Goal: Task Accomplishment & Management: Use online tool/utility

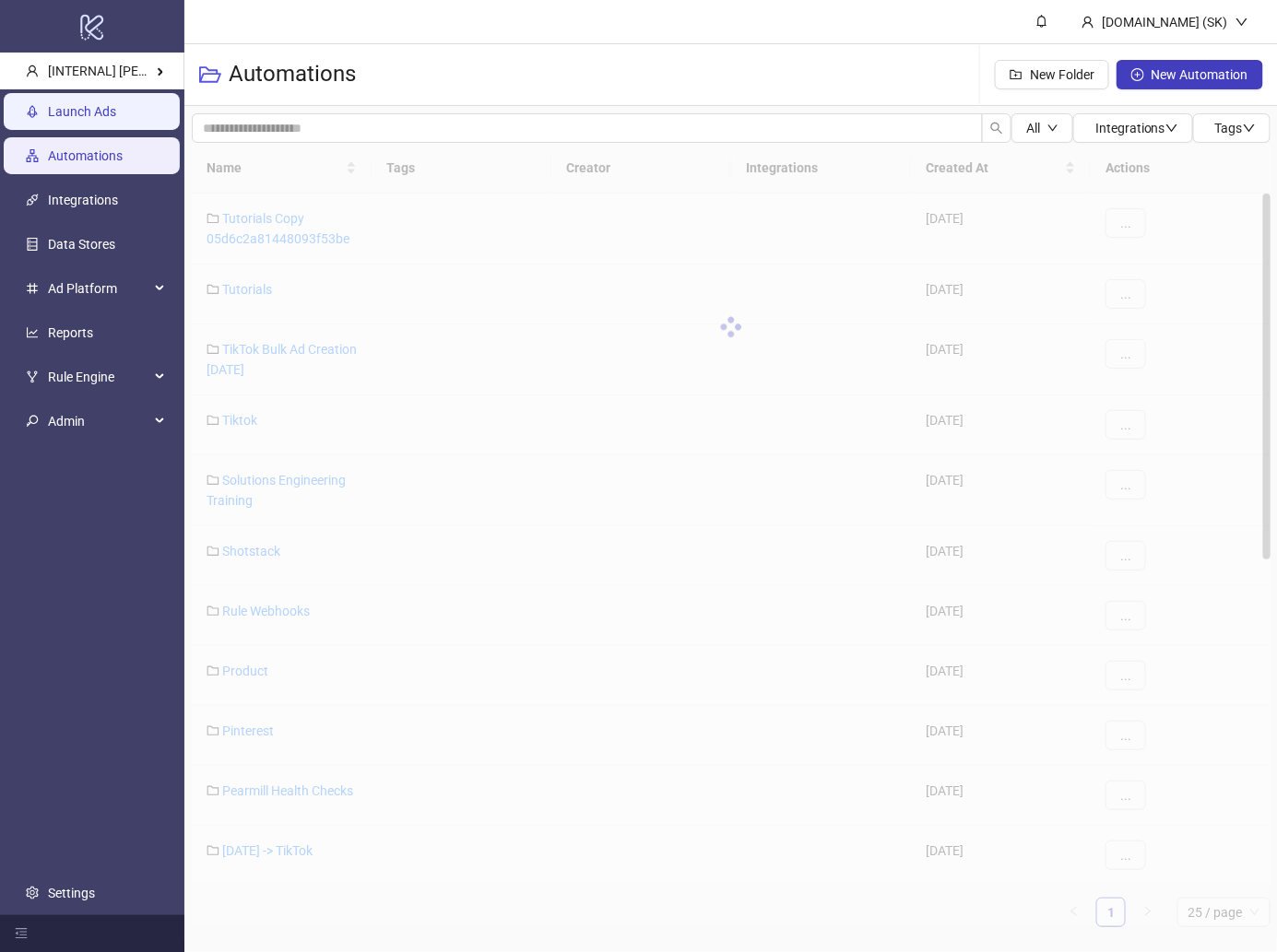
click at [116, 114] on link "Launch Ads" at bounding box center [82, 110] width 69 height 14
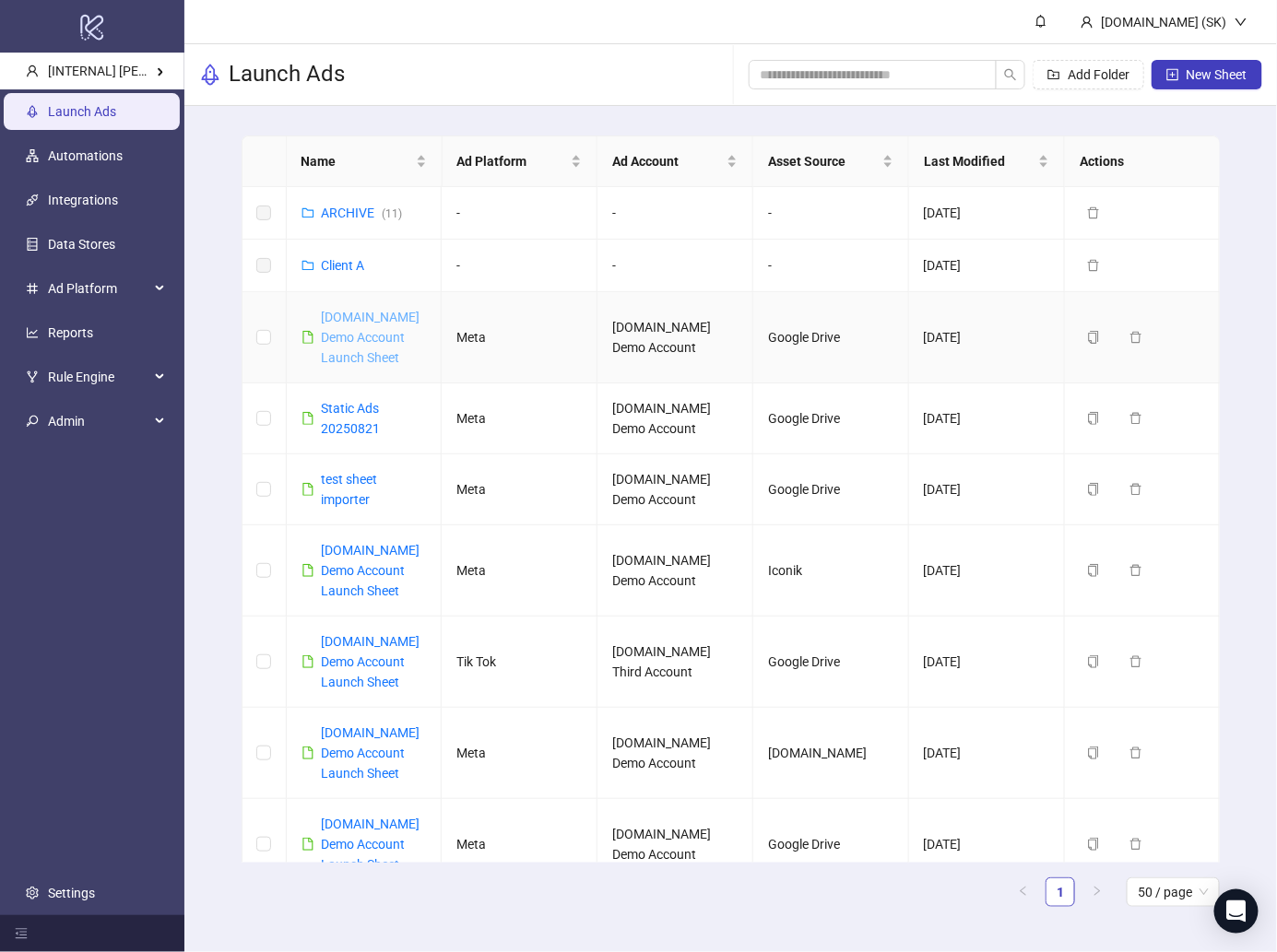
click at [373, 314] on link "[DOMAIN_NAME] Demo Account Launch Sheet" at bounding box center [371, 337] width 99 height 55
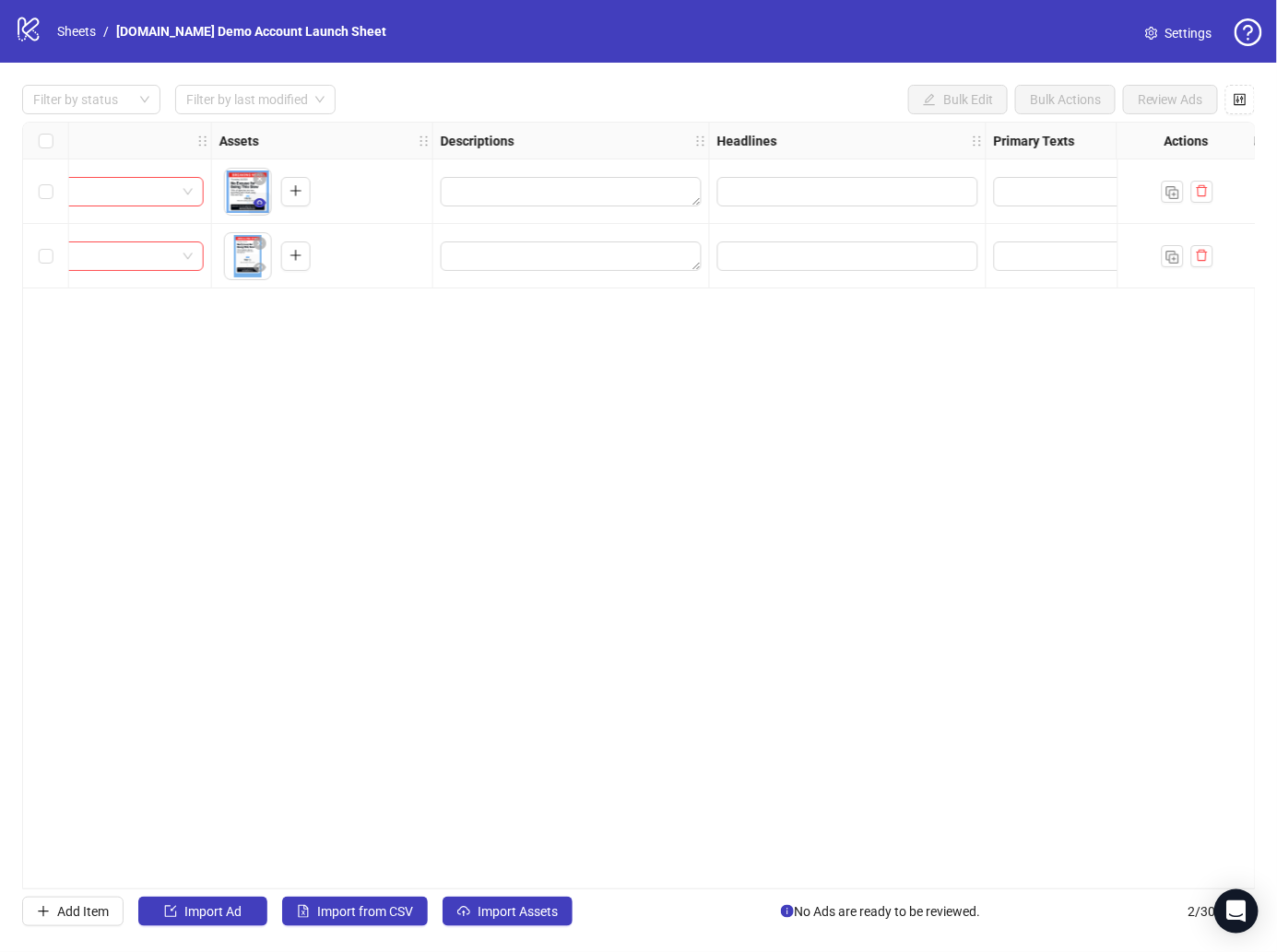
scroll to position [0, 692]
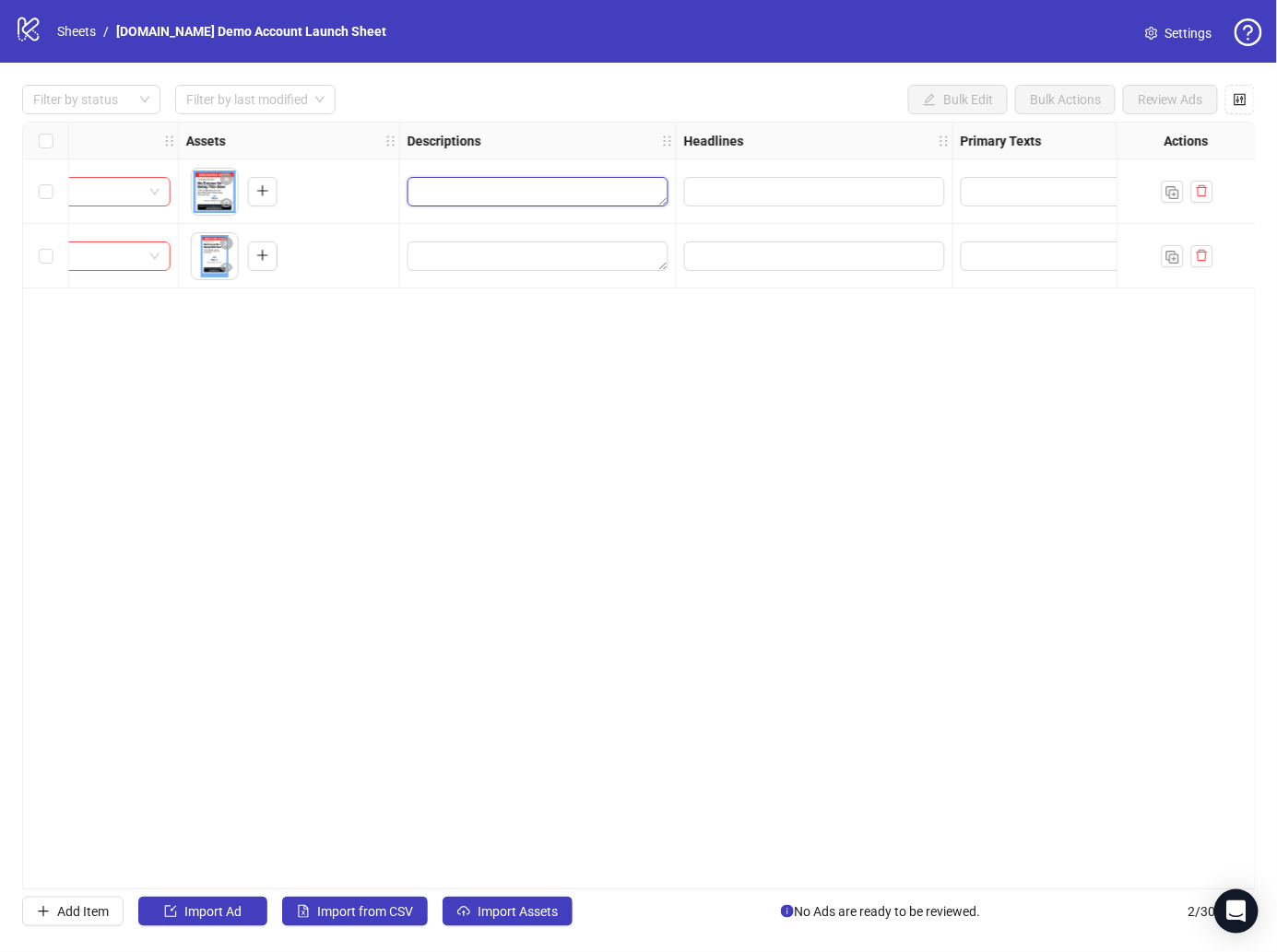
click at [608, 183] on textarea "Edit values" at bounding box center [538, 191] width 261 height 30
click at [601, 87] on div "Filter by status Filter by last modified Bulk Edit Bulk Actions Review Ads" at bounding box center [638, 99] width 1232 height 30
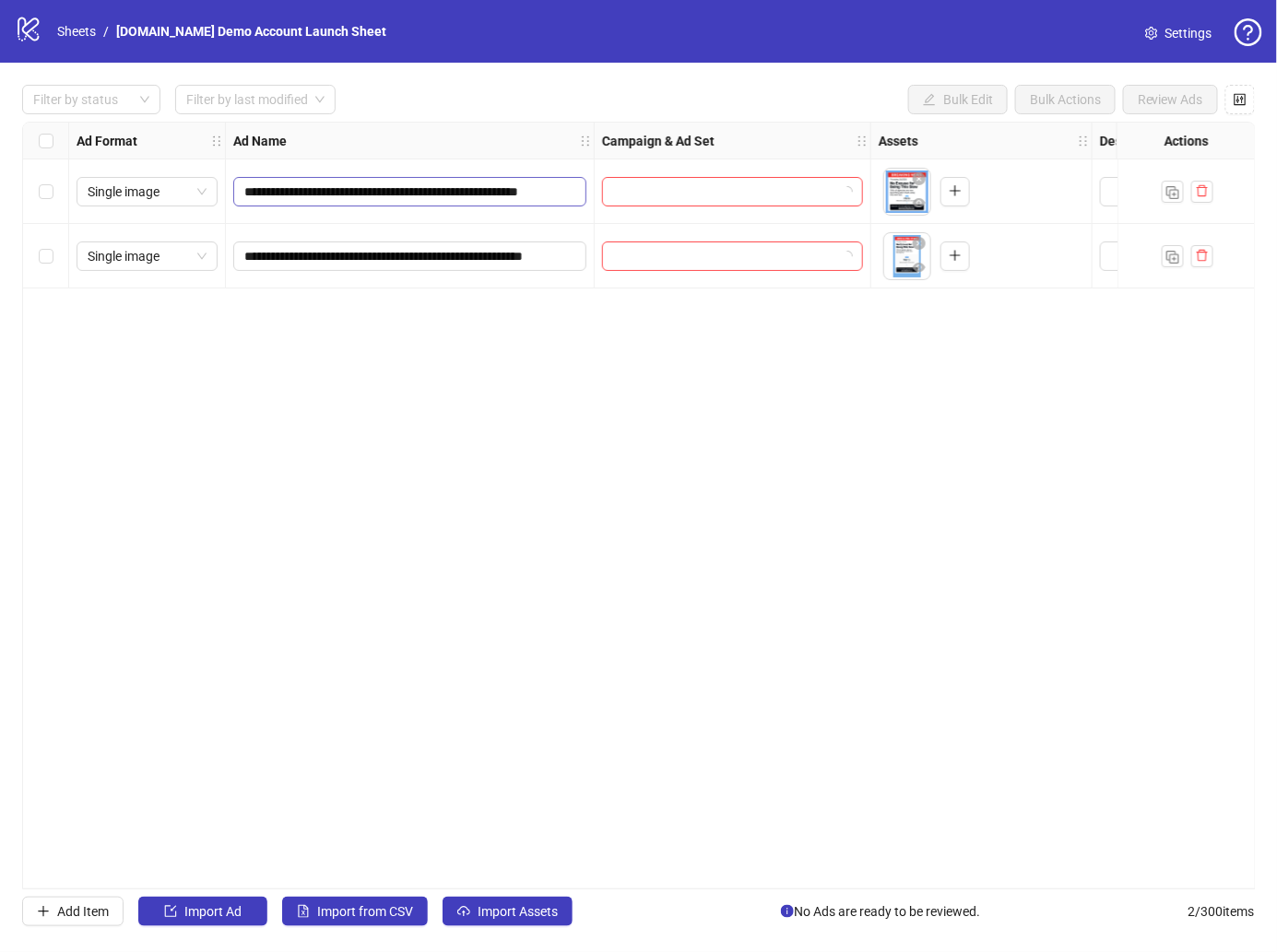
click at [550, 180] on span "**********" at bounding box center [409, 191] width 353 height 30
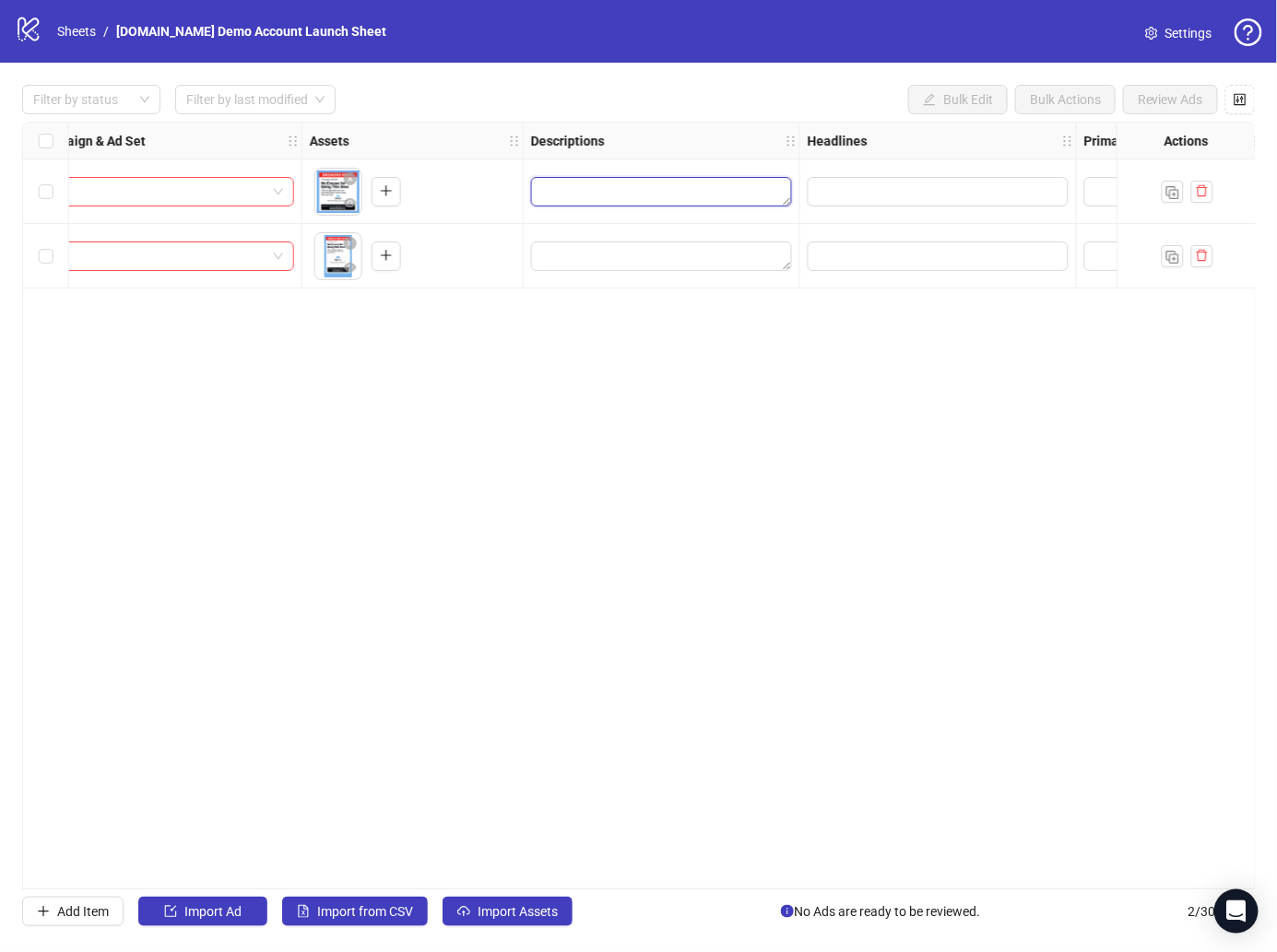
click at [688, 188] on textarea "Edit values" at bounding box center [662, 191] width 261 height 30
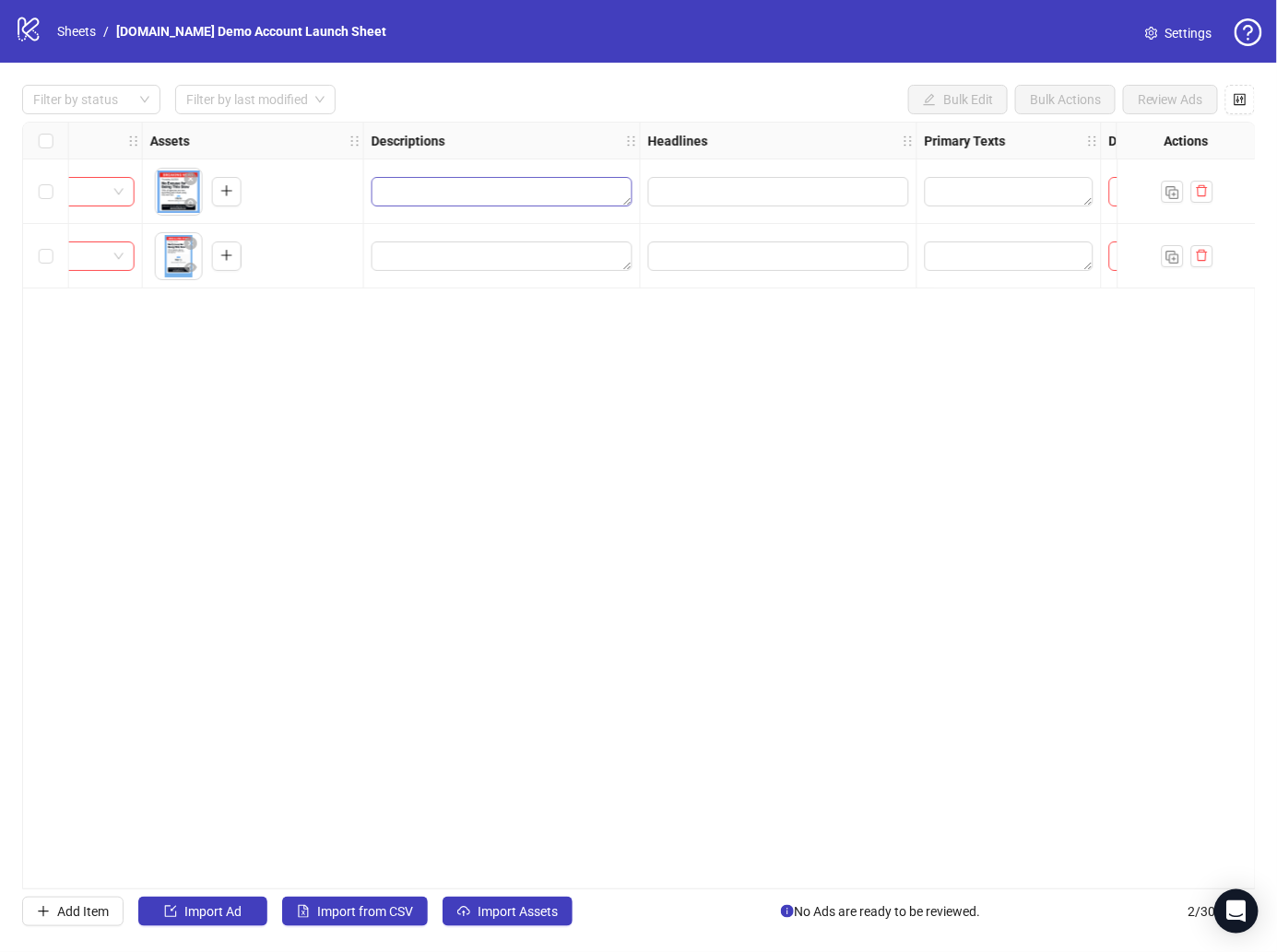
scroll to position [0, 999]
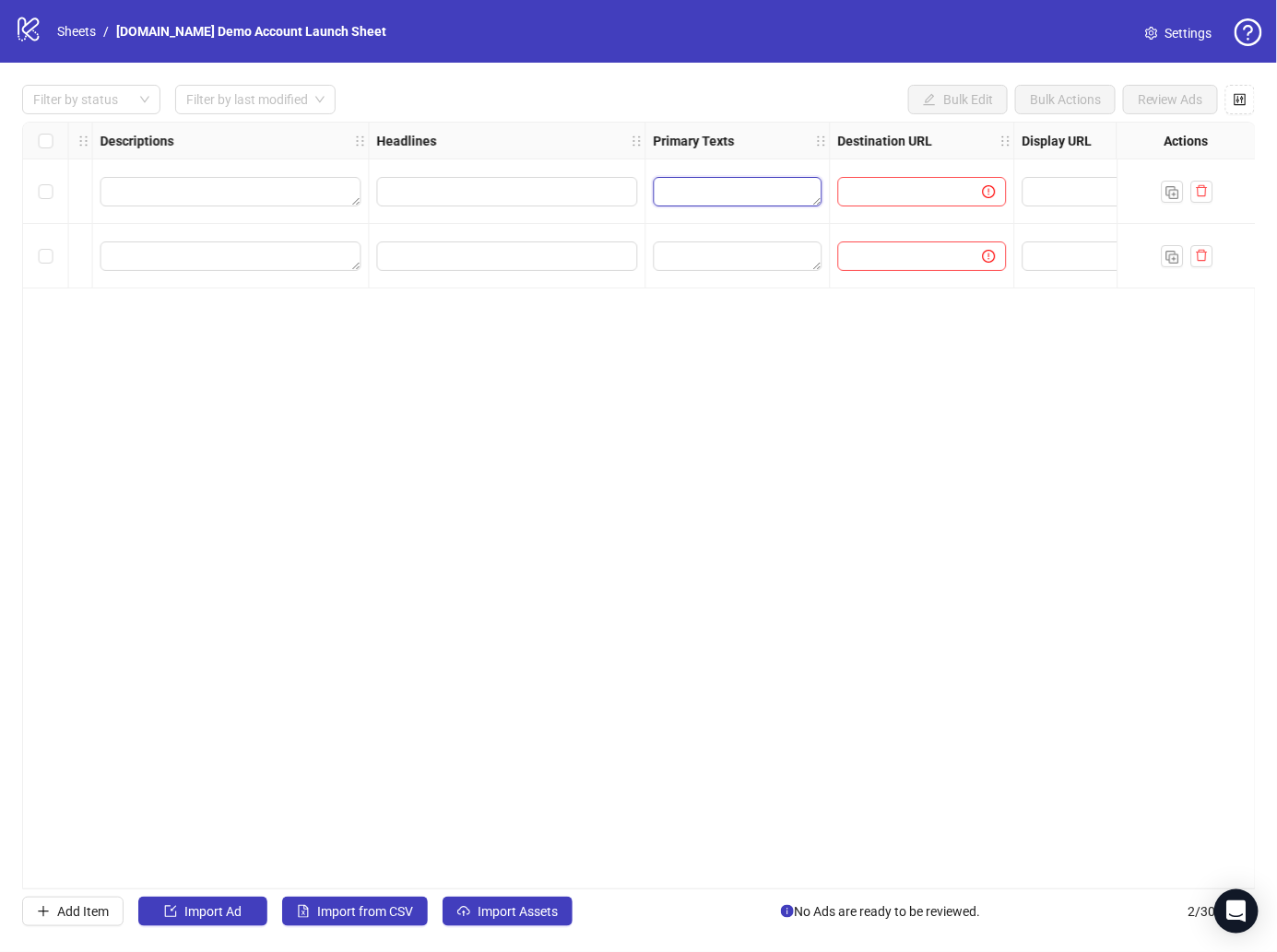
click at [729, 188] on textarea "Edit values" at bounding box center [737, 191] width 169 height 30
drag, startPoint x: 828, startPoint y: 139, endPoint x: 1067, endPoint y: 137, distance: 239.0
click at [1068, 137] on icon "holder" at bounding box center [1075, 141] width 13 height 13
click at [905, 182] on textarea "Edit values" at bounding box center [856, 191] width 407 height 30
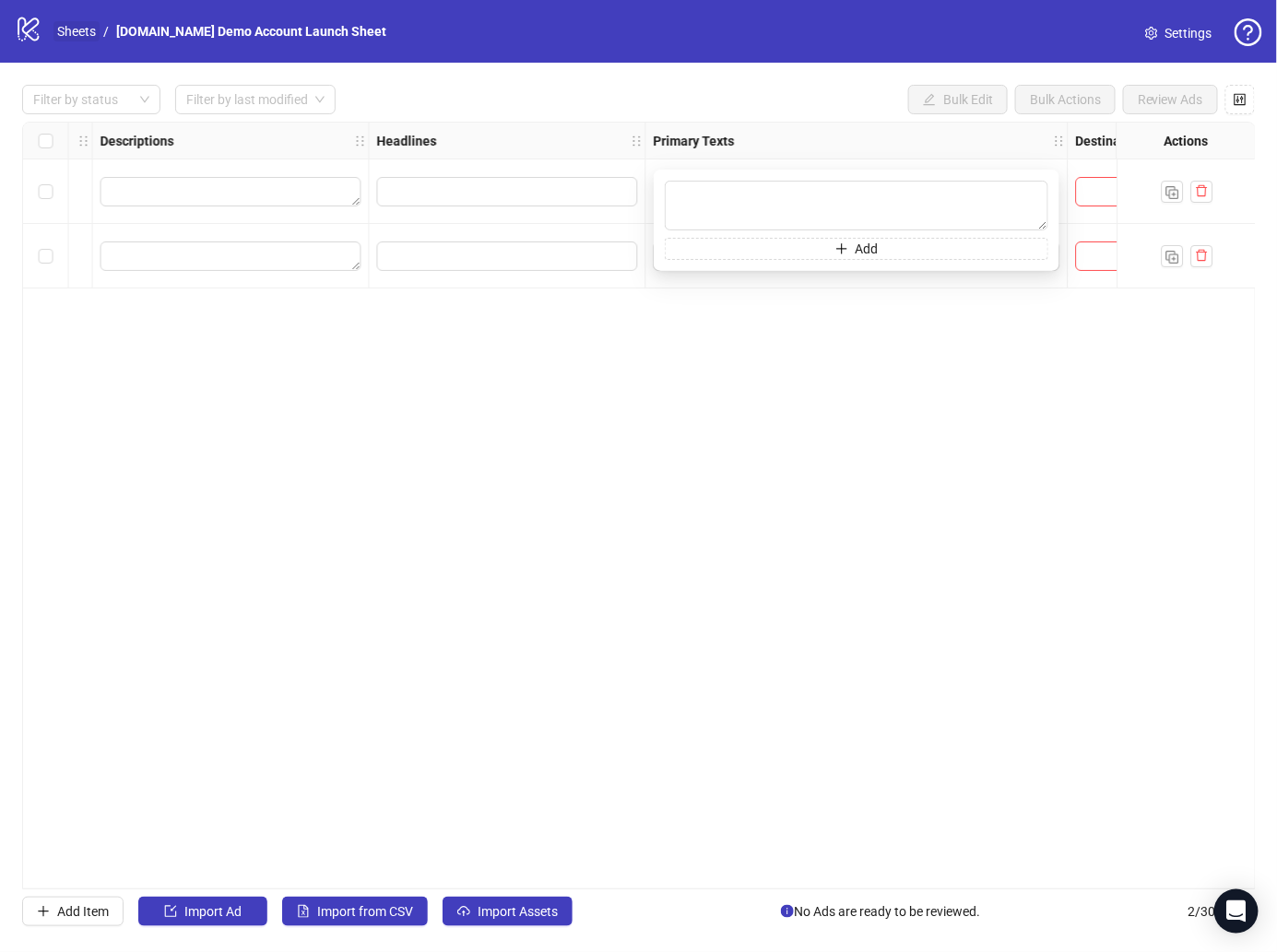
click at [75, 21] on link "Sheets" at bounding box center [76, 30] width 46 height 20
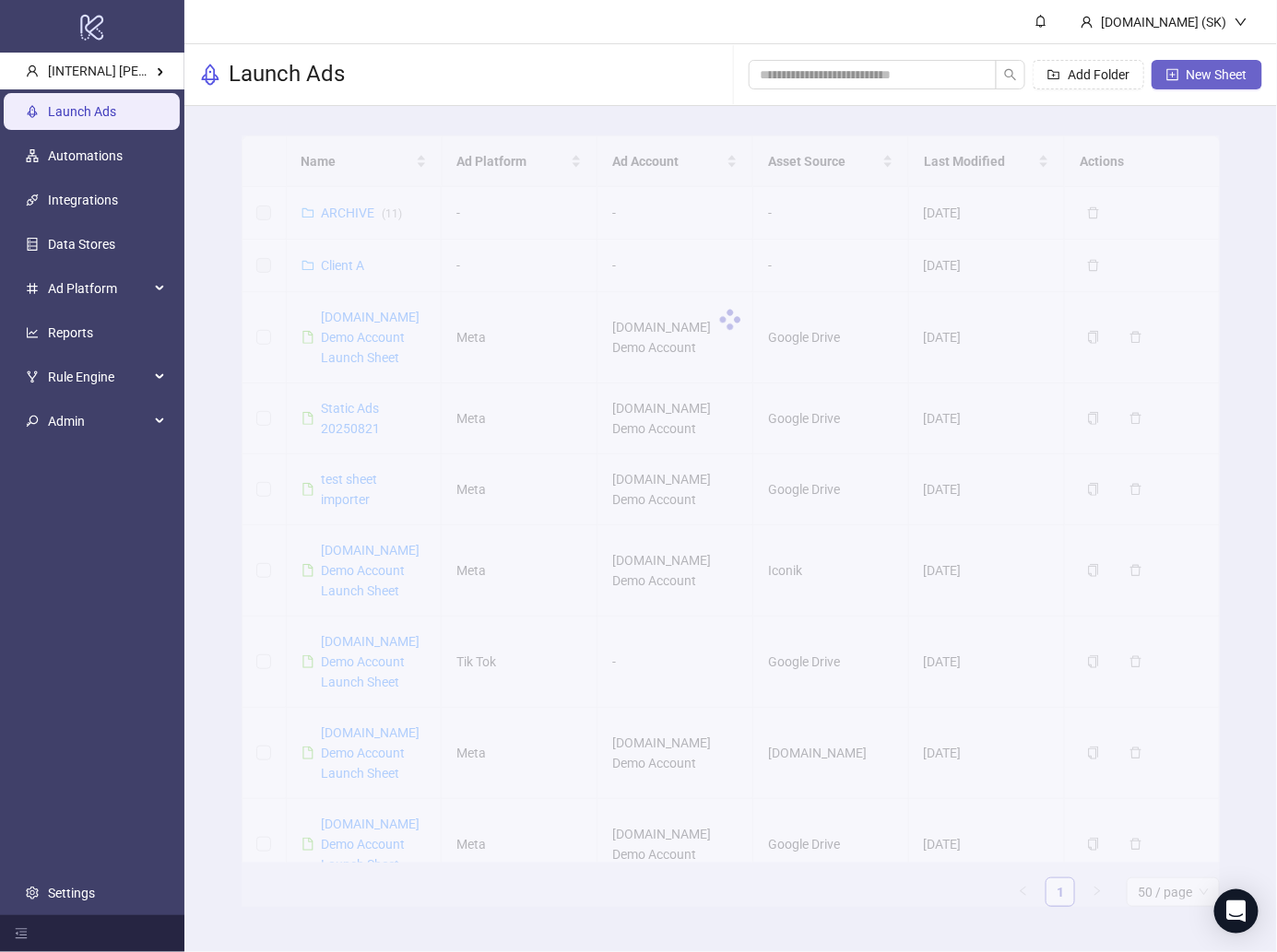
click at [1216, 80] on span "New Sheet" at bounding box center [1217, 74] width 61 height 14
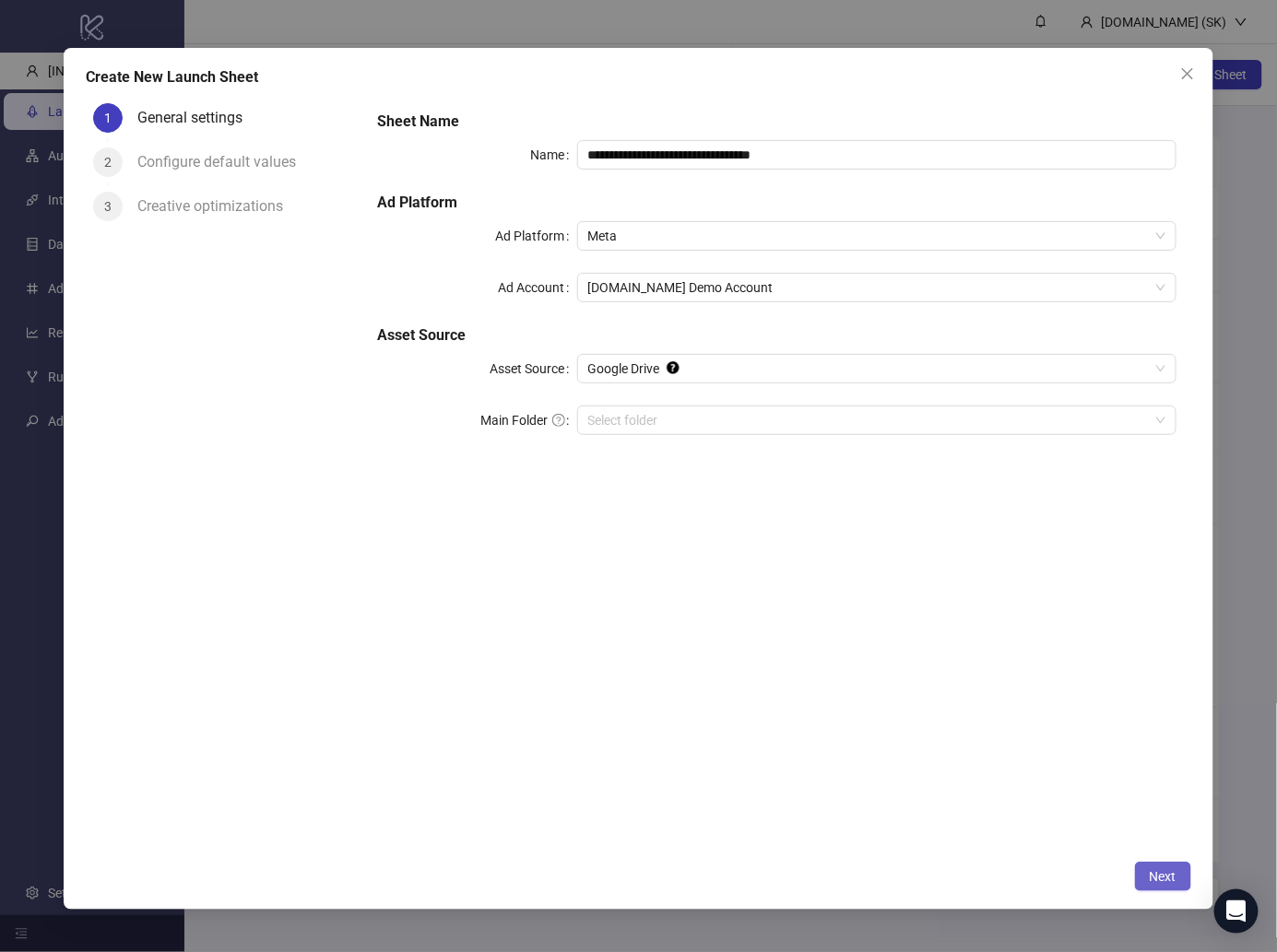
click at [1183, 872] on button "Next" at bounding box center [1163, 876] width 56 height 30
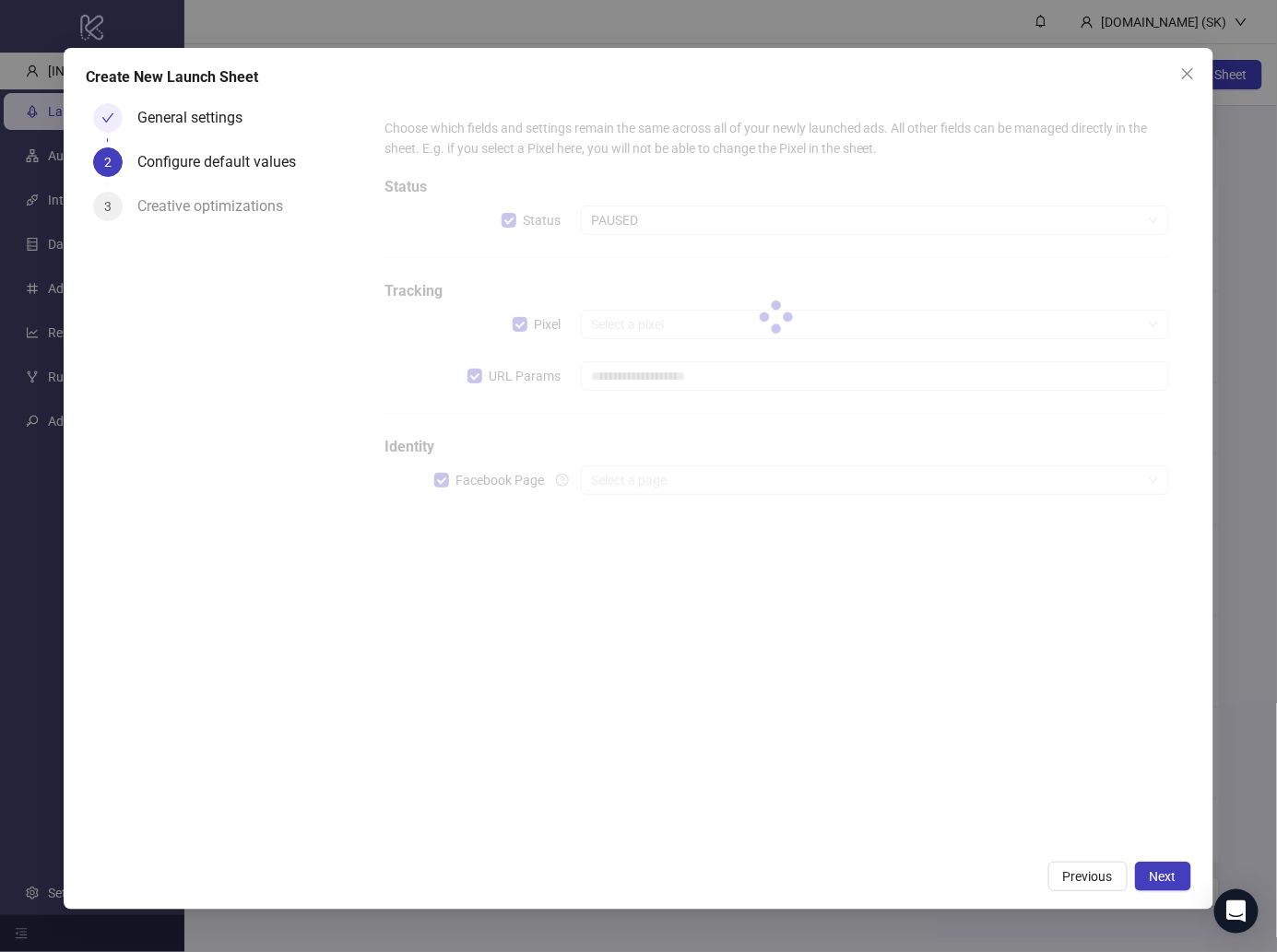
type input "**********"
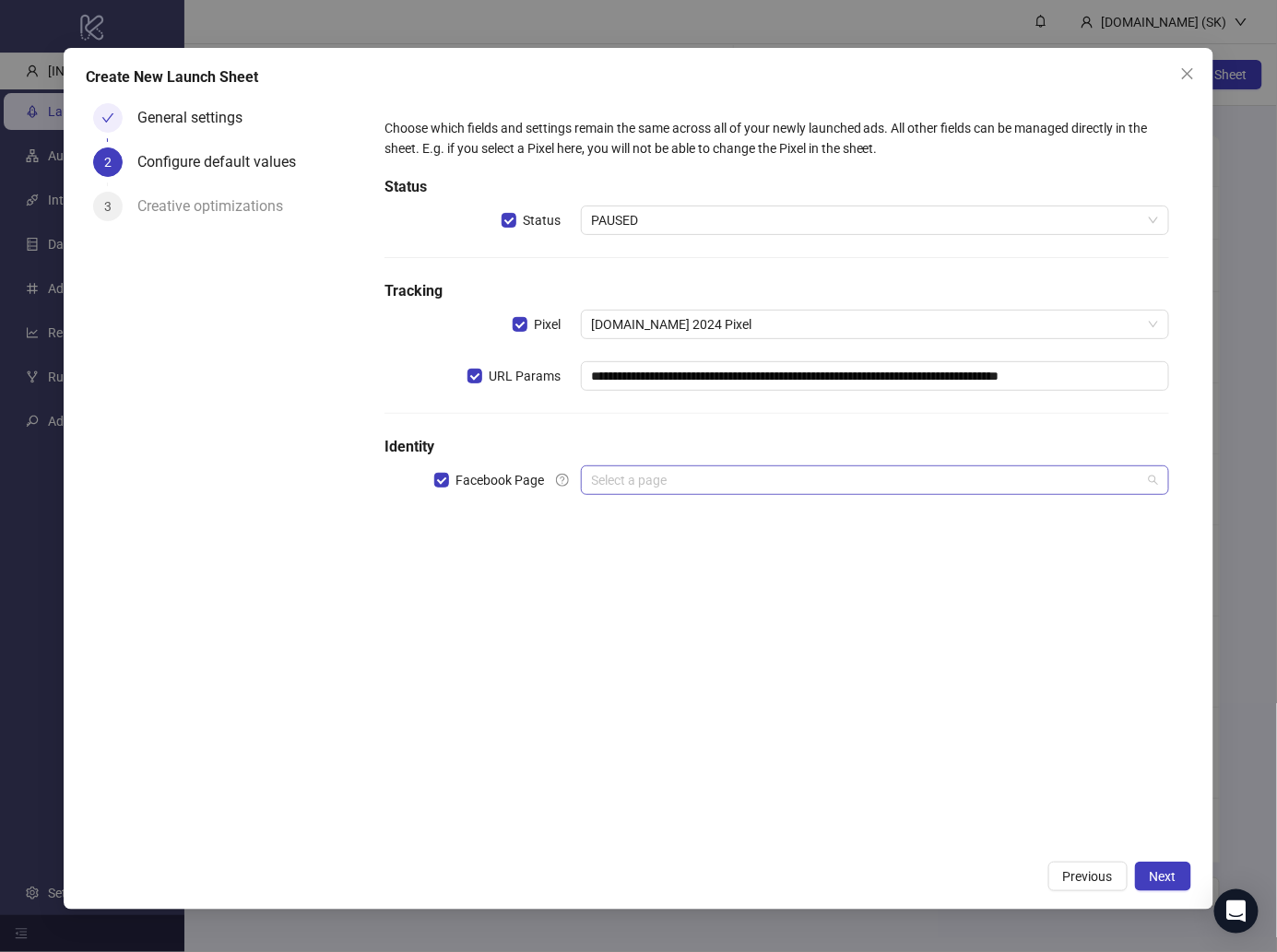
click at [745, 488] on input "search" at bounding box center [866, 480] width 549 height 28
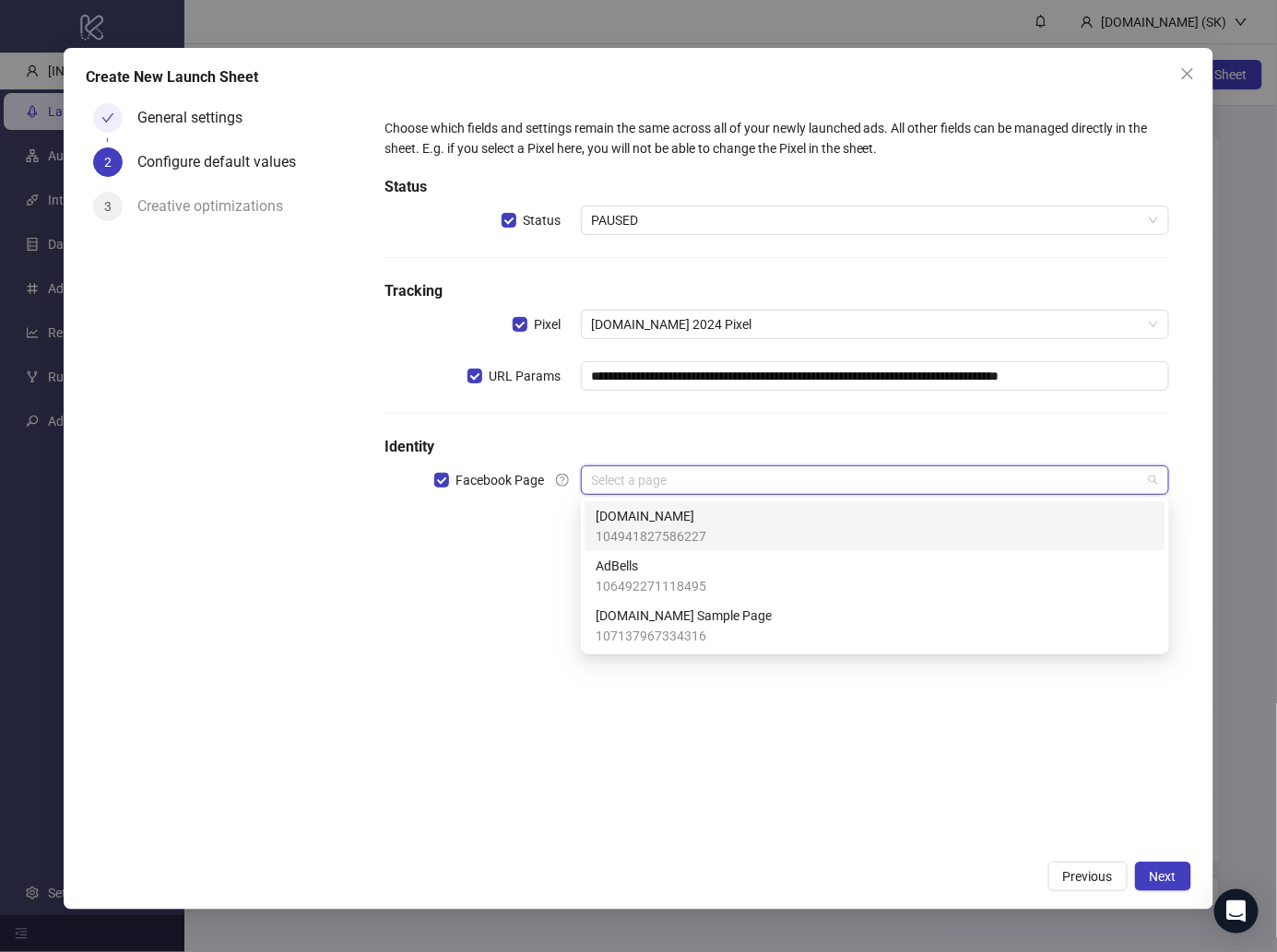
click at [709, 528] on div "Kitchn.io 104941827586227" at bounding box center [874, 526] width 559 height 41
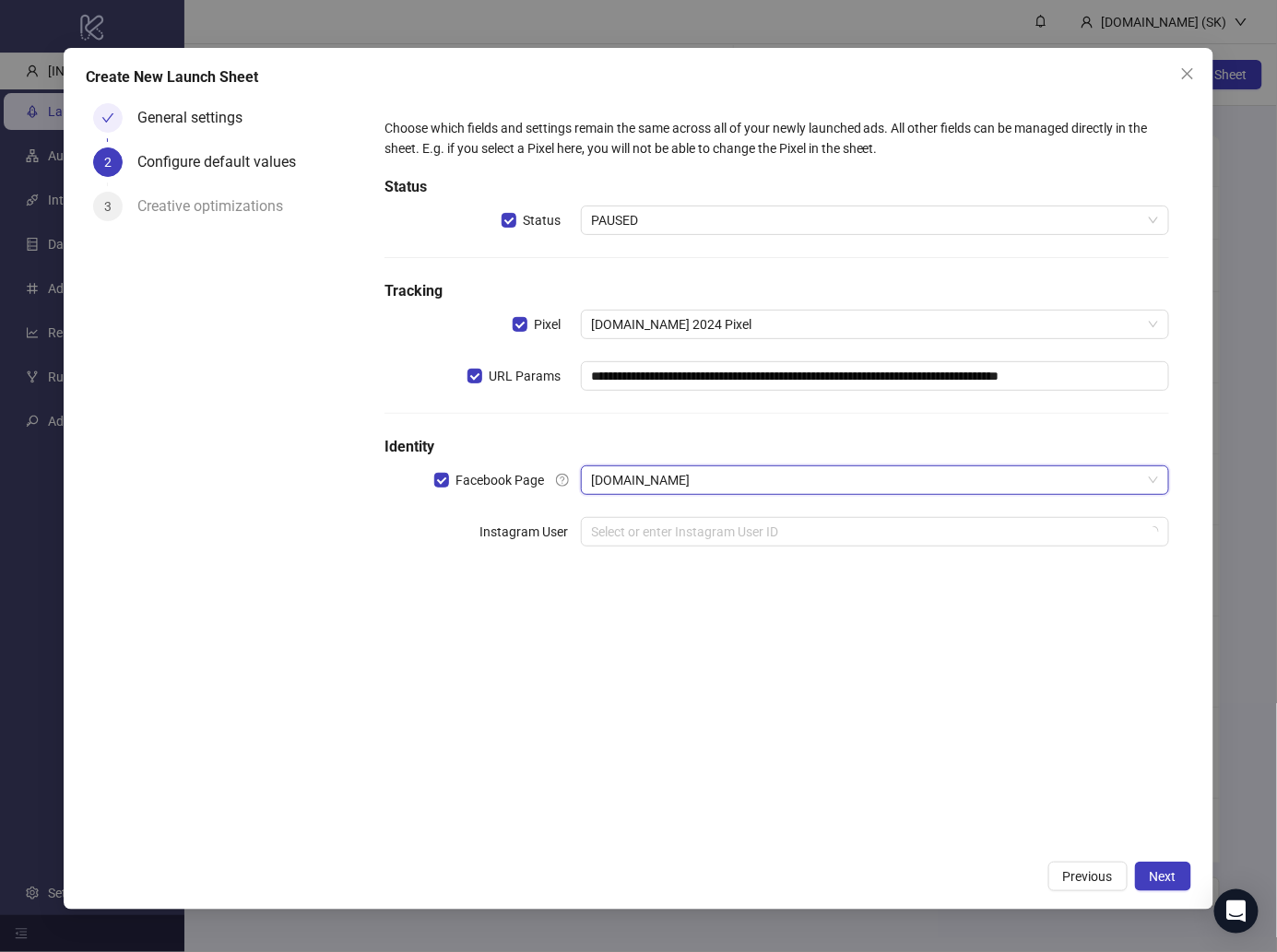
click at [709, 528] on input "search" at bounding box center [866, 531] width 549 height 28
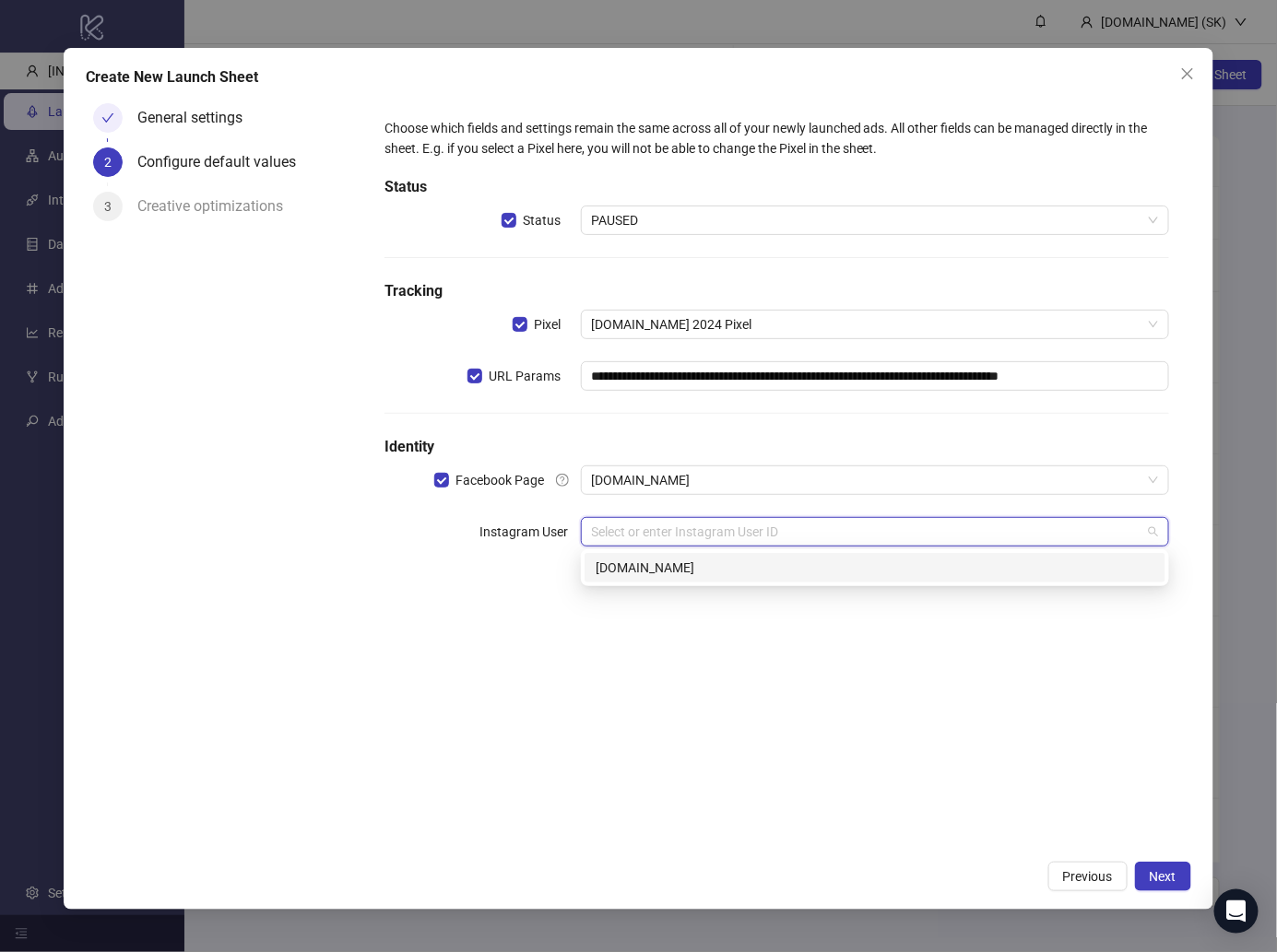
click at [701, 563] on div "kitchn.io" at bounding box center [874, 567] width 559 height 20
click at [708, 564] on div "**********" at bounding box center [776, 368] width 799 height 517
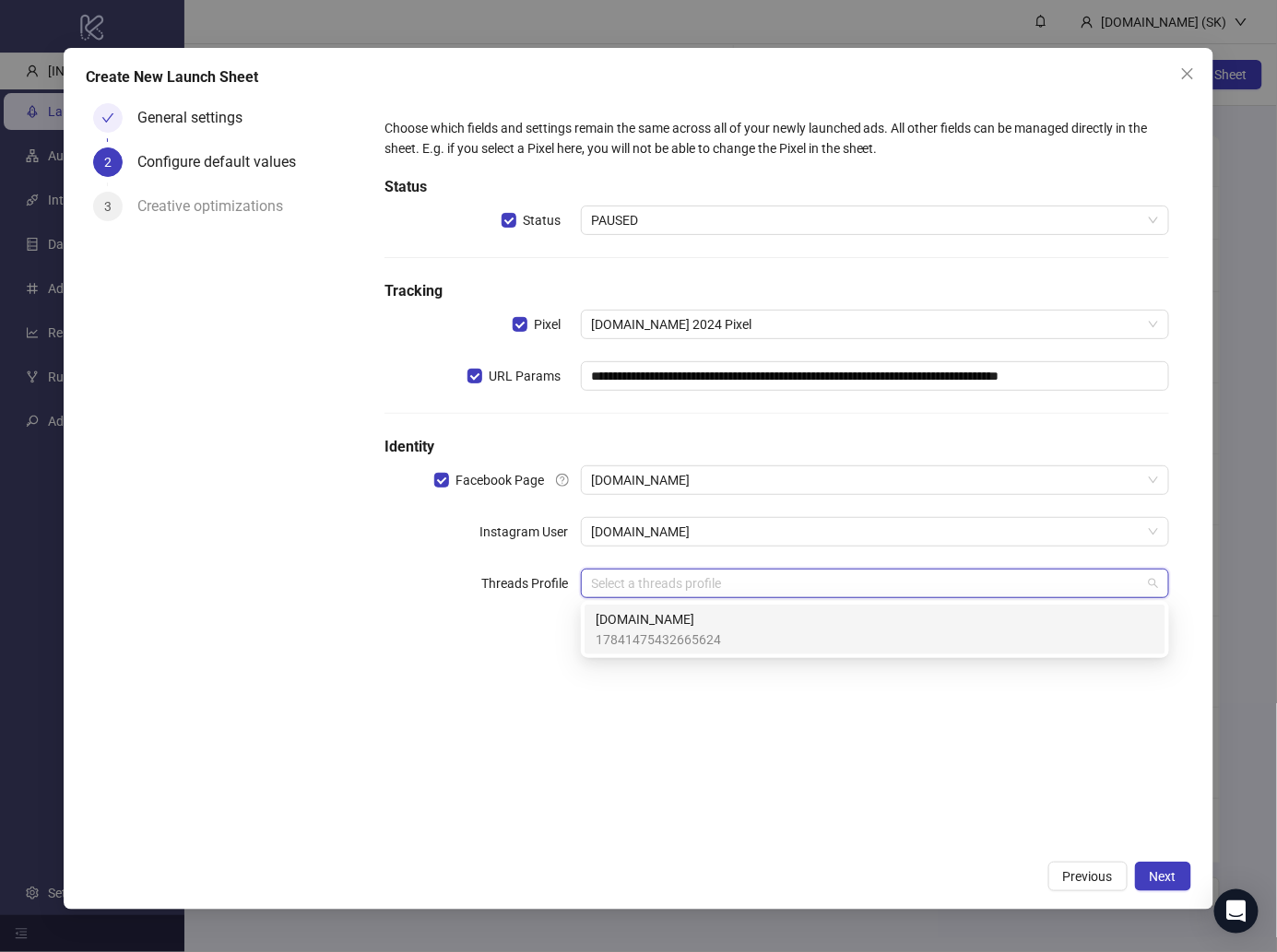
click at [704, 586] on input "search" at bounding box center [866, 583] width 549 height 28
click at [682, 633] on span "17841475432665624" at bounding box center [658, 639] width 126 height 20
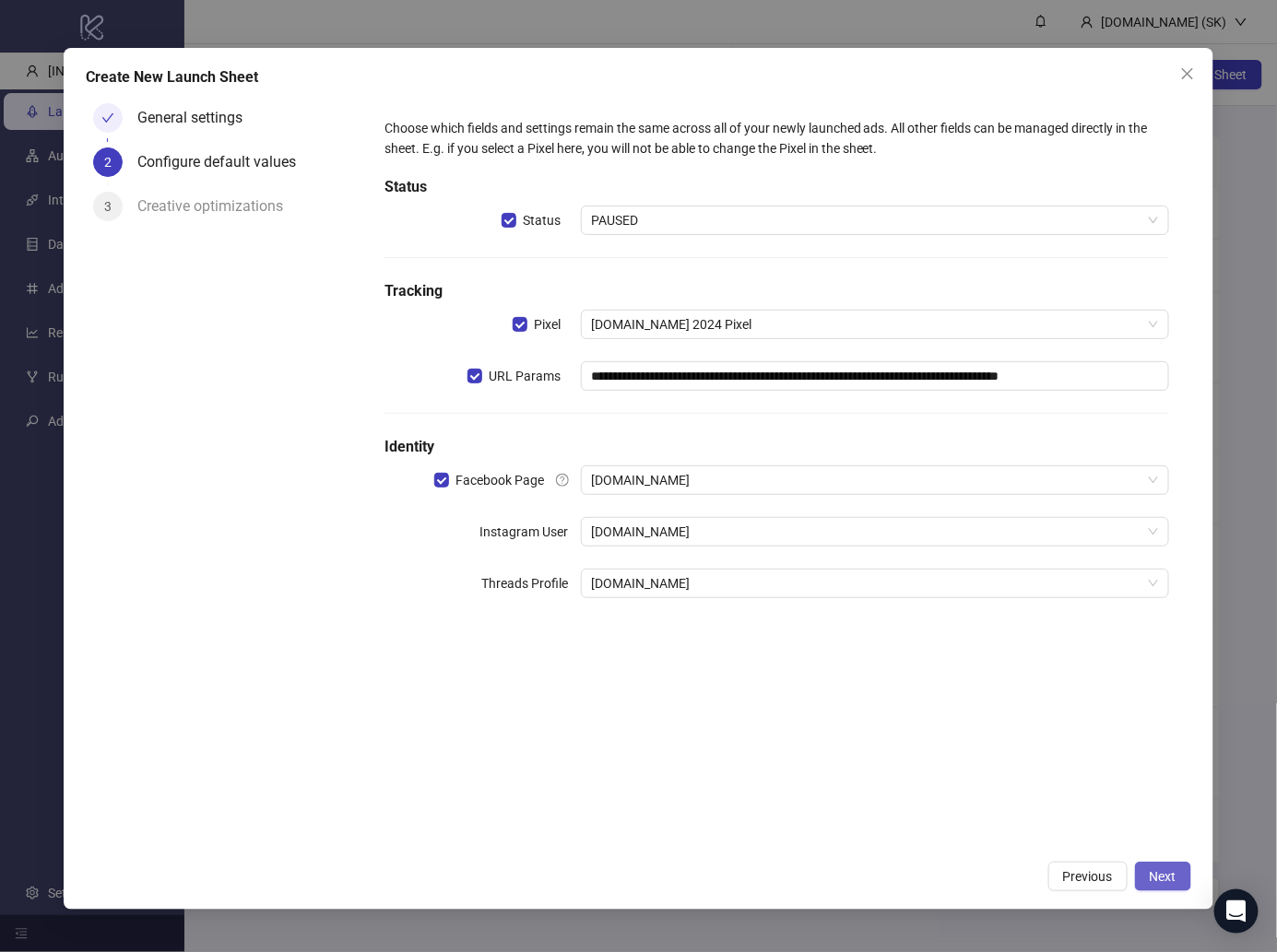
click at [1155, 883] on span "Next" at bounding box center [1163, 876] width 27 height 14
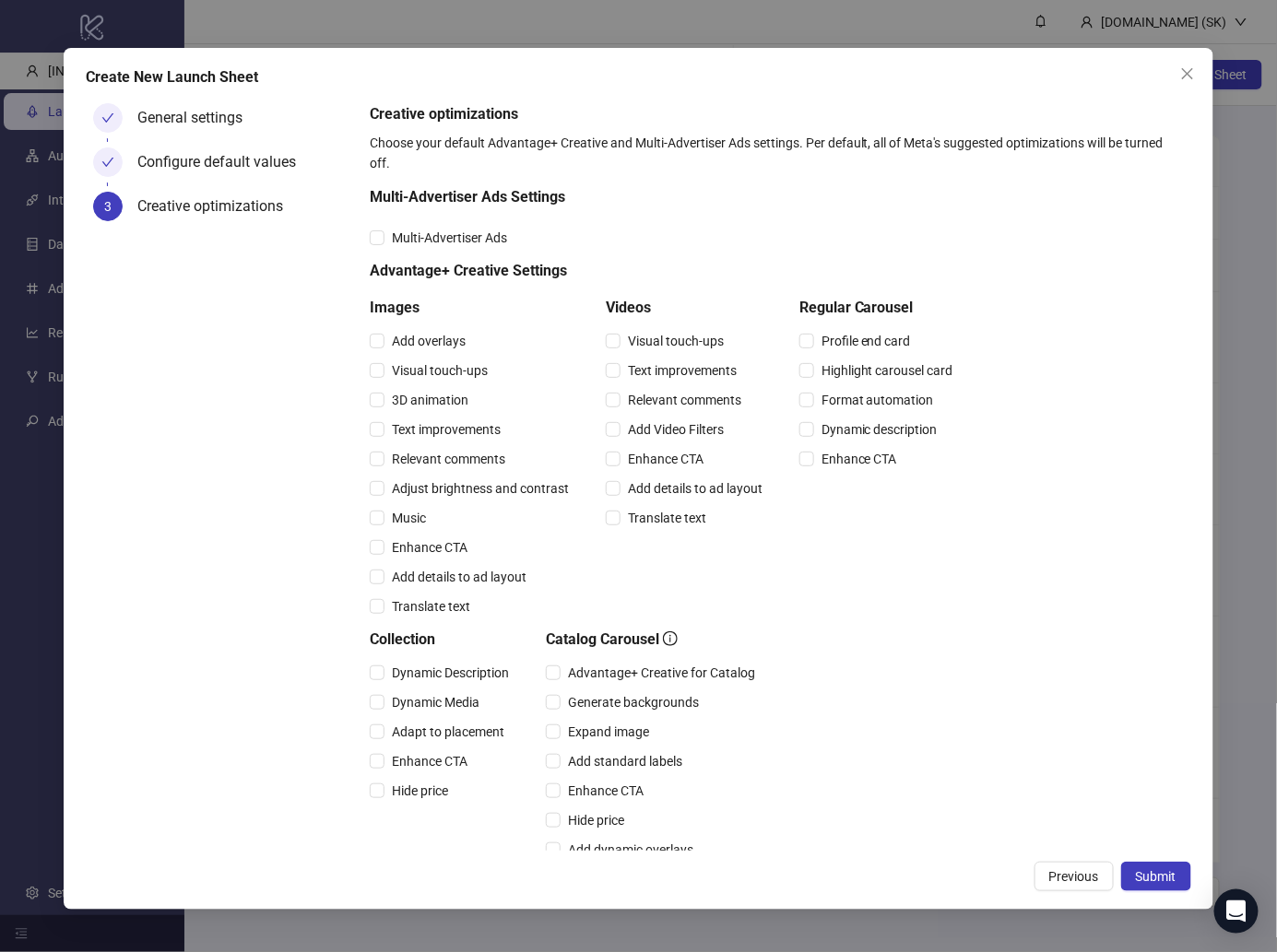
click at [1155, 883] on span "Submit" at bounding box center [1156, 876] width 41 height 14
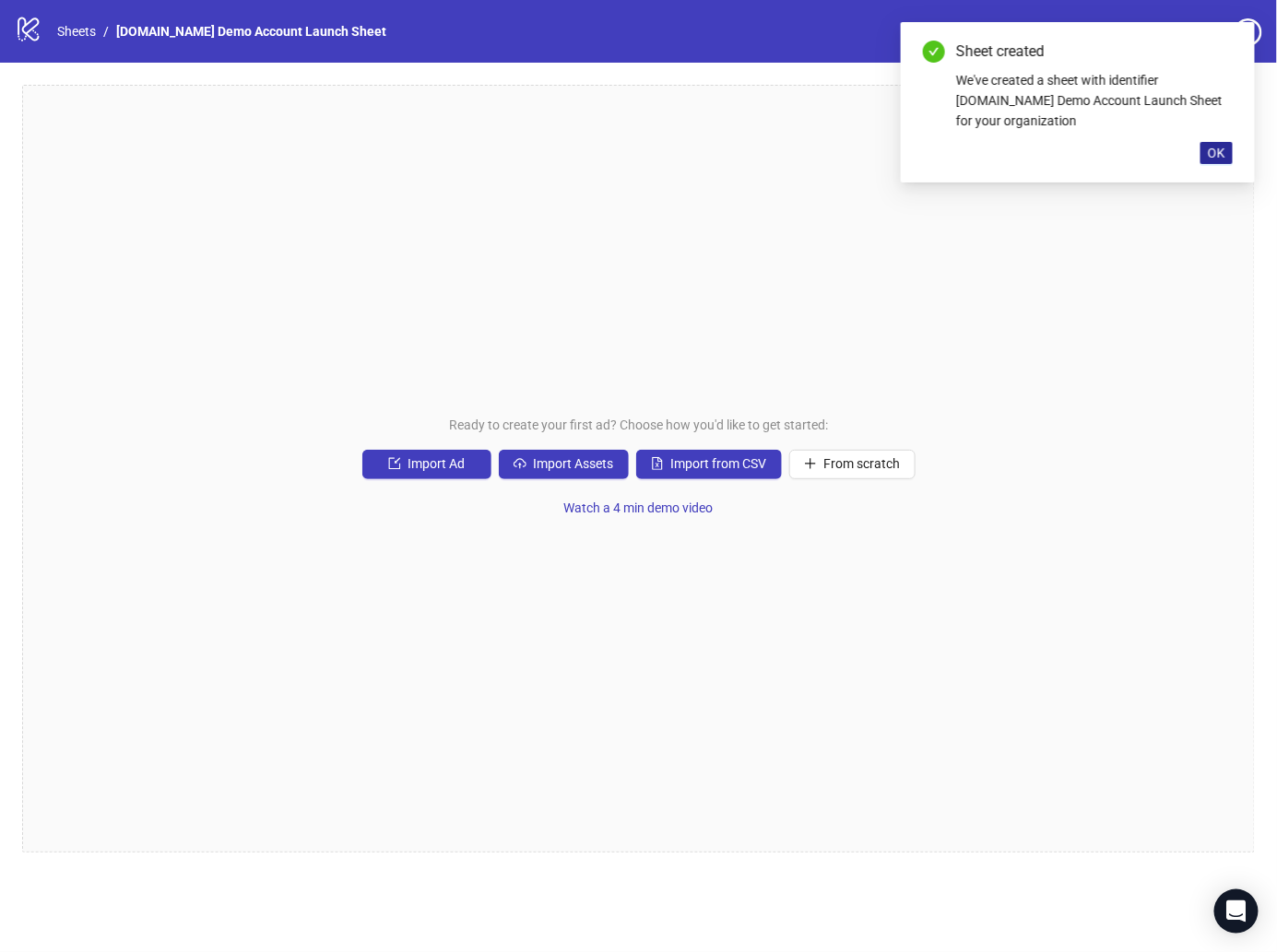
click at [1224, 151] on span "OK" at bounding box center [1216, 152] width 17 height 14
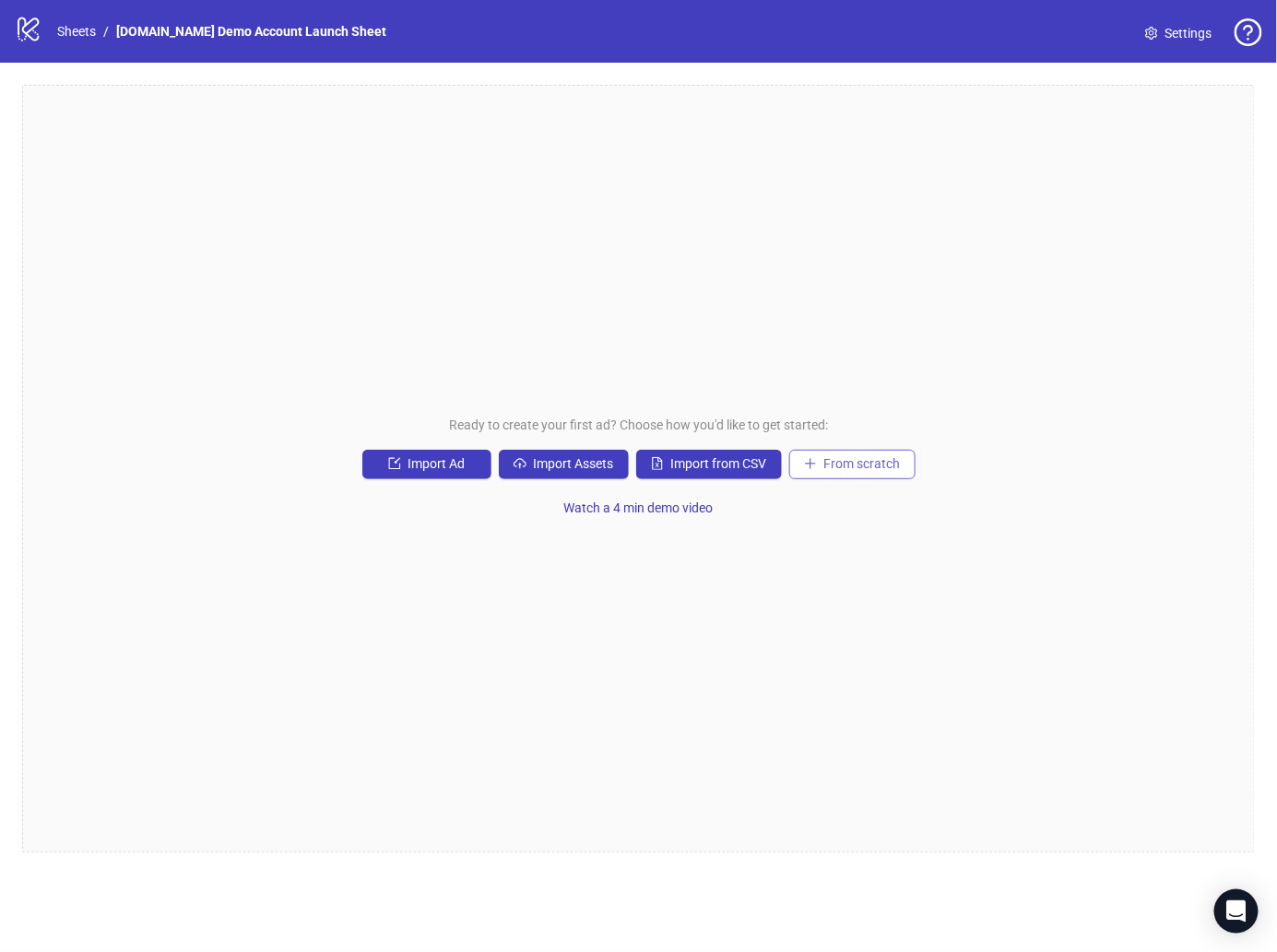
click at [878, 454] on button "From scratch" at bounding box center [852, 464] width 127 height 30
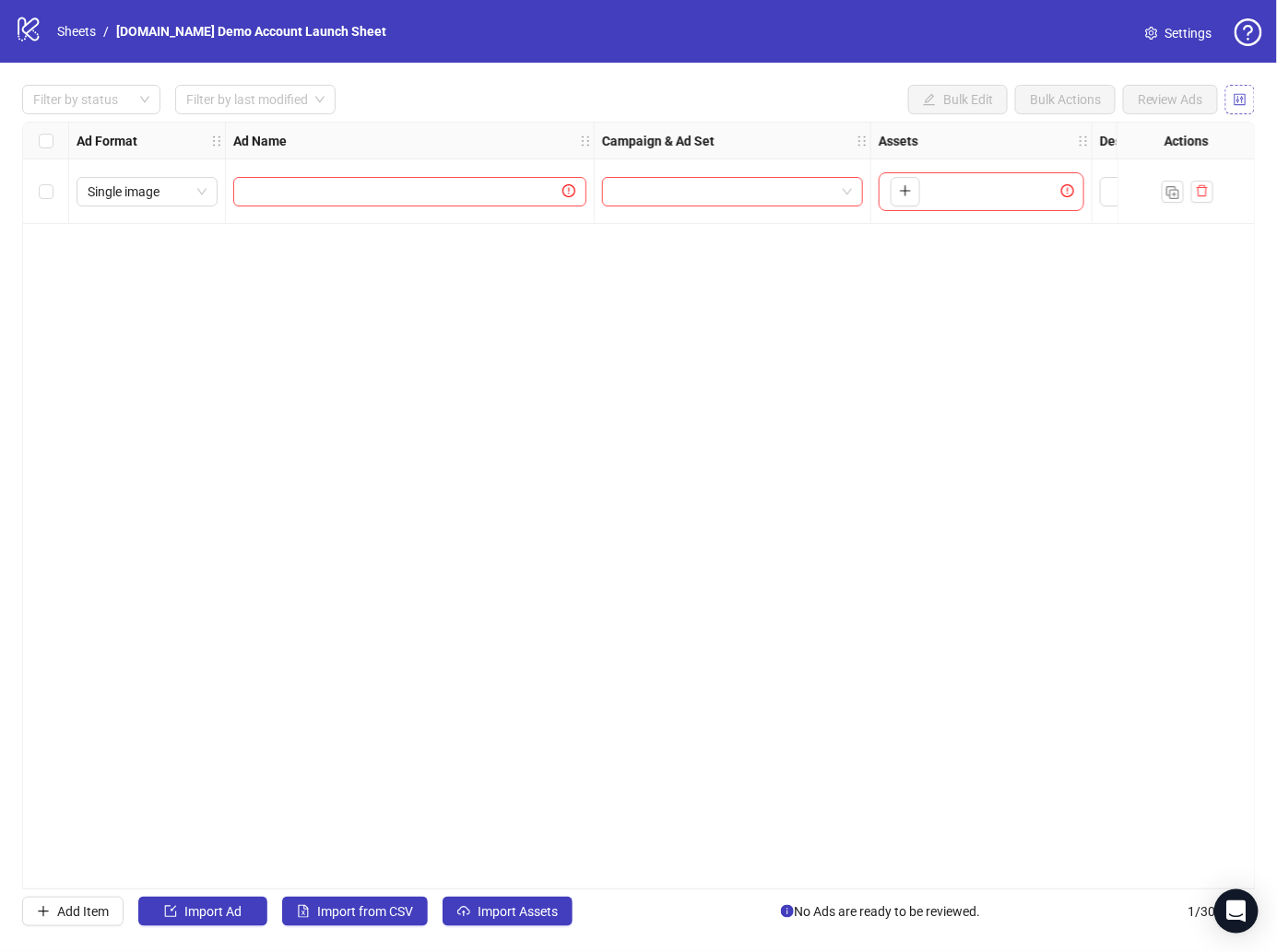
click at [1253, 89] on button "button" at bounding box center [1239, 99] width 30 height 30
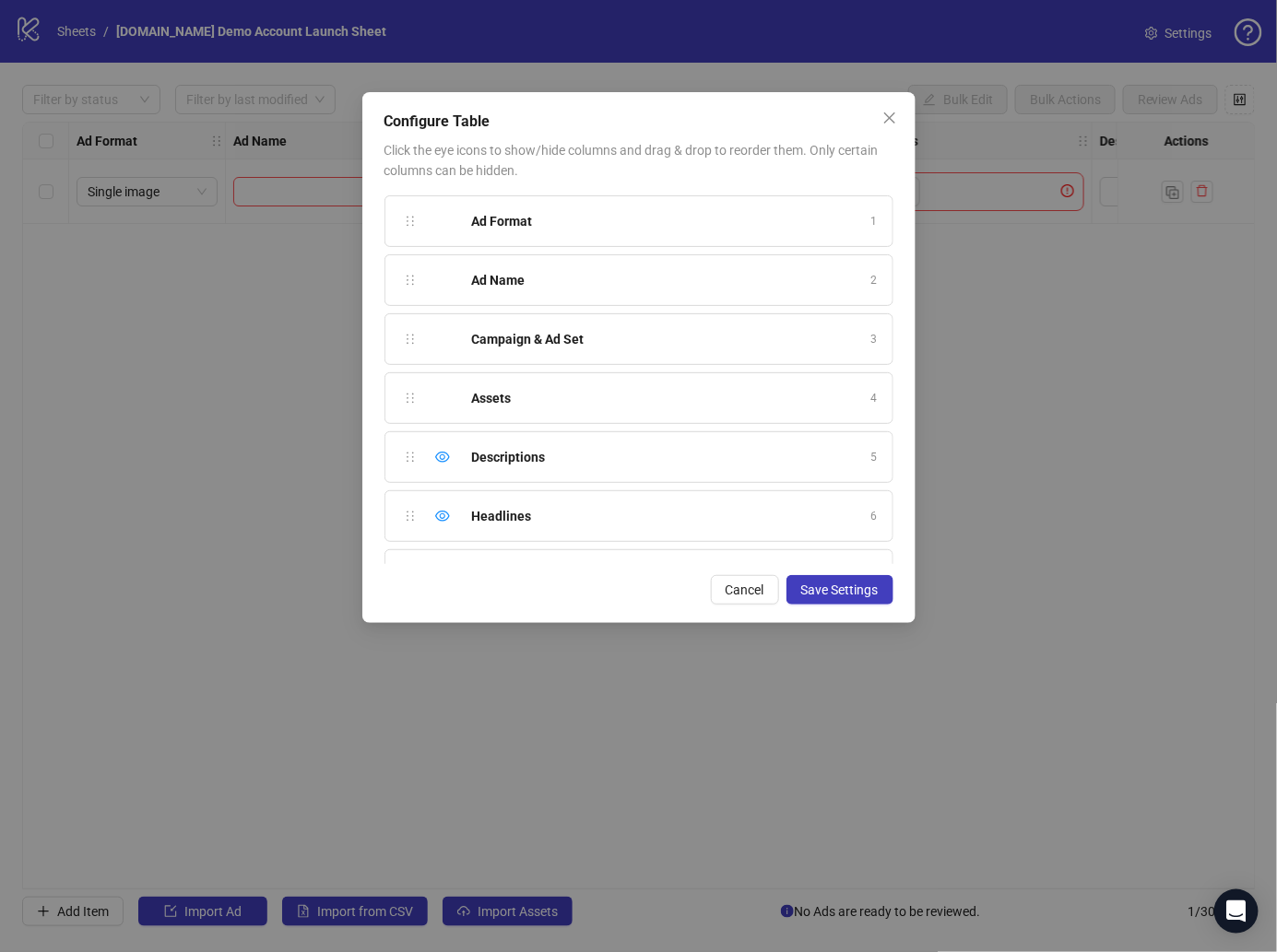
scroll to position [561, 0]
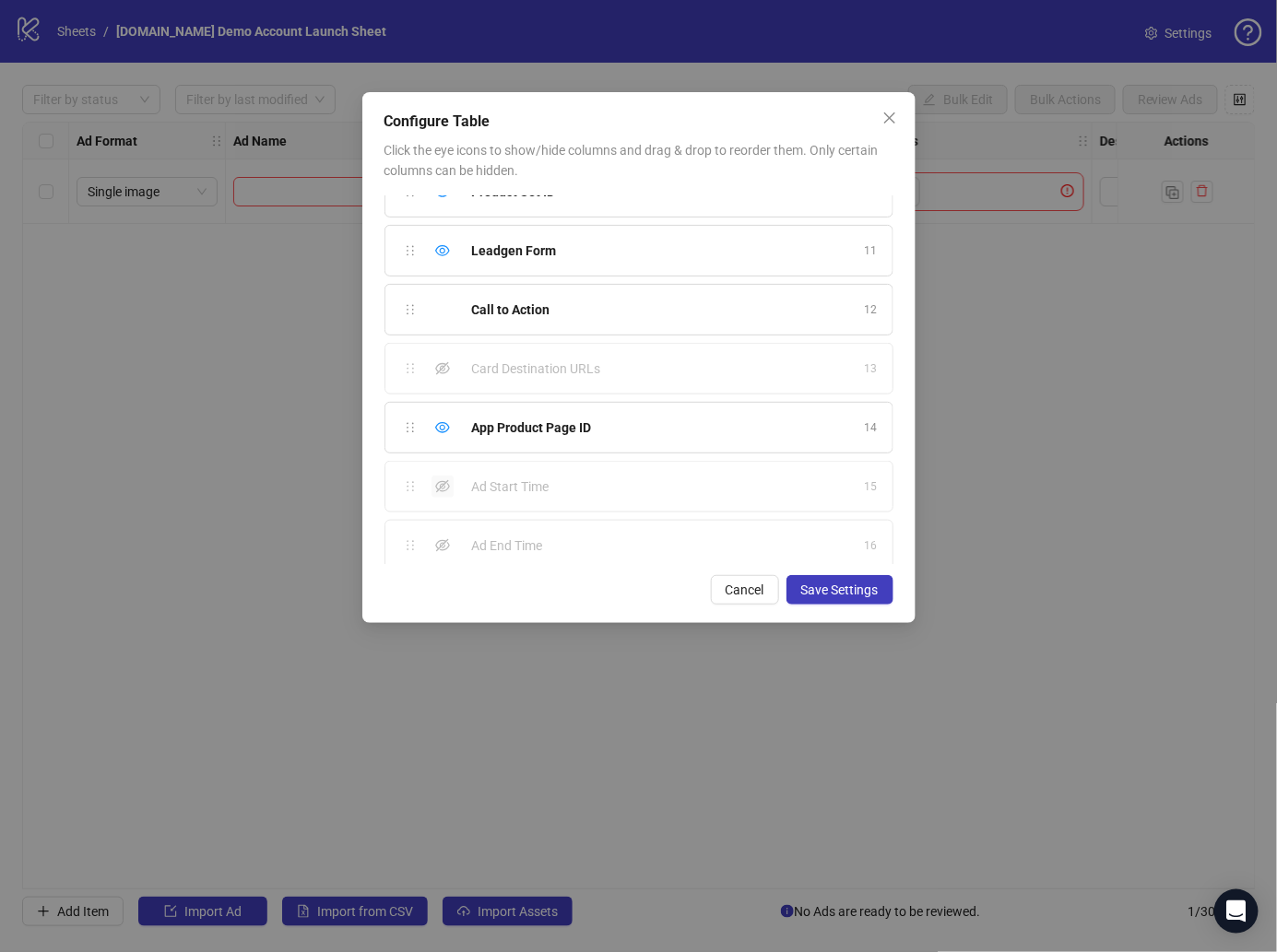
click at [446, 479] on icon "eye-invisible" at bounding box center [442, 486] width 14 height 14
click at [446, 541] on div "Show column" at bounding box center [442, 545] width 22 height 22
click at [905, 596] on div "Configure Table Click the eye icons to show/hide columns and drag & drop to reo…" at bounding box center [638, 358] width 553 height 531
click at [866, 593] on span "Save Settings" at bounding box center [839, 589] width 77 height 14
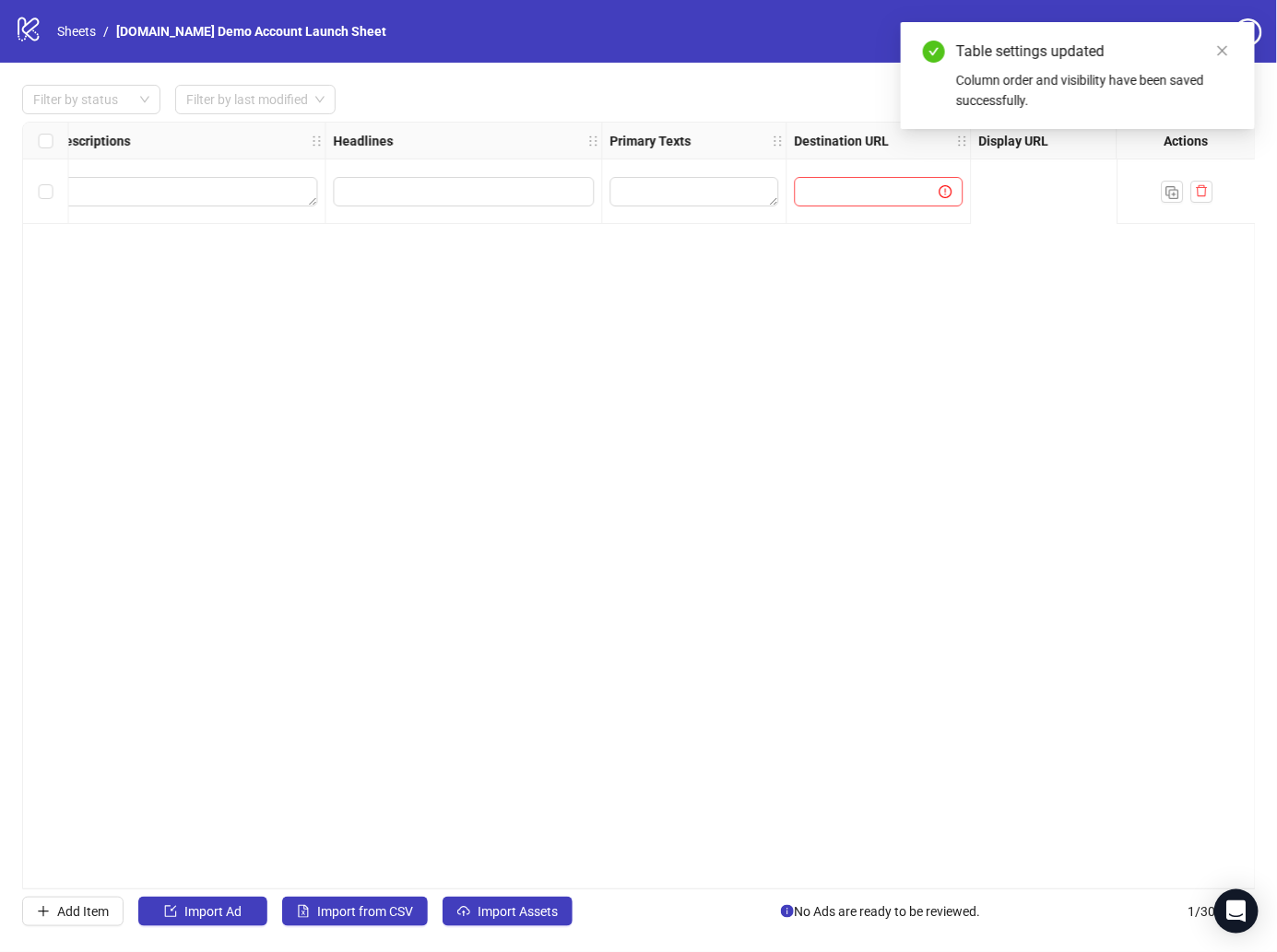
scroll to position [0, 2150]
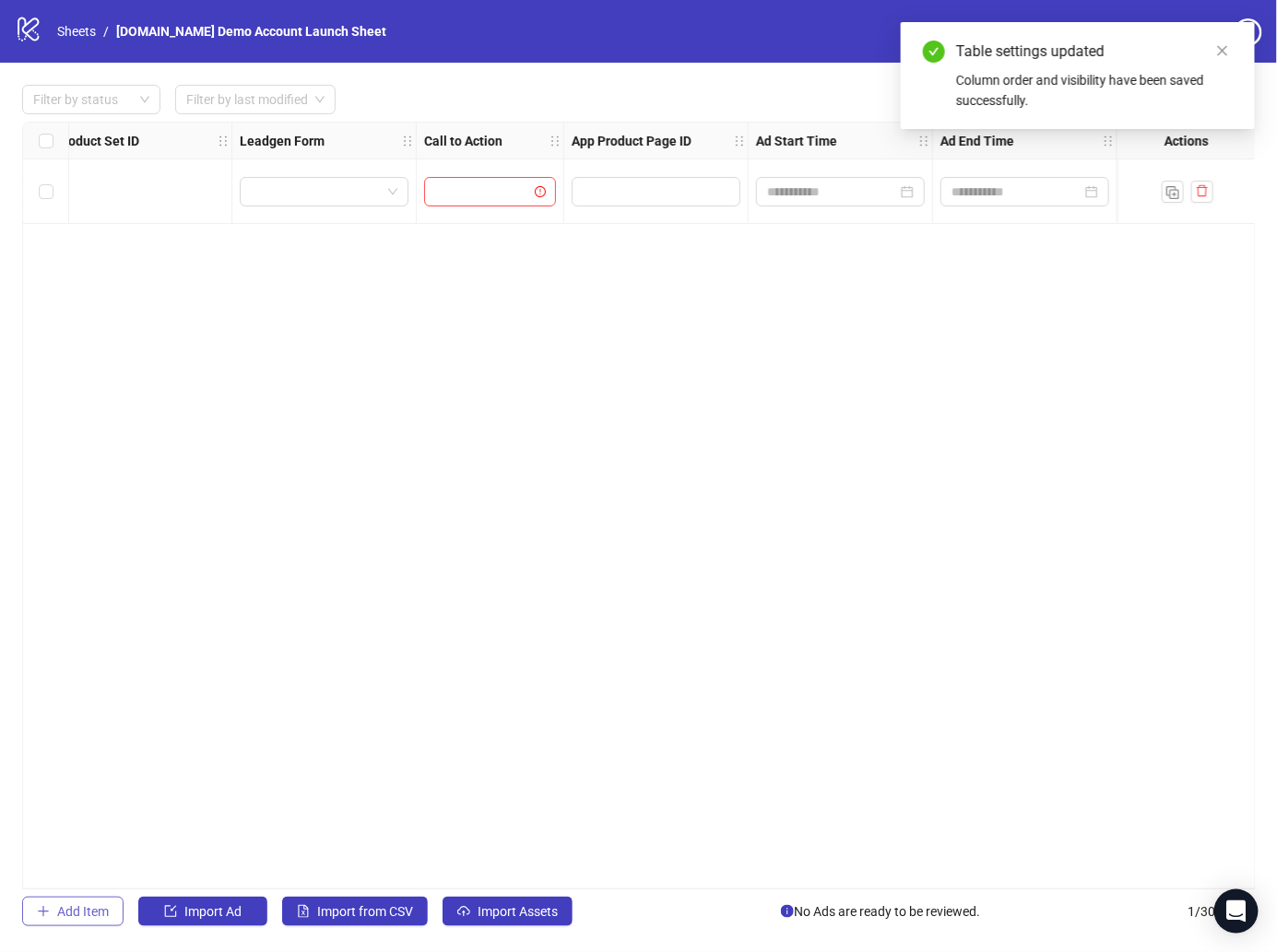
click at [64, 915] on span "Add Item" at bounding box center [83, 911] width 51 height 14
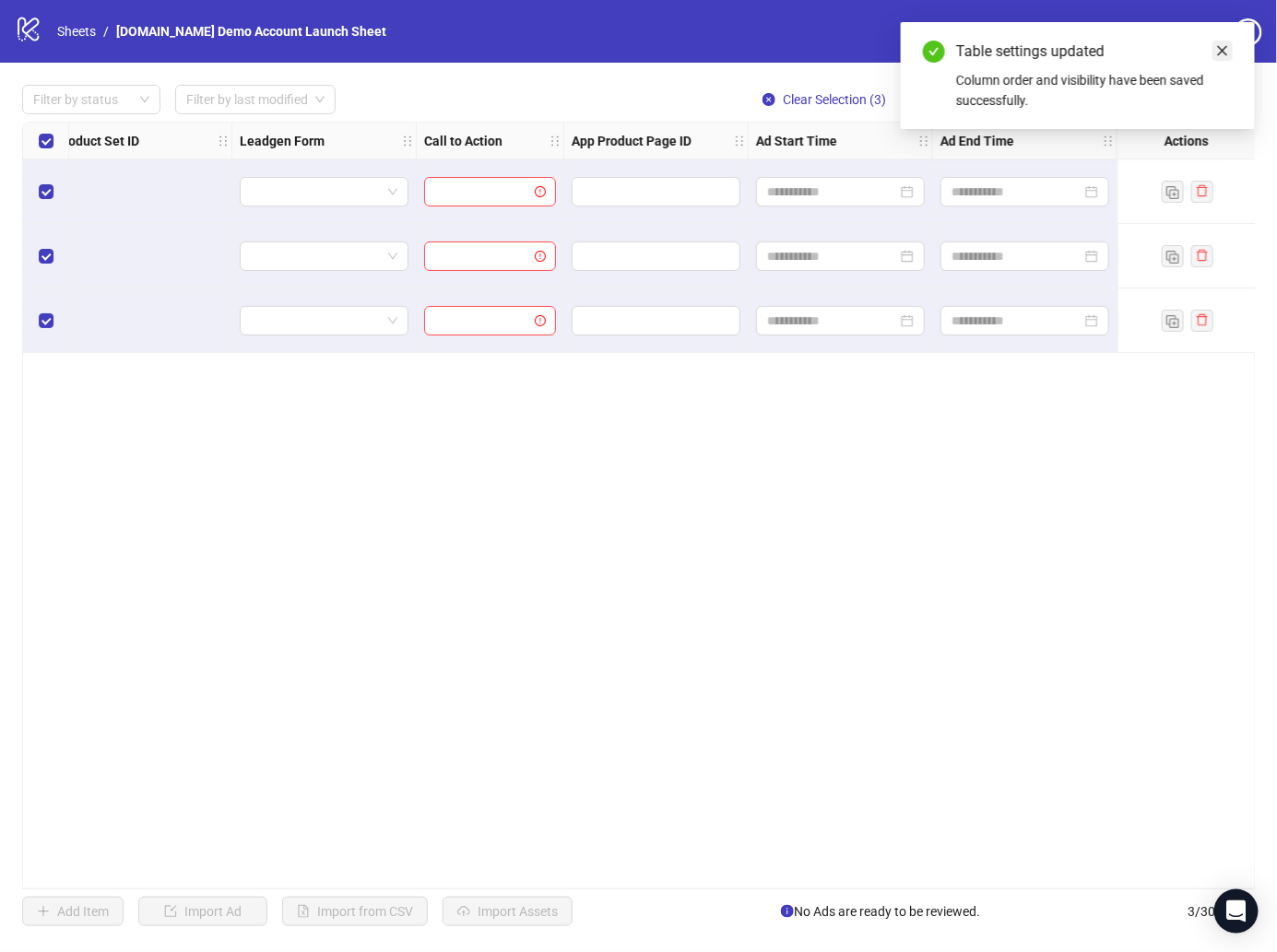
click at [1215, 56] on link "Close" at bounding box center [1222, 50] width 20 height 20
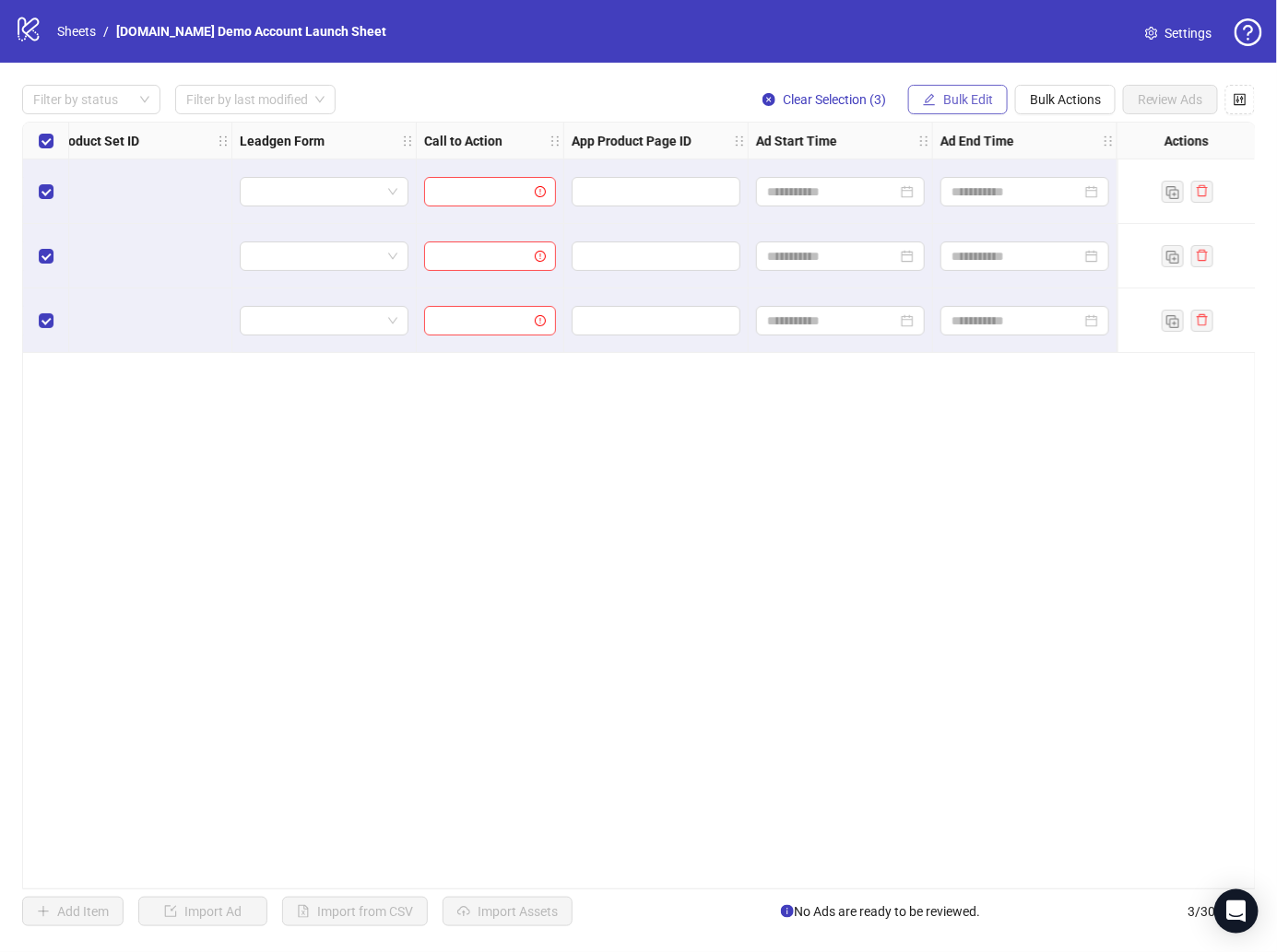
click at [915, 92] on button "Bulk Edit" at bounding box center [957, 99] width 100 height 30
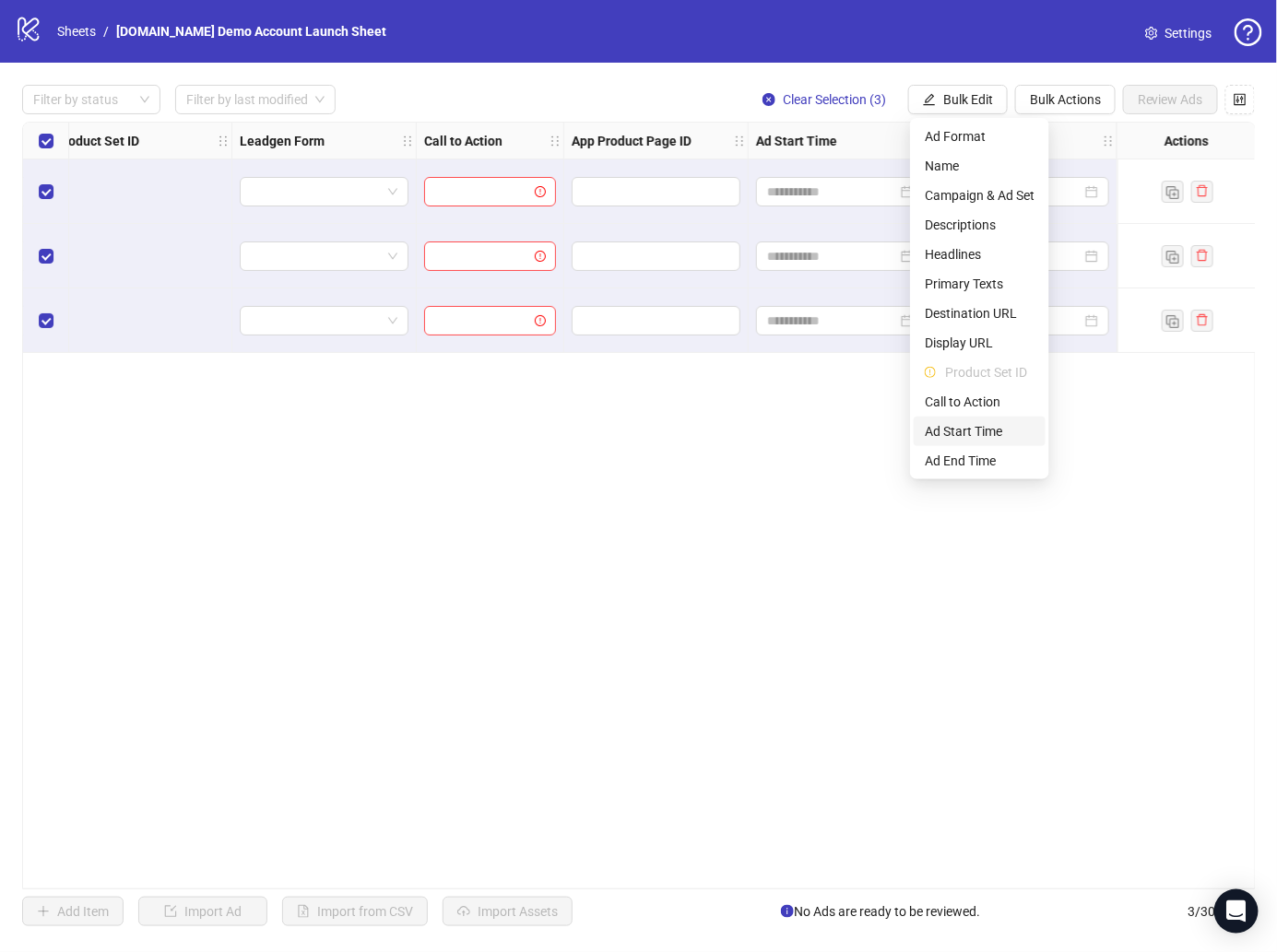
click at [988, 426] on span "Ad Start Time" at bounding box center [979, 430] width 110 height 20
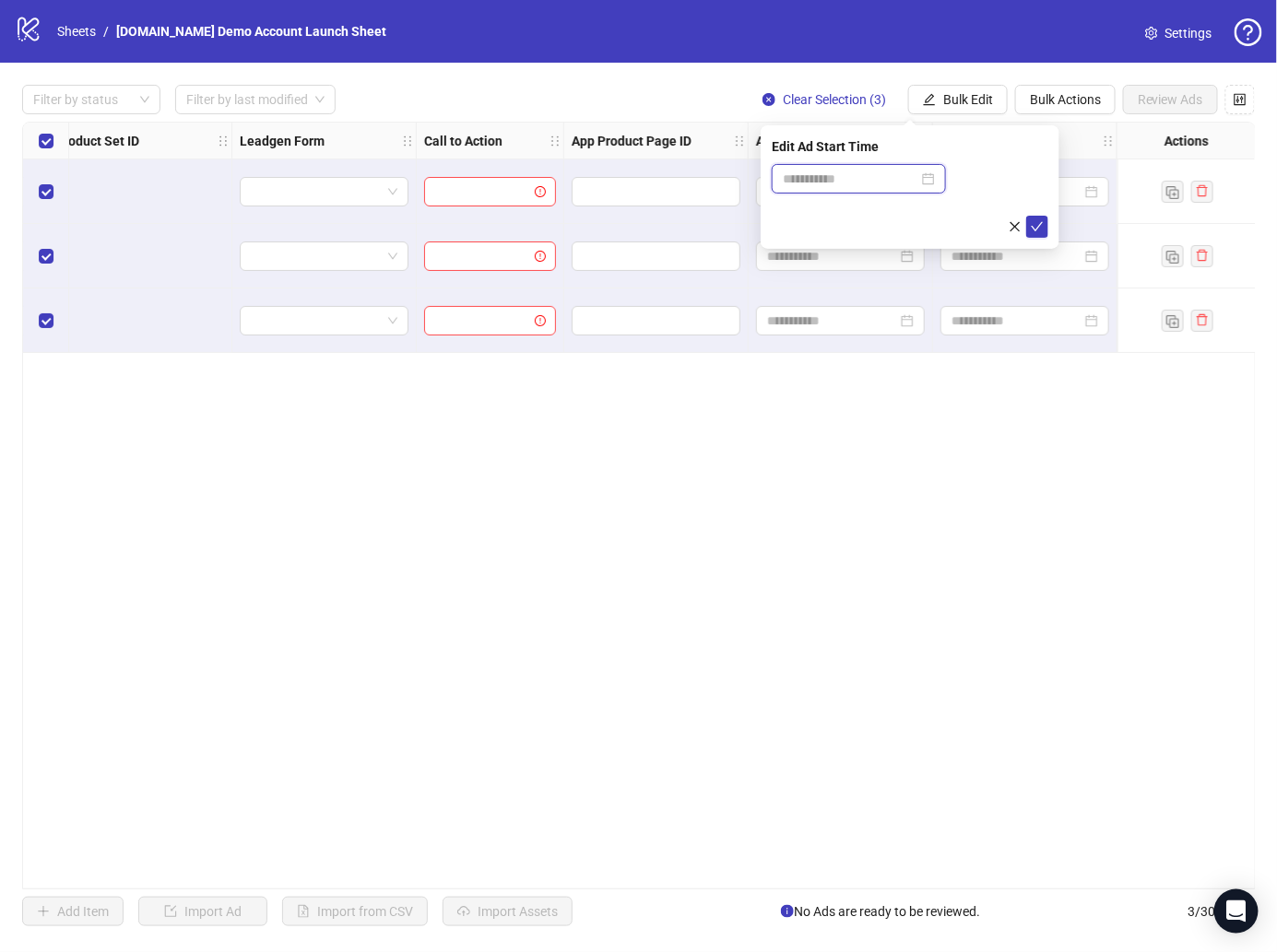
click at [895, 171] on input at bounding box center [850, 178] width 135 height 20
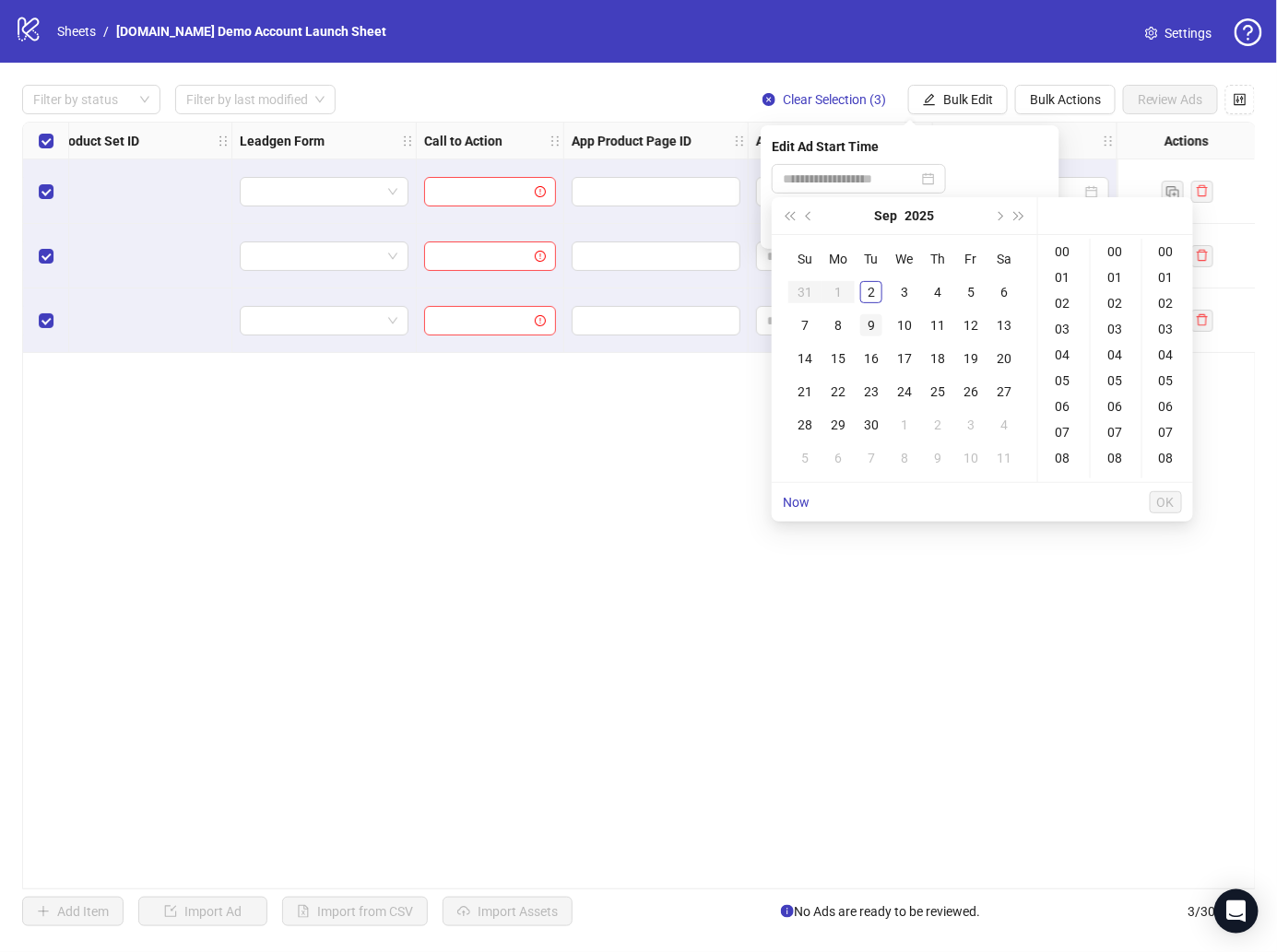
click at [866, 321] on div "9" at bounding box center [870, 325] width 22 height 22
type input "**********"
click at [1166, 499] on span "OK" at bounding box center [1166, 502] width 17 height 14
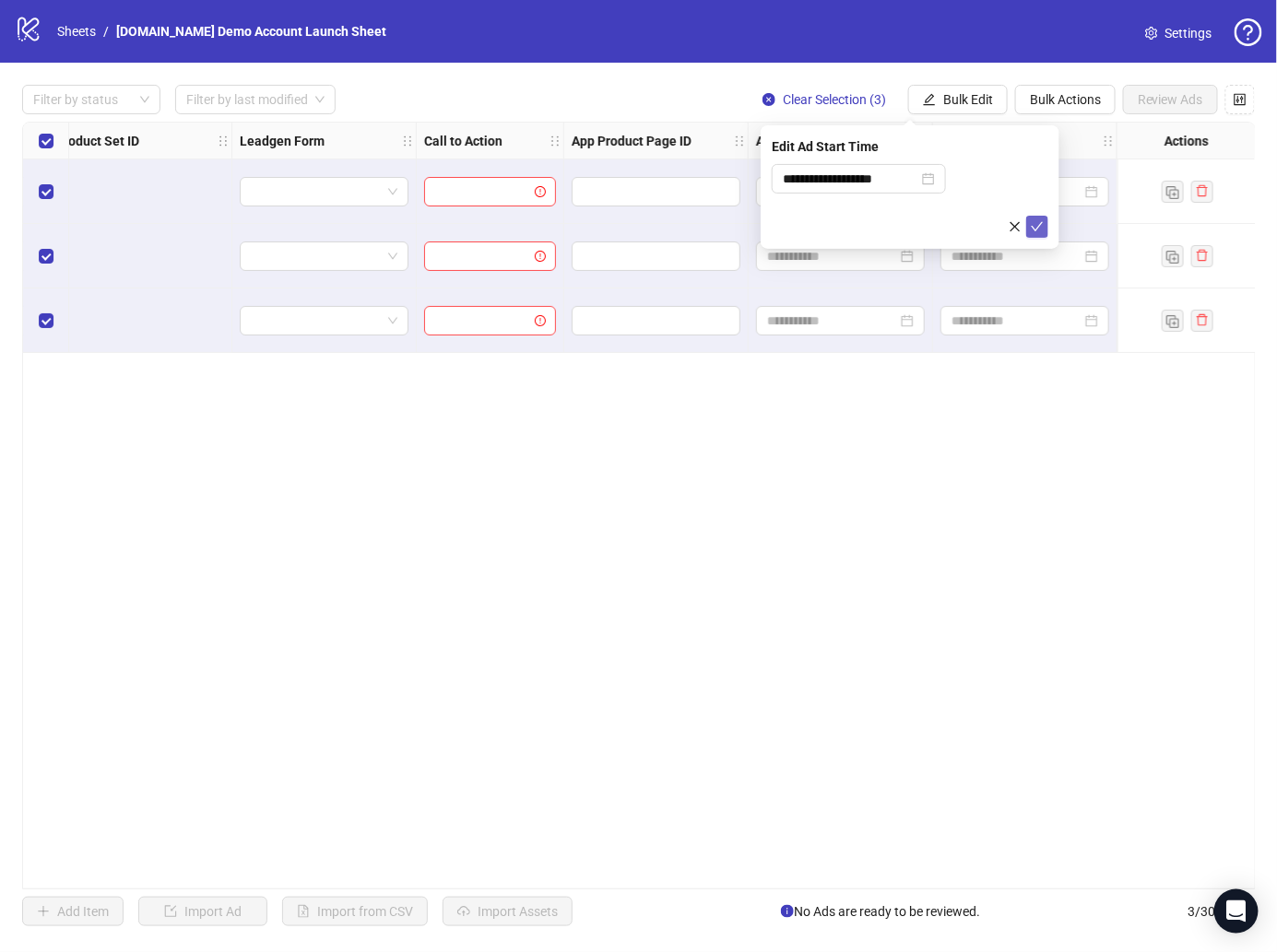
click at [1048, 225] on div "**********" at bounding box center [910, 188] width 299 height 124
click at [1042, 226] on icon "check" at bounding box center [1037, 227] width 13 height 13
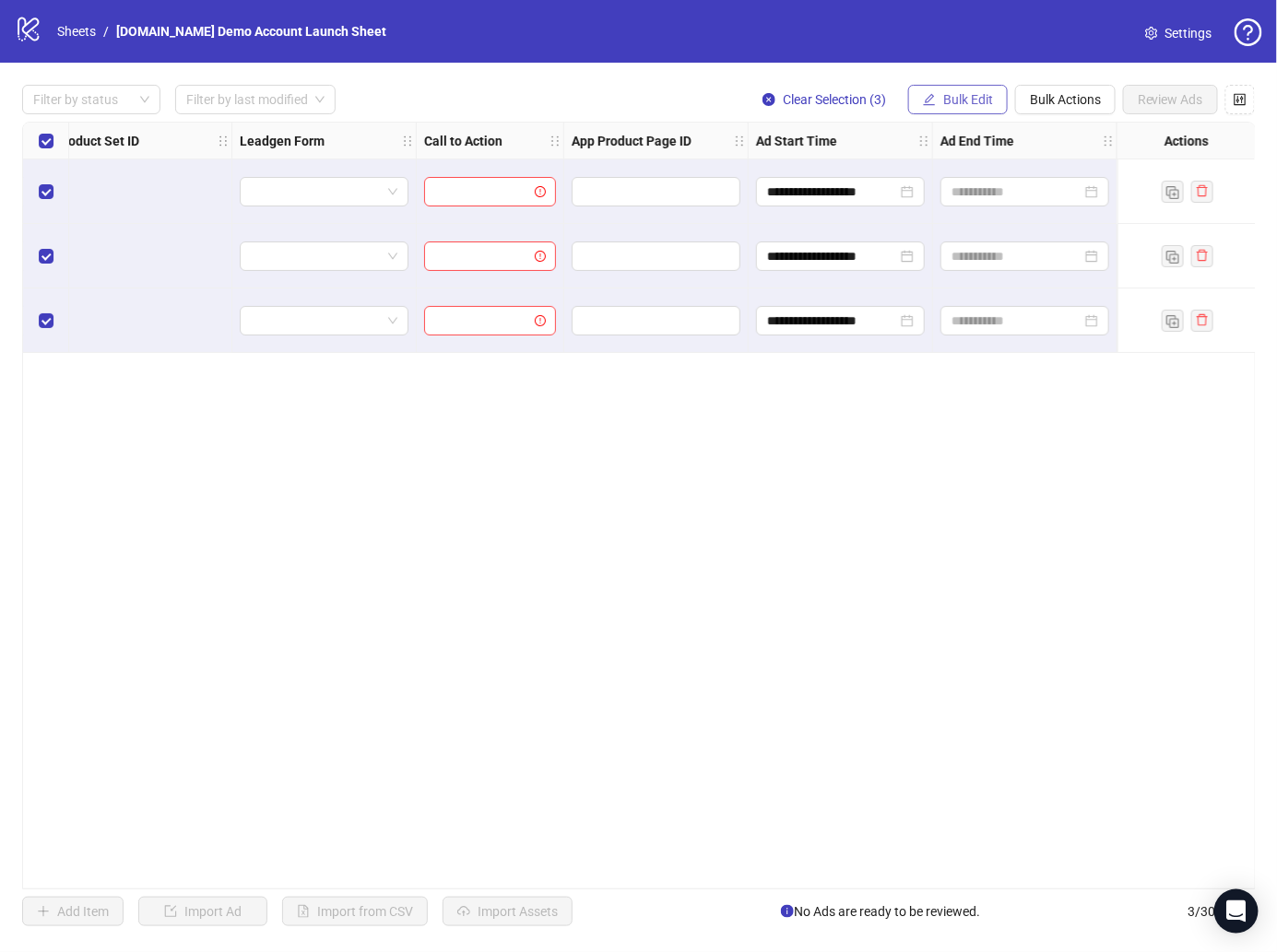
click at [973, 109] on button "Bulk Edit" at bounding box center [957, 99] width 100 height 30
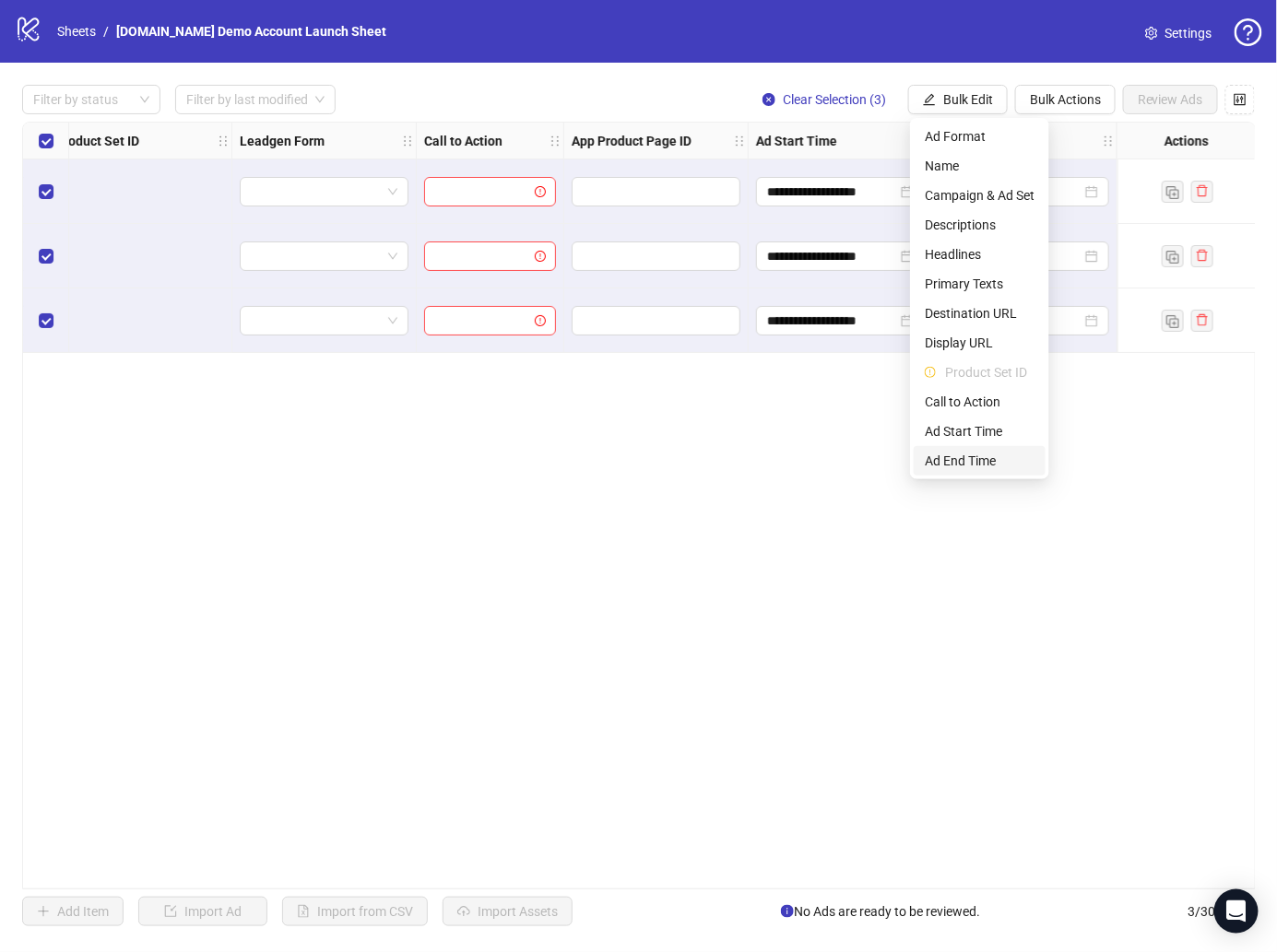
click at [985, 473] on li "Ad End Time" at bounding box center [979, 461] width 131 height 30
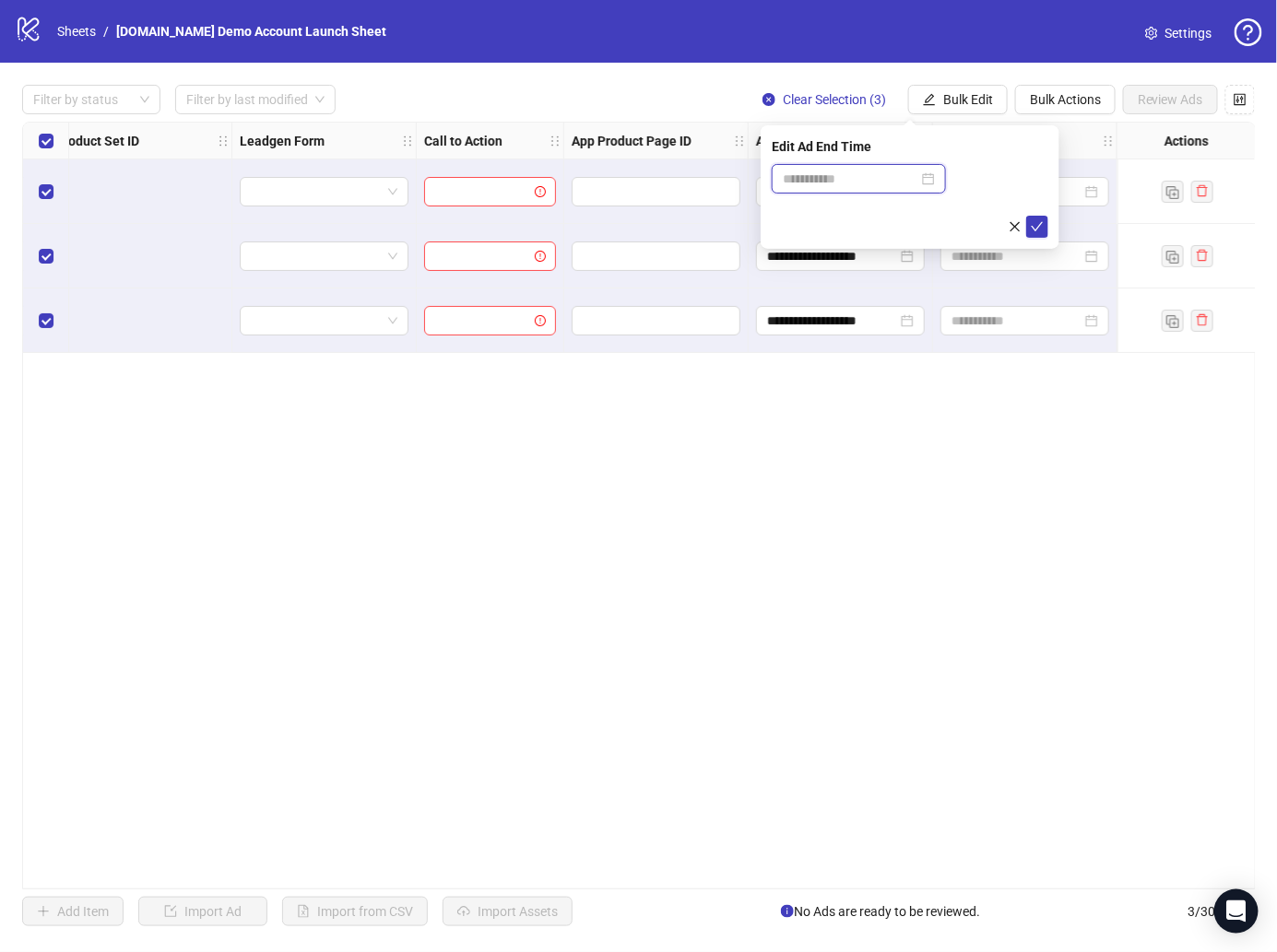
click at [900, 187] on input at bounding box center [850, 178] width 135 height 20
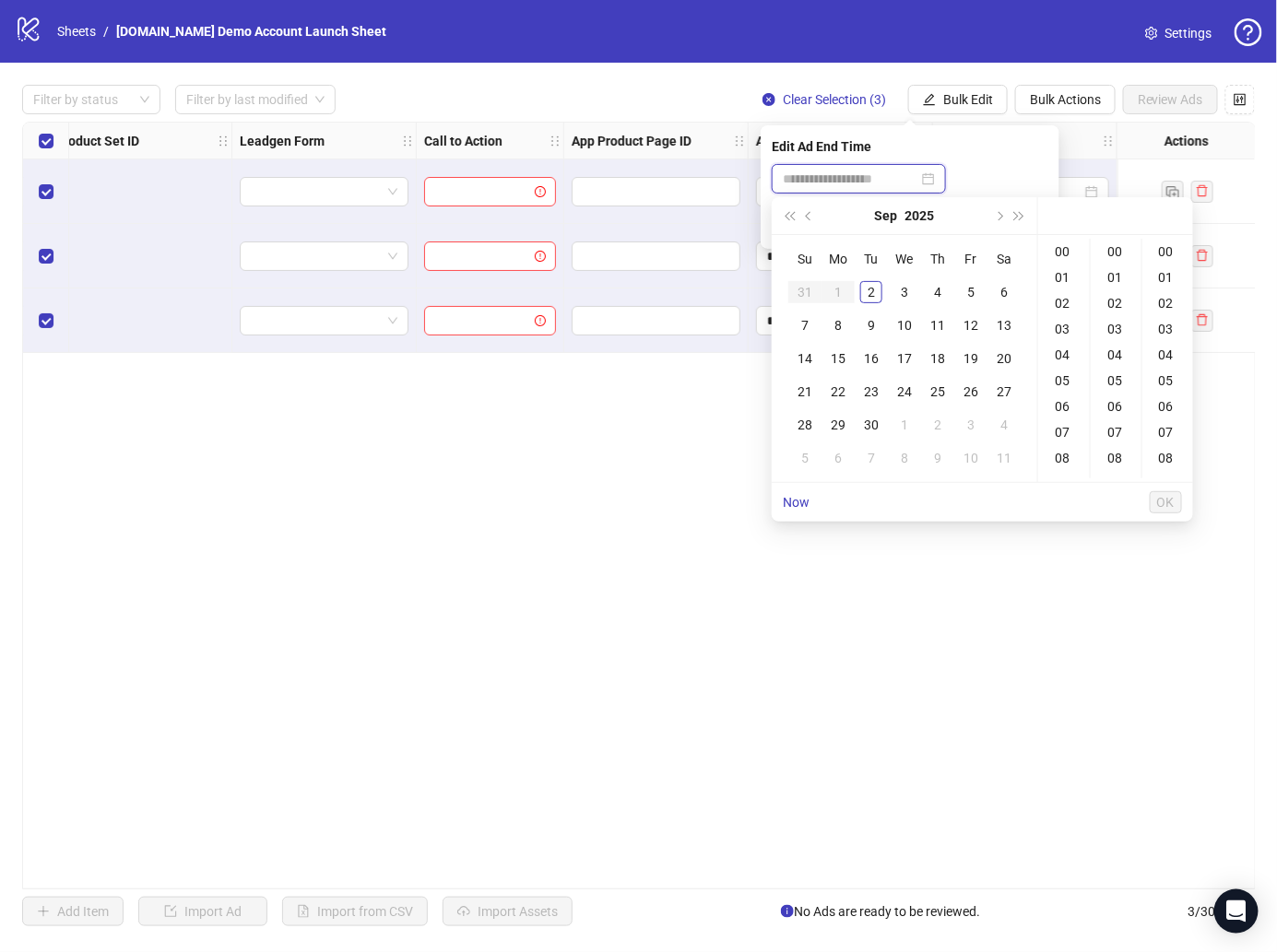
type input "**********"
click at [908, 360] on div "17" at bounding box center [904, 358] width 22 height 22
type input "**********"
click at [1154, 506] on button "OK" at bounding box center [1166, 502] width 32 height 22
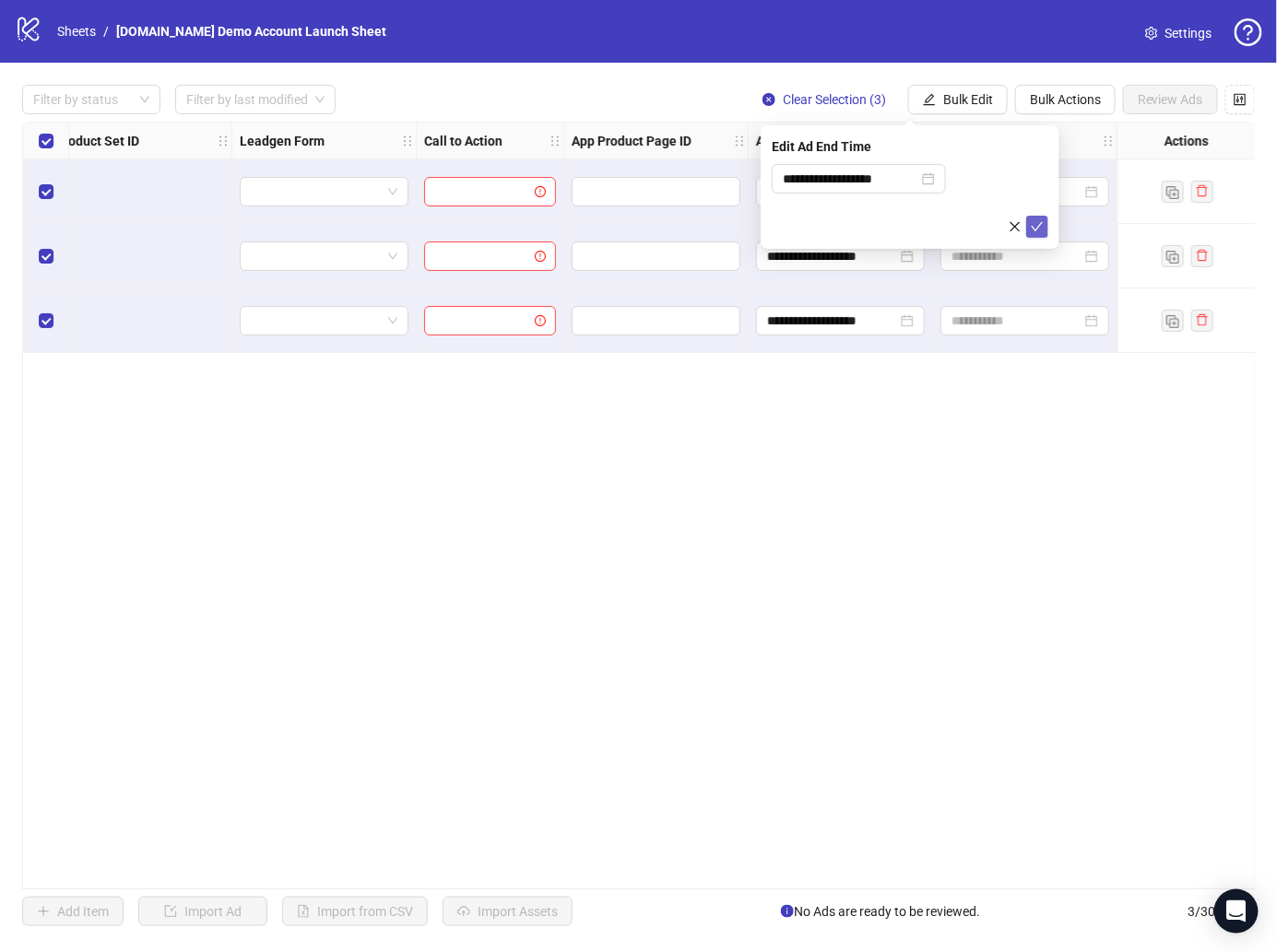
click at [1031, 228] on icon "check" at bounding box center [1037, 227] width 13 height 13
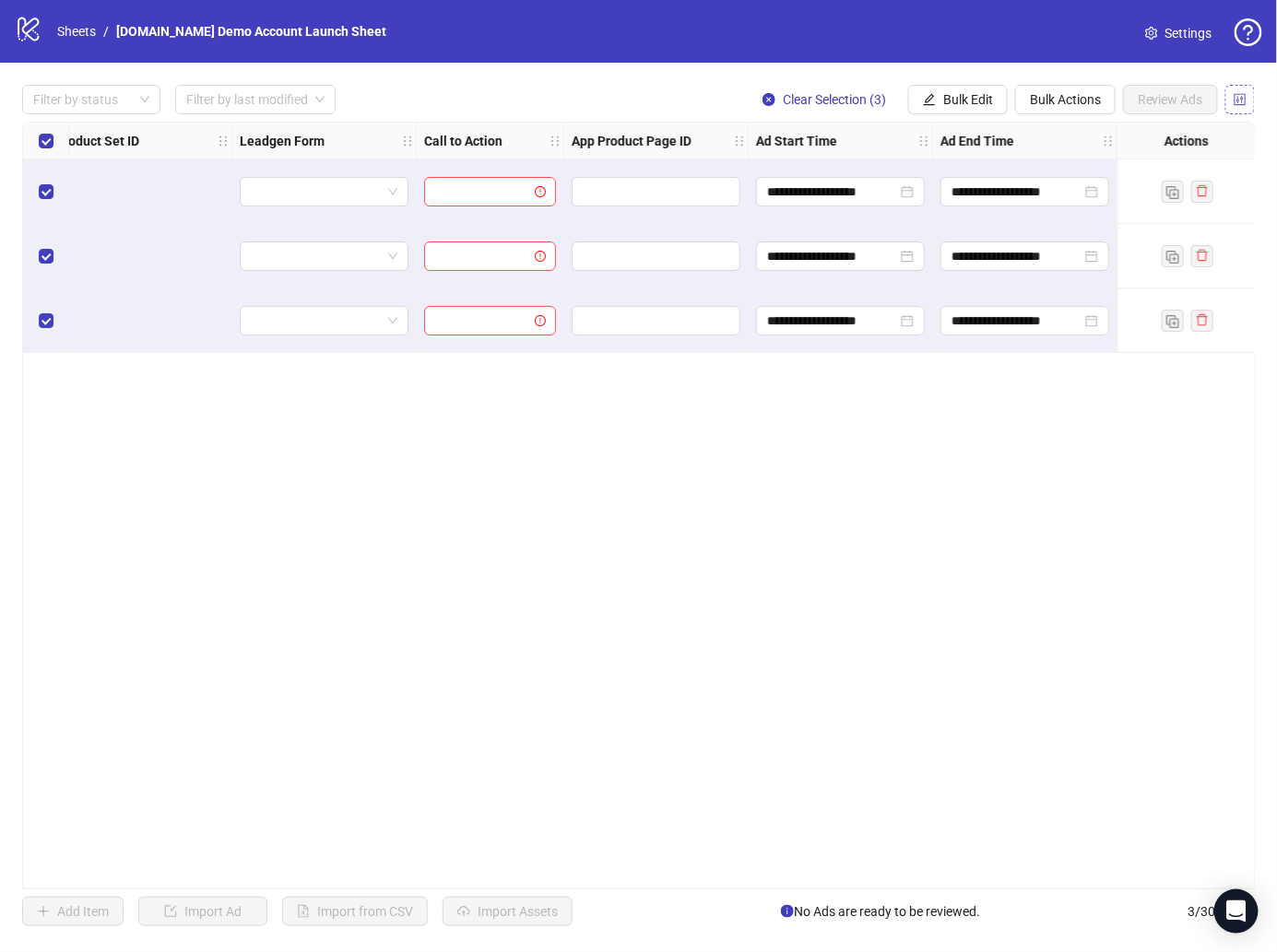
click at [1245, 108] on button "button" at bounding box center [1239, 99] width 30 height 30
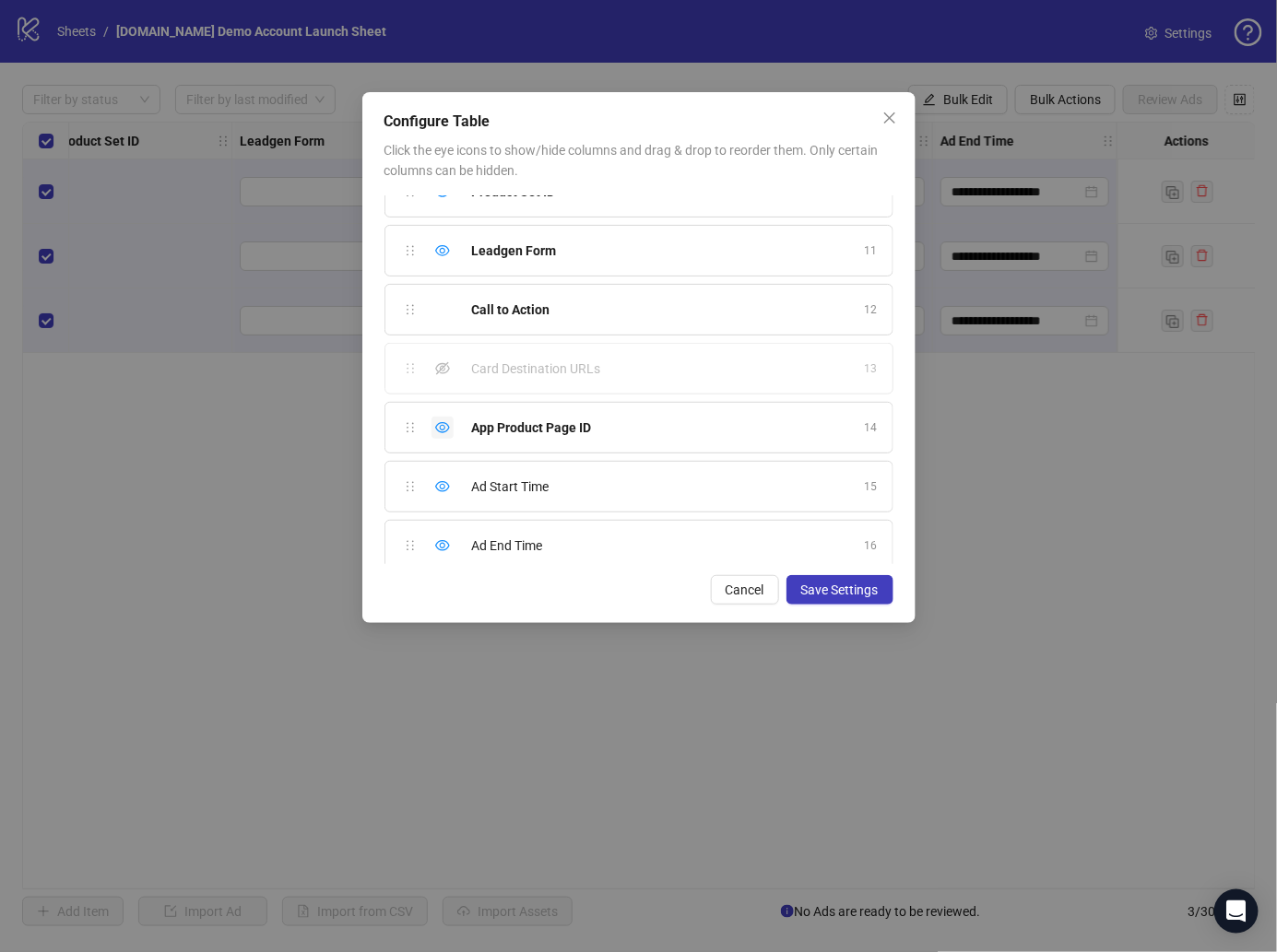
click at [444, 422] on icon "eye" at bounding box center [442, 427] width 14 height 11
click at [439, 244] on icon "eye" at bounding box center [442, 250] width 14 height 14
click at [442, 303] on icon "eye" at bounding box center [442, 309] width 14 height 14
click at [440, 240] on div "Hide column" at bounding box center [442, 250] width 22 height 22
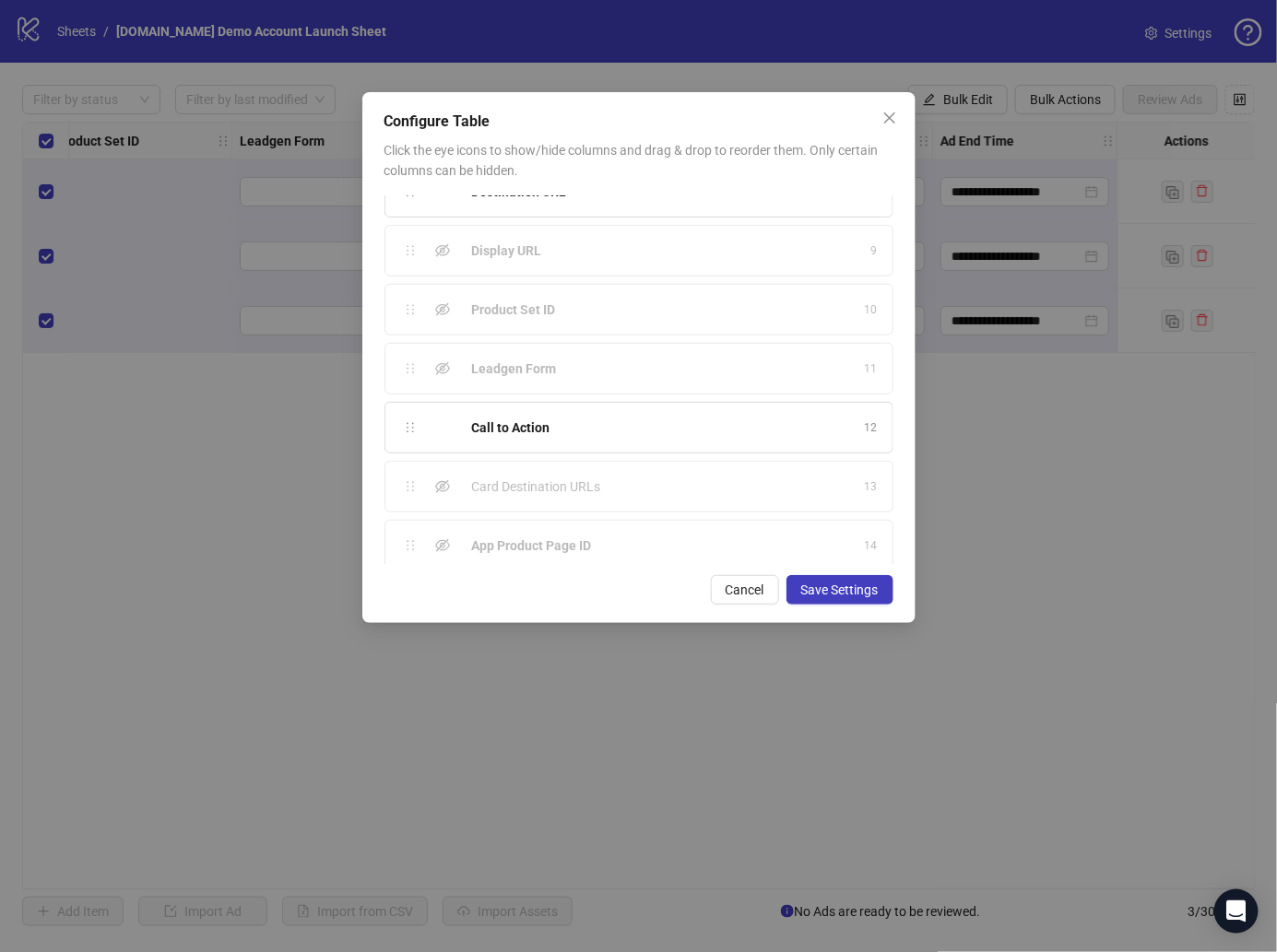
click at [861, 612] on div "Configure Table Click the eye icons to show/hide columns and drag & drop to reo…" at bounding box center [638, 358] width 553 height 531
click at [861, 590] on span "Save Settings" at bounding box center [839, 589] width 77 height 14
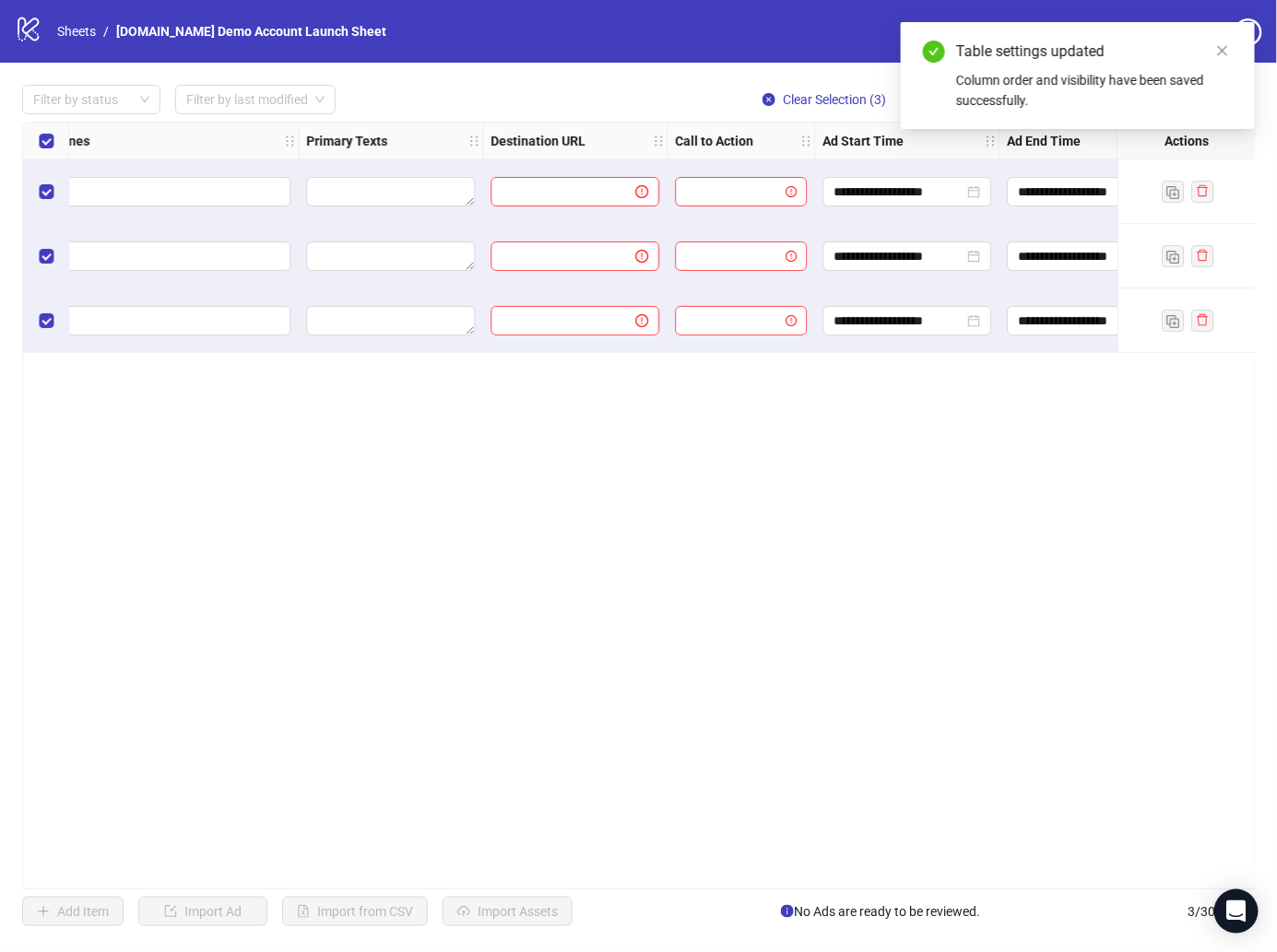
scroll to position [0, 1413]
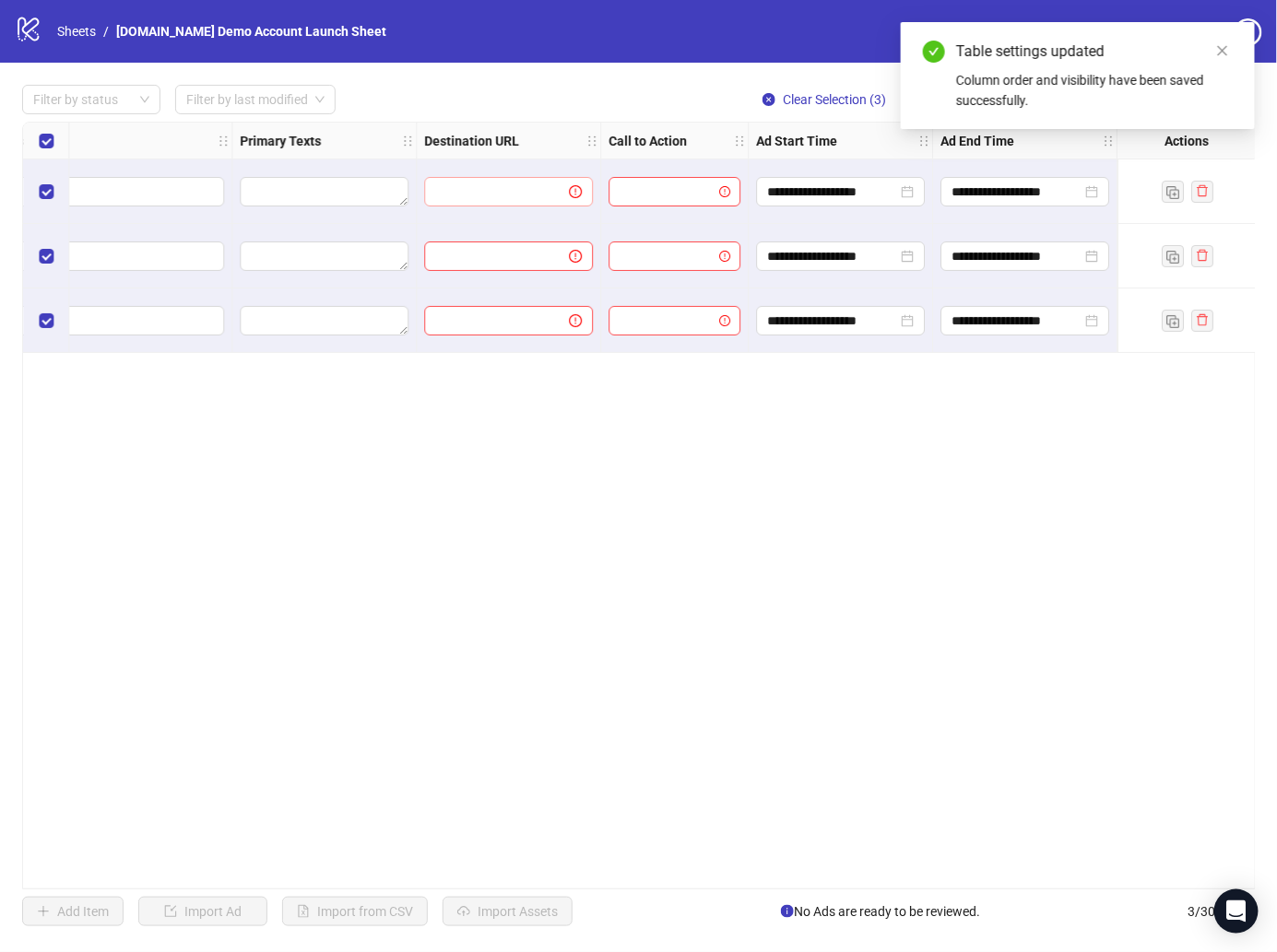
click at [536, 178] on span at bounding box center [508, 191] width 169 height 30
click at [536, 189] on input "text" at bounding box center [489, 191] width 108 height 20
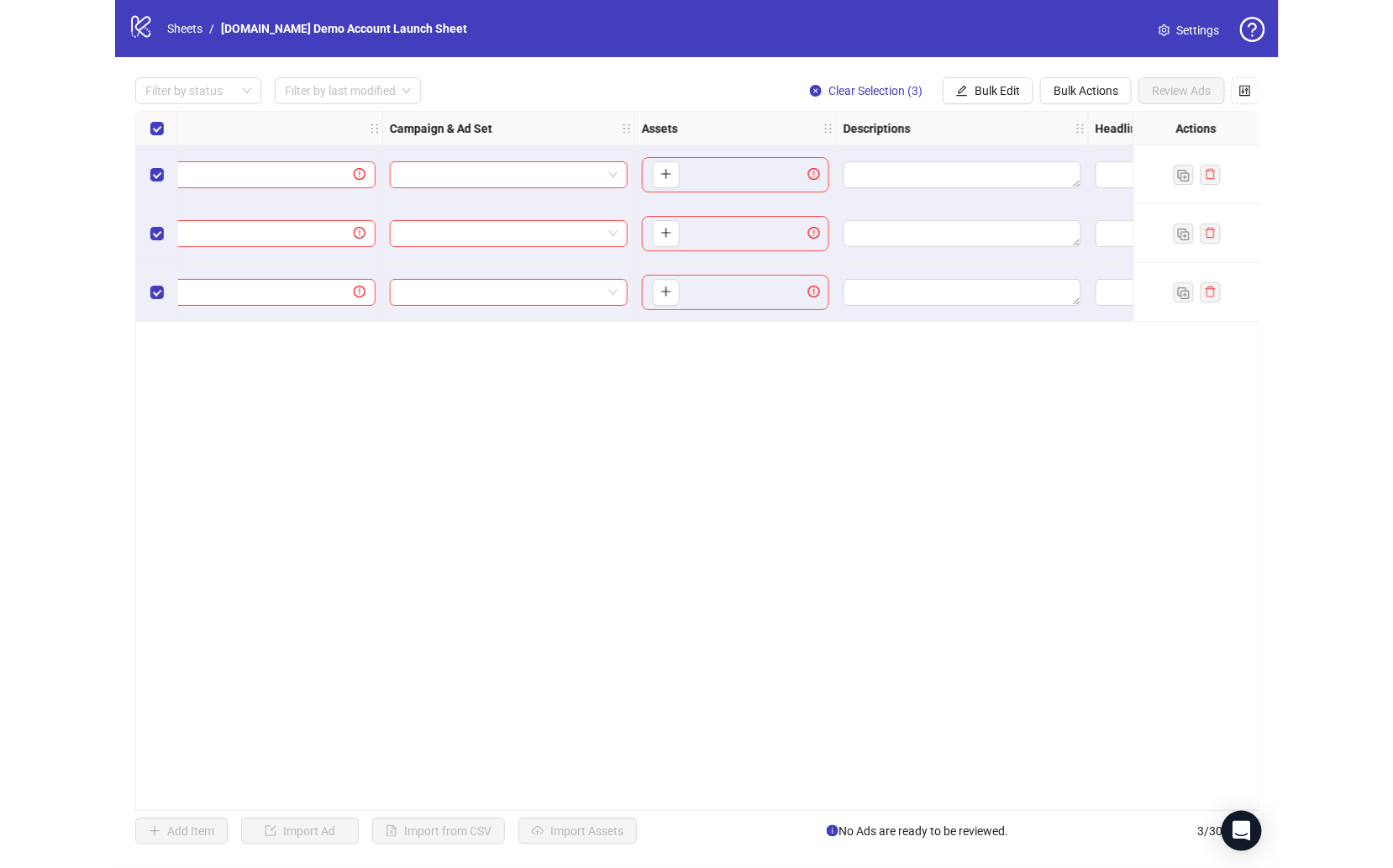
scroll to position [0, 0]
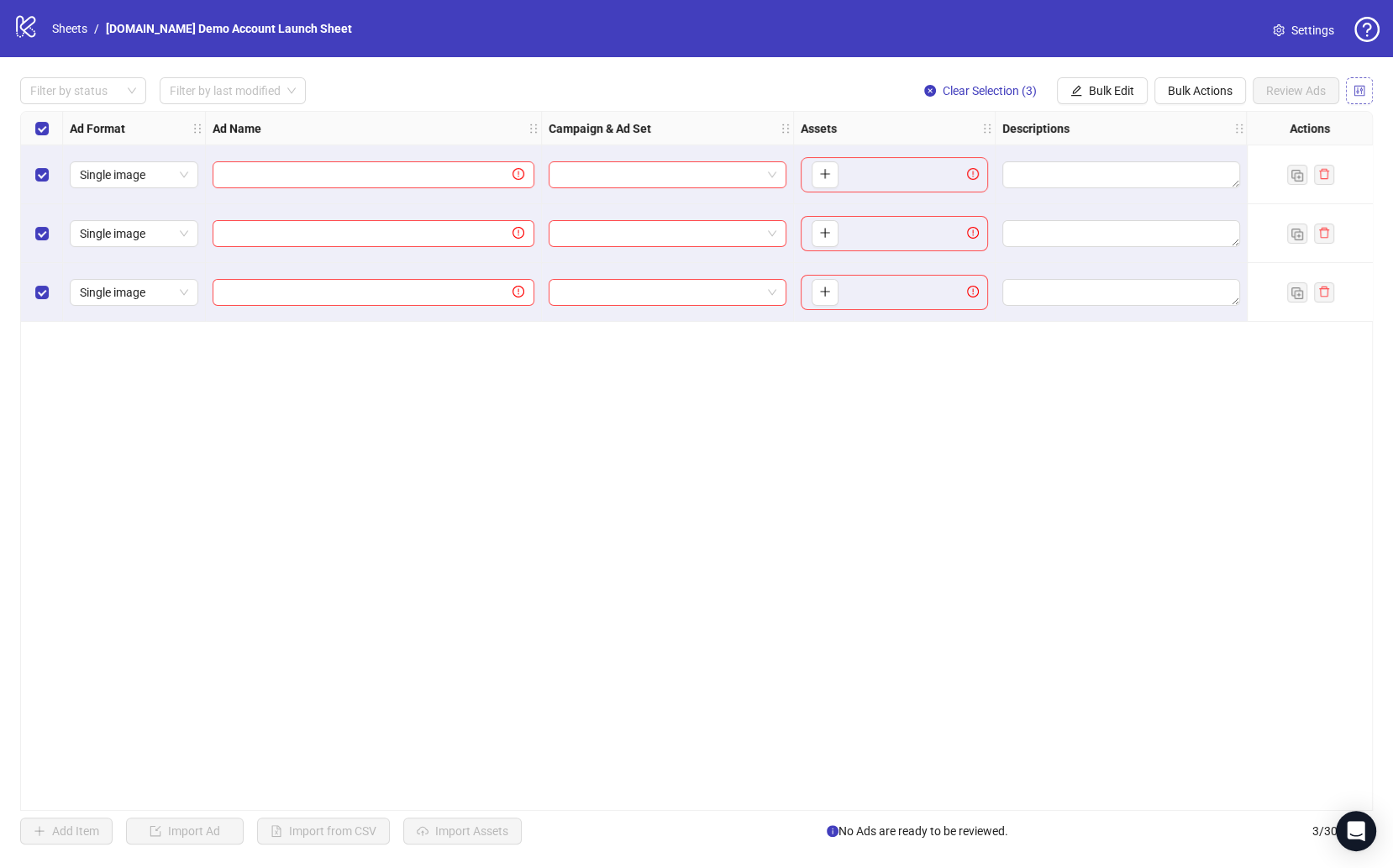
click at [1163, 87] on icon "control" at bounding box center [1359, 91] width 12 height 12
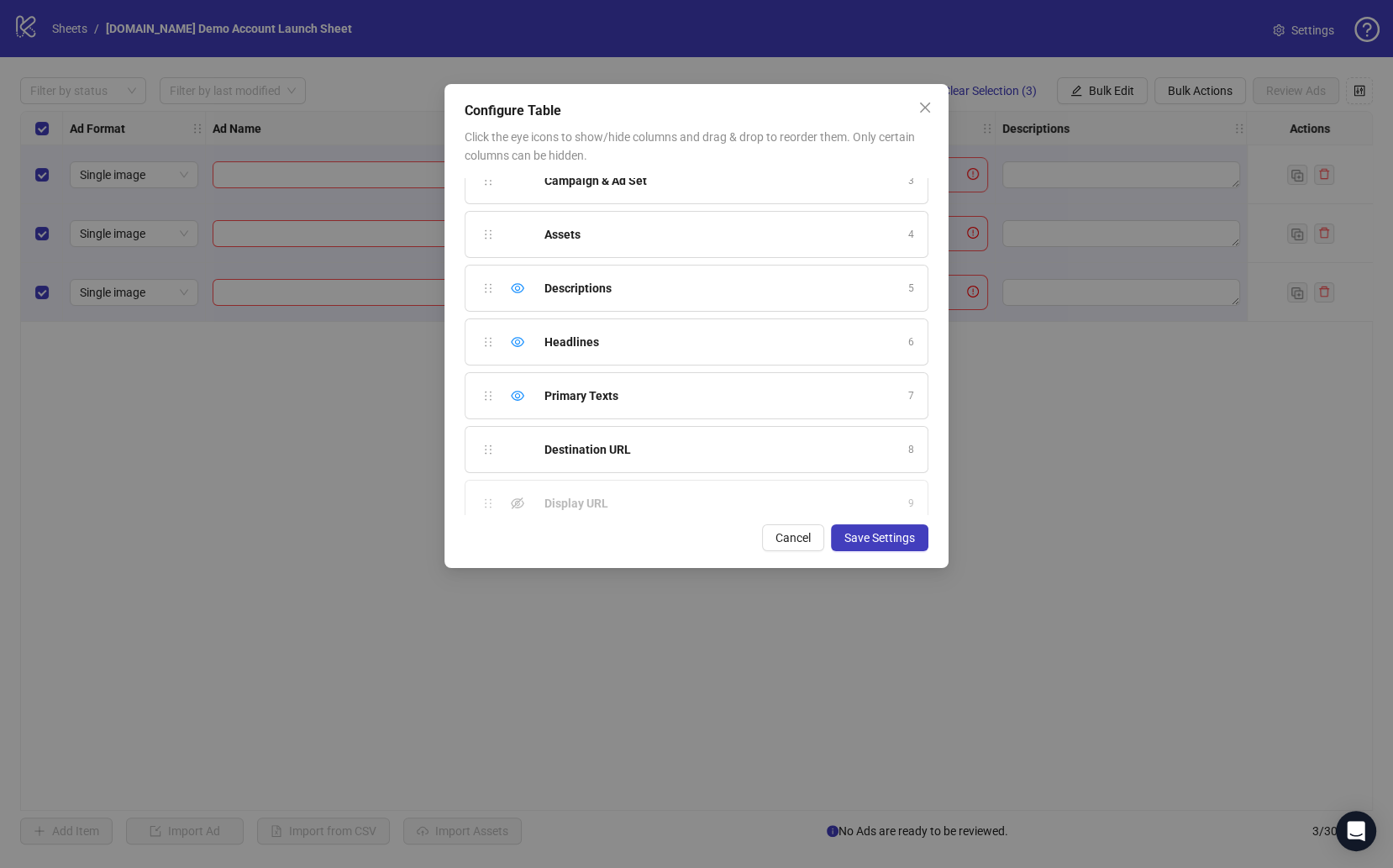
scroll to position [129, 0]
click at [516, 280] on icon "eye" at bounding box center [517, 286] width 13 height 13
drag, startPoint x: 517, startPoint y: 387, endPoint x: 550, endPoint y: 387, distance: 33.0
click at [517, 390] on icon "eye" at bounding box center [517, 395] width 13 height 10
click at [876, 537] on span "Save Settings" at bounding box center [879, 537] width 70 height 13
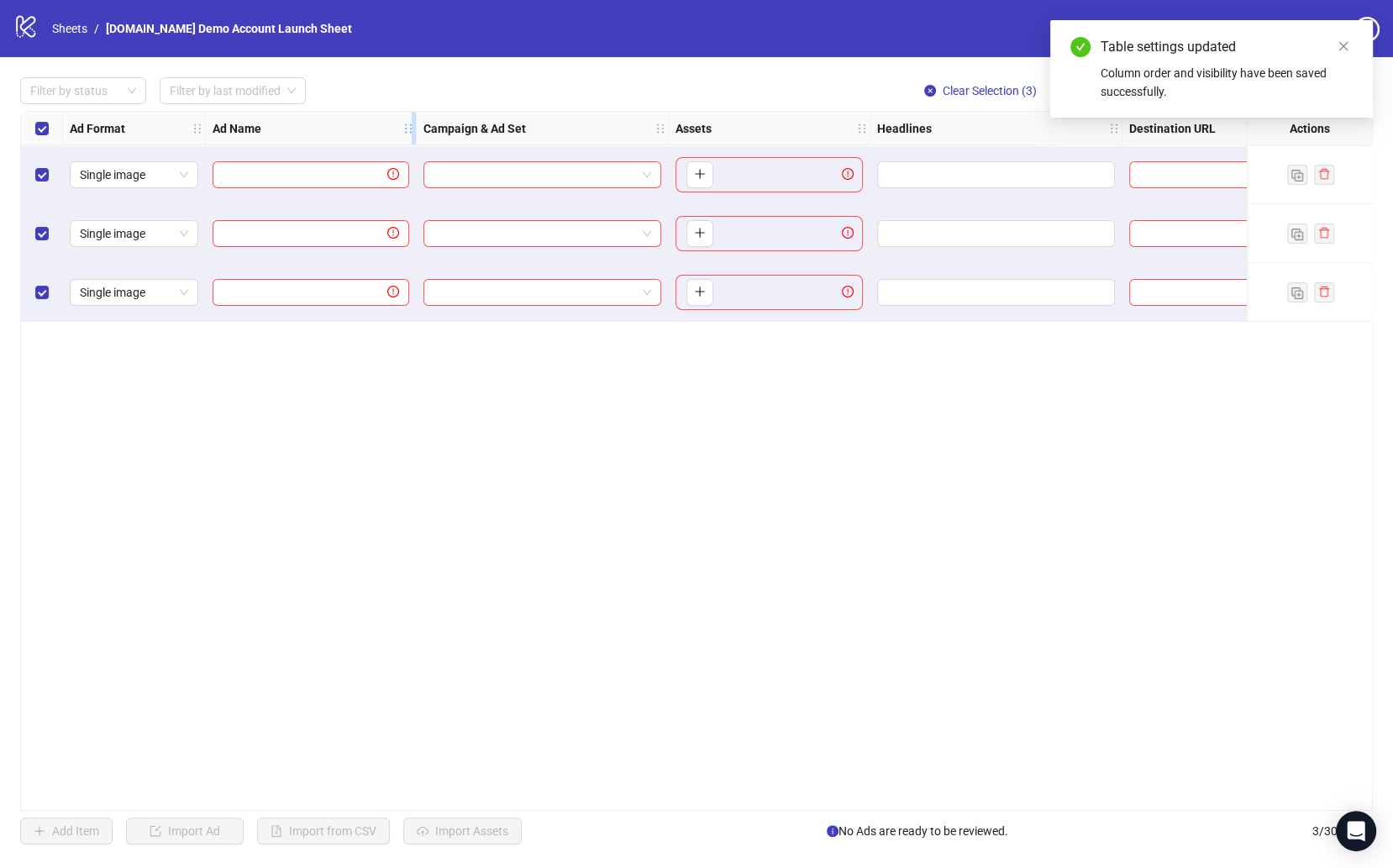
drag, startPoint x: 539, startPoint y: 123, endPoint x: 402, endPoint y: 122, distance: 137.0
click at [414, 122] on icon "holder" at bounding box center [420, 128] width 12 height 12
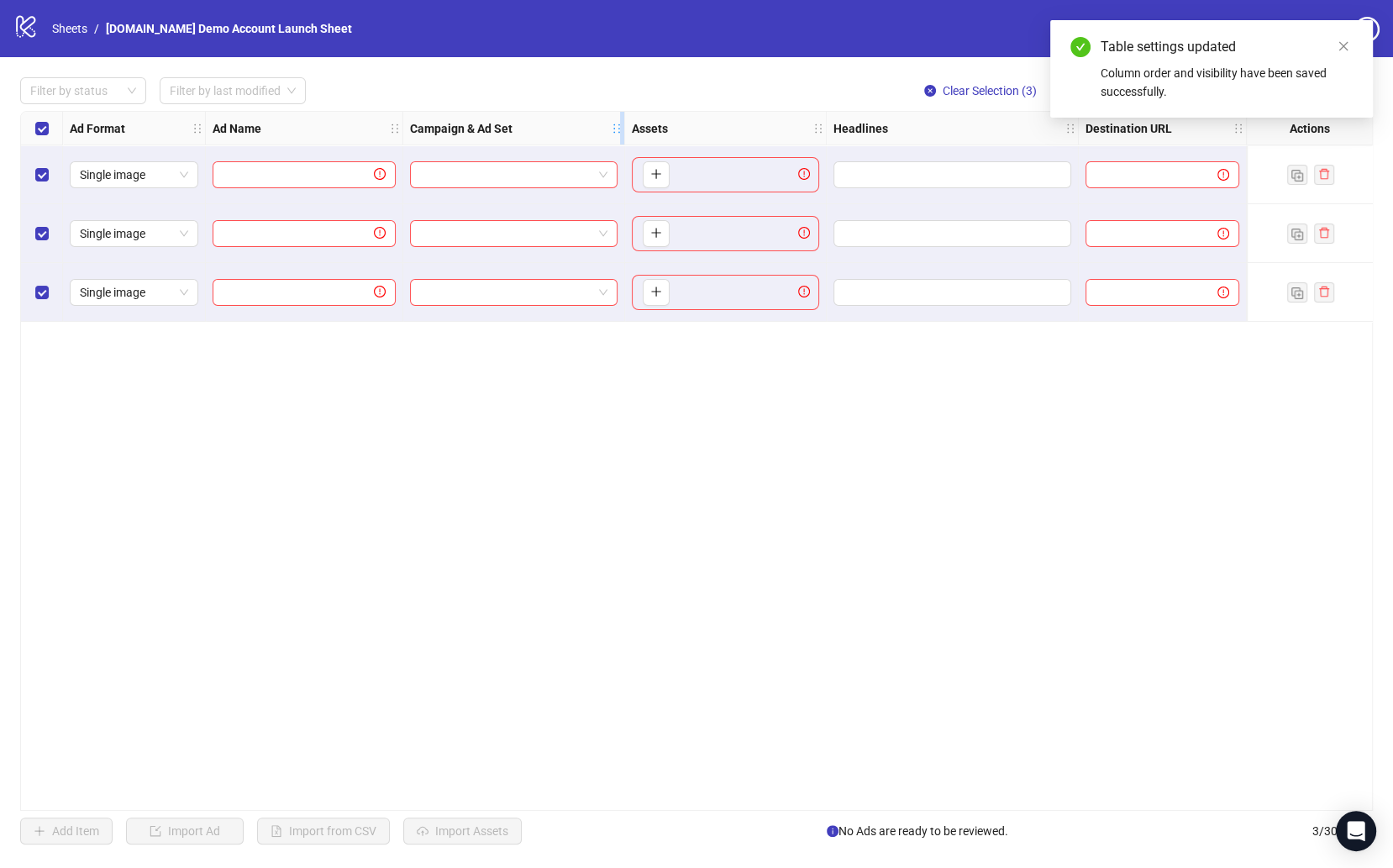
drag, startPoint x: 653, startPoint y: 130, endPoint x: 577, endPoint y: 128, distance: 76.0
click at [622, 128] on icon "holder" at bounding box center [628, 128] width 12 height 12
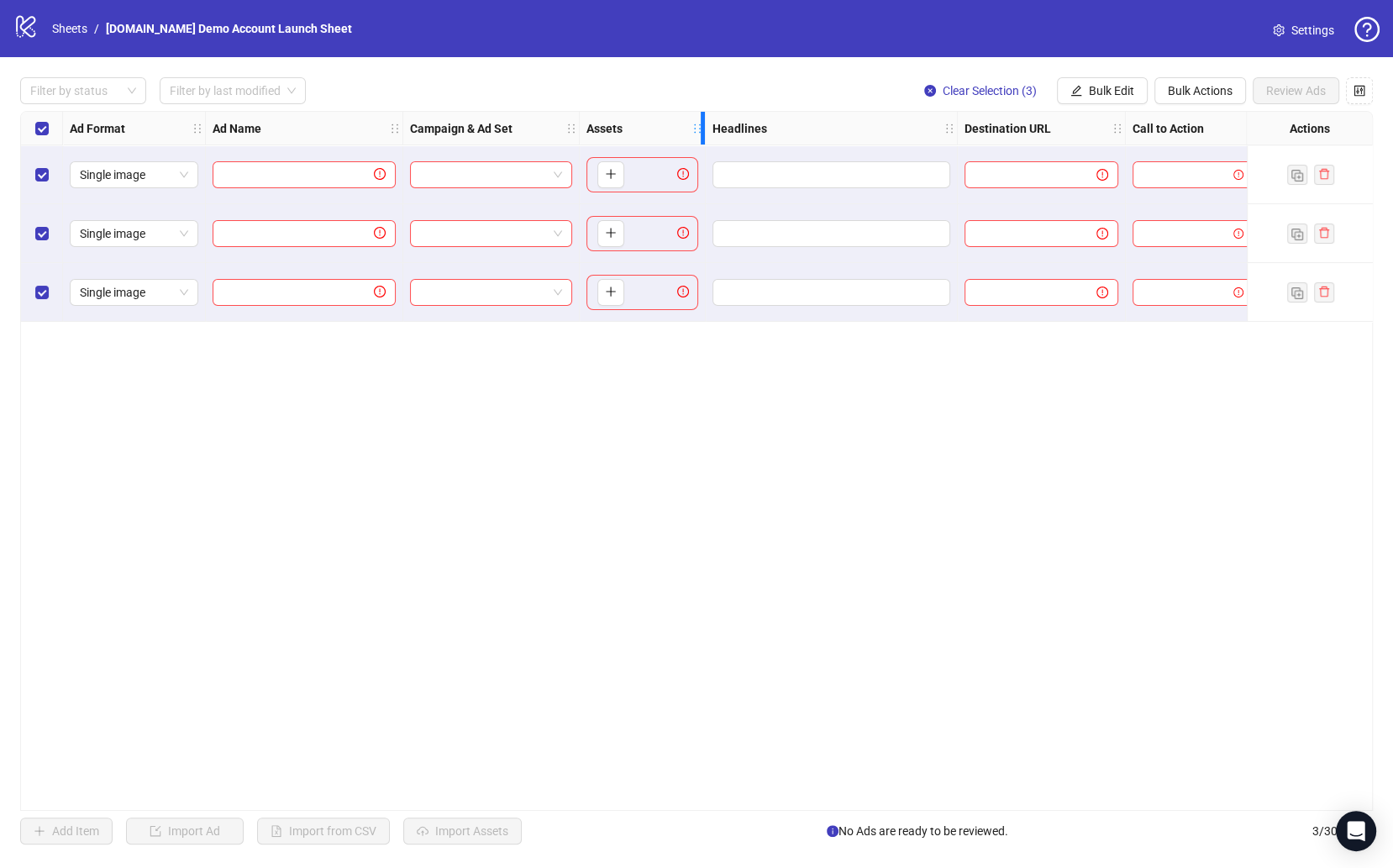
drag, startPoint x: 777, startPoint y: 122, endPoint x: 688, endPoint y: 119, distance: 89.1
click at [688, 119] on div "Assets" at bounding box center [642, 128] width 126 height 34
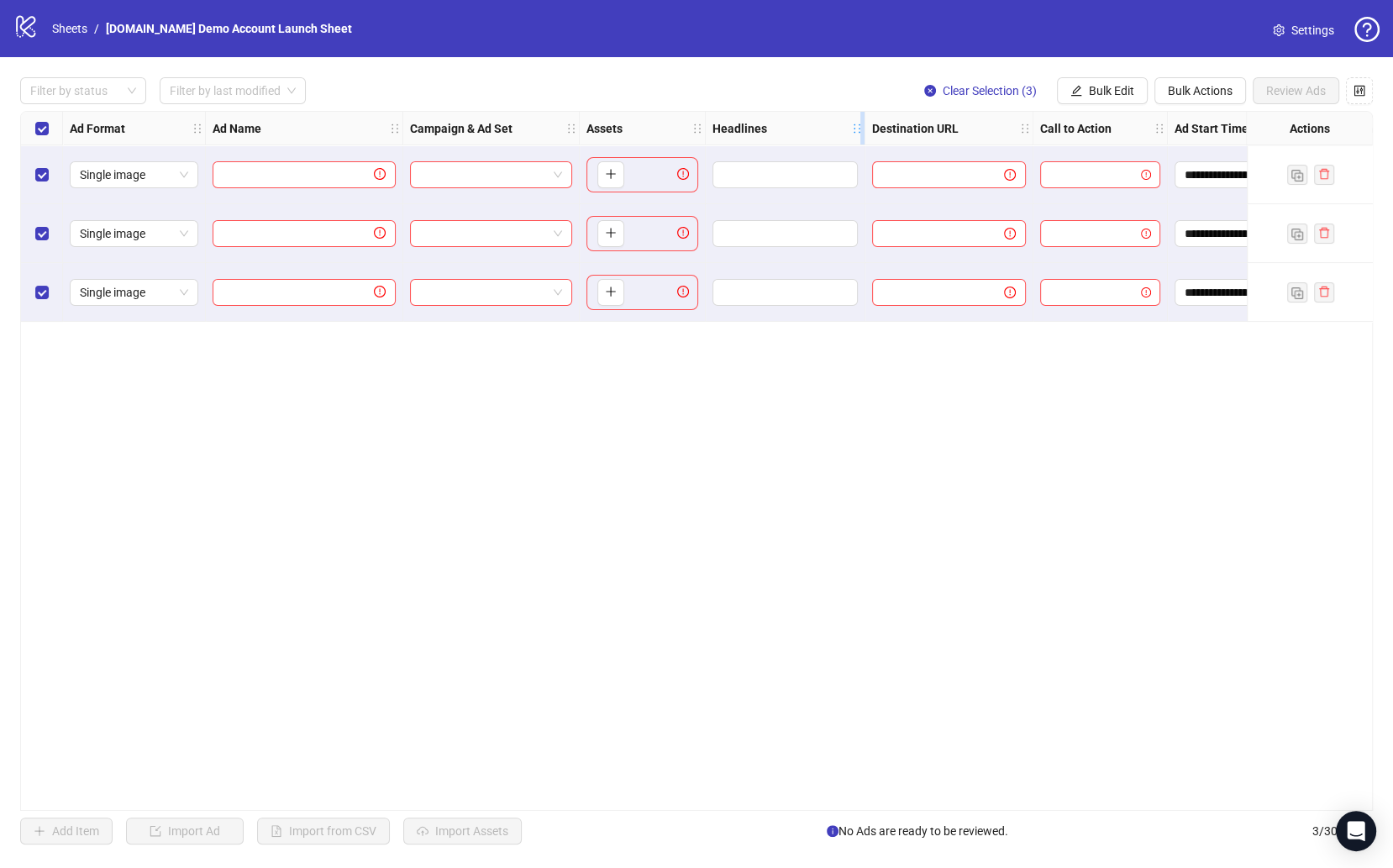
drag, startPoint x: 954, startPoint y: 125, endPoint x: 842, endPoint y: 124, distance: 112.0
click at [860, 124] on div "Resize Headlines column" at bounding box center [862, 128] width 4 height 33
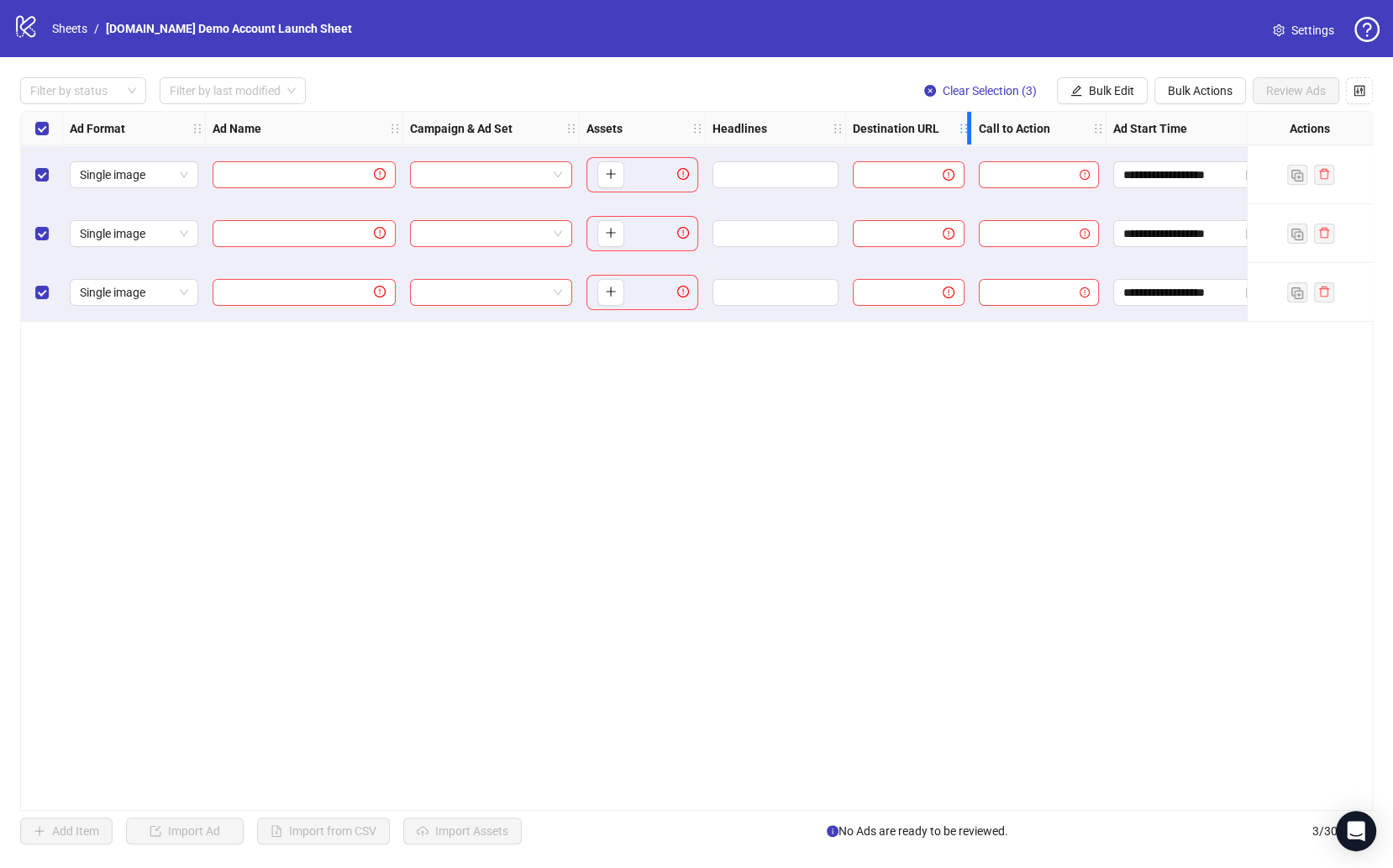
drag, startPoint x: 1010, startPoint y: 129, endPoint x: 931, endPoint y: 130, distance: 79.0
click at [931, 130] on div "Destination URL" at bounding box center [909, 128] width 126 height 34
click at [1094, 81] on button "Bulk Edit" at bounding box center [1102, 90] width 91 height 27
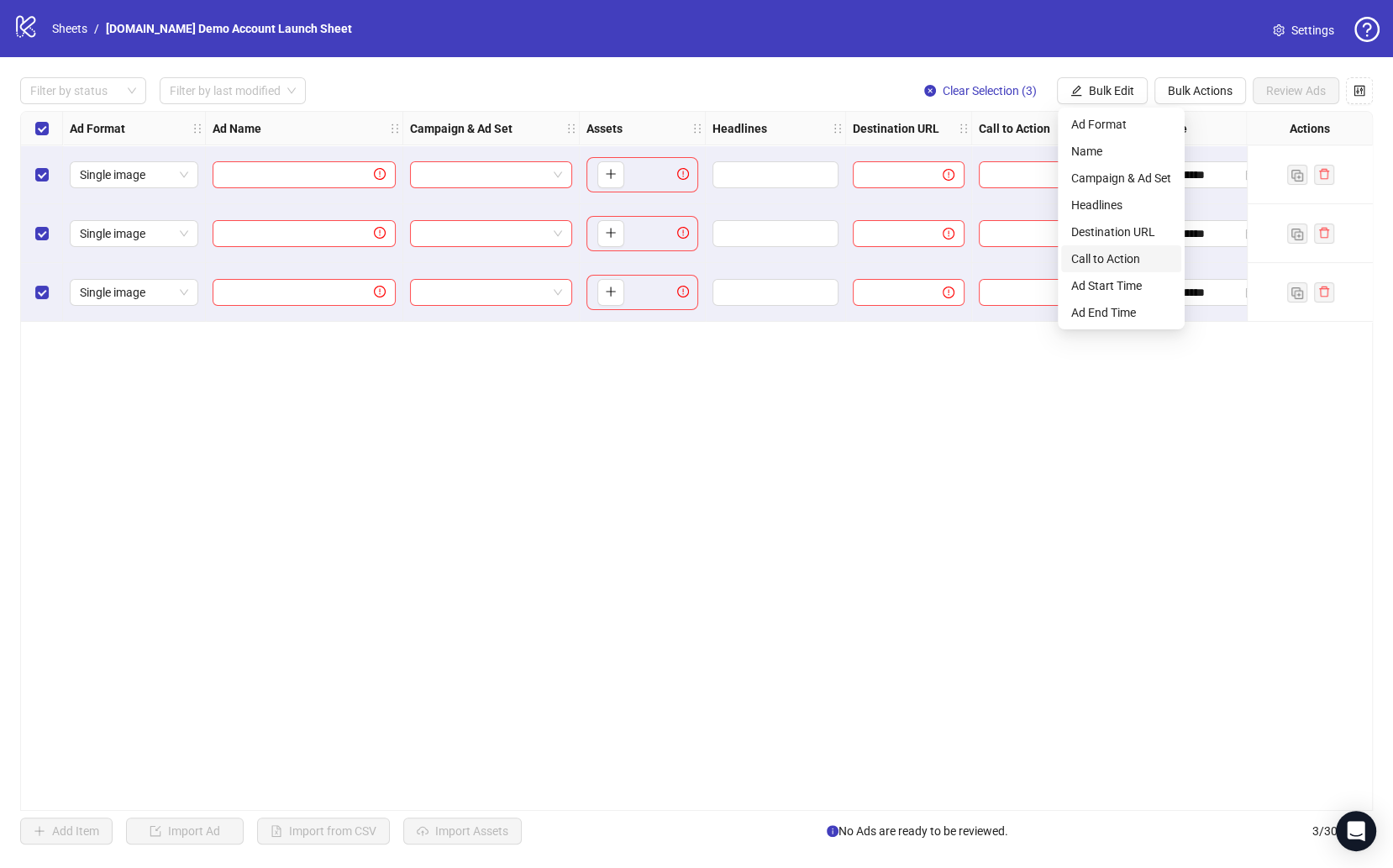
click at [1107, 259] on span "Call to Action" at bounding box center [1120, 258] width 100 height 18
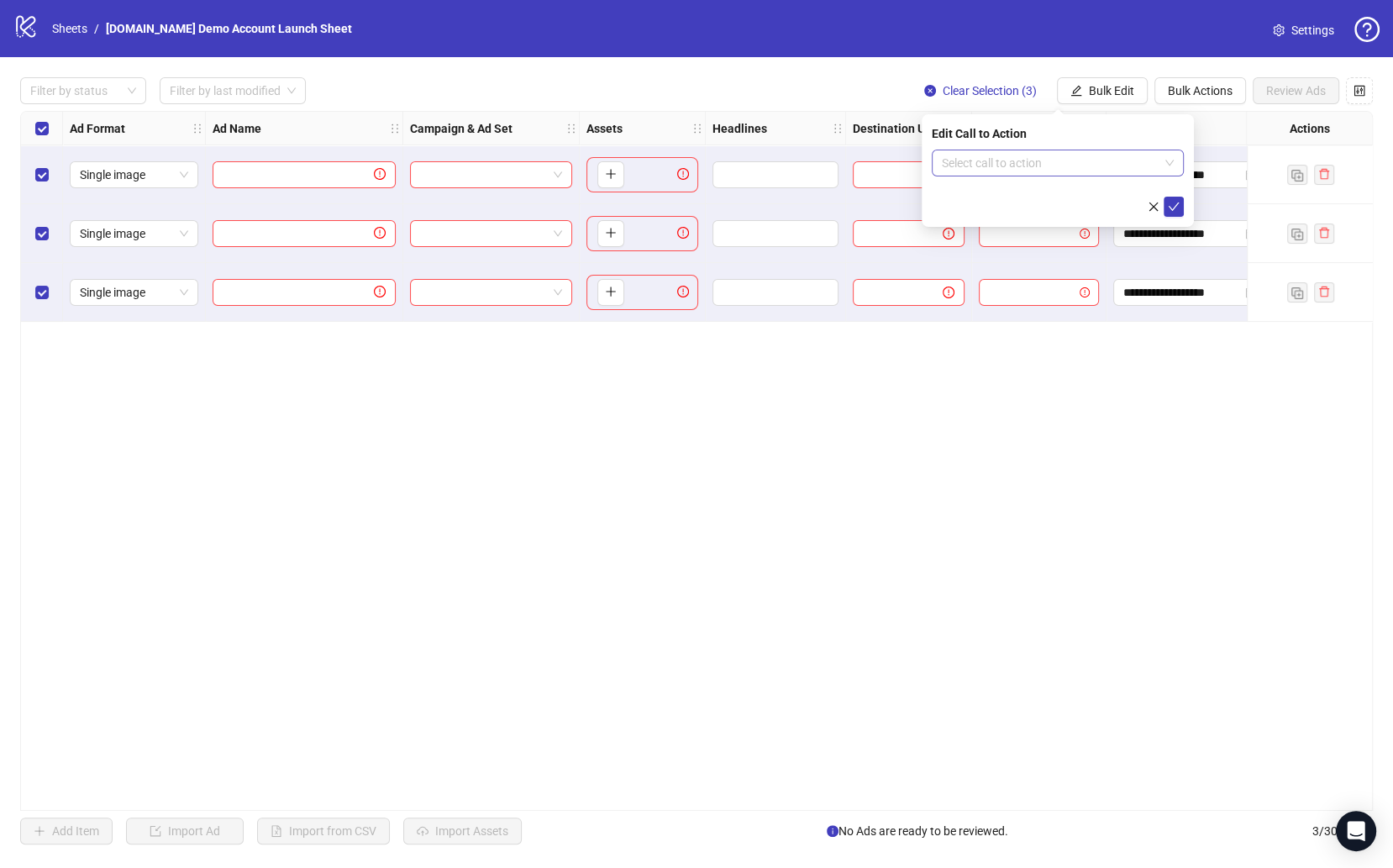
click at [1019, 175] on div "Select call to action" at bounding box center [1058, 162] width 252 height 27
type input "*****"
click at [1163, 210] on icon "check" at bounding box center [1174, 207] width 12 height 12
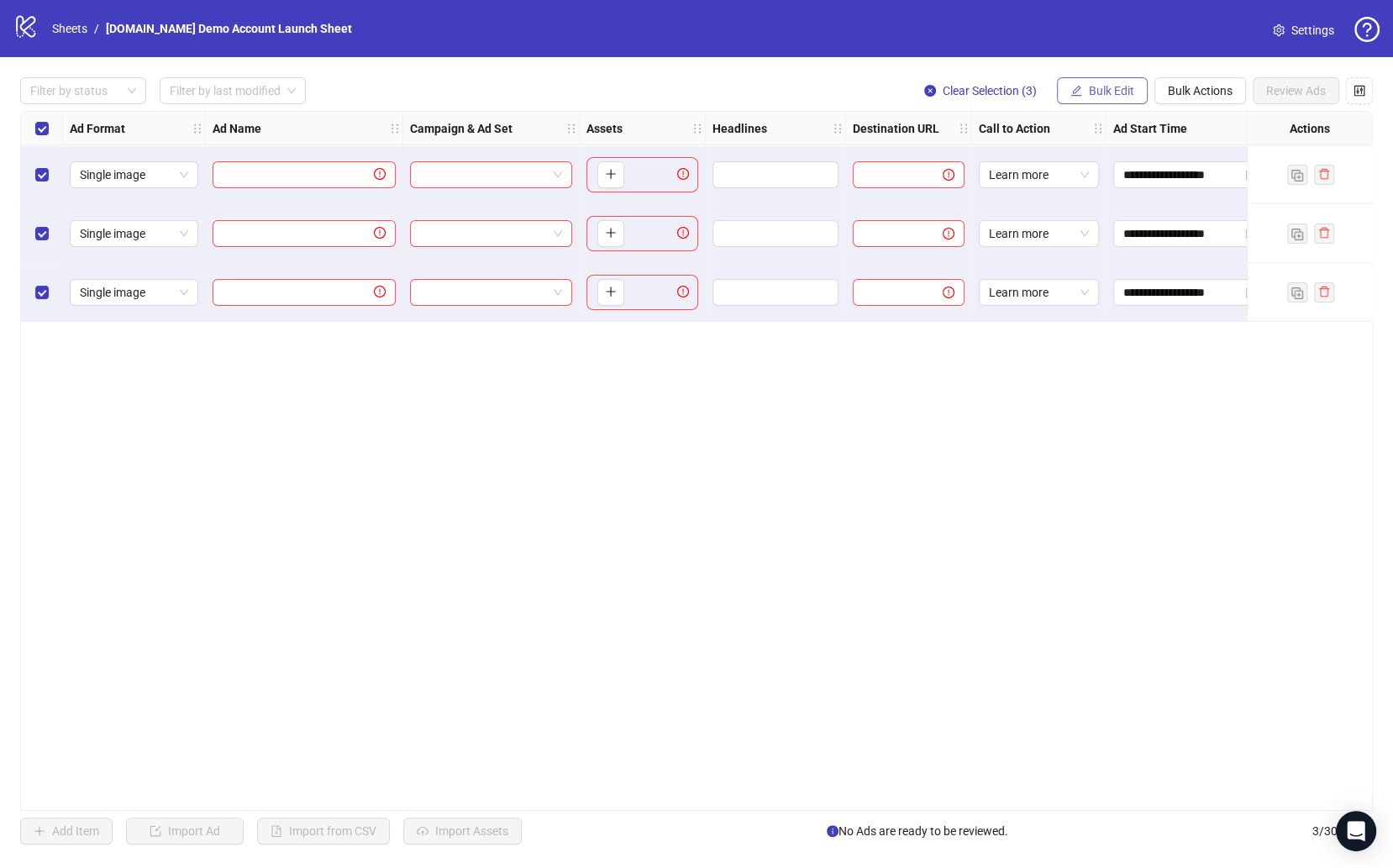
click at [1120, 82] on button "Bulk Edit" at bounding box center [1102, 90] width 91 height 27
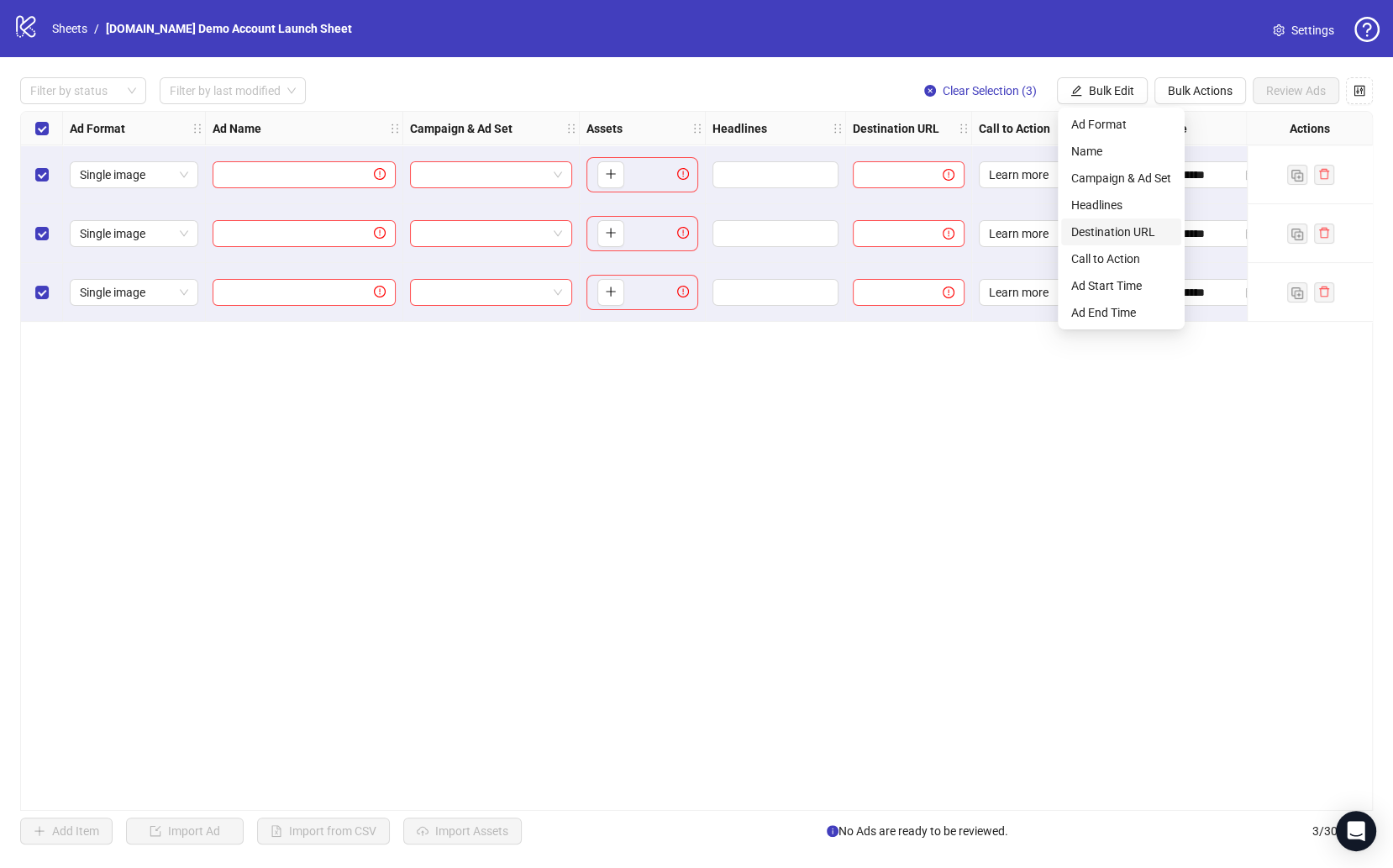
click at [1120, 232] on span "Destination URL" at bounding box center [1120, 232] width 100 height 18
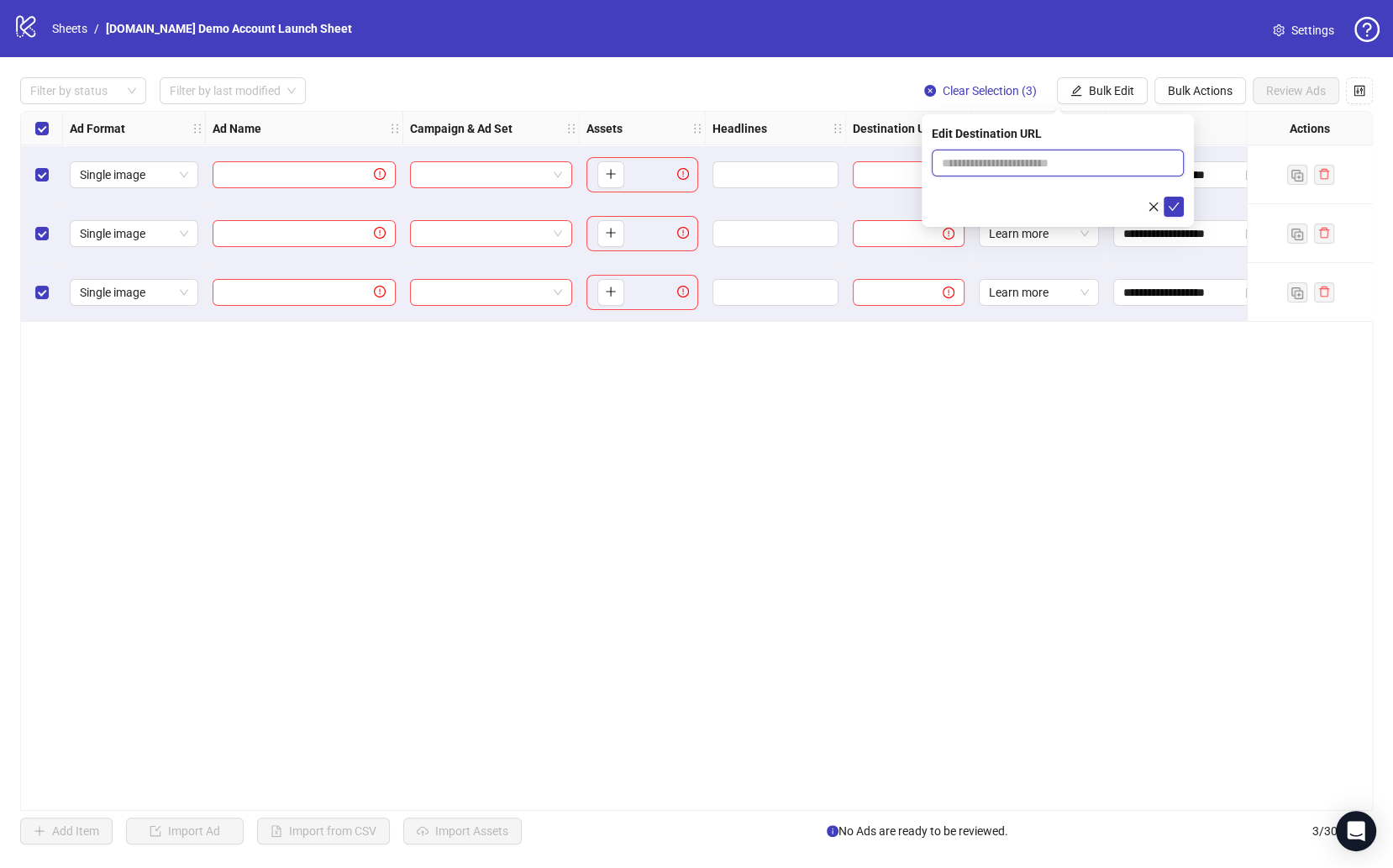
click at [1021, 156] on input "text" at bounding box center [1051, 162] width 219 height 18
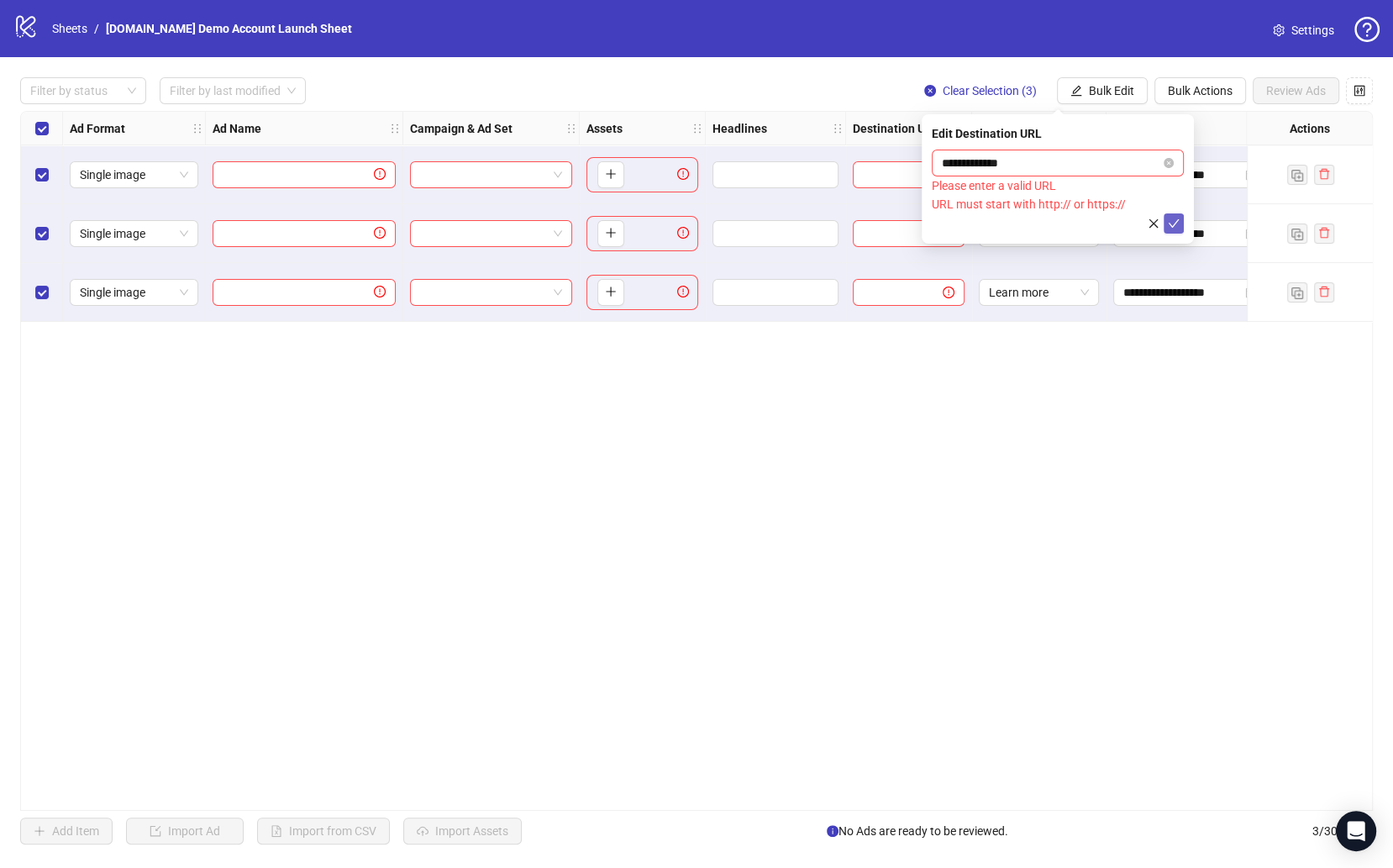
click at [1163, 214] on button "submit" at bounding box center [1173, 223] width 20 height 20
click at [1163, 220] on icon "check" at bounding box center [1174, 224] width 12 height 12
click at [1052, 157] on input "**********" at bounding box center [1051, 162] width 219 height 18
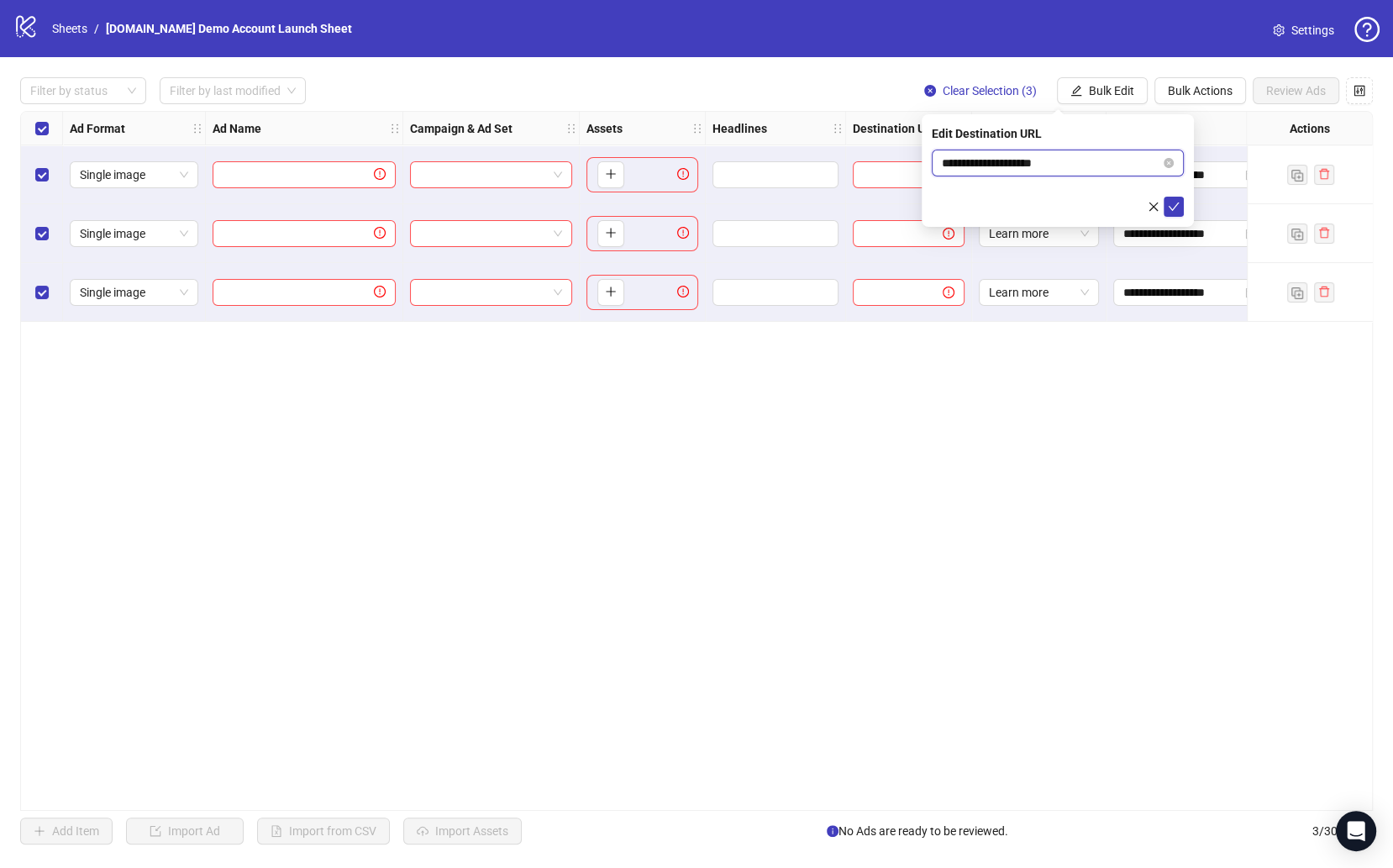
type input "**********"
click at [1163, 197] on button "submit" at bounding box center [1173, 207] width 20 height 20
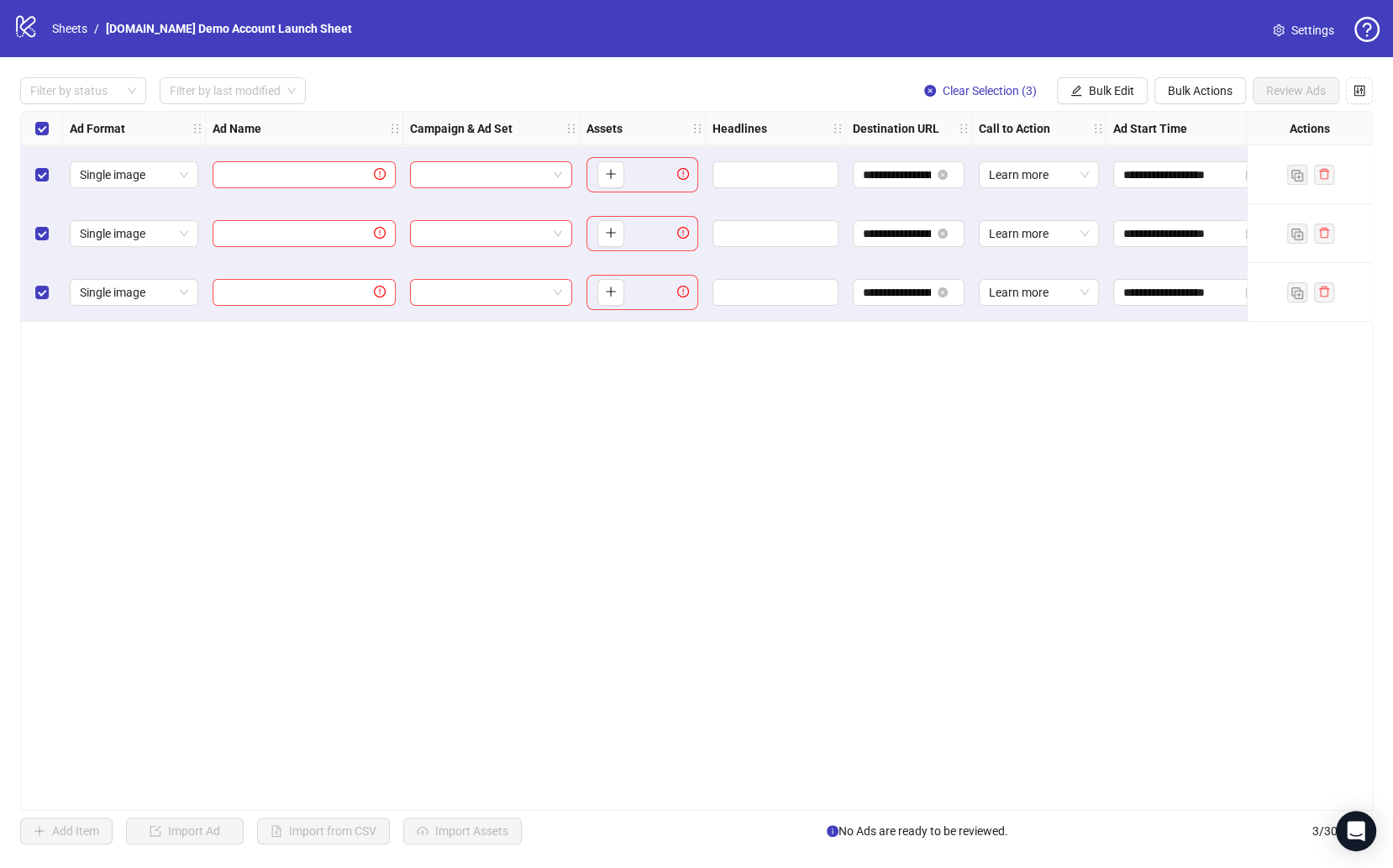
scroll to position [0, 196]
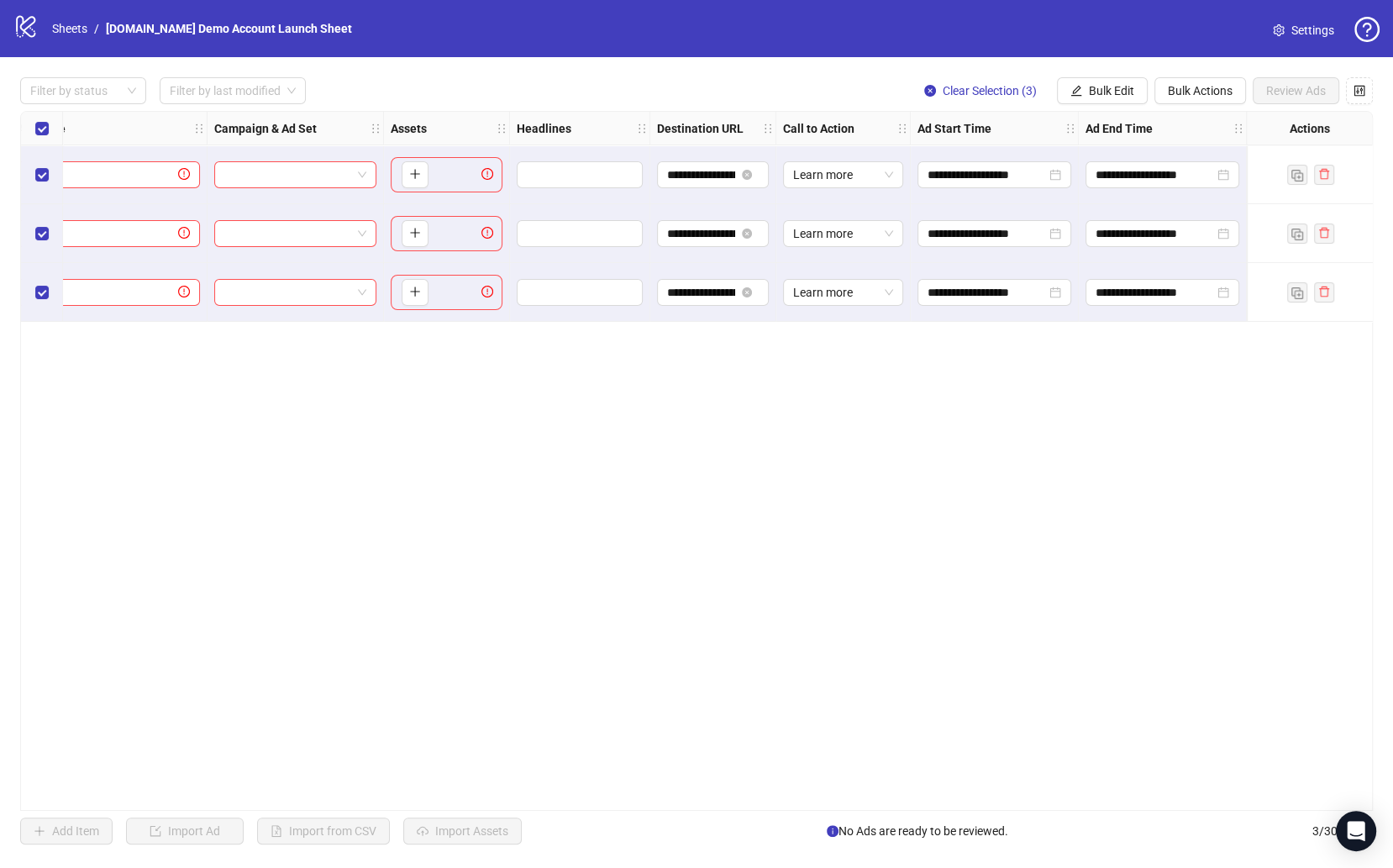
click at [701, 433] on div "**********" at bounding box center [696, 461] width 1352 height 700
click at [717, 394] on div "**********" at bounding box center [696, 461] width 1352 height 700
click at [846, 180] on span "Learn more" at bounding box center [843, 174] width 100 height 25
click at [726, 178] on input "**********" at bounding box center [701, 174] width 68 height 18
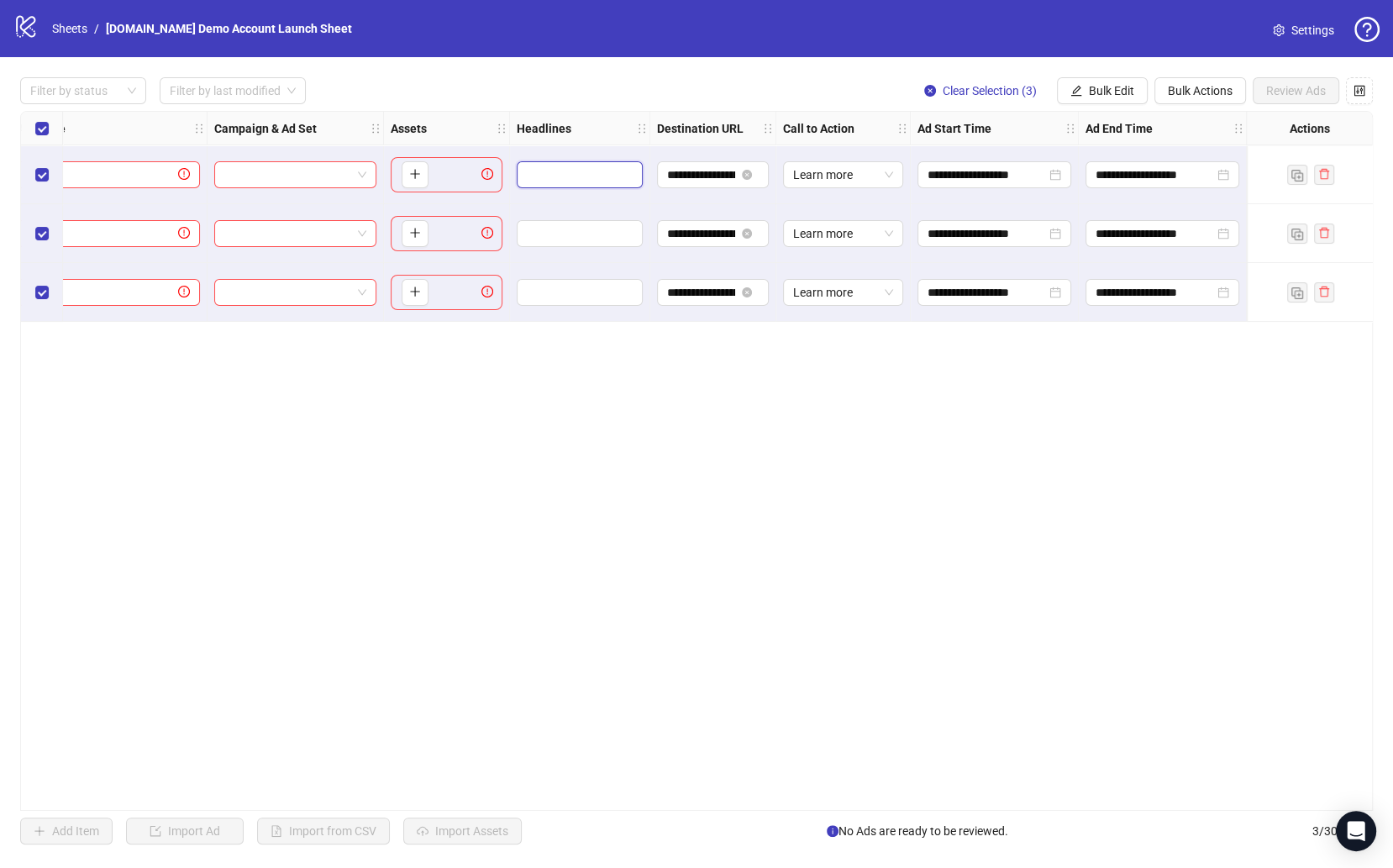
click at [594, 168] on input "Edit values" at bounding box center [578, 174] width 102 height 18
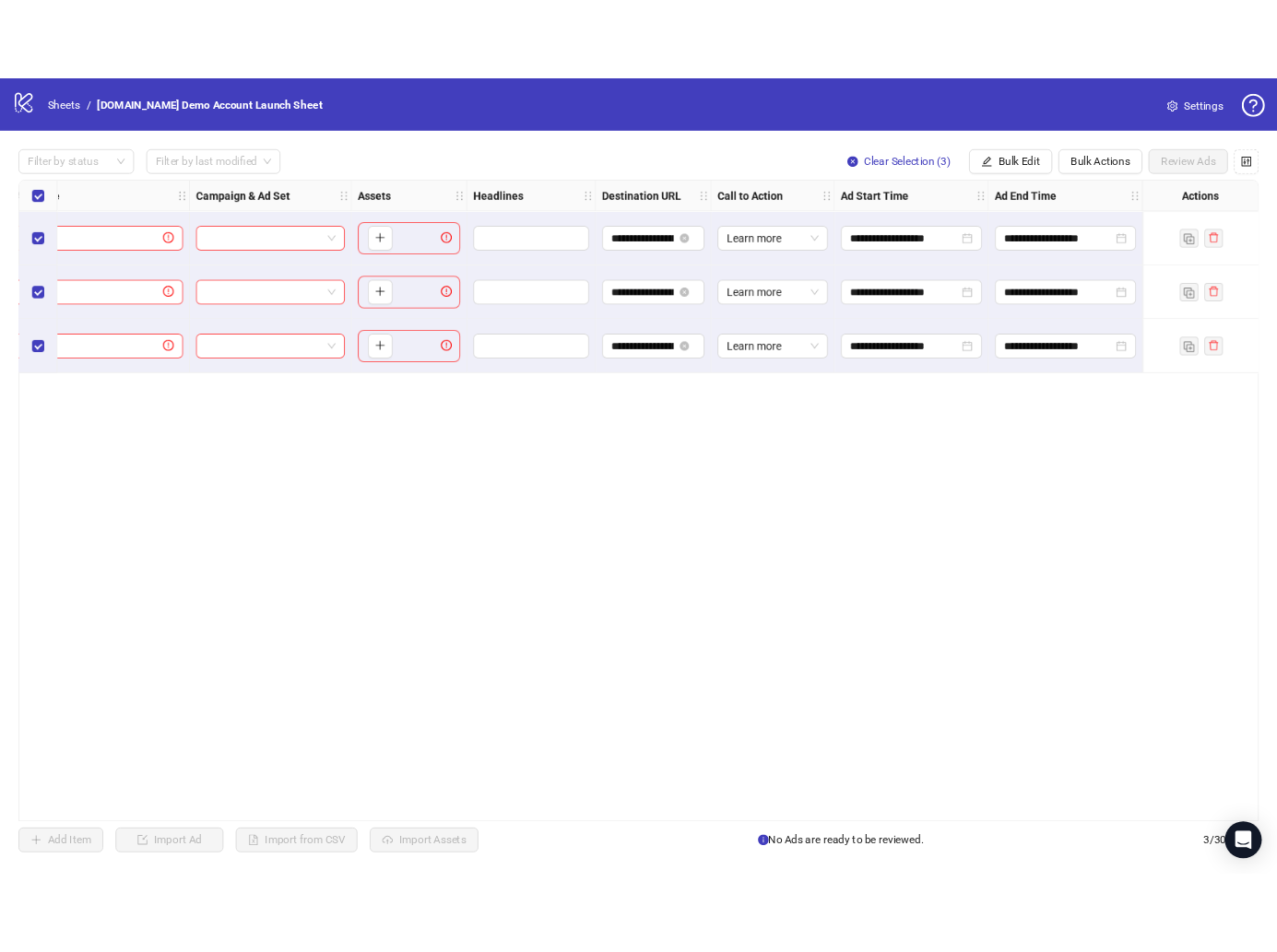
scroll to position [0, 0]
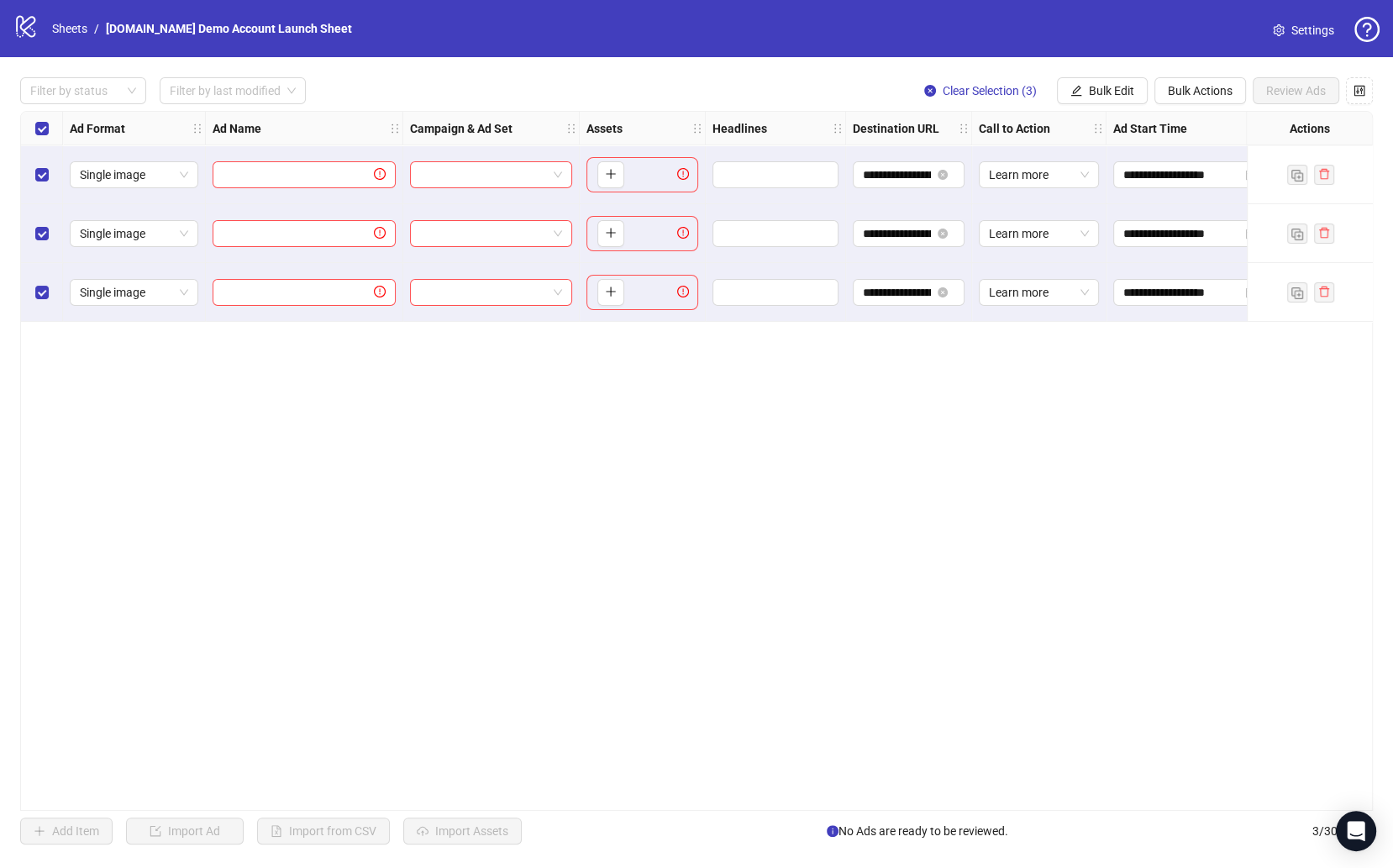
click at [589, 617] on div "**********" at bounding box center [696, 461] width 1352 height 700
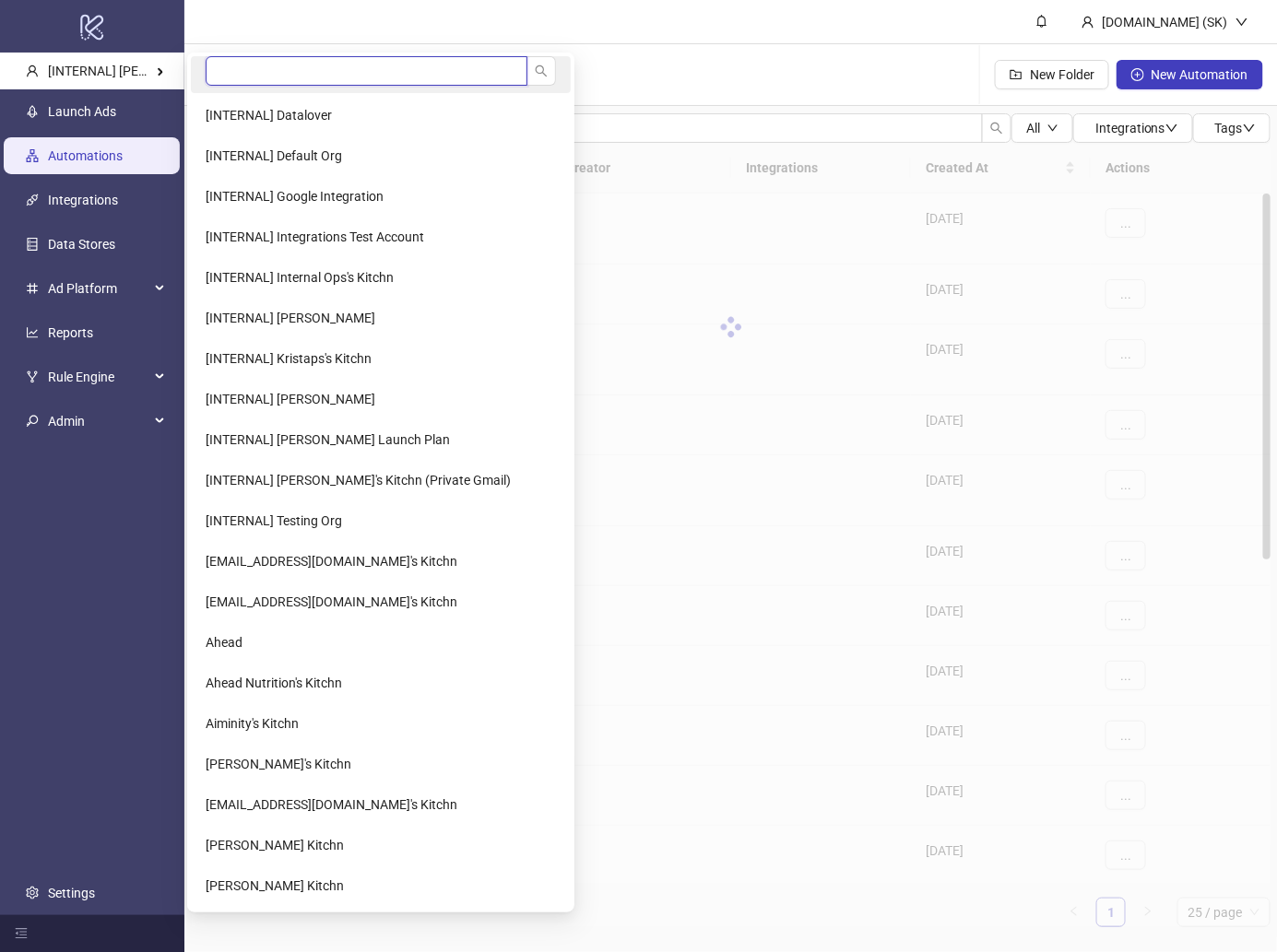
click at [223, 69] on input "search" at bounding box center [367, 70] width 322 height 30
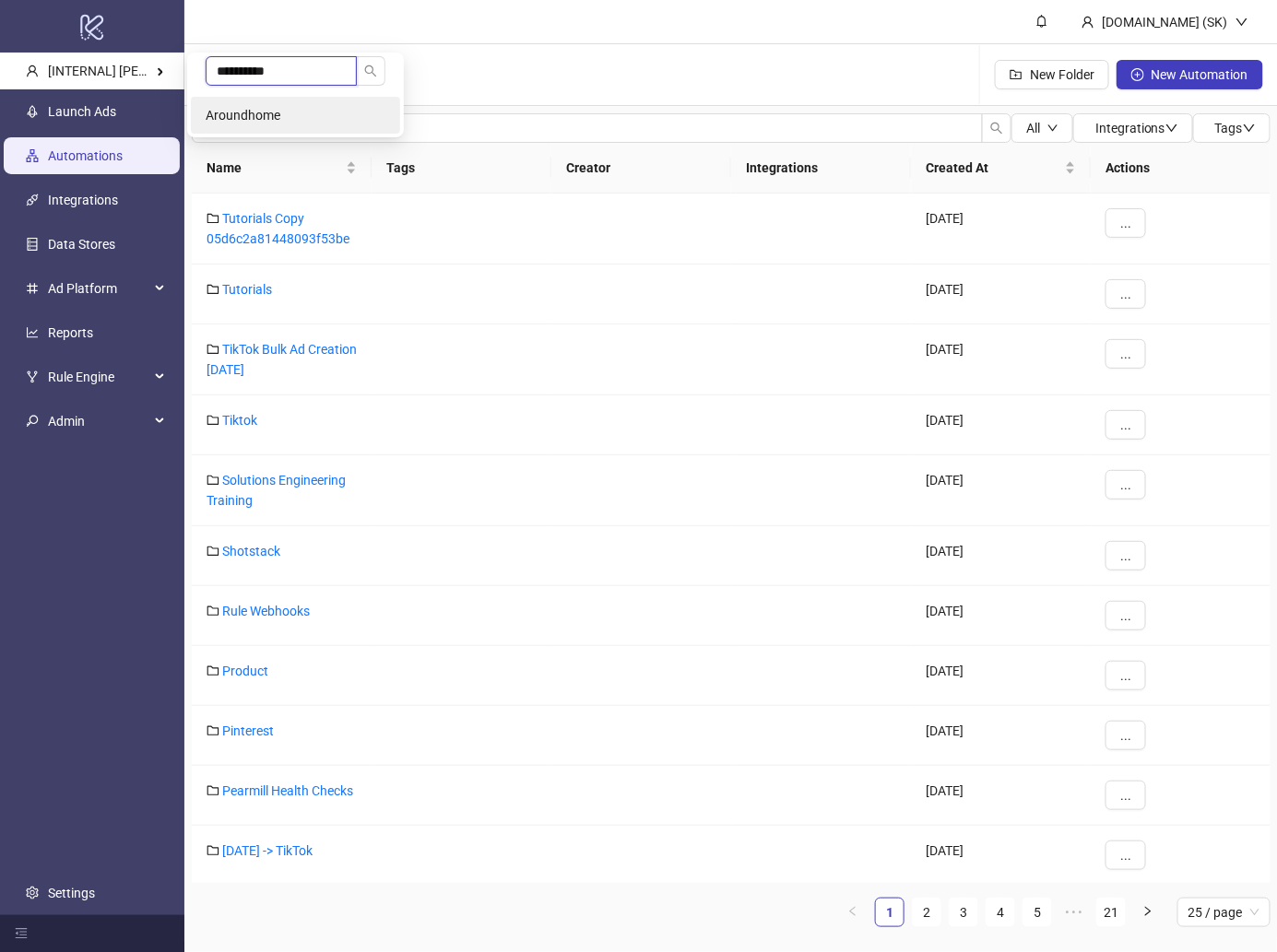
type input "**********"
click at [234, 126] on li "Aroundhome" at bounding box center [295, 115] width 210 height 37
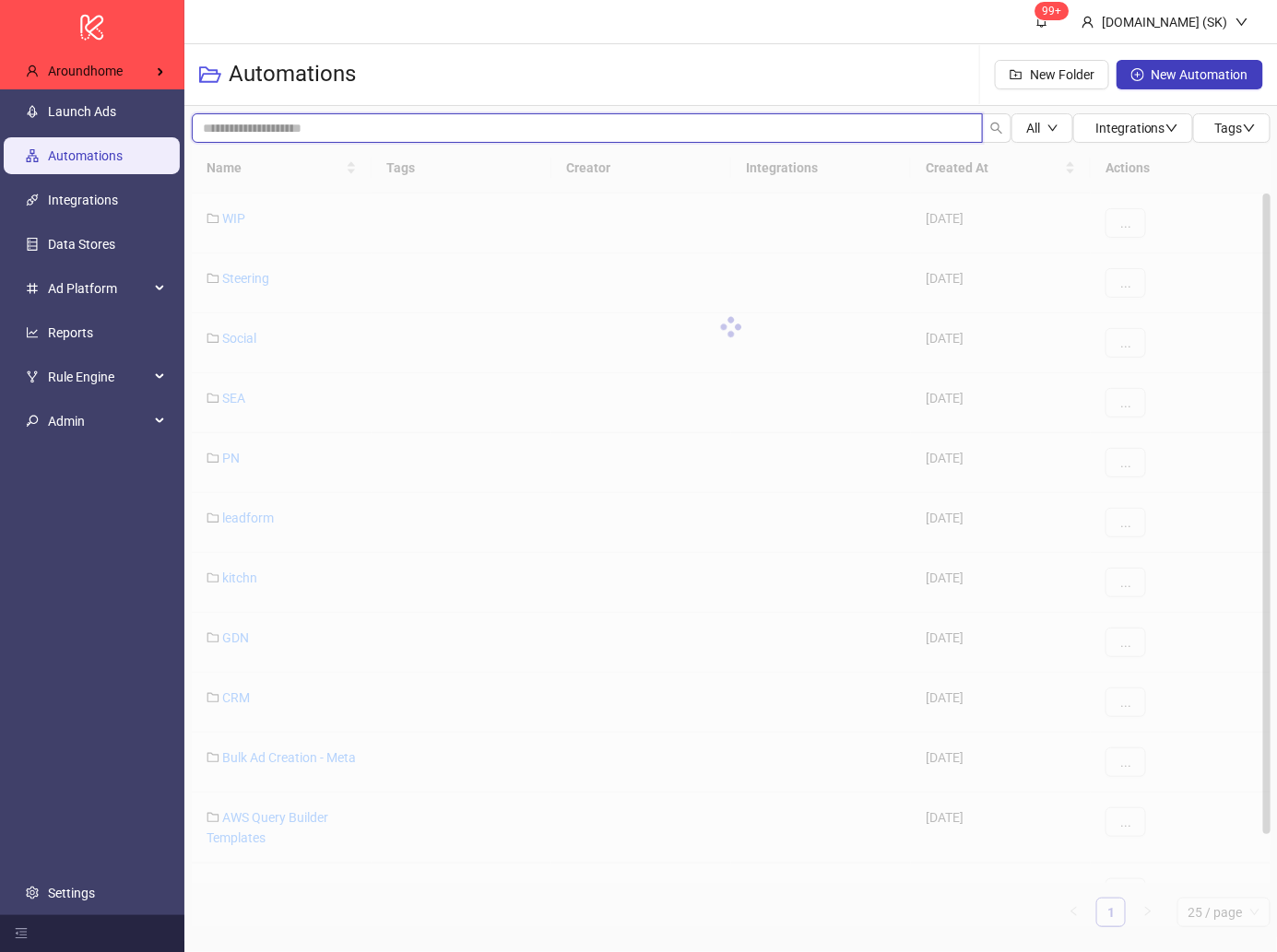
click at [287, 129] on input "search" at bounding box center [587, 128] width 791 height 30
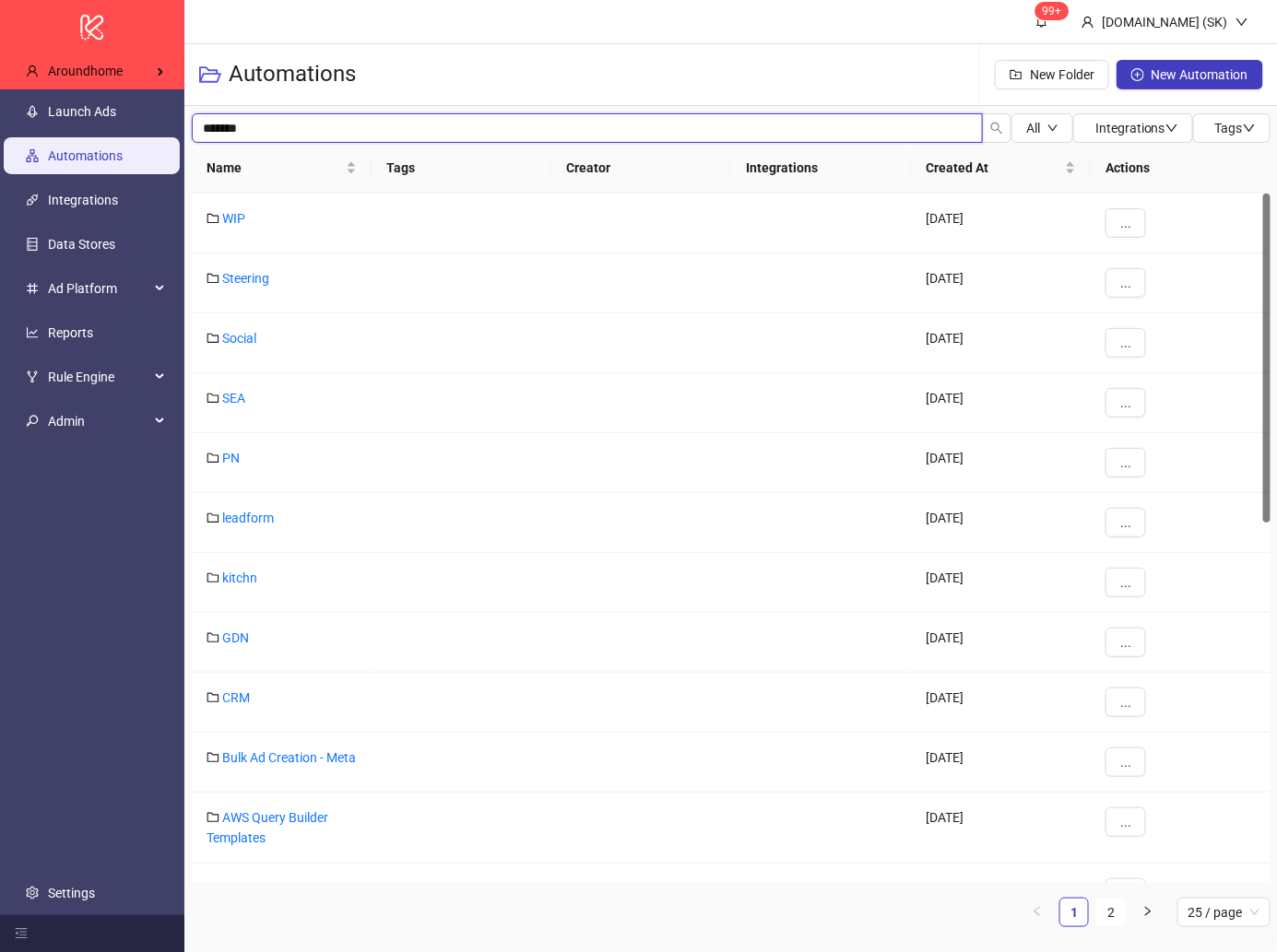
type input "*******"
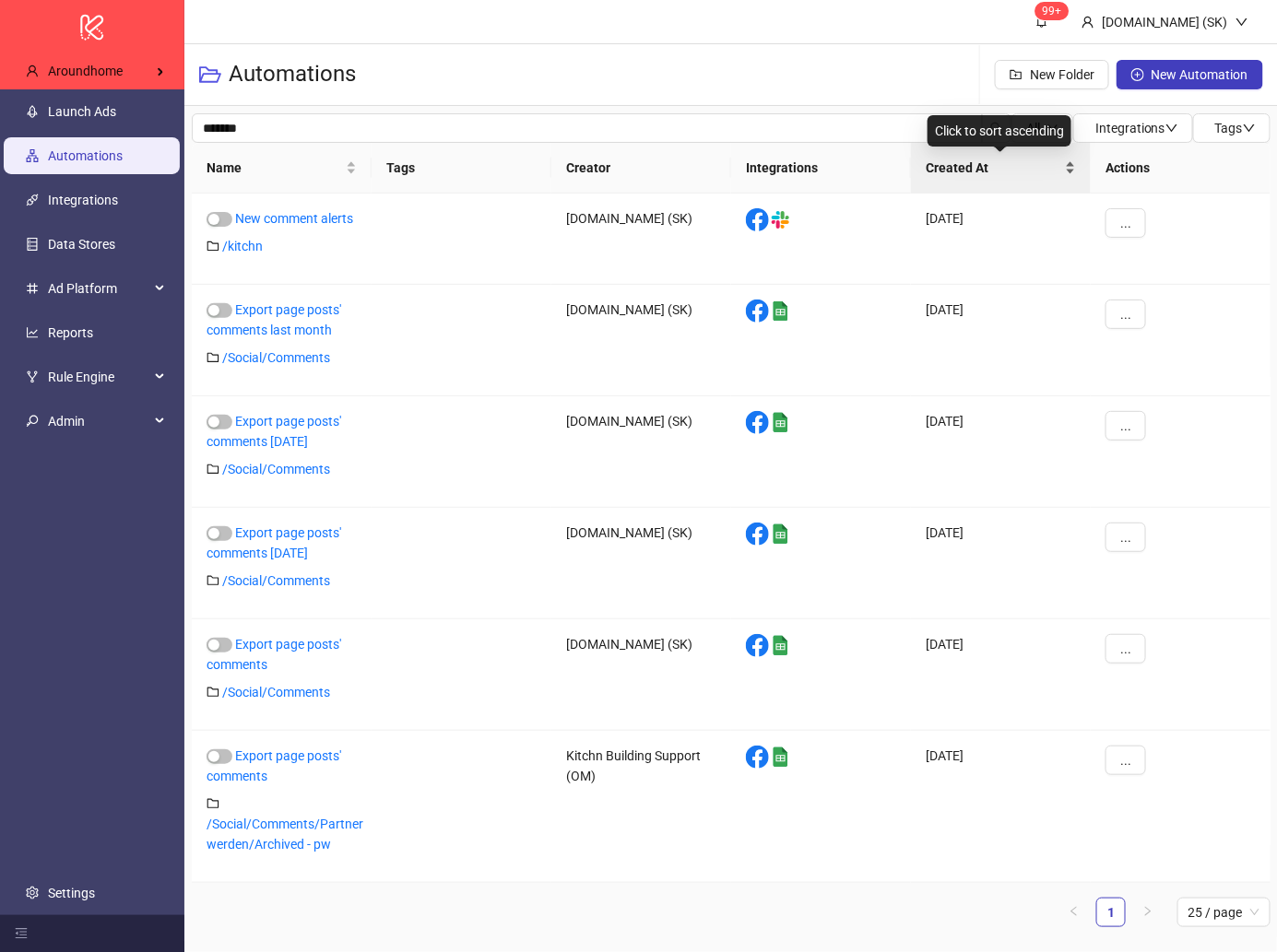
click at [984, 172] on span "Created At" at bounding box center [993, 168] width 135 height 20
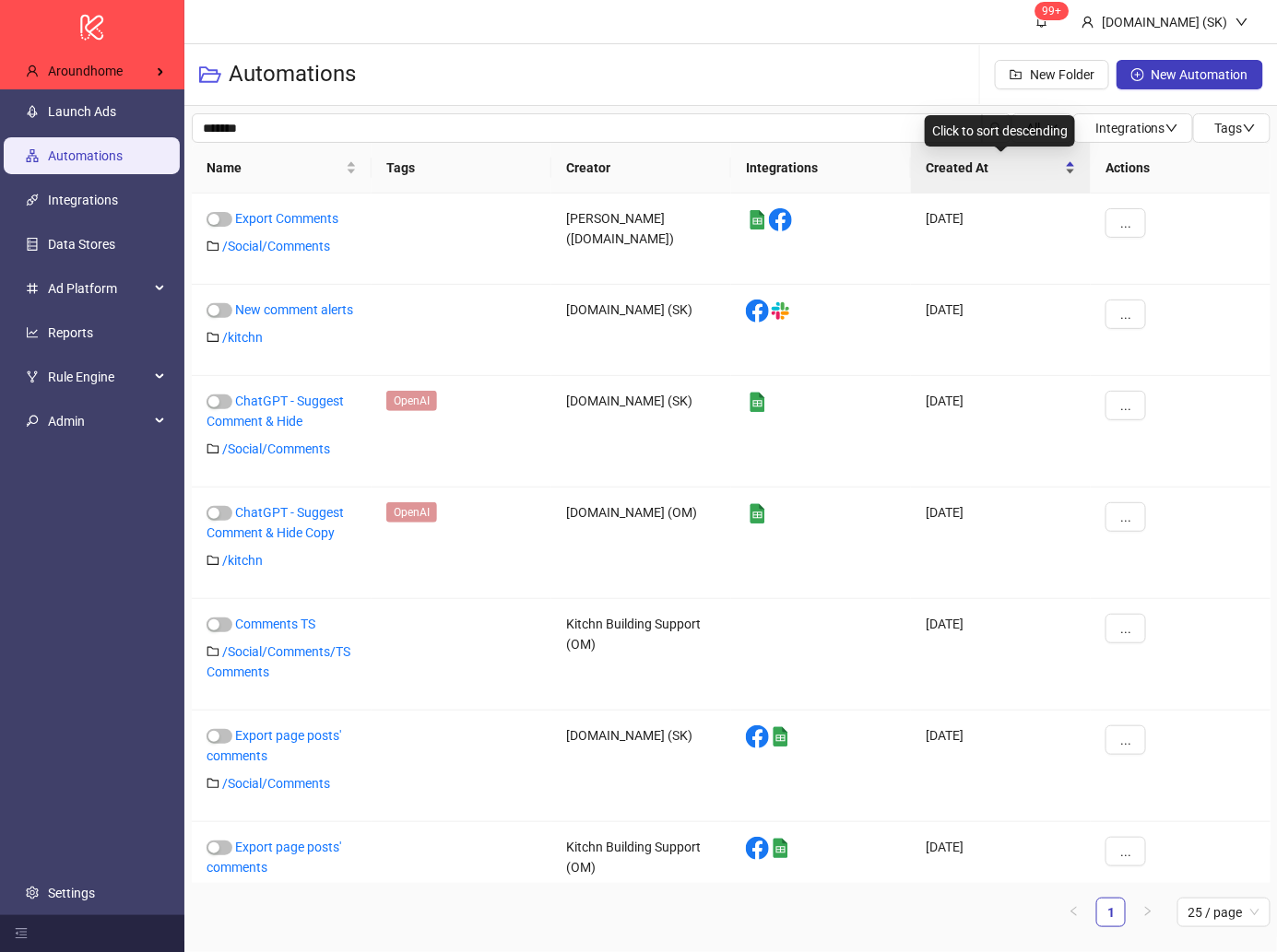
click at [984, 172] on span "Created At" at bounding box center [993, 168] width 135 height 20
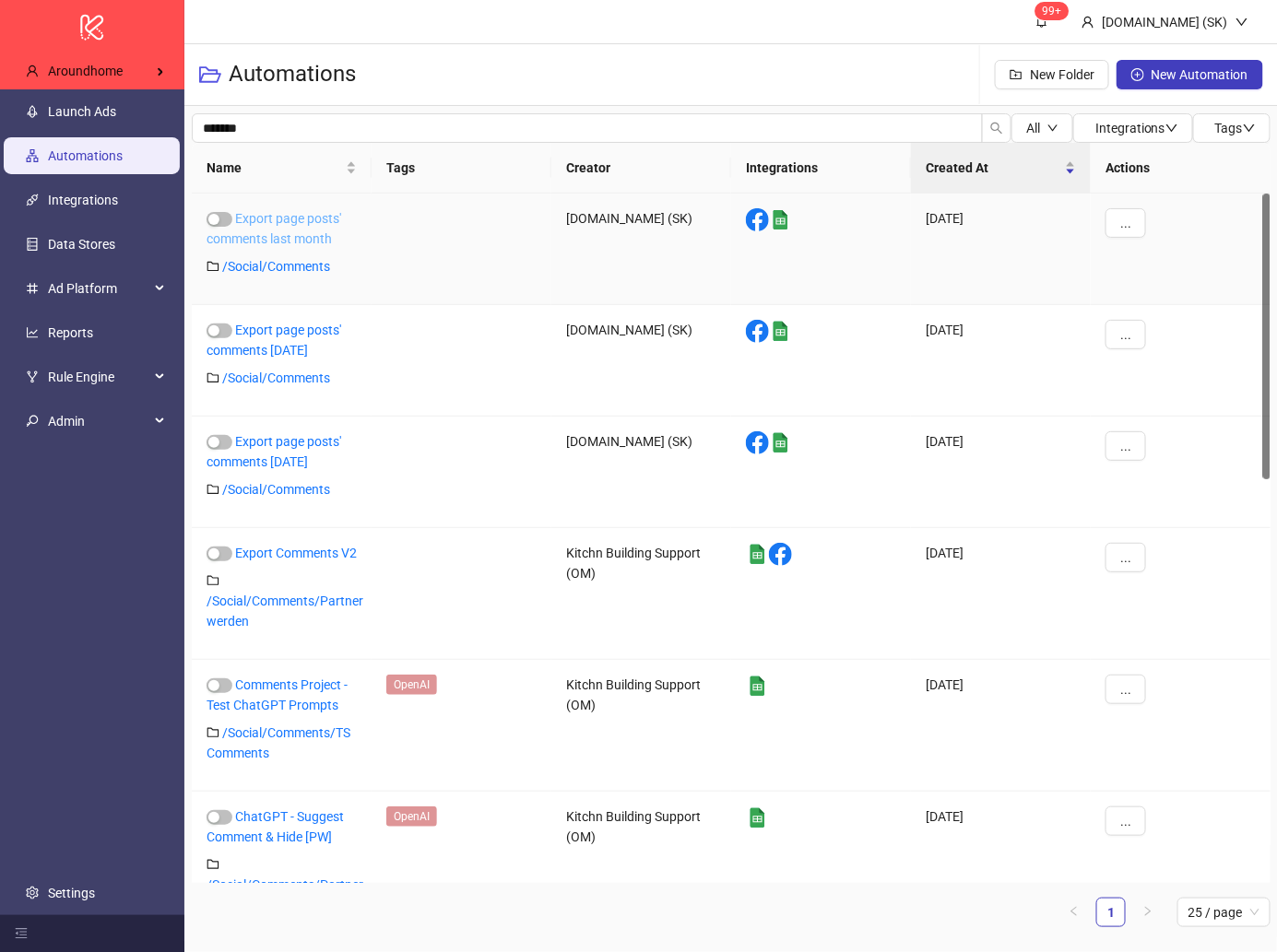
click at [327, 219] on link "Export page posts' comments last month" at bounding box center [273, 228] width 134 height 35
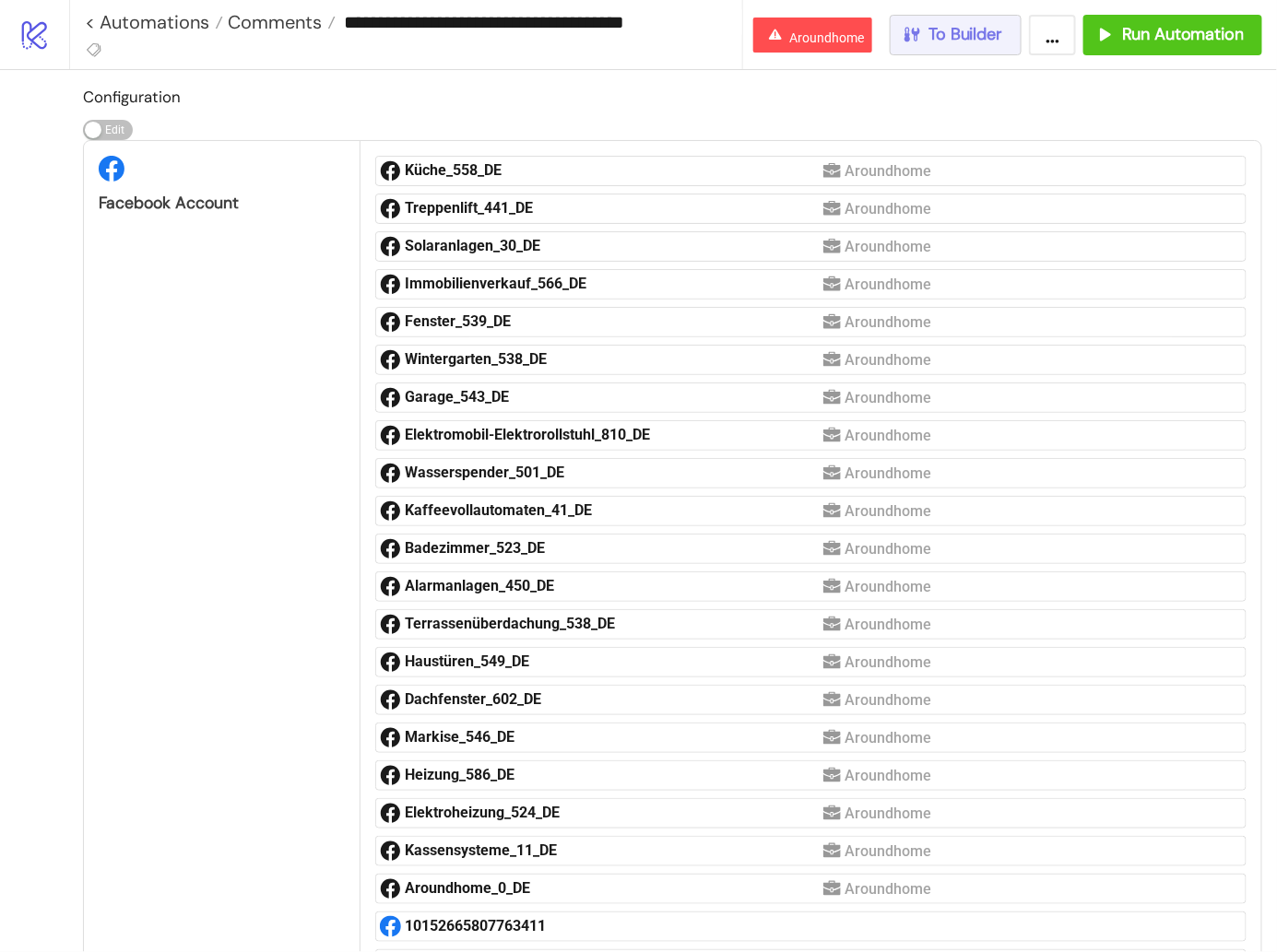
click at [988, 48] on button "To Builder" at bounding box center [955, 34] width 132 height 41
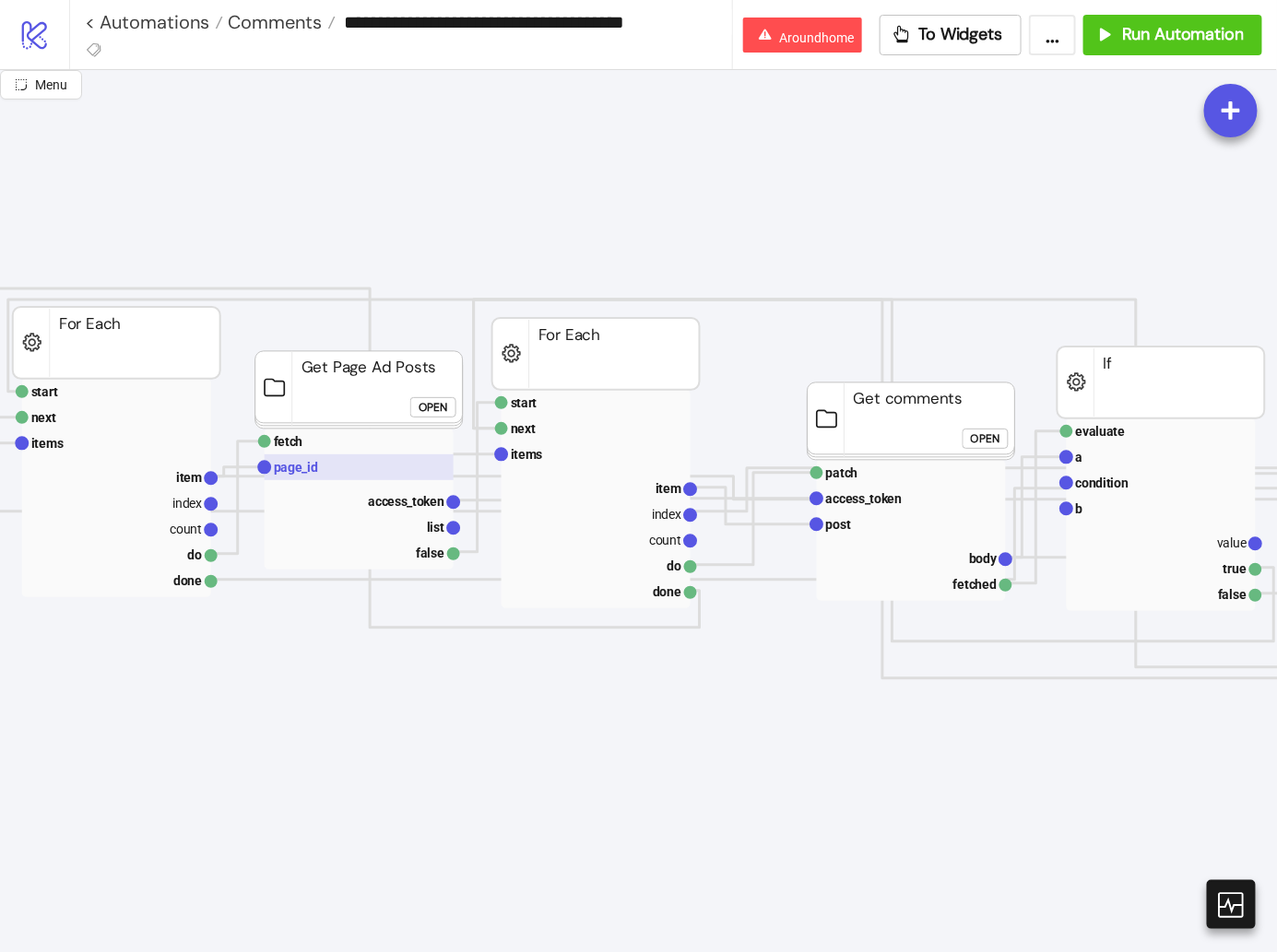
scroll to position [0, 643]
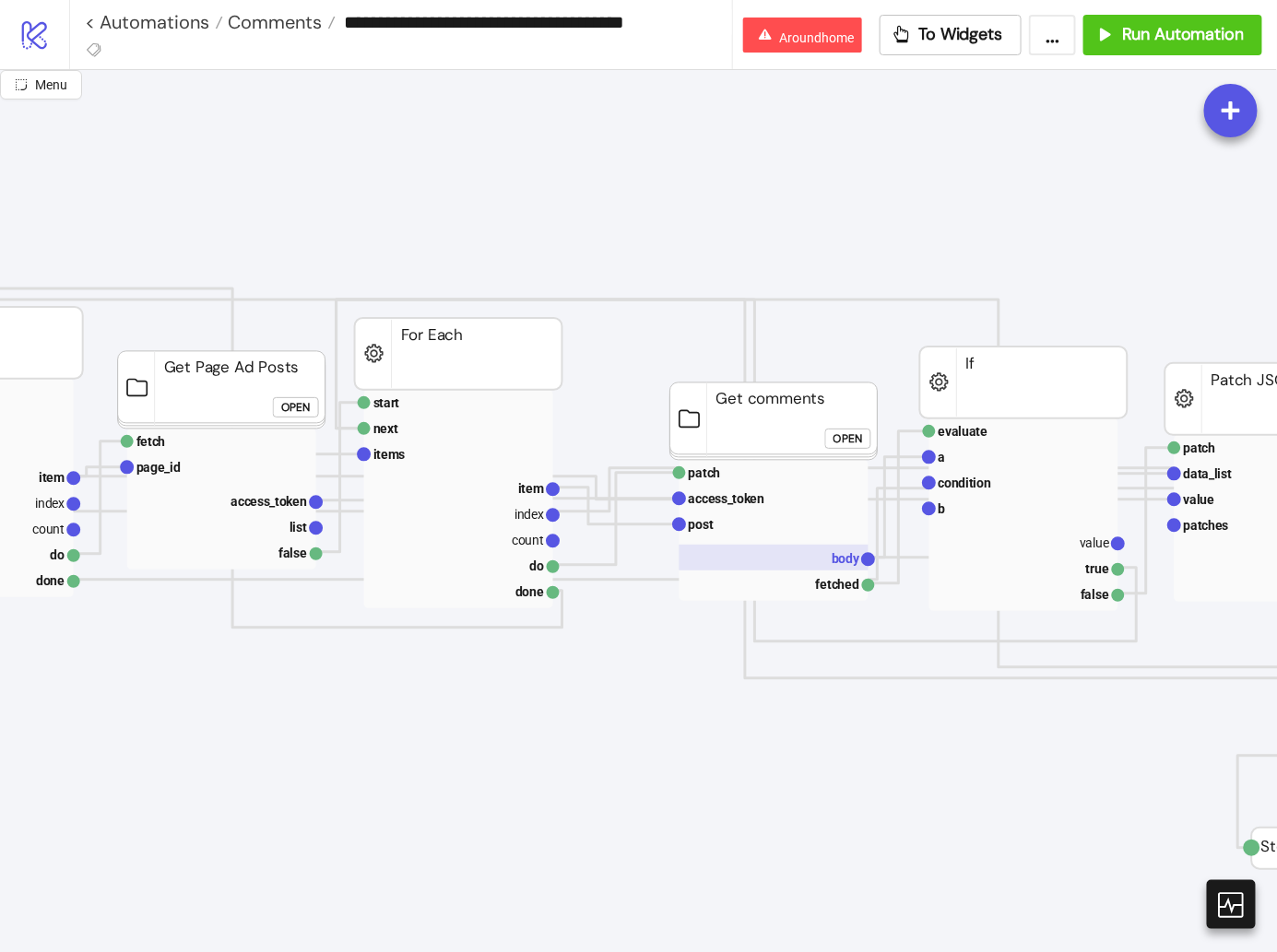
click at [821, 552] on rect at bounding box center [773, 557] width 189 height 26
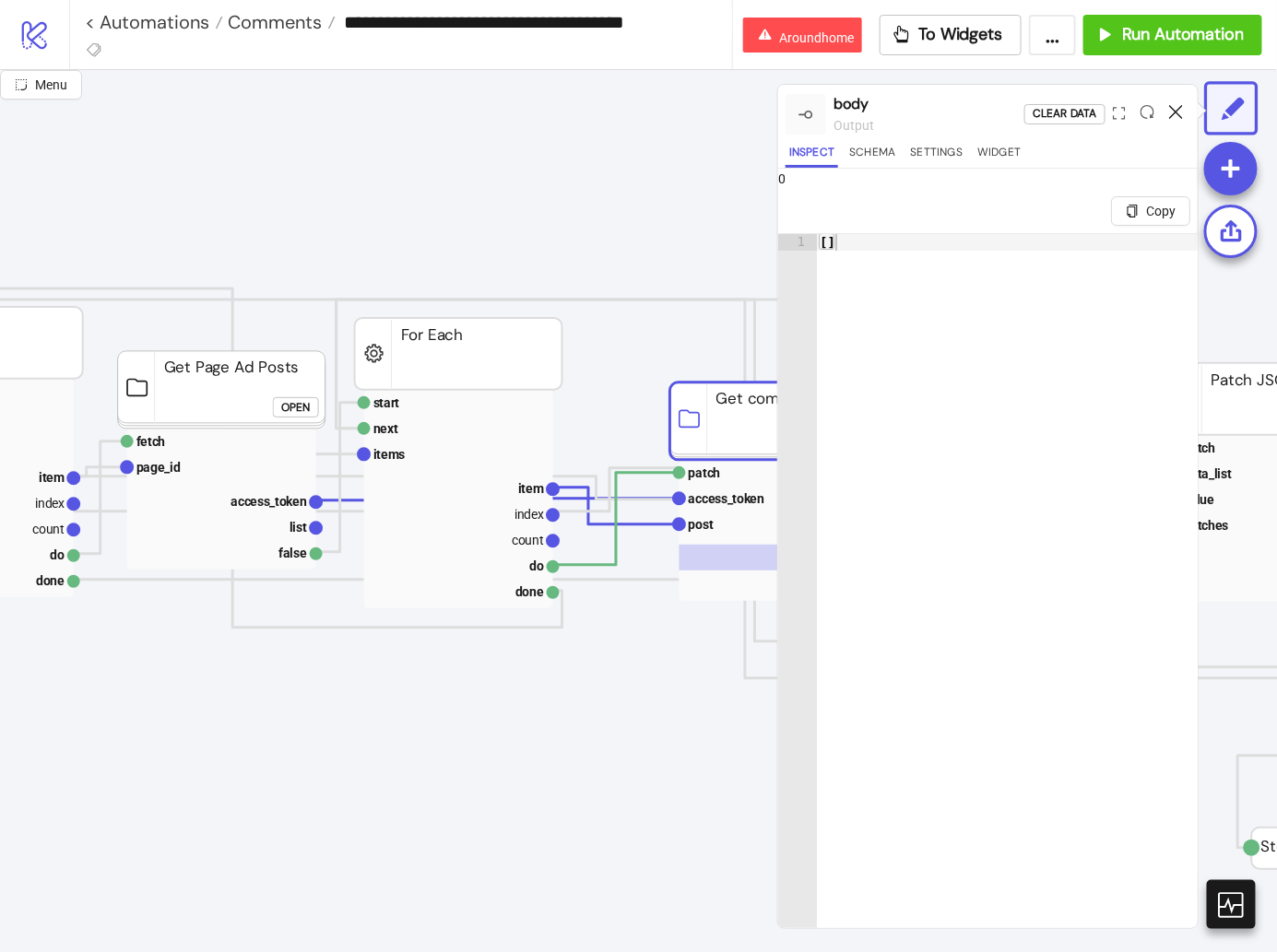
click at [1173, 107] on icon at bounding box center [1175, 111] width 14 height 14
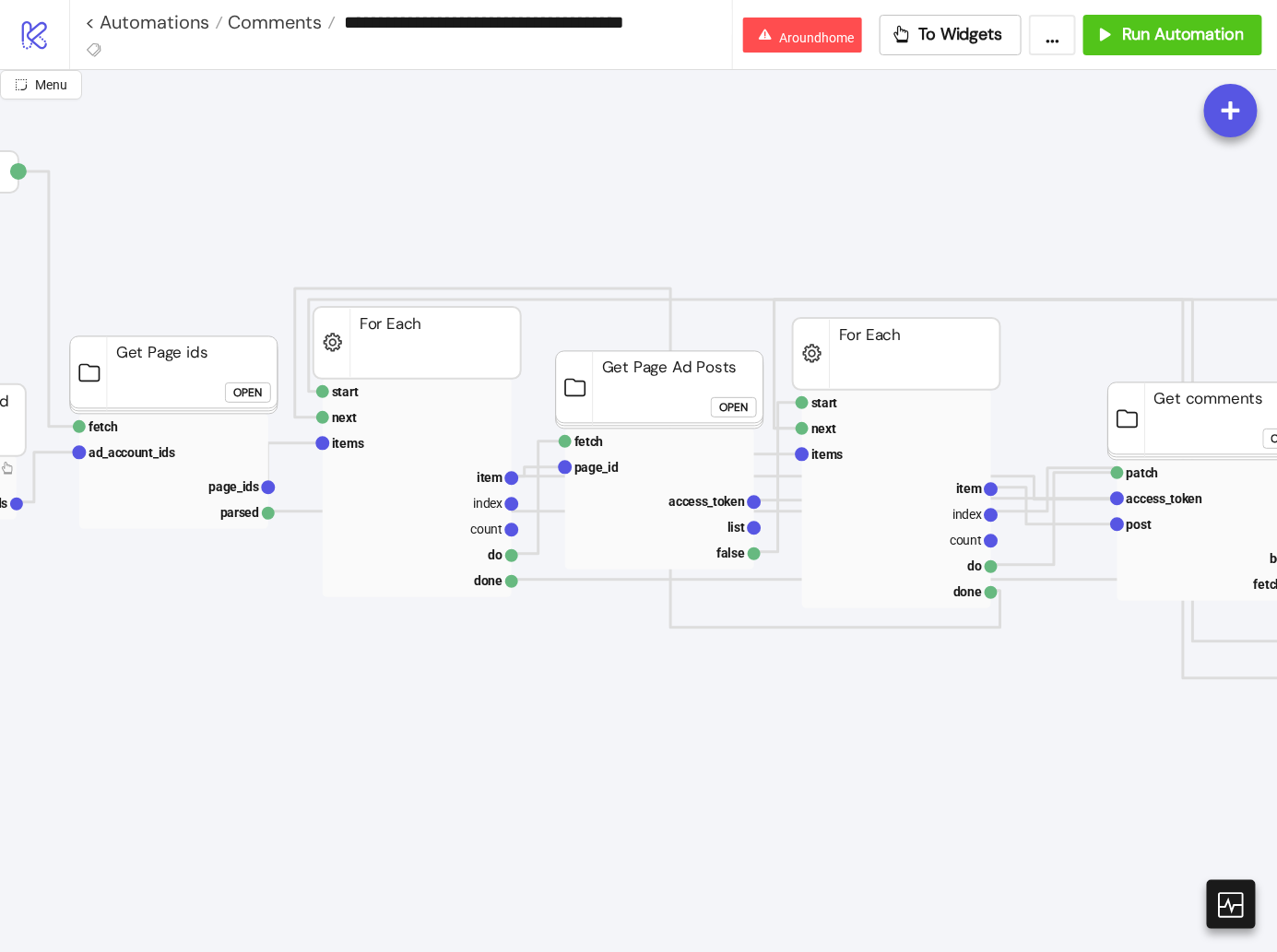
scroll to position [0, 40]
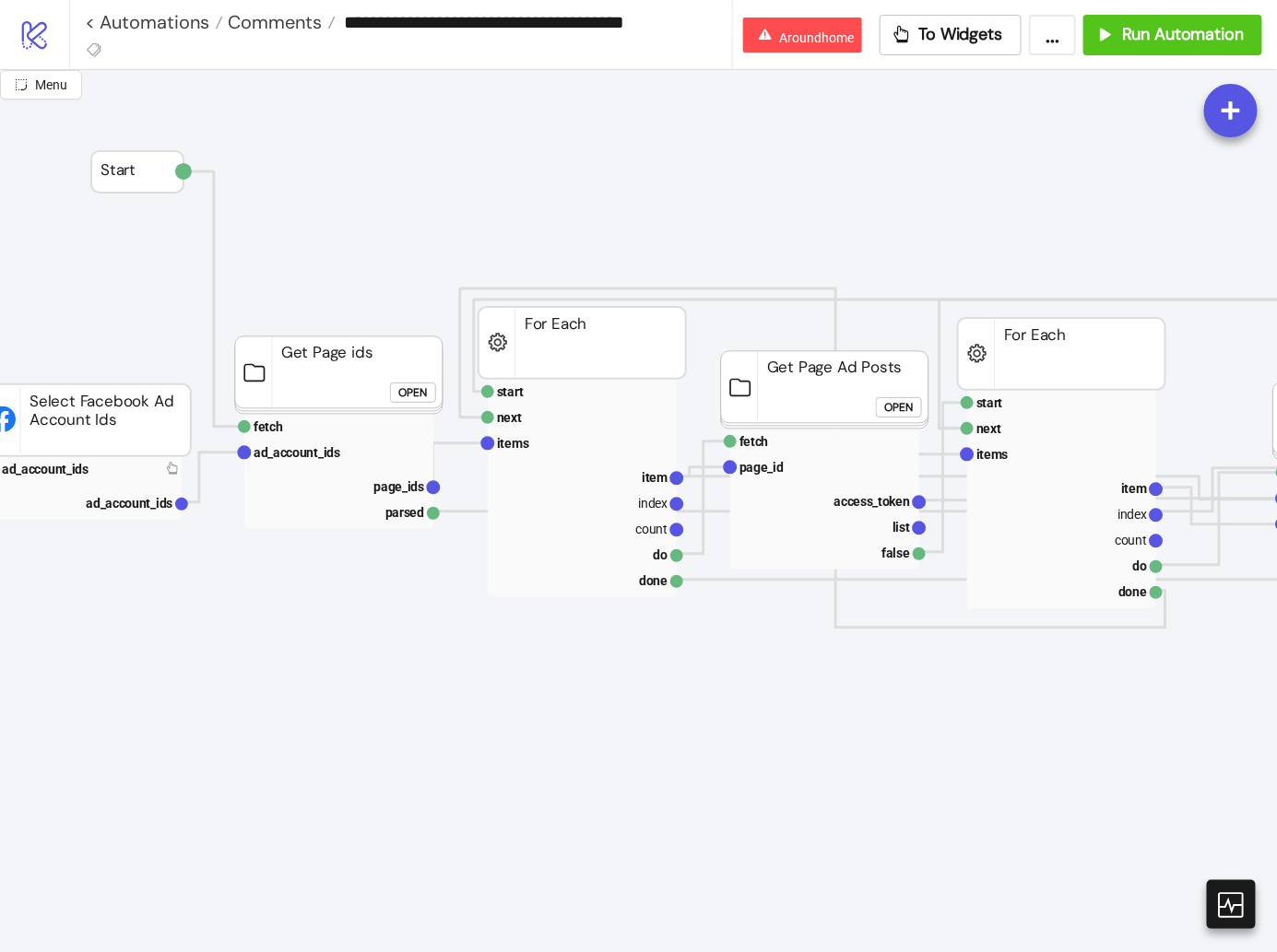
click at [897, 410] on div "Open" at bounding box center [898, 407] width 30 height 21
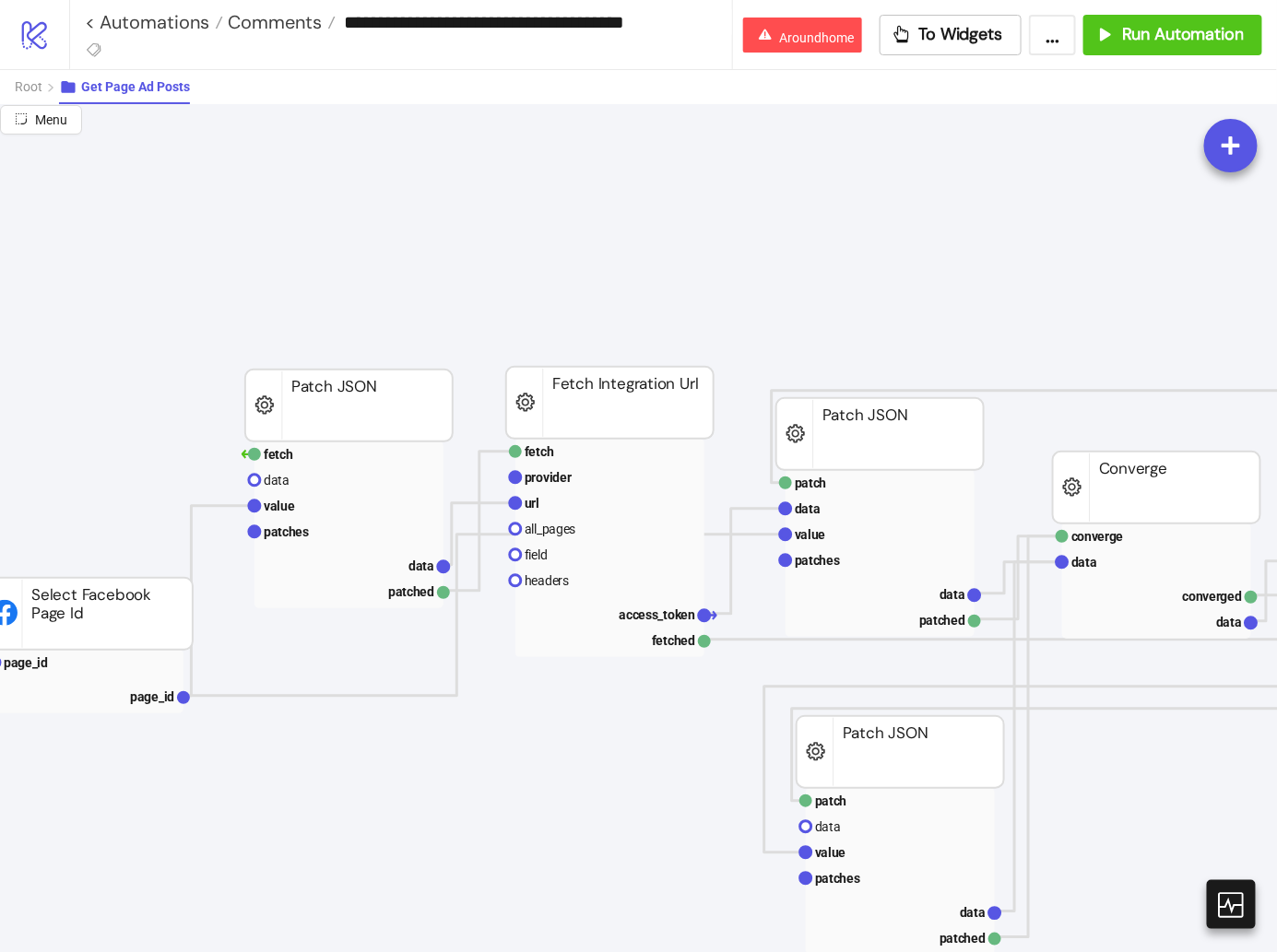
scroll to position [53, 43]
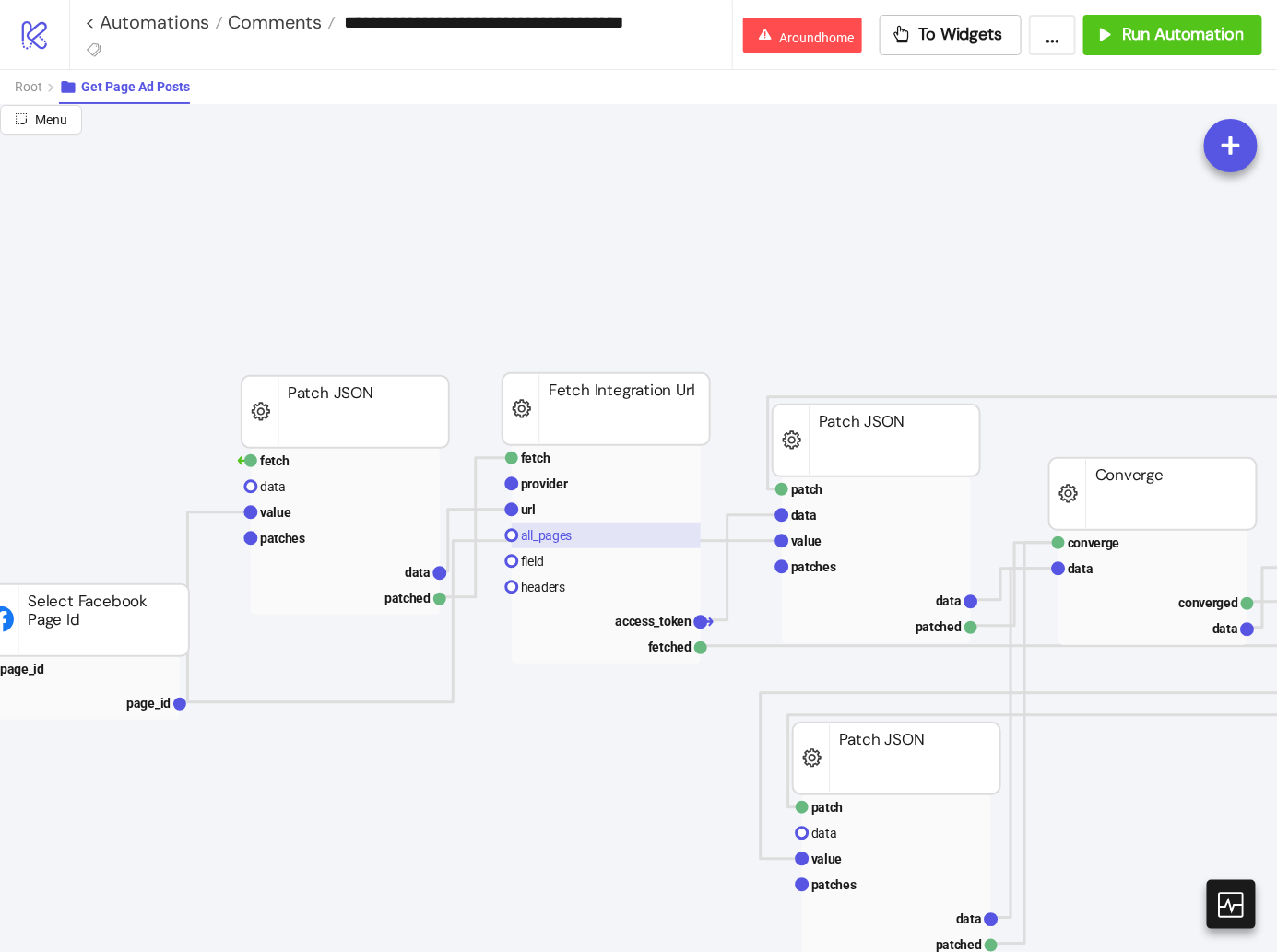
click at [590, 525] on rect at bounding box center [606, 535] width 189 height 26
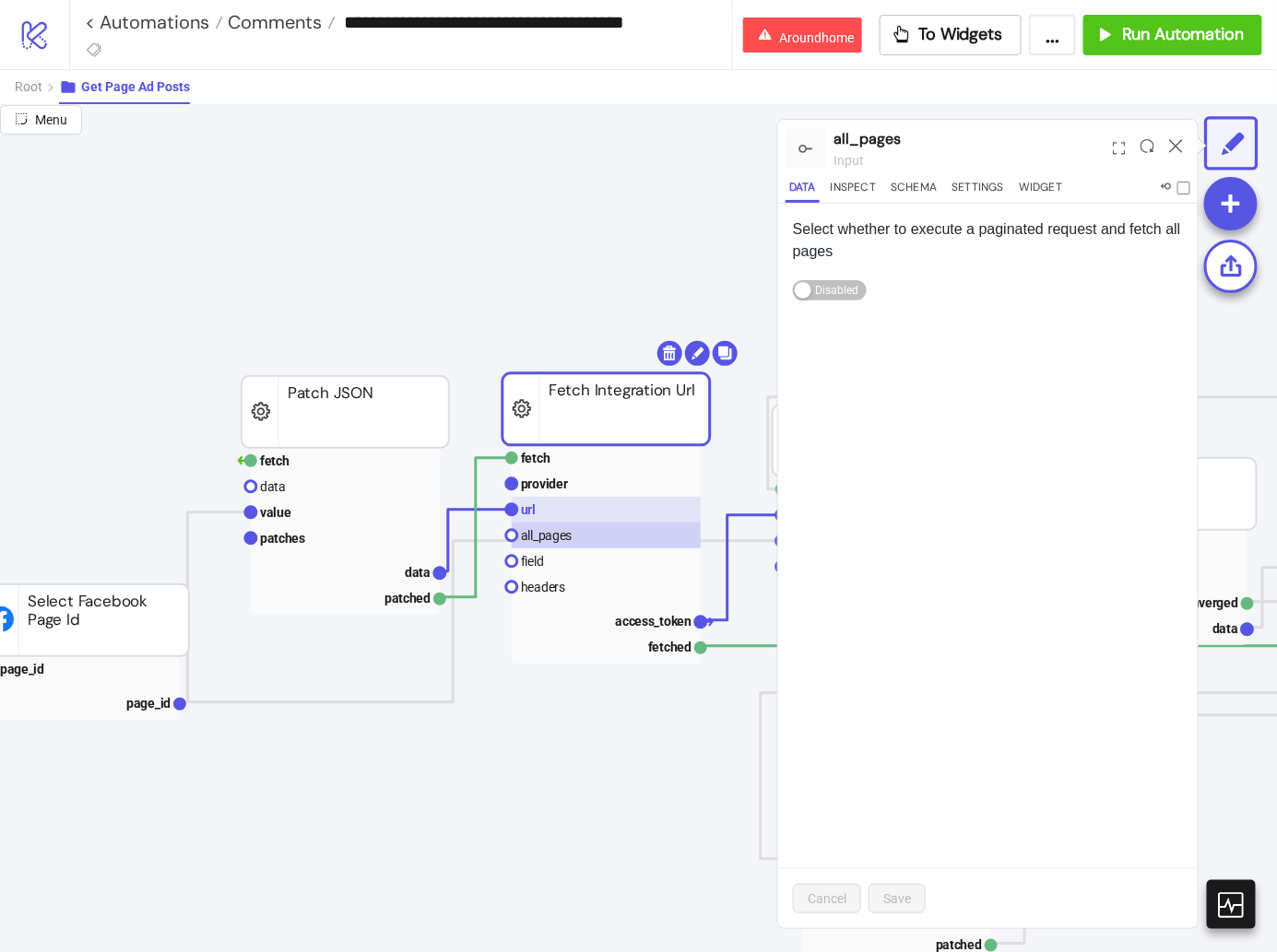
click at [590, 508] on rect at bounding box center [606, 509] width 189 height 26
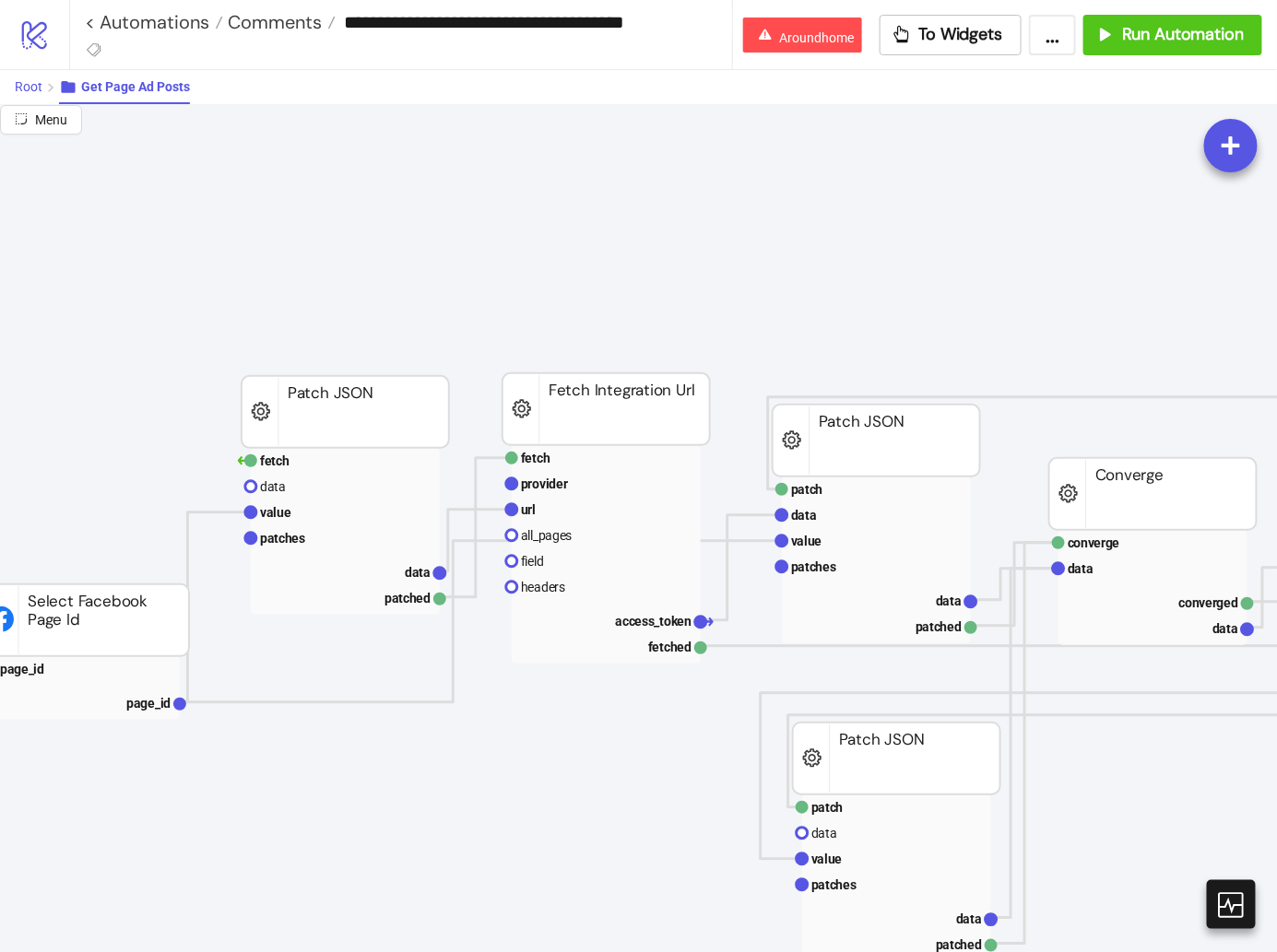
click at [25, 83] on span "Root" at bounding box center [28, 86] width 28 height 14
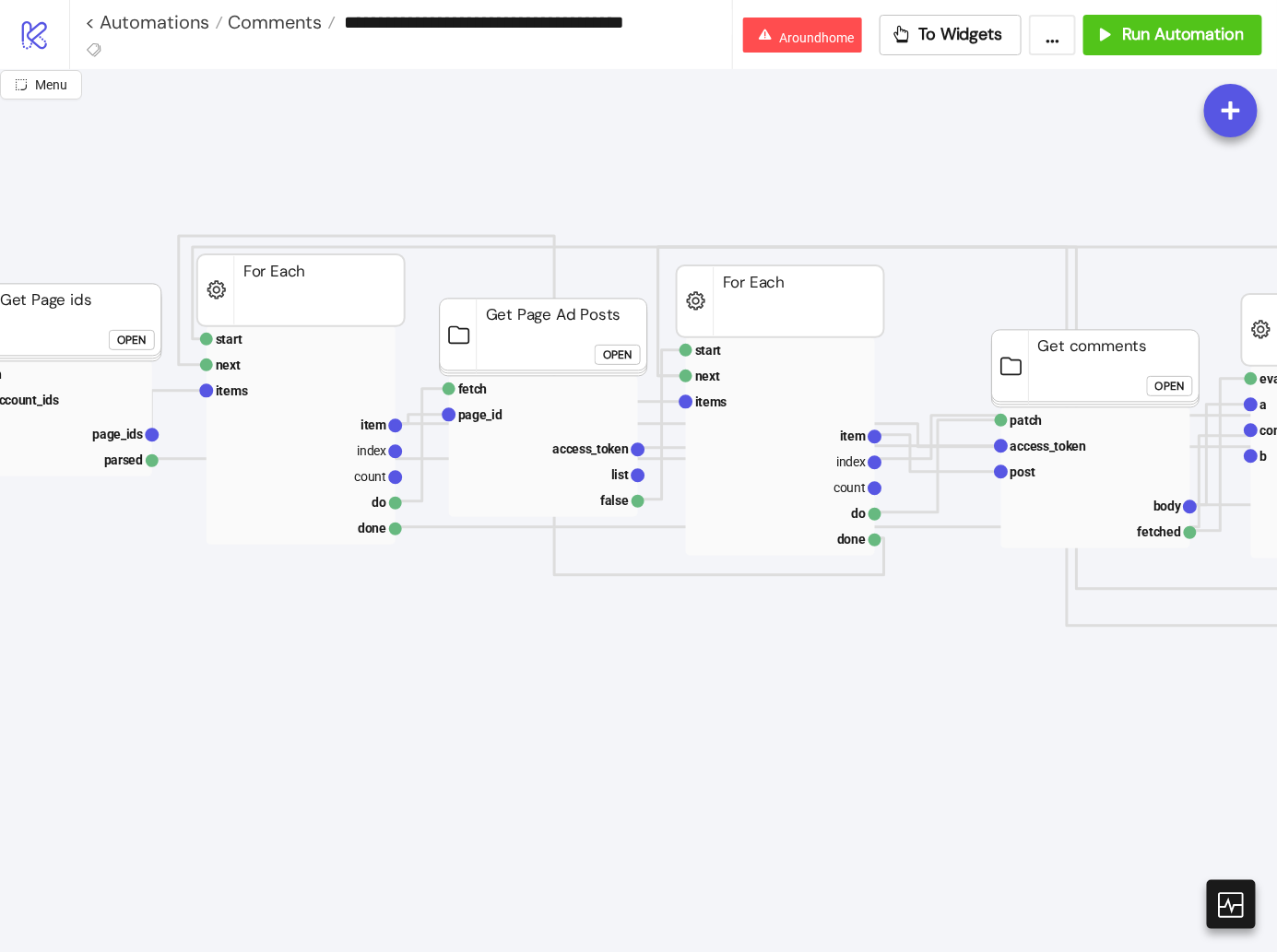
scroll to position [52, 0]
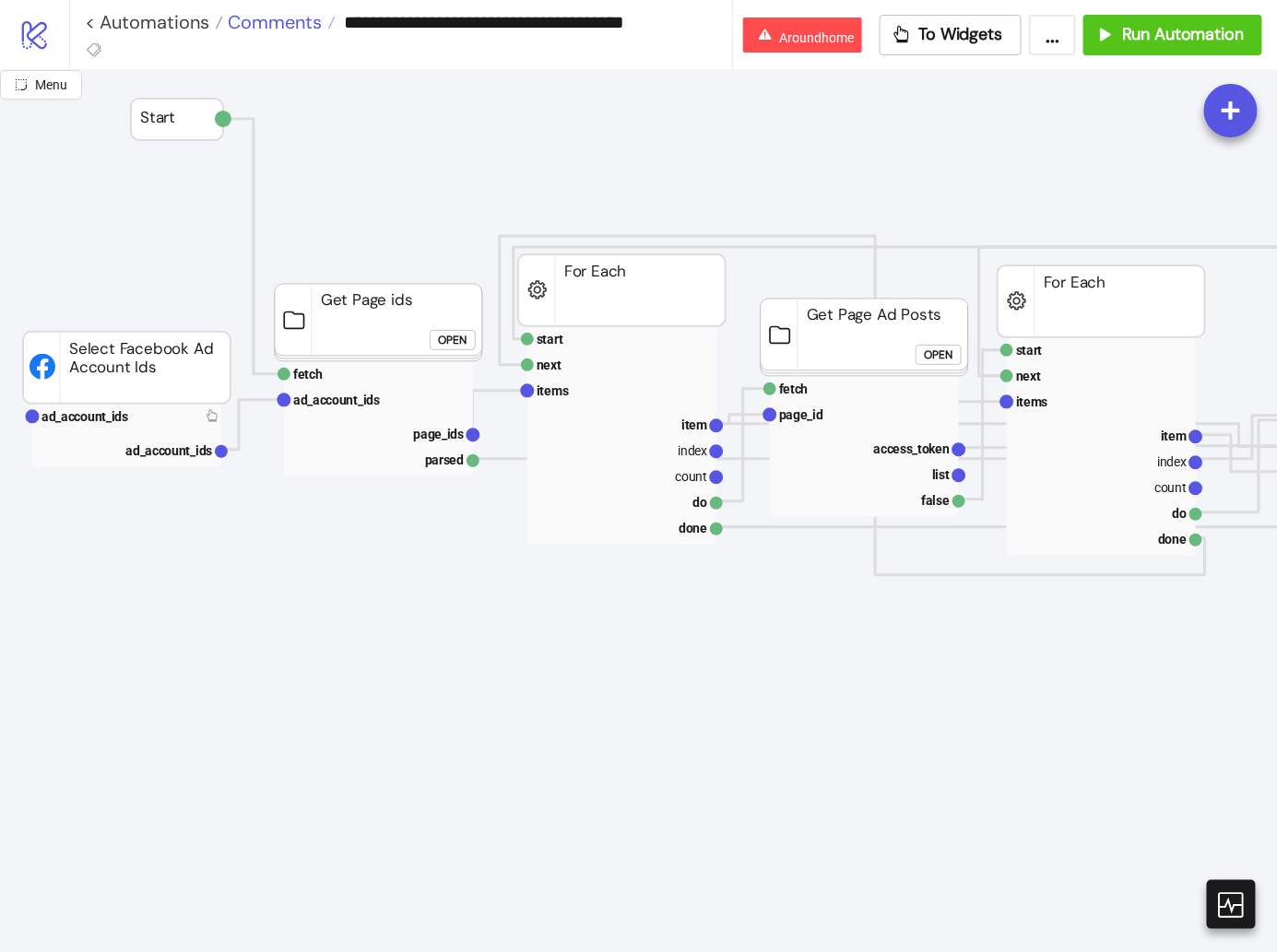
click at [281, 23] on span "Comments" at bounding box center [272, 22] width 99 height 24
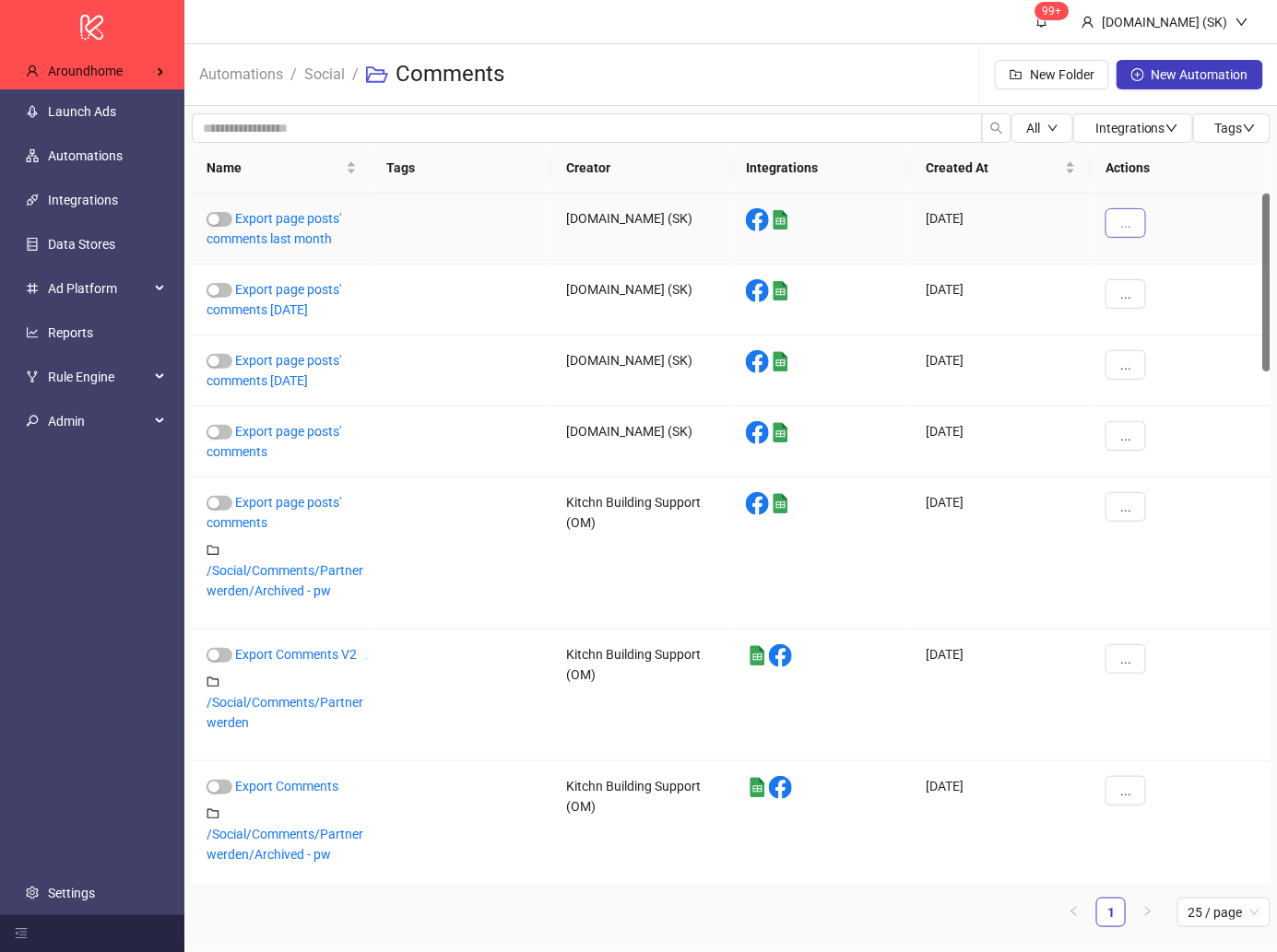
click at [1112, 221] on button "..." at bounding box center [1126, 223] width 41 height 30
click at [311, 242] on link "Export page posts' comments last month" at bounding box center [273, 228] width 134 height 35
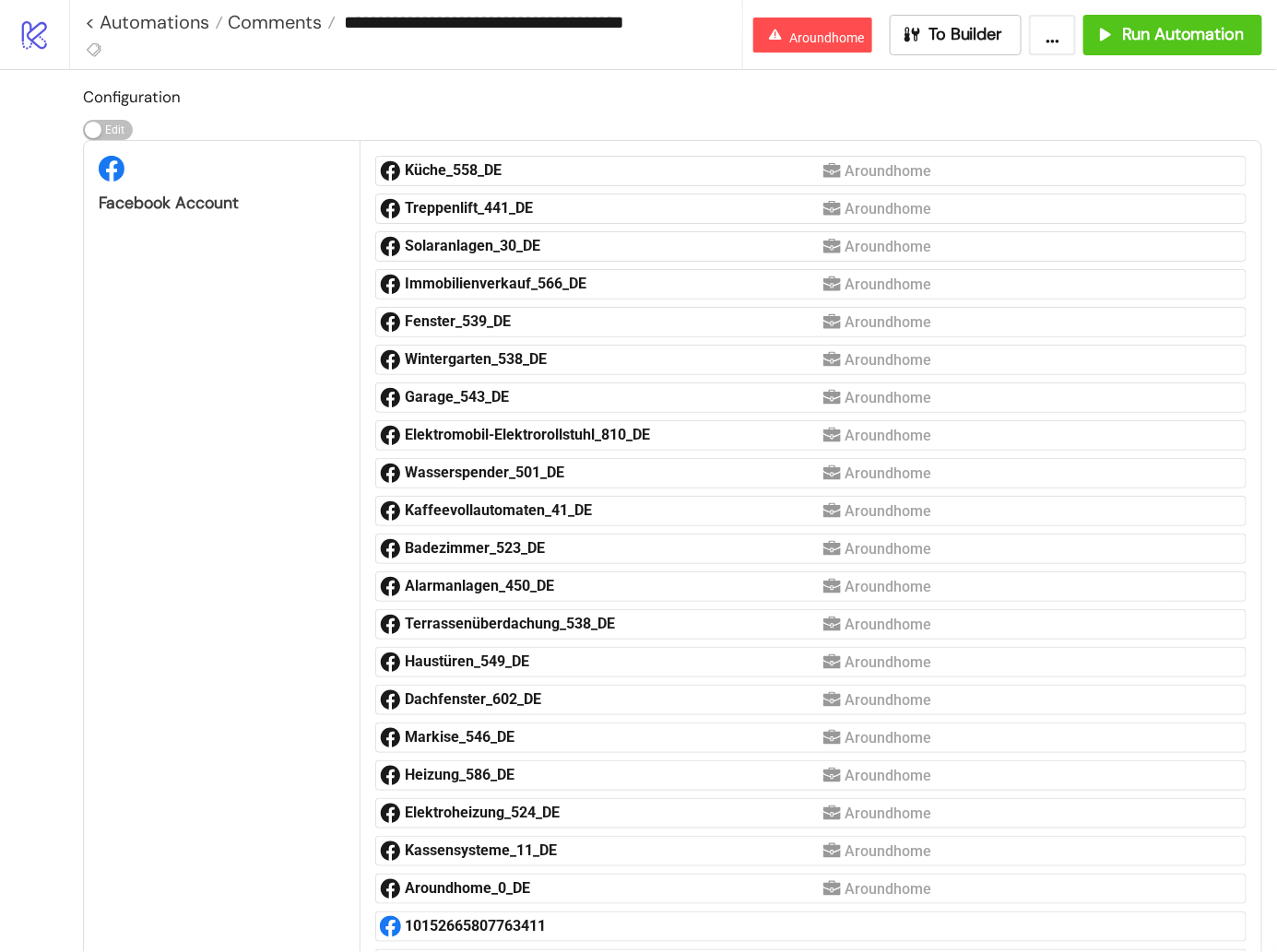
click at [1059, 34] on button "..." at bounding box center [1051, 34] width 47 height 41
click at [1023, 73] on span "Export Automation" at bounding box center [1006, 76] width 109 height 20
click at [150, 20] on link "< Automations" at bounding box center [153, 22] width 138 height 18
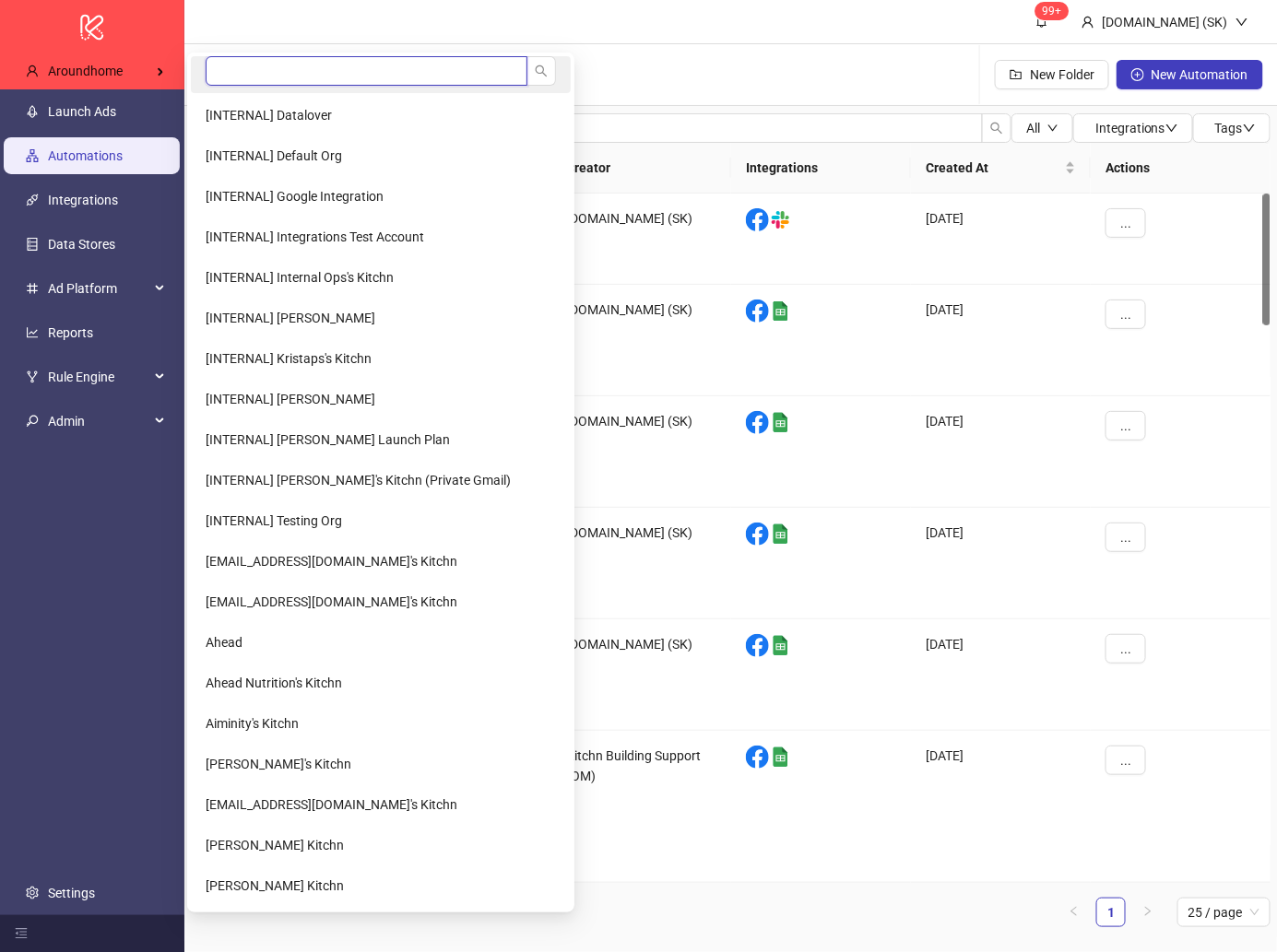
click at [265, 68] on input "search" at bounding box center [367, 70] width 322 height 30
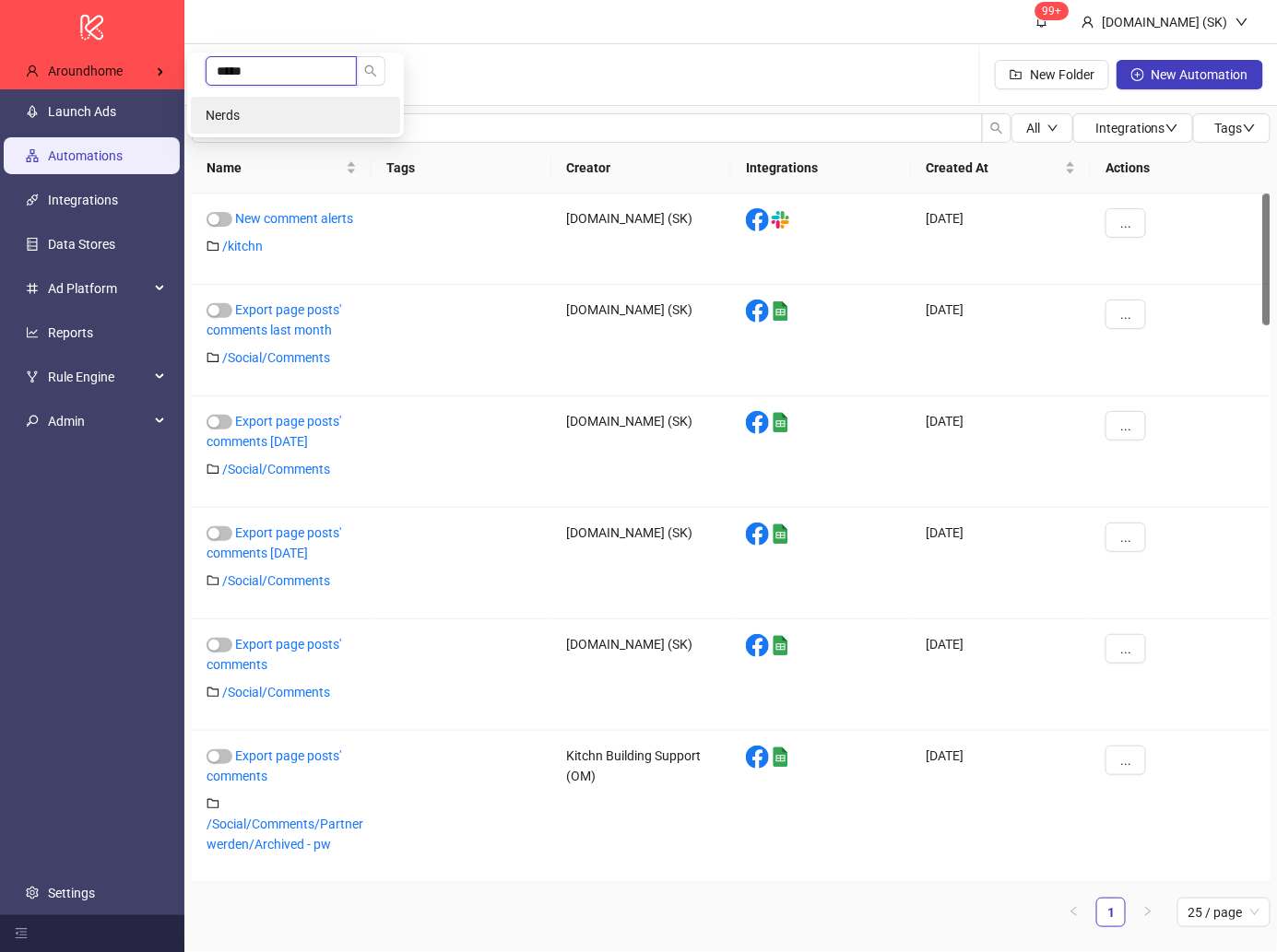
type input "*****"
click at [265, 114] on li "Nerds" at bounding box center [295, 115] width 210 height 37
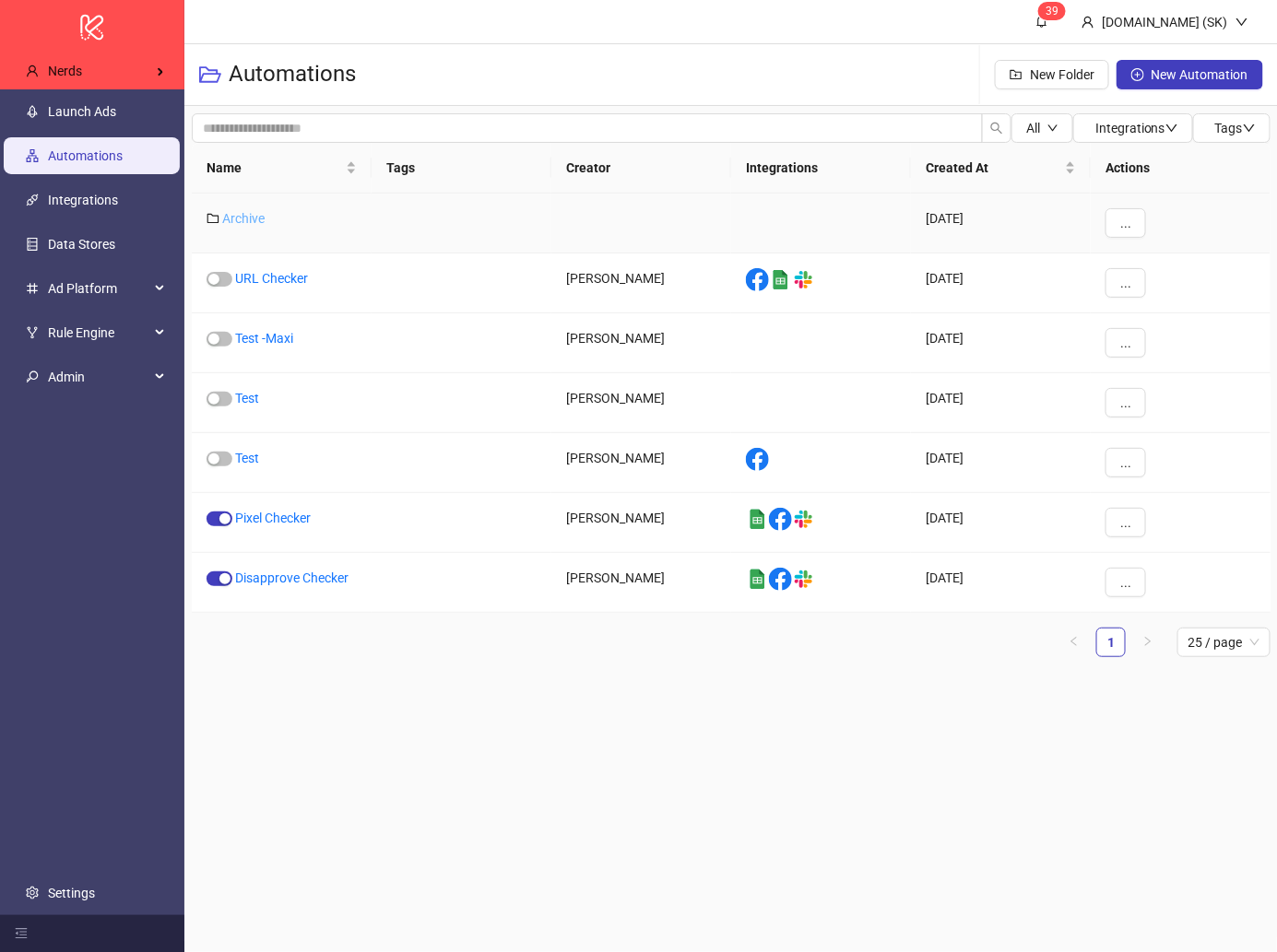
click at [241, 216] on link "Archive" at bounding box center [243, 218] width 43 height 14
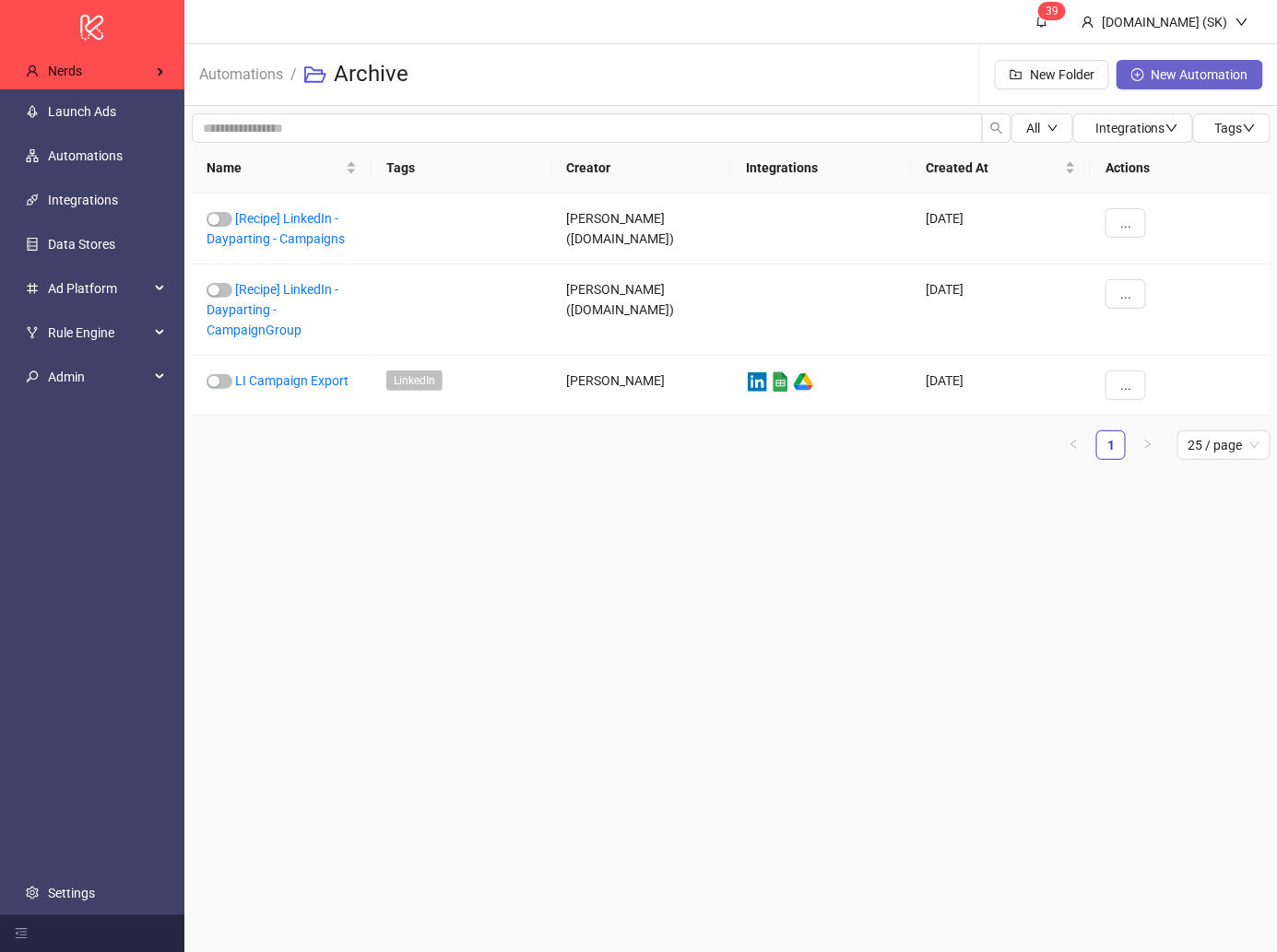
click at [1184, 72] on span "New Automation" at bounding box center [1200, 74] width 97 height 14
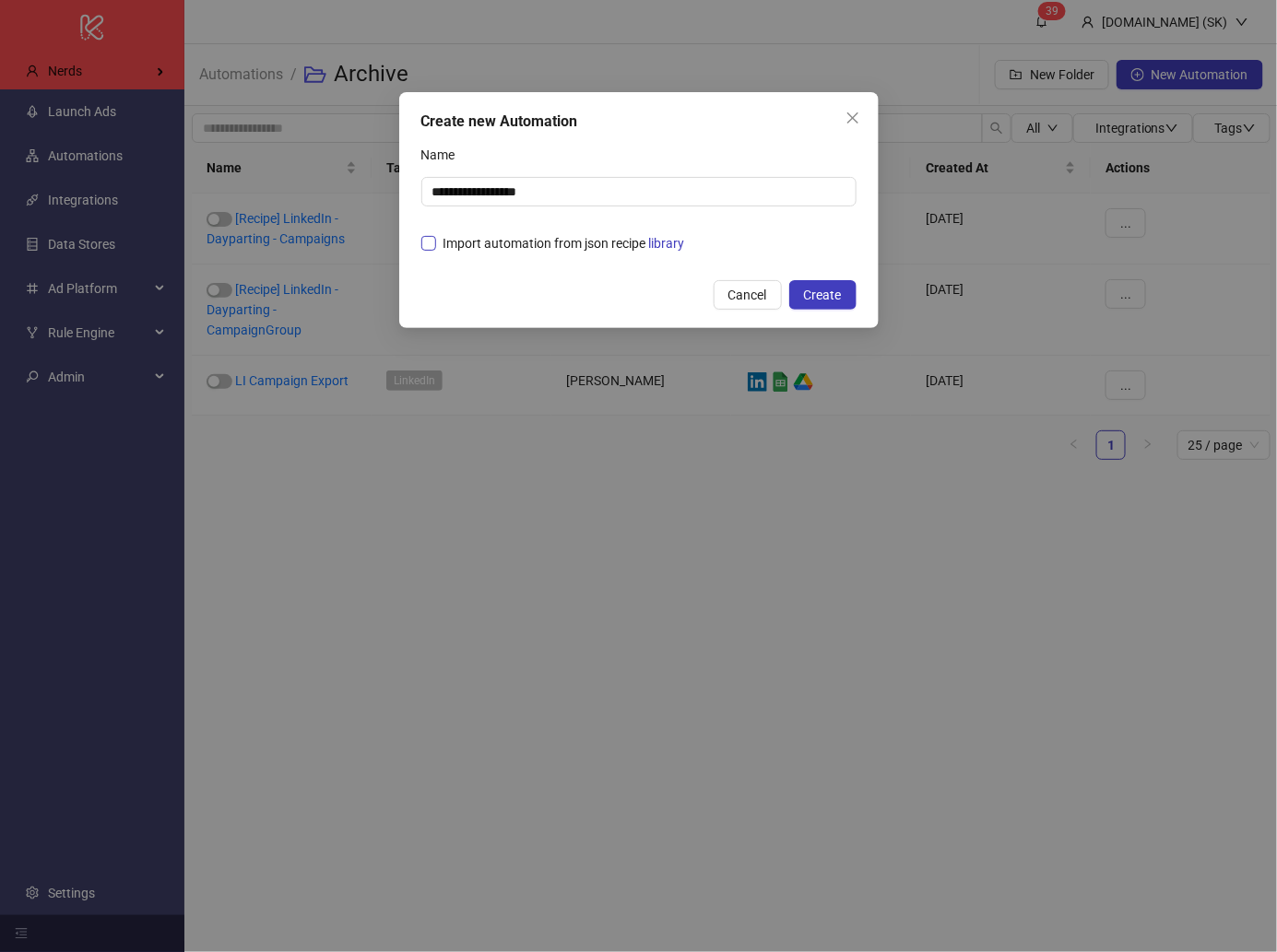
click at [569, 249] on span "Import automation from json recipe library" at bounding box center [564, 243] width 256 height 20
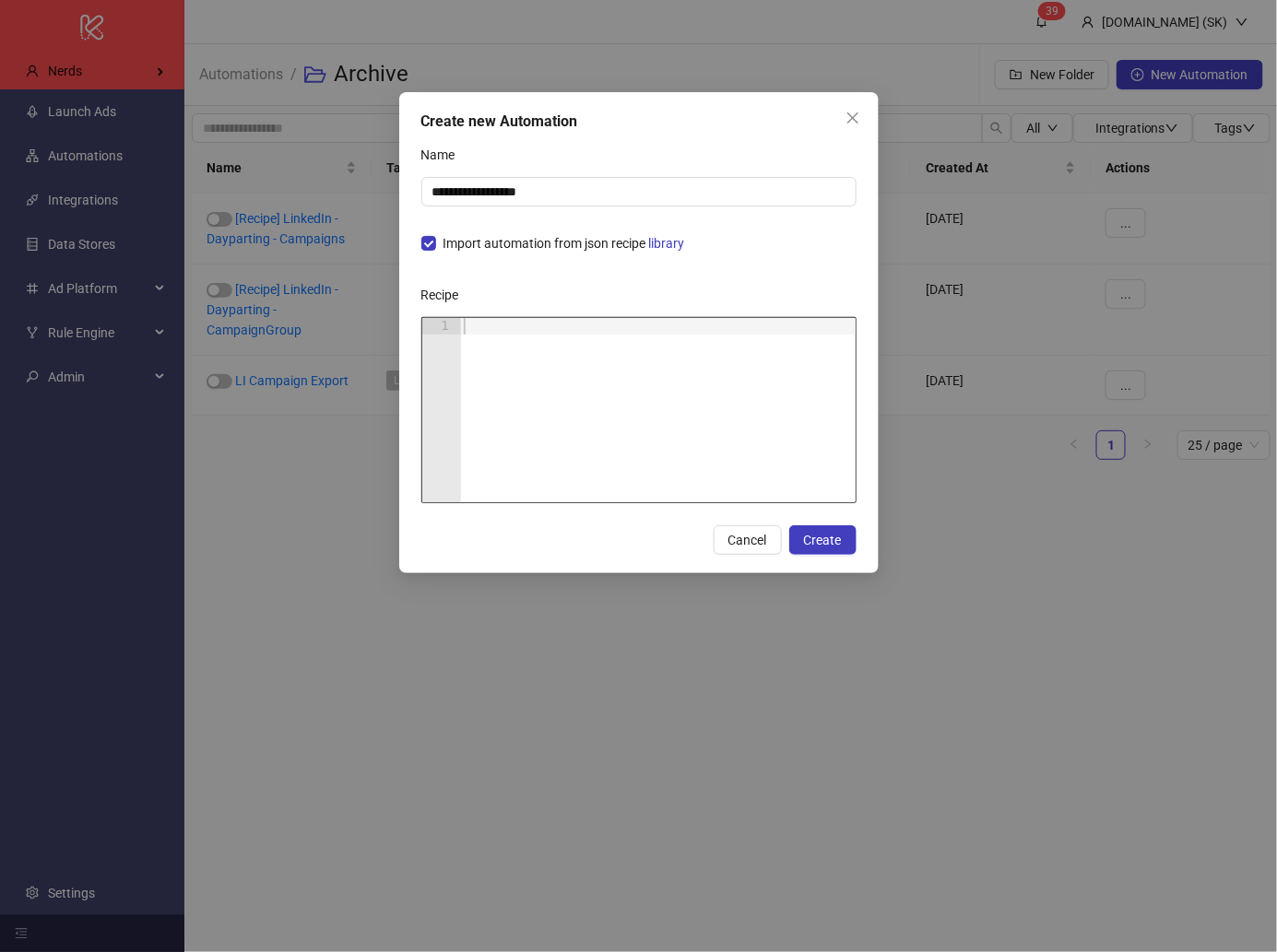
click at [569, 357] on div at bounding box center [658, 426] width 396 height 217
paste textarea "*"
type textarea "*"
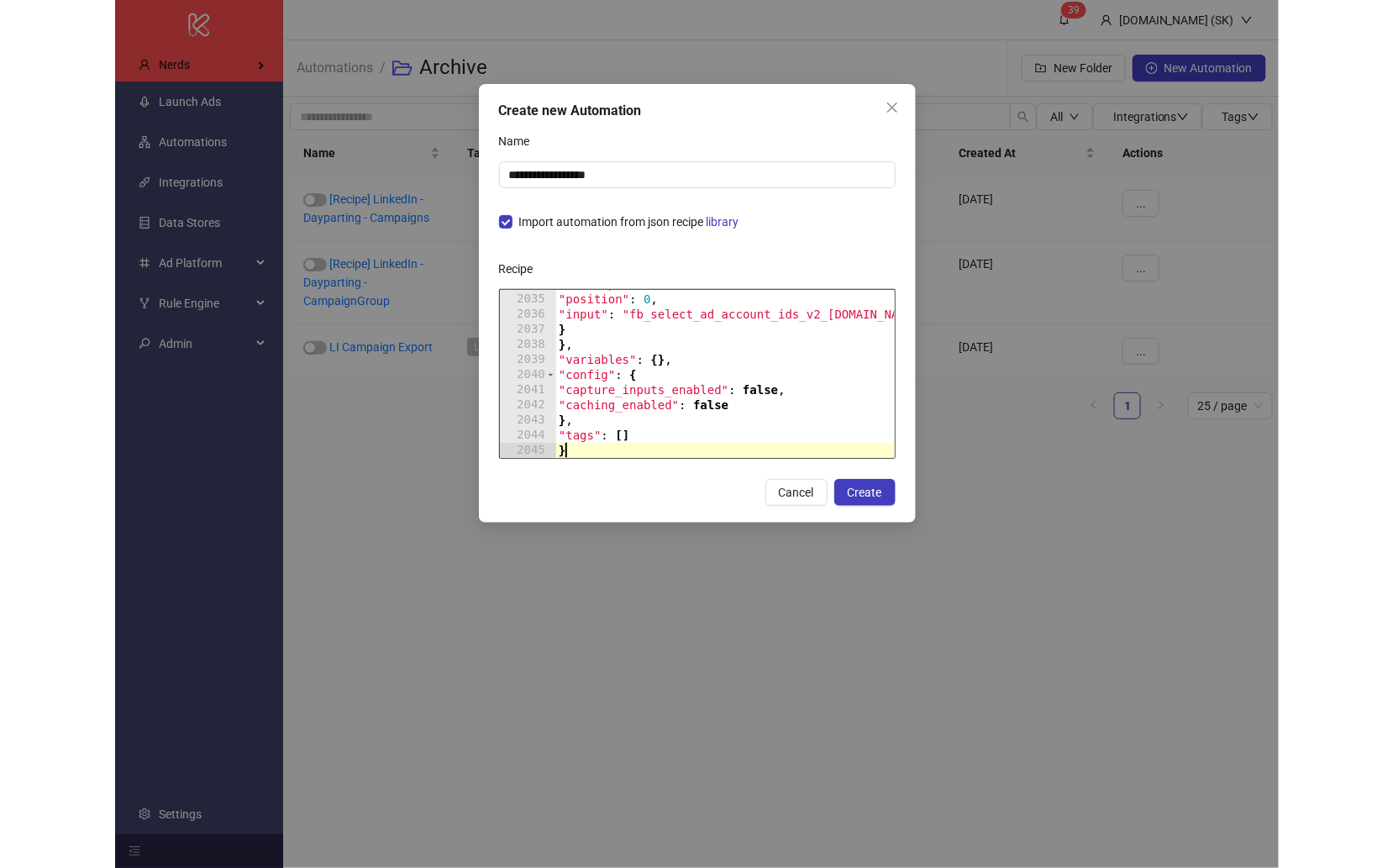
scroll to position [27364, 0]
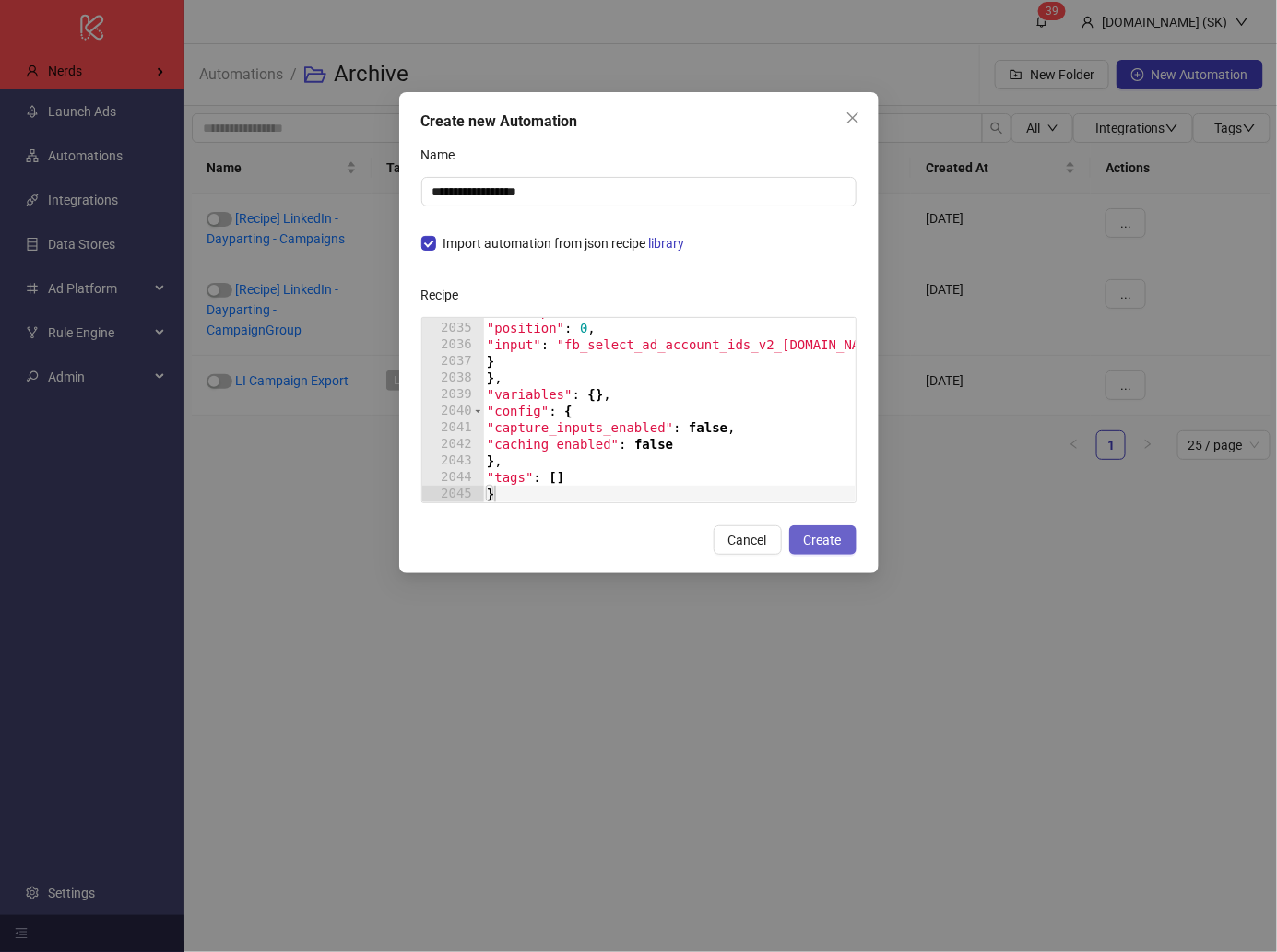
click at [845, 529] on button "Create" at bounding box center [823, 540] width 68 height 30
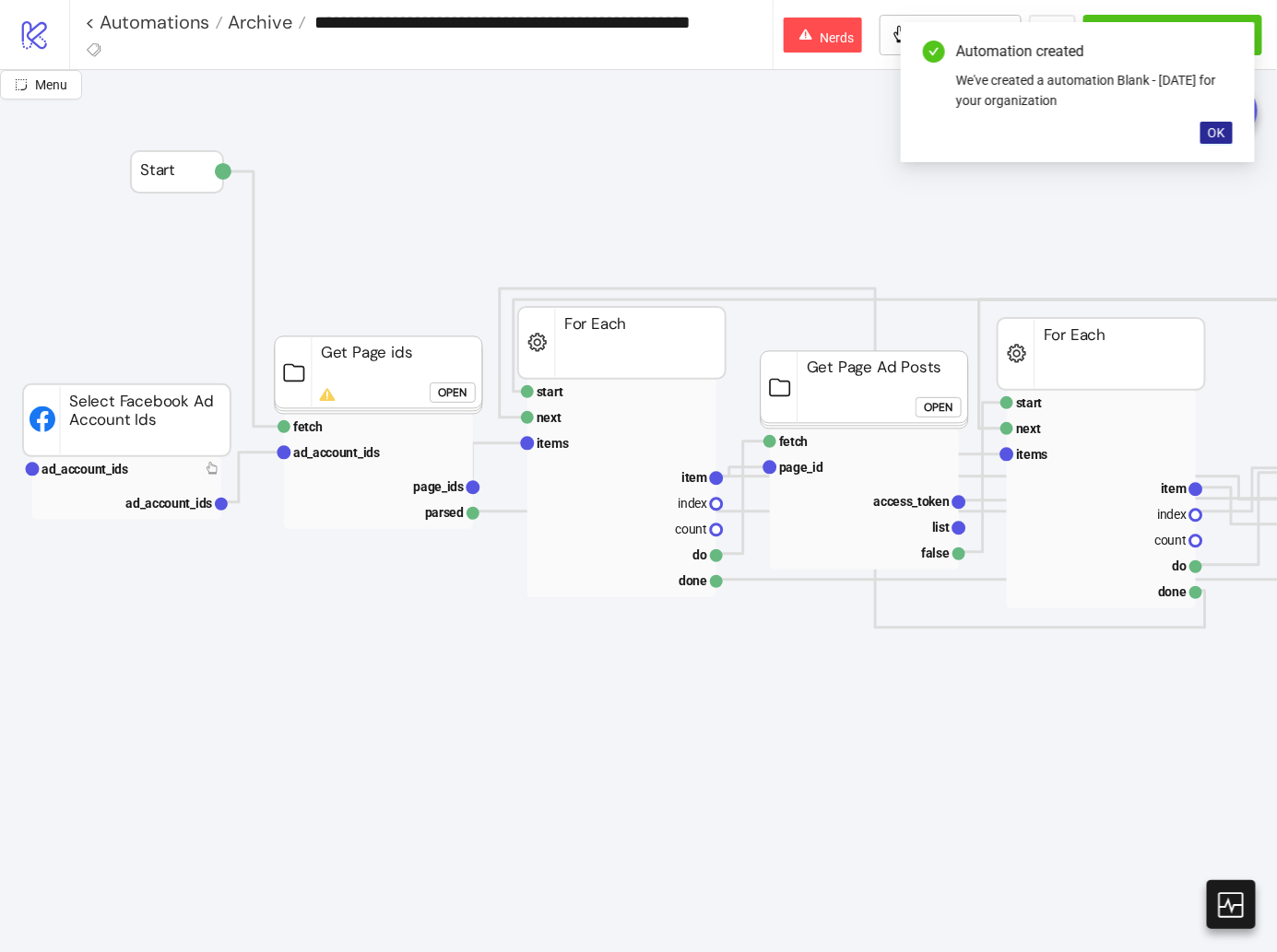
click at [1219, 128] on span "OK" at bounding box center [1216, 132] width 17 height 14
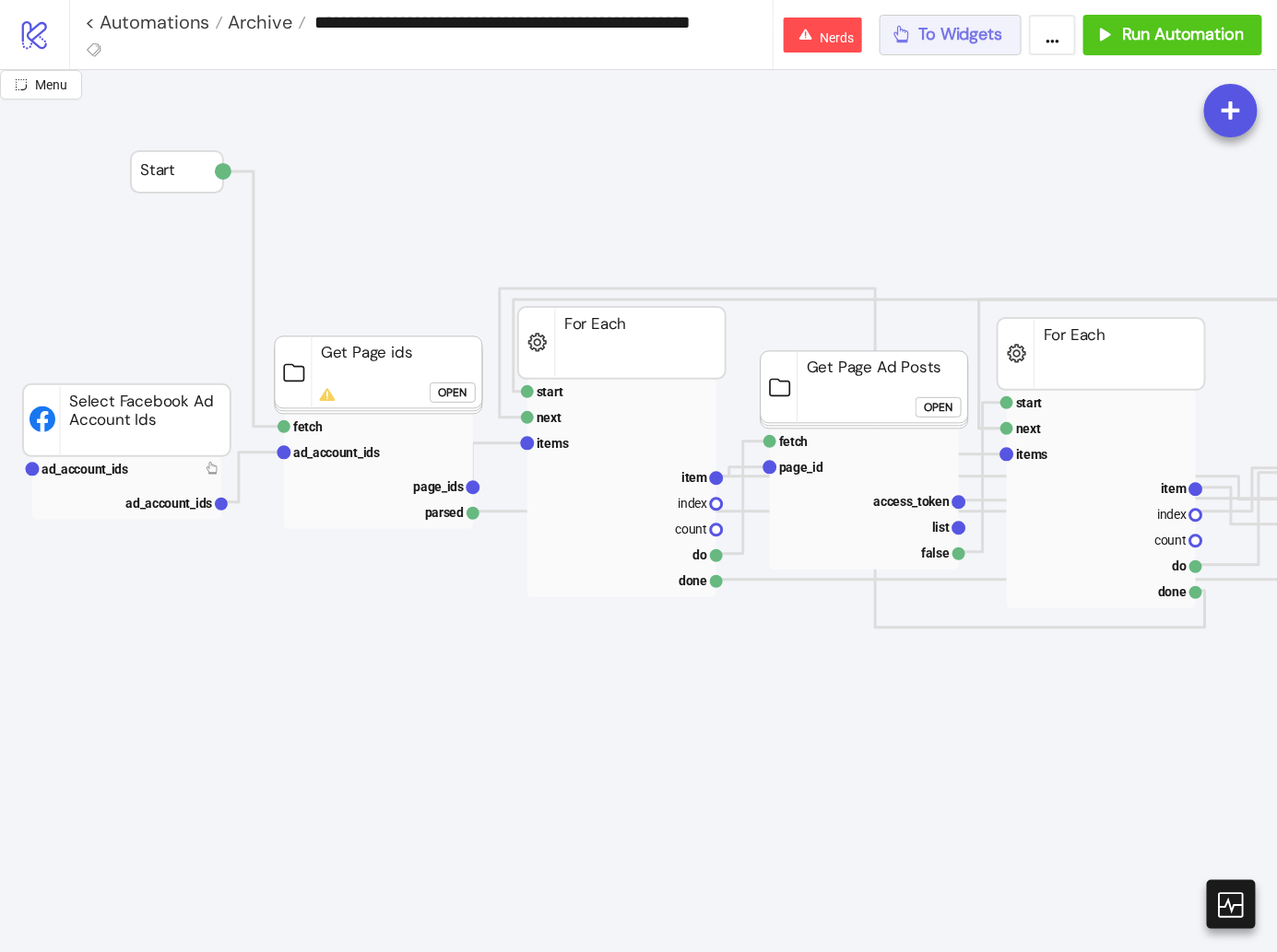
click at [981, 36] on span "To Widgets" at bounding box center [961, 34] width 84 height 21
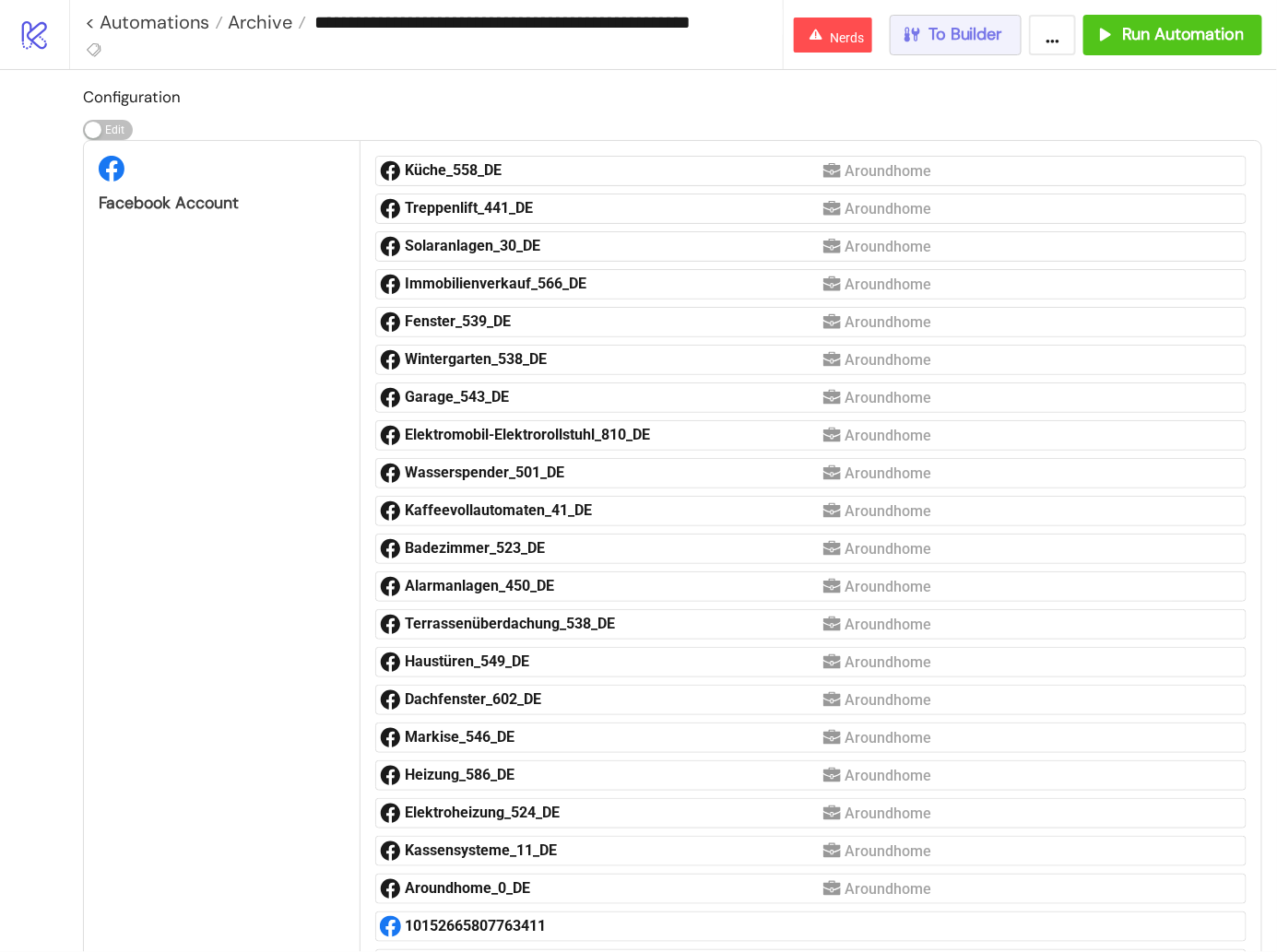
click at [933, 36] on span "To Builder" at bounding box center [966, 34] width 73 height 21
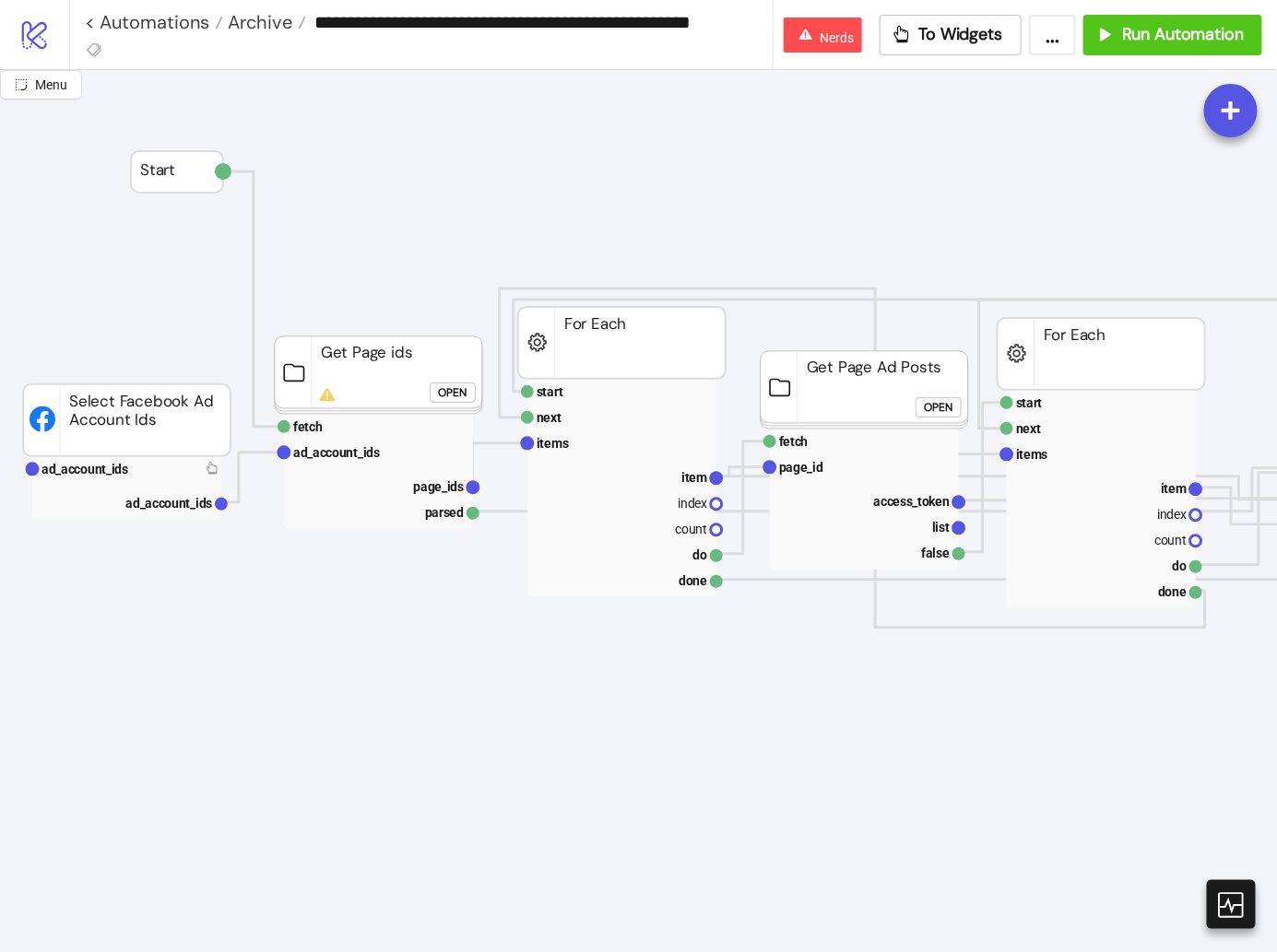
click at [124, 482] on rect at bounding box center [127, 487] width 189 height 64
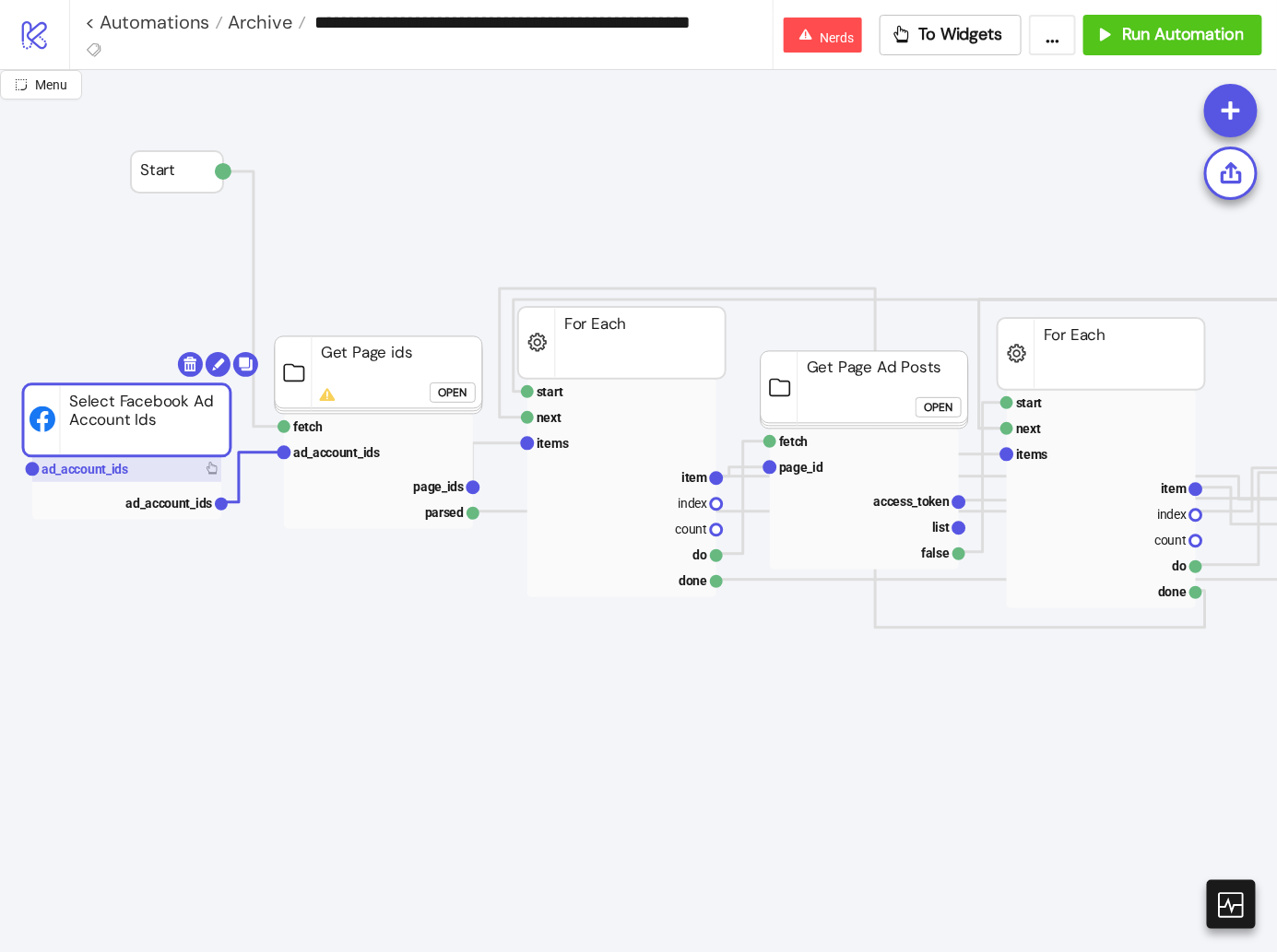
click at [154, 463] on rect at bounding box center [127, 468] width 189 height 26
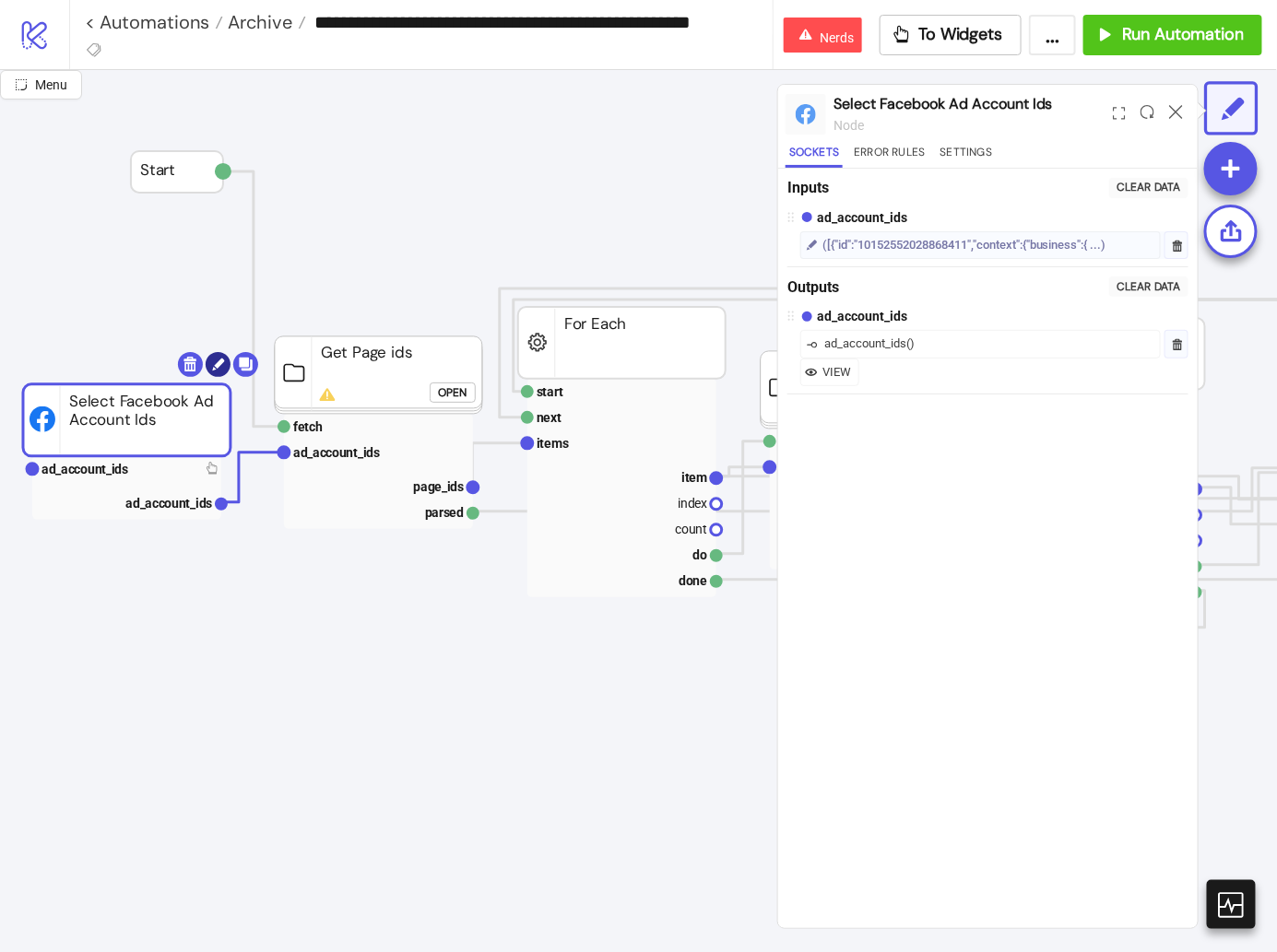
click at [211, 364] on circle at bounding box center [218, 365] width 25 height 25
click at [1184, 245] on icon at bounding box center [1176, 246] width 14 height 14
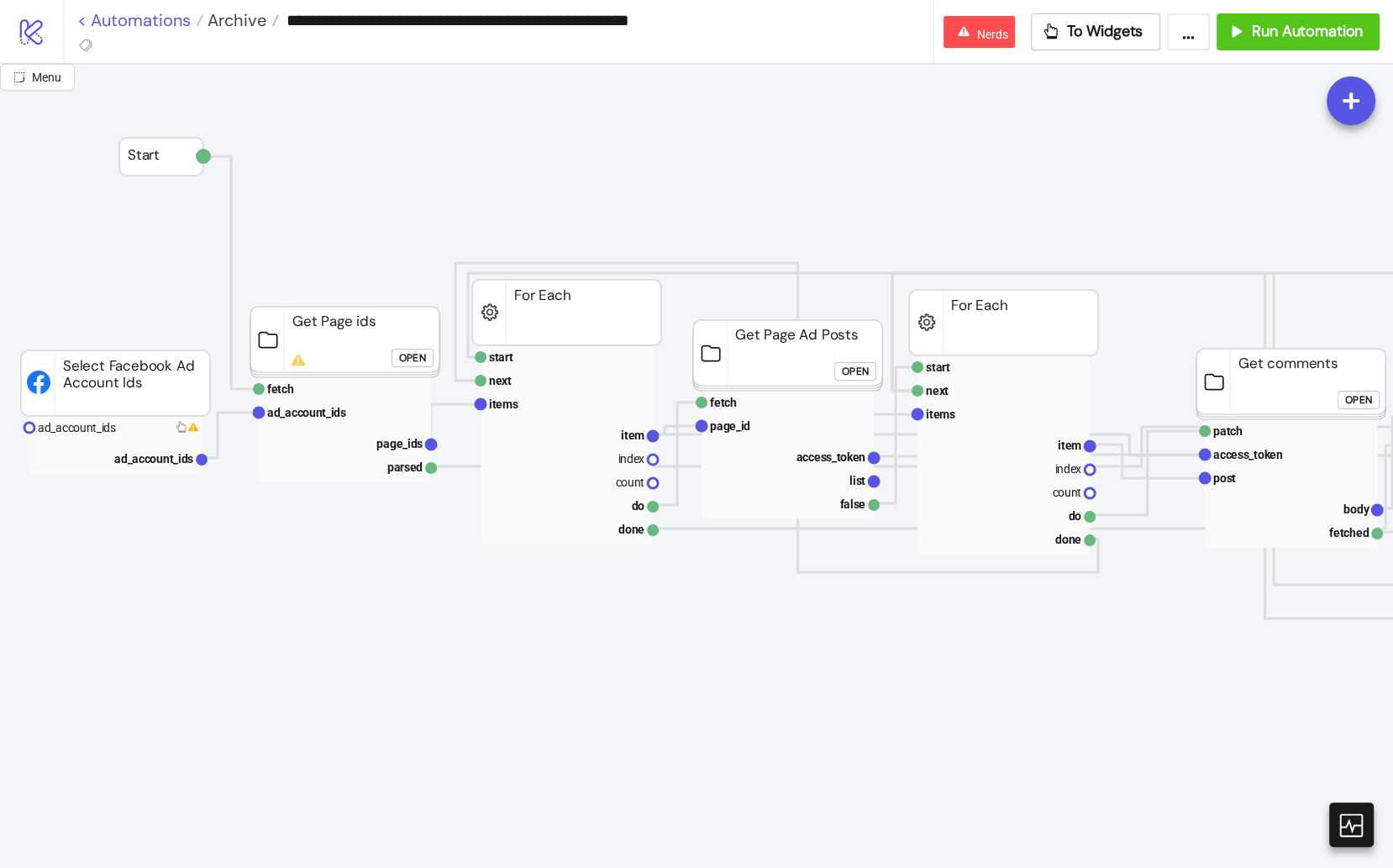
click at [138, 17] on link "< Automations" at bounding box center [140, 20] width 126 height 16
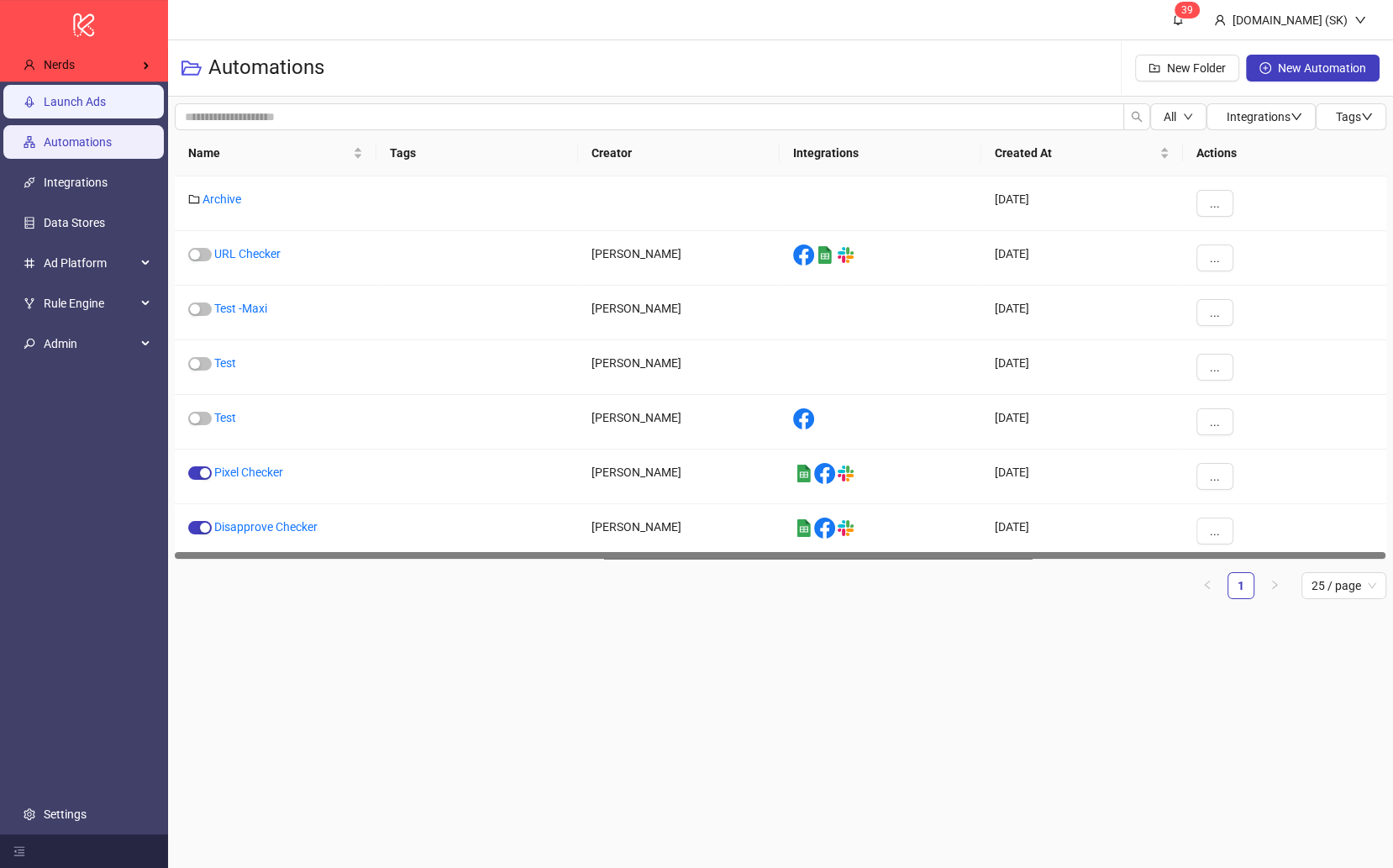
click at [65, 95] on link "Launch Ads" at bounding box center [75, 101] width 62 height 13
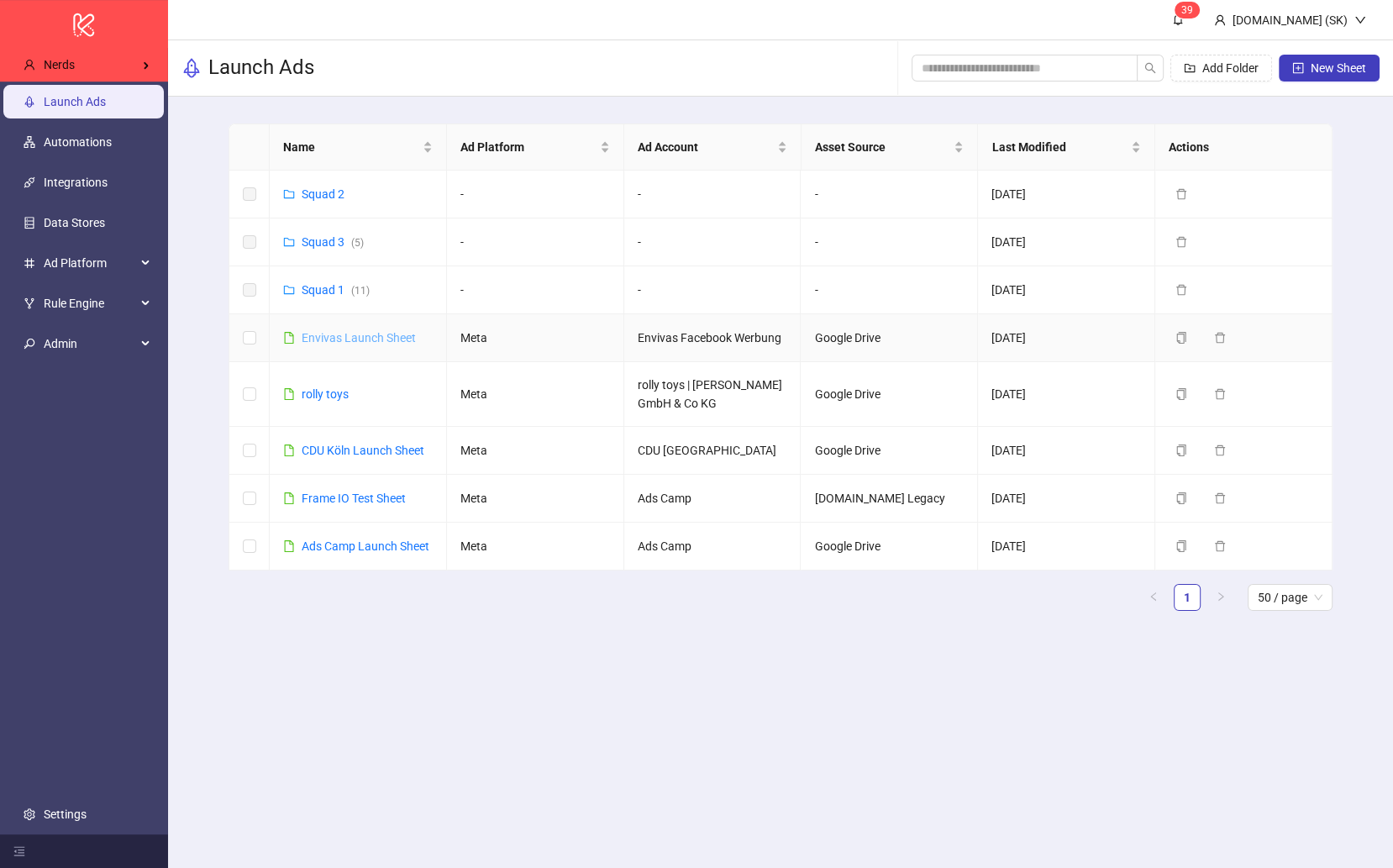
click at [343, 332] on link "Envivas Launch Sheet" at bounding box center [359, 337] width 115 height 13
click at [319, 190] on link "Squad 2" at bounding box center [323, 194] width 43 height 13
click at [320, 239] on link "Squad 3 ( 5 )" at bounding box center [333, 241] width 62 height 13
click at [354, 331] on link "Envivas Launch Sheet" at bounding box center [359, 337] width 115 height 13
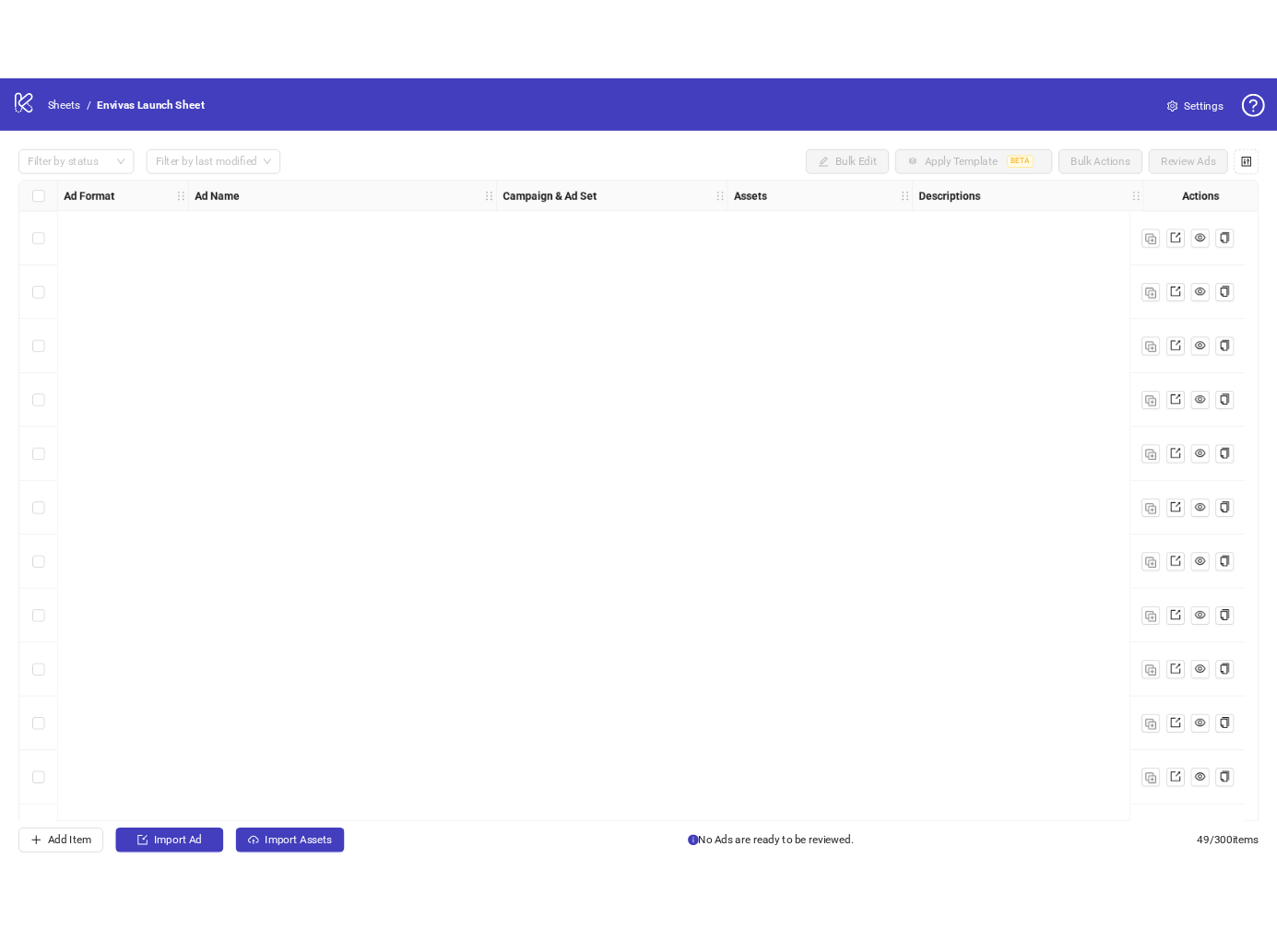
scroll to position [2438, 0]
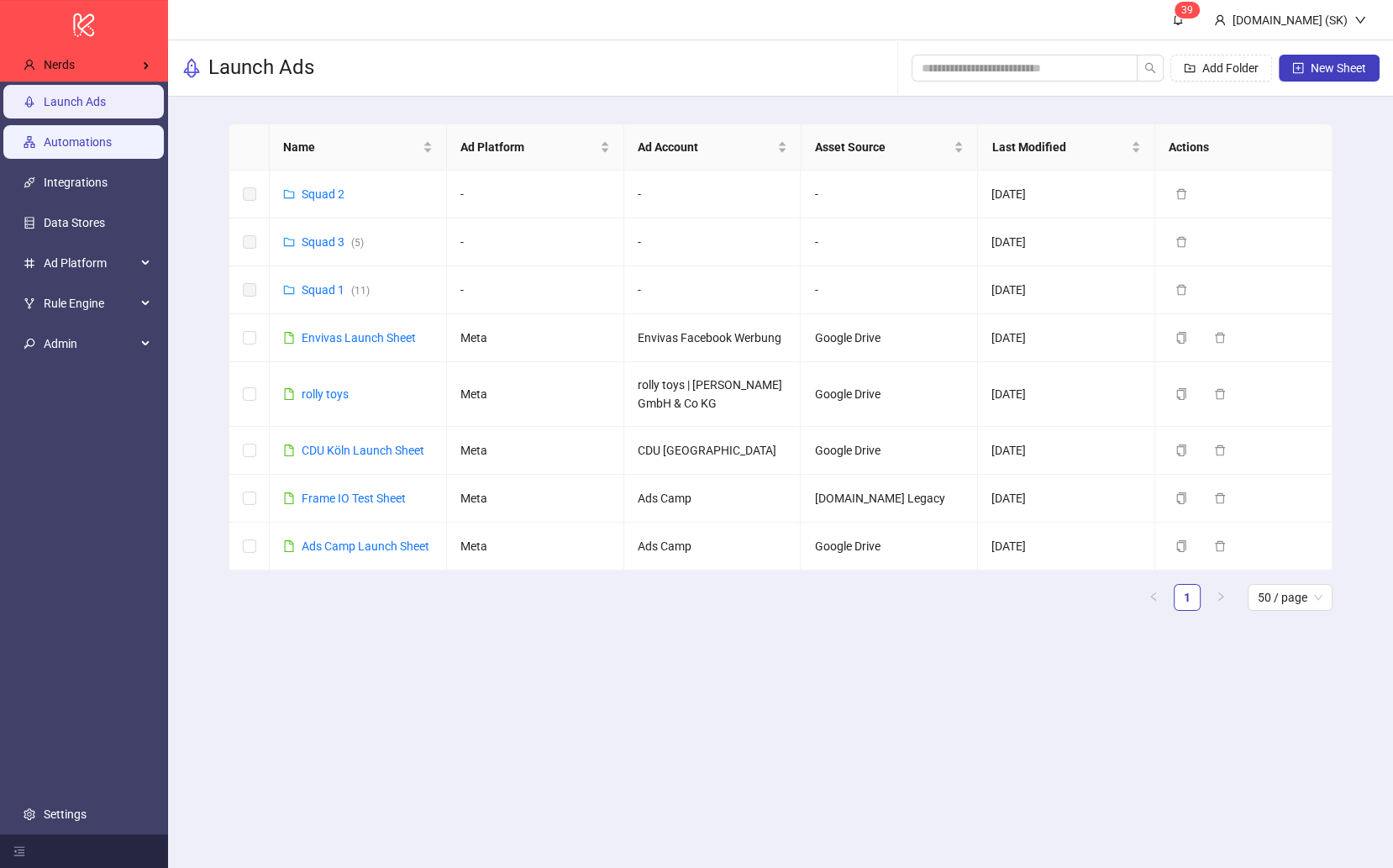
click at [101, 148] on link "Automations" at bounding box center [77, 141] width 68 height 13
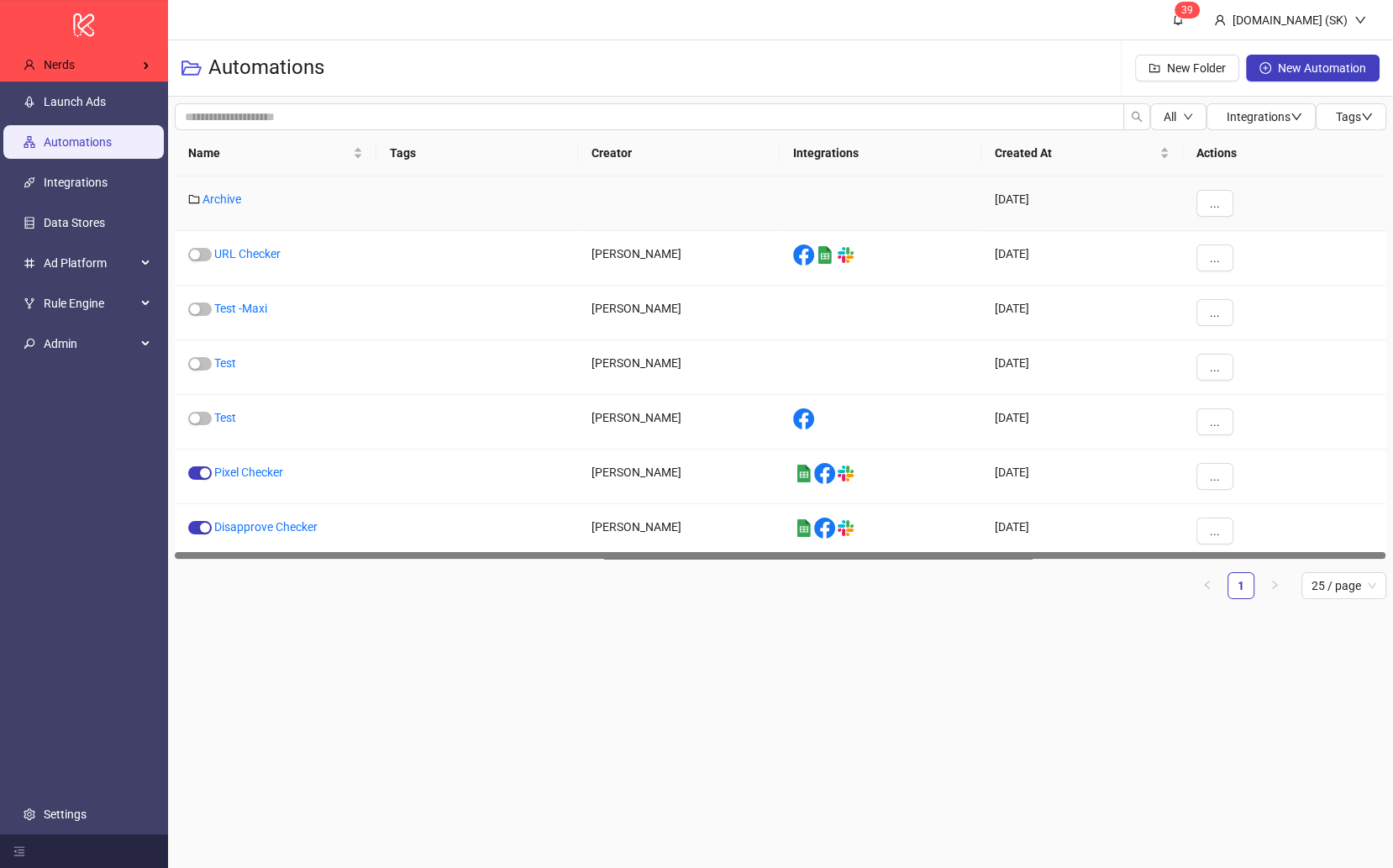
click at [224, 205] on div "Archive" at bounding box center [275, 203] width 201 height 55
click at [220, 193] on link "Archive" at bounding box center [221, 199] width 39 height 13
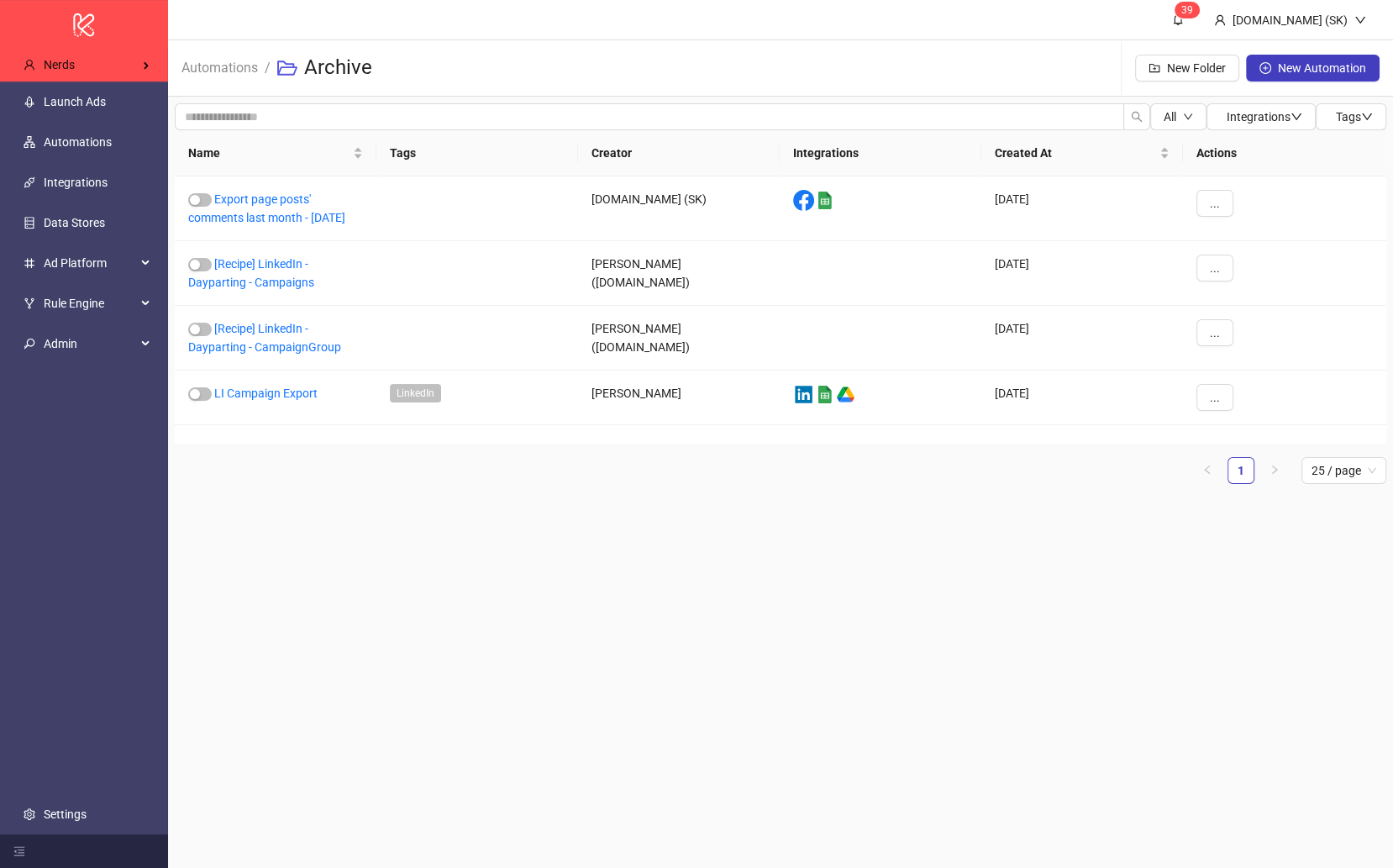
click at [418, 629] on main "3 9 Kitchn.io (SK) Automations / Archive New Folder New Automation All Integrat…" at bounding box center [780, 434] width 1225 height 868
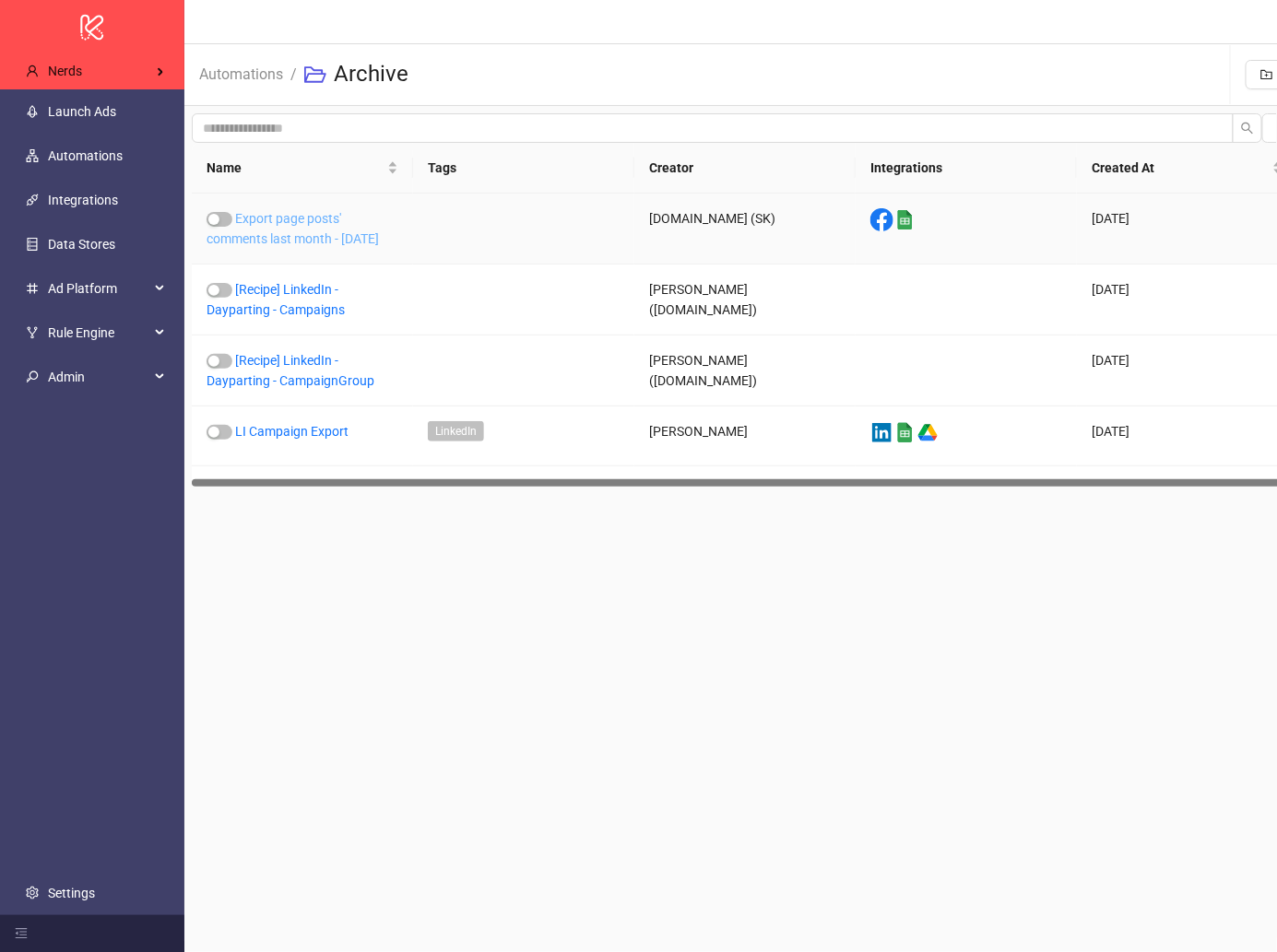
click at [343, 239] on link "Export page posts' comments last month - 2025-09-02" at bounding box center [292, 228] width 172 height 35
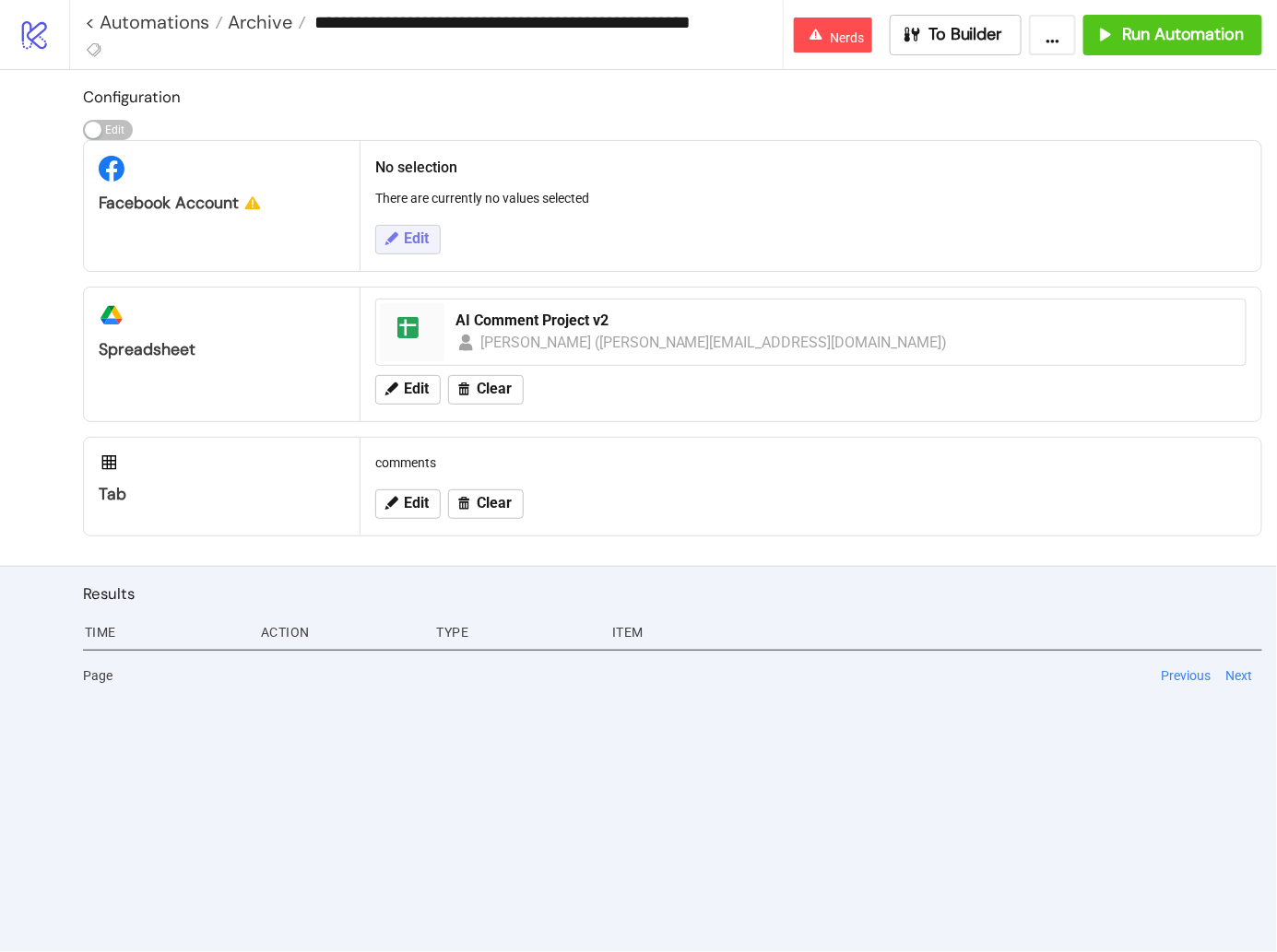
click at [414, 230] on span "Edit" at bounding box center [416, 238] width 25 height 16
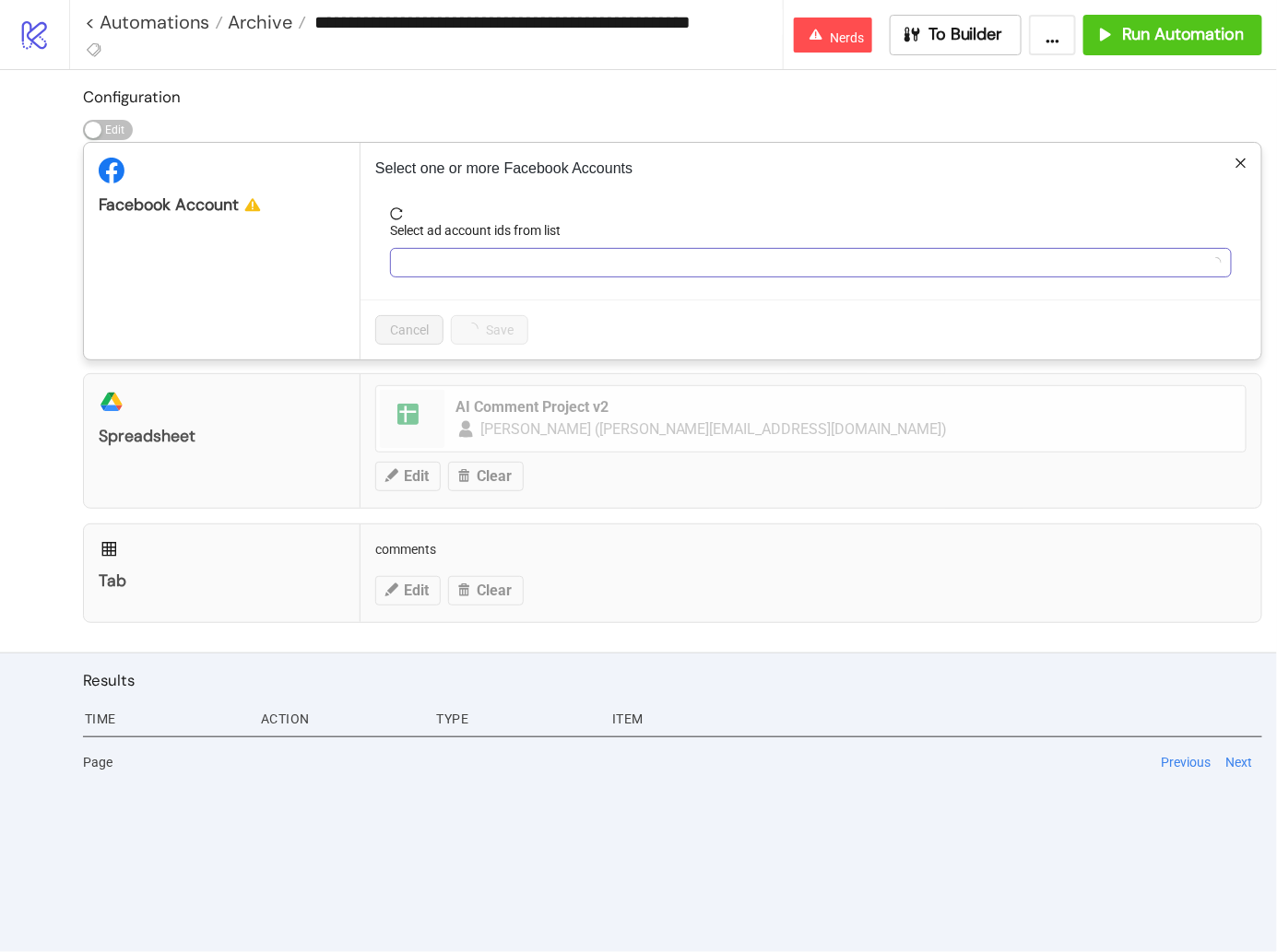
click at [422, 258] on div at bounding box center [801, 262] width 815 height 26
click at [314, 271] on div "Facebook Account" at bounding box center [222, 250] width 276 height 216
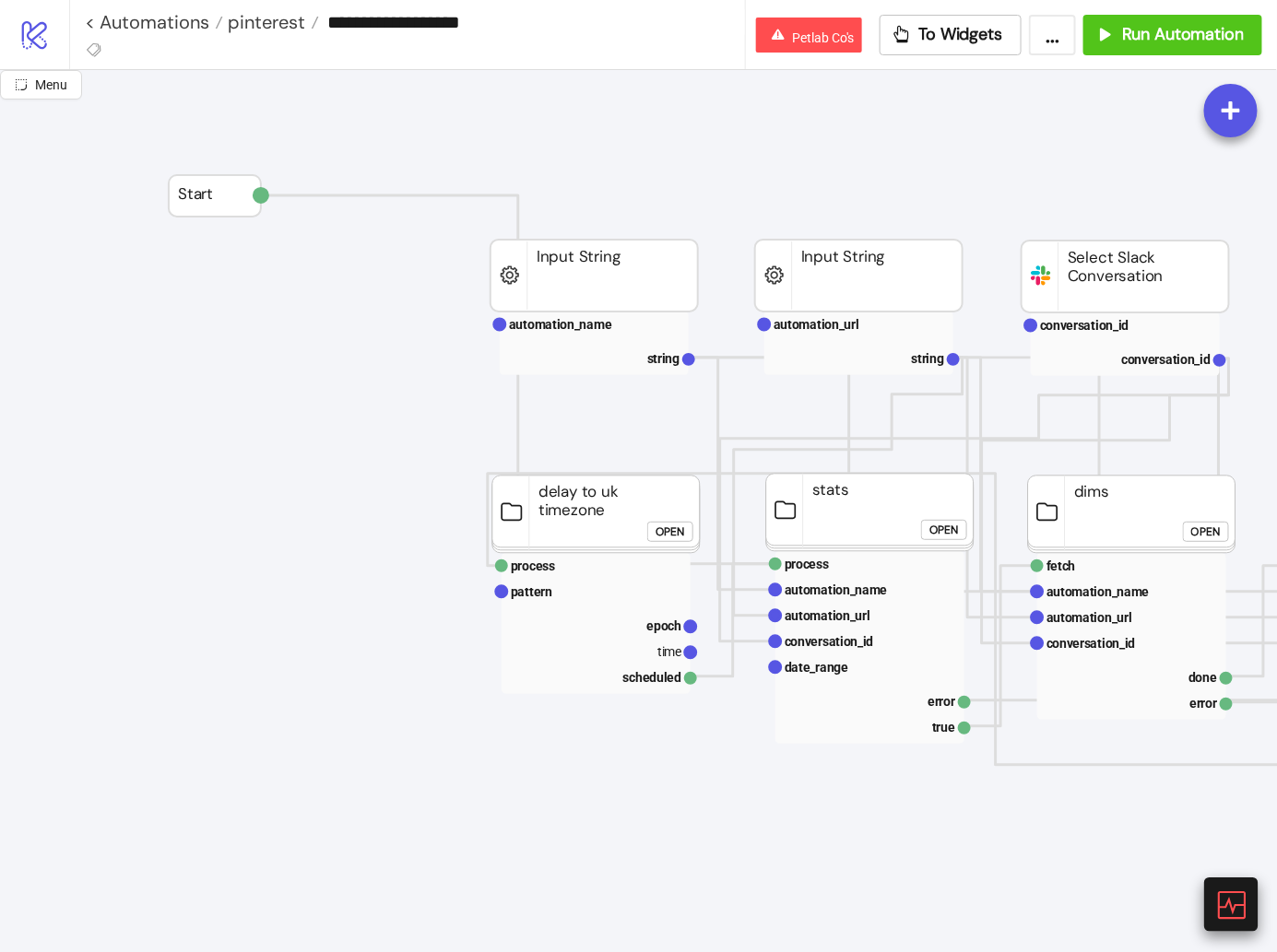
click at [1234, 927] on div at bounding box center [1230, 904] width 53 height 53
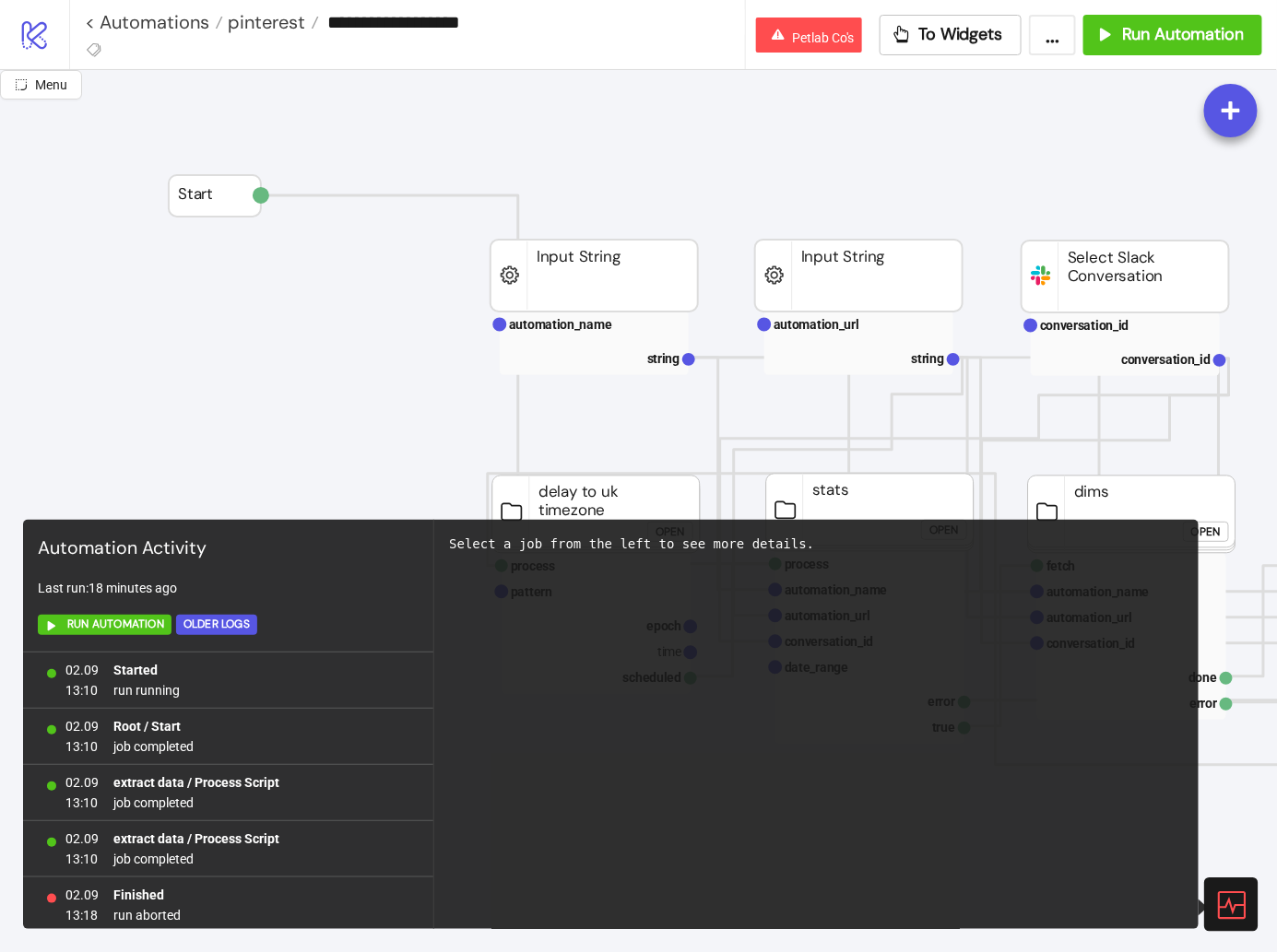
scroll to position [57, 0]
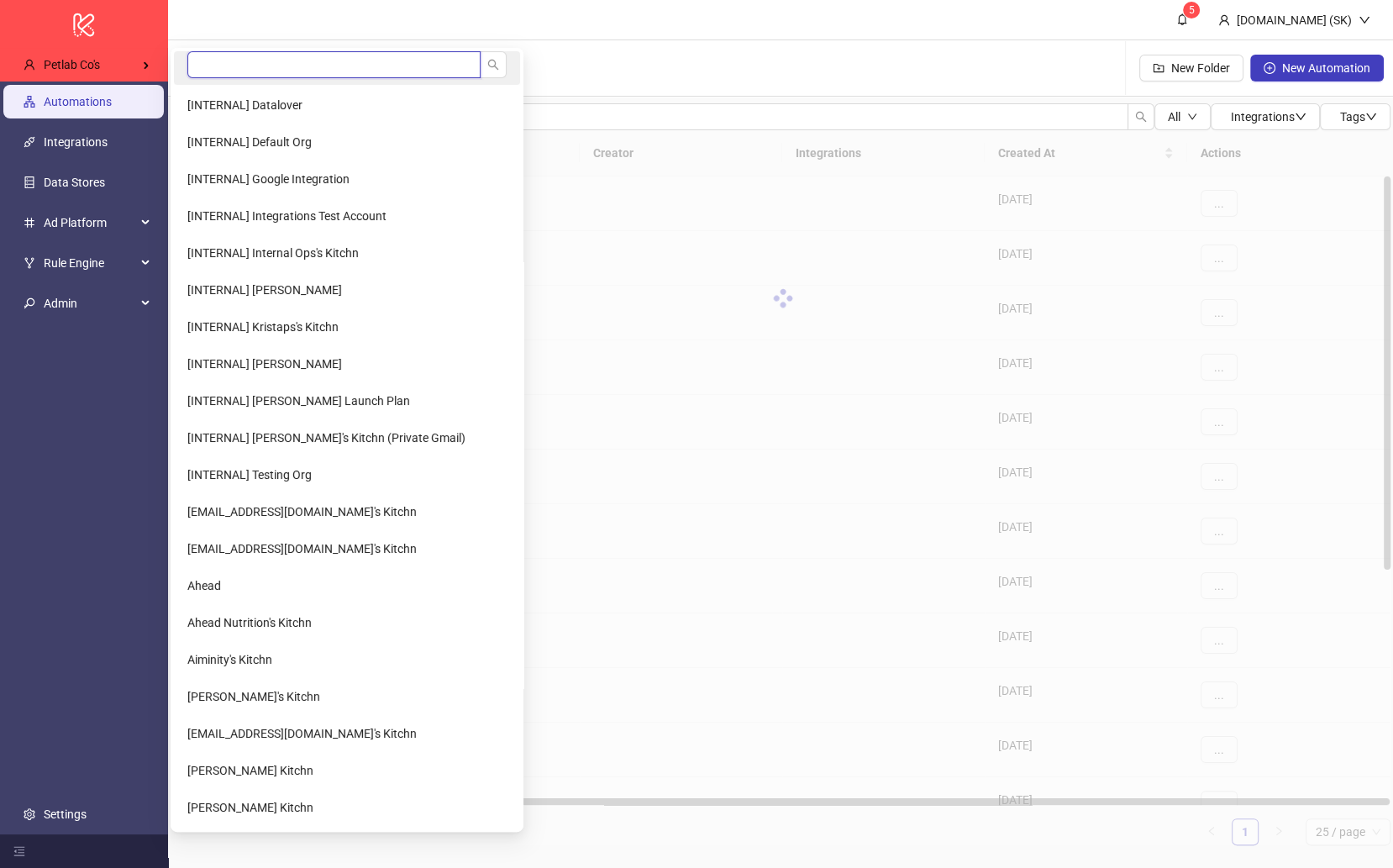
click at [201, 63] on input "search" at bounding box center [334, 64] width 293 height 27
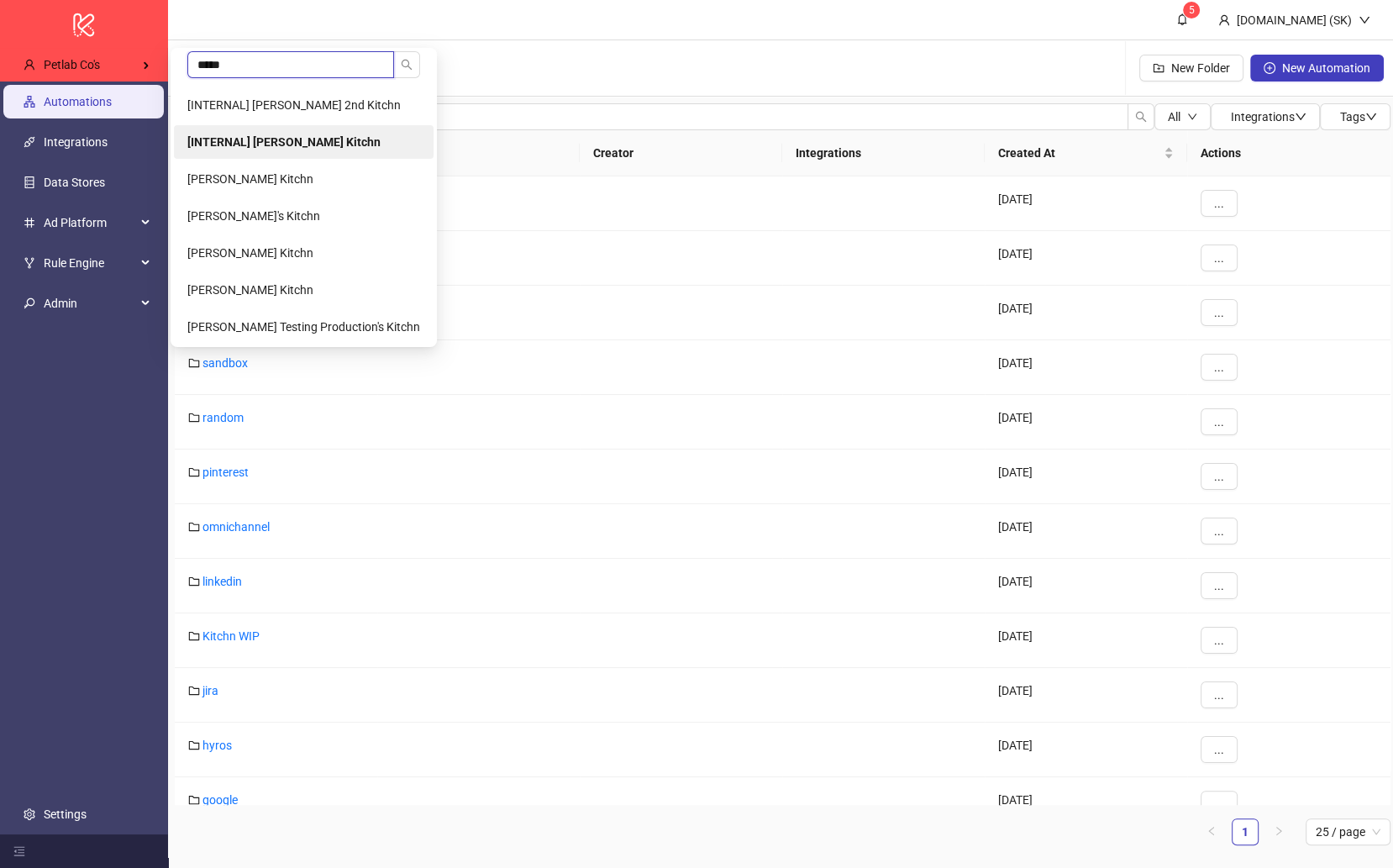
type input "*****"
click at [262, 144] on b "[INTERNAL] [PERSON_NAME] Kitchn" at bounding box center [284, 141] width 194 height 13
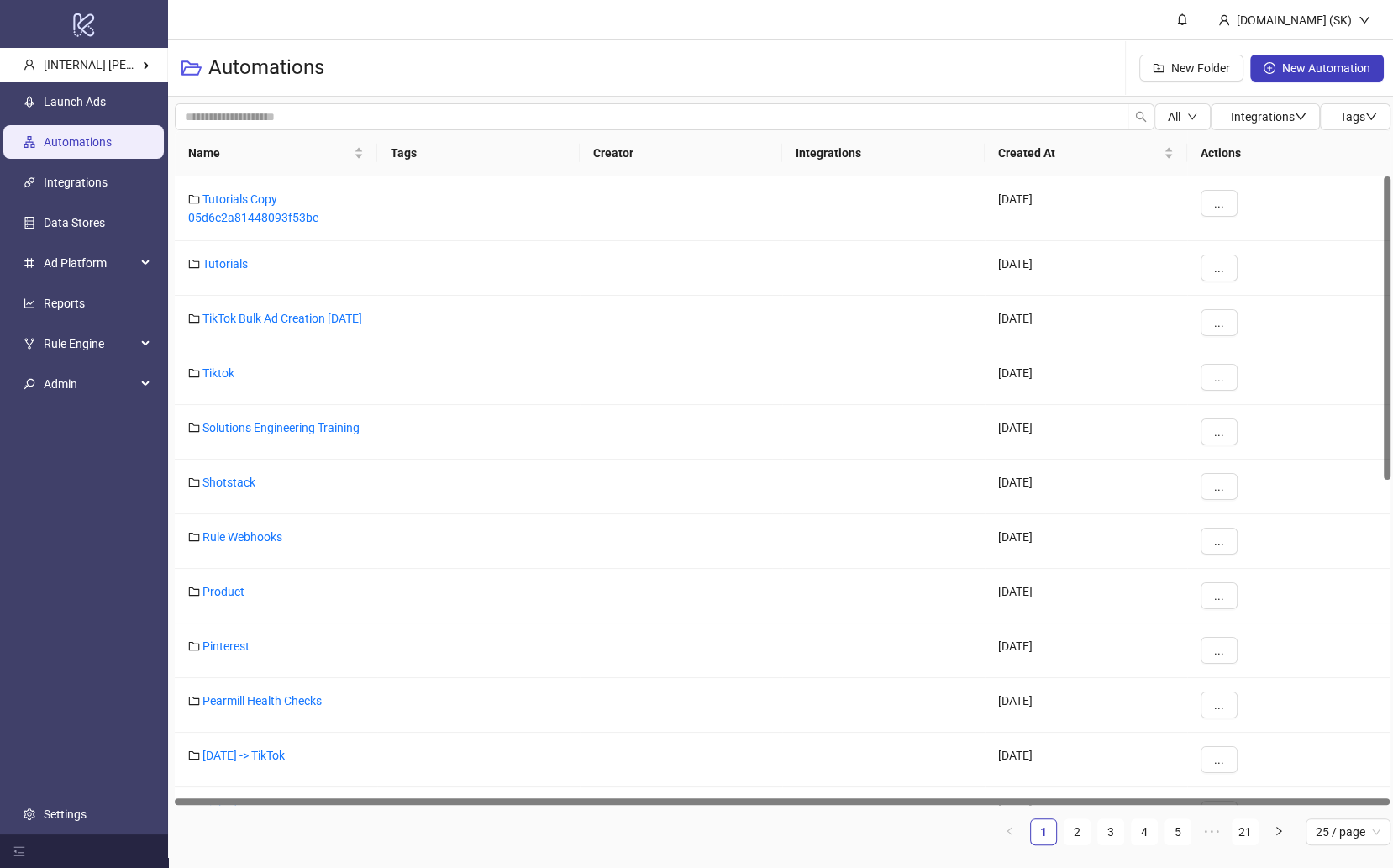
click at [130, 119] on ul "Launch Ads Automations Integrations Data Stores Ad Platform Reports Rule Engine…" at bounding box center [84, 457] width 168 height 753
click at [106, 108] on link "Launch Ads" at bounding box center [75, 101] width 62 height 13
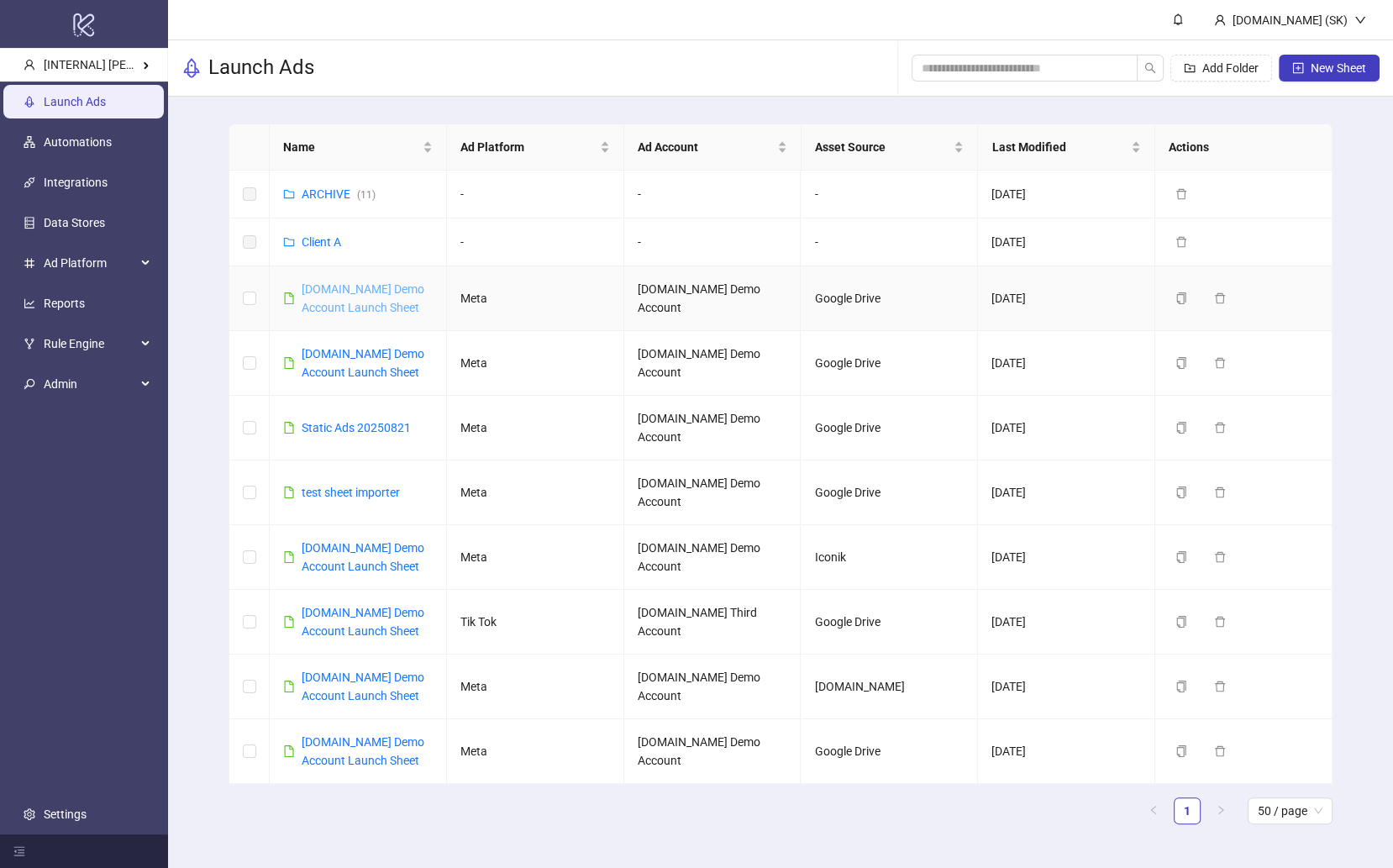
click at [354, 291] on link "[DOMAIN_NAME] Demo Account Launch Sheet" at bounding box center [363, 298] width 122 height 32
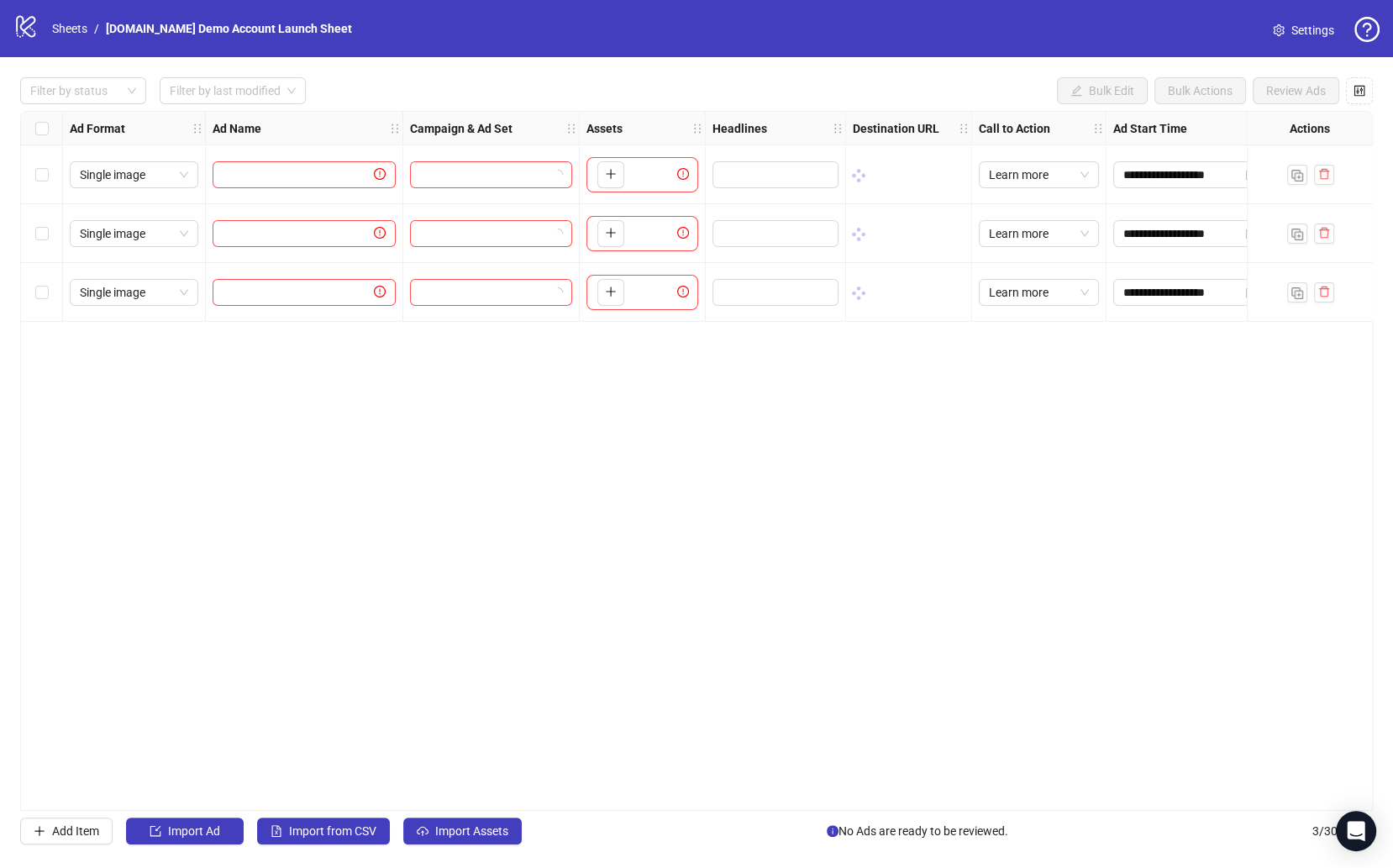
click at [748, 374] on div "**********" at bounding box center [696, 461] width 1352 height 700
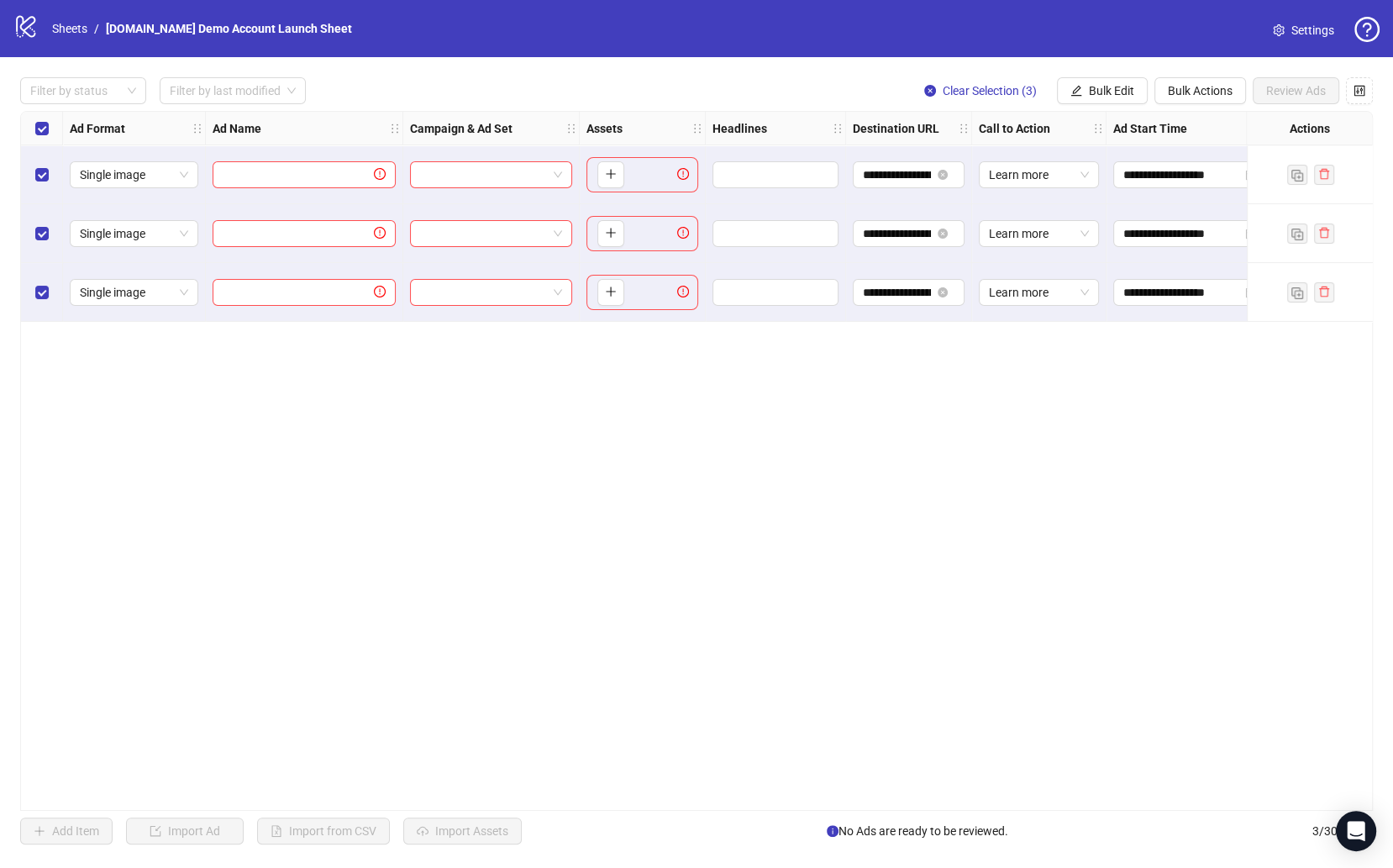
scroll to position [0, 196]
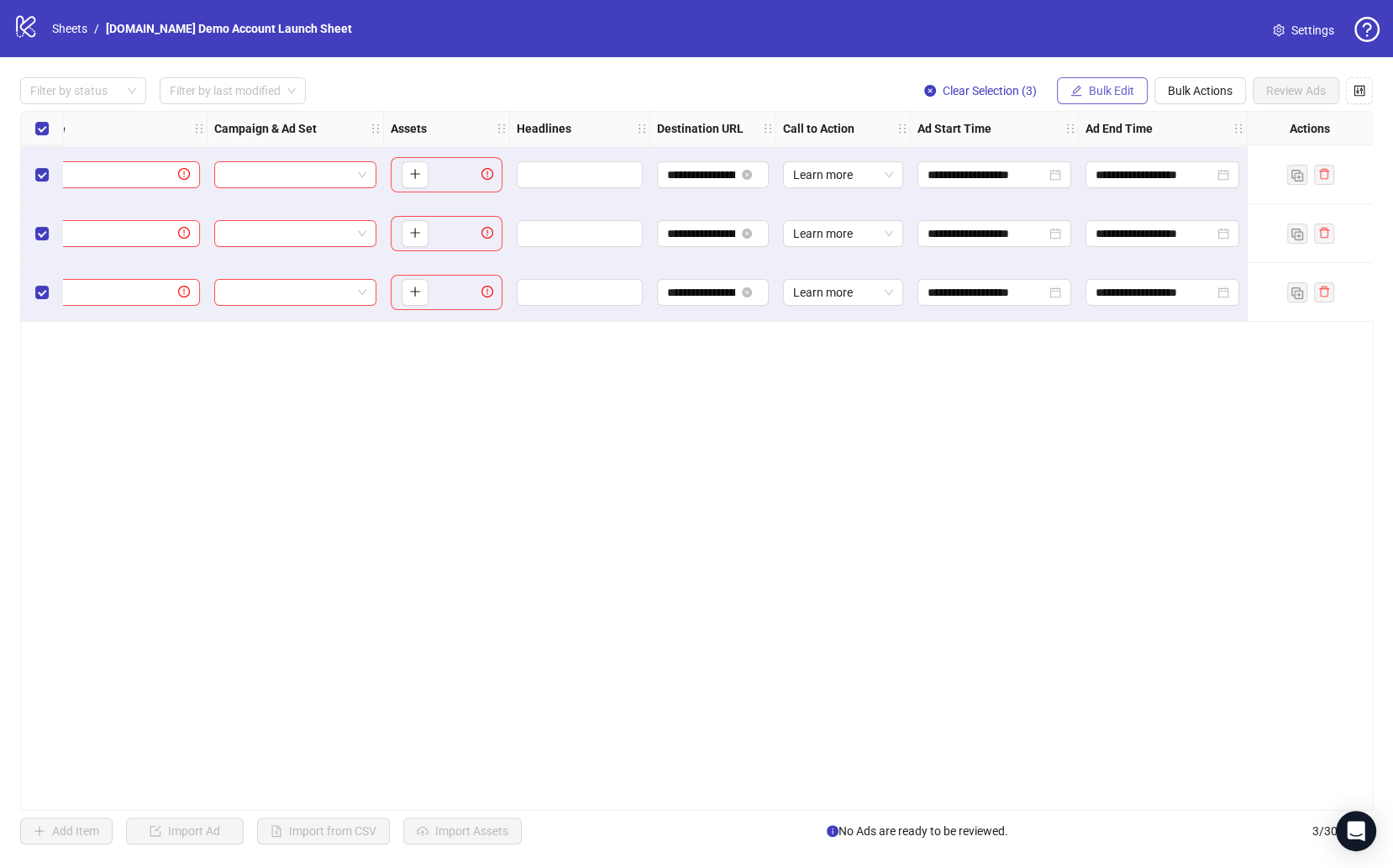
click at [1107, 92] on span "Bulk Edit" at bounding box center [1112, 90] width 45 height 13
click at [82, 31] on link "Sheets" at bounding box center [69, 28] width 42 height 18
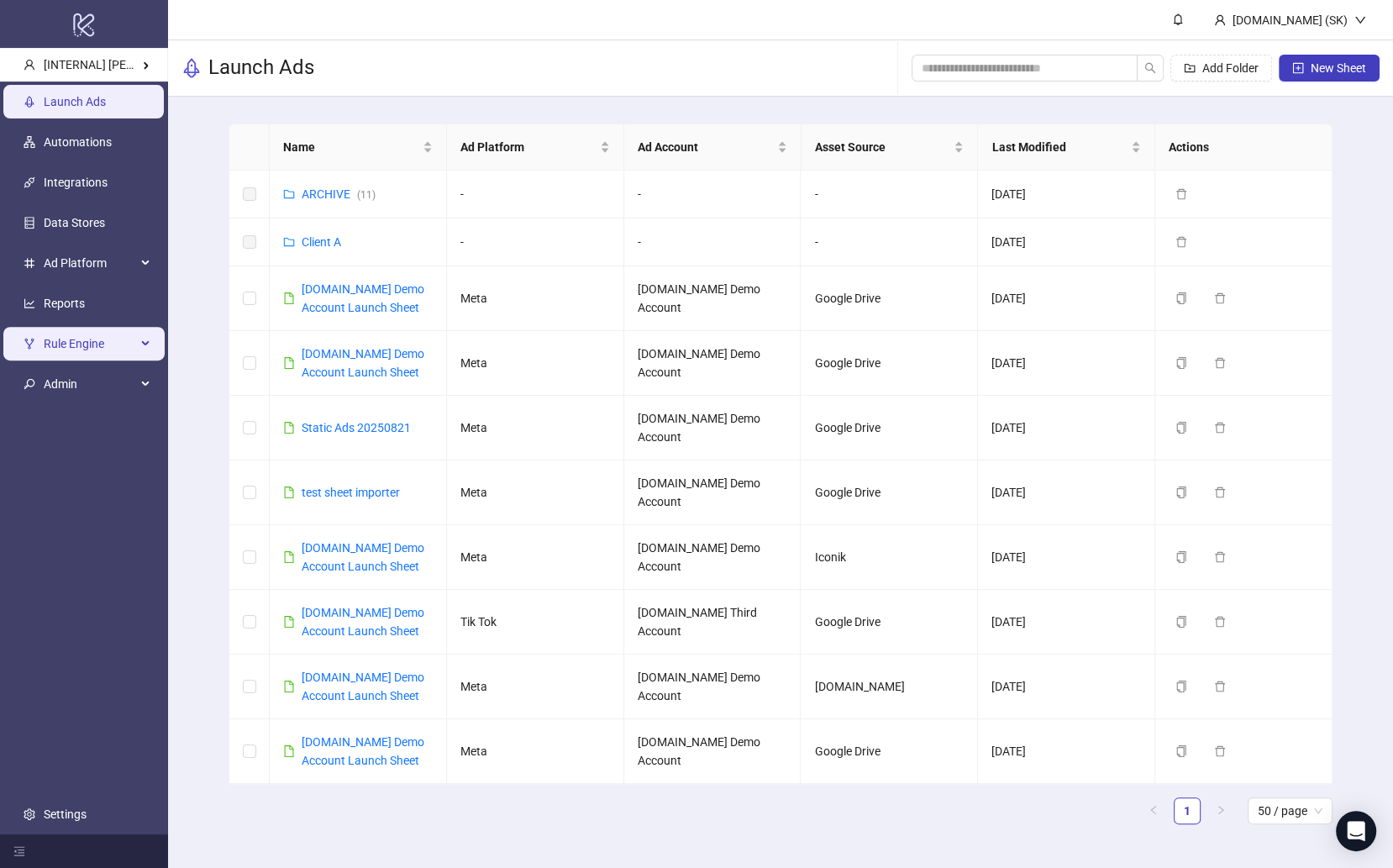
click at [104, 340] on span "Rule Engine" at bounding box center [89, 344] width 92 height 34
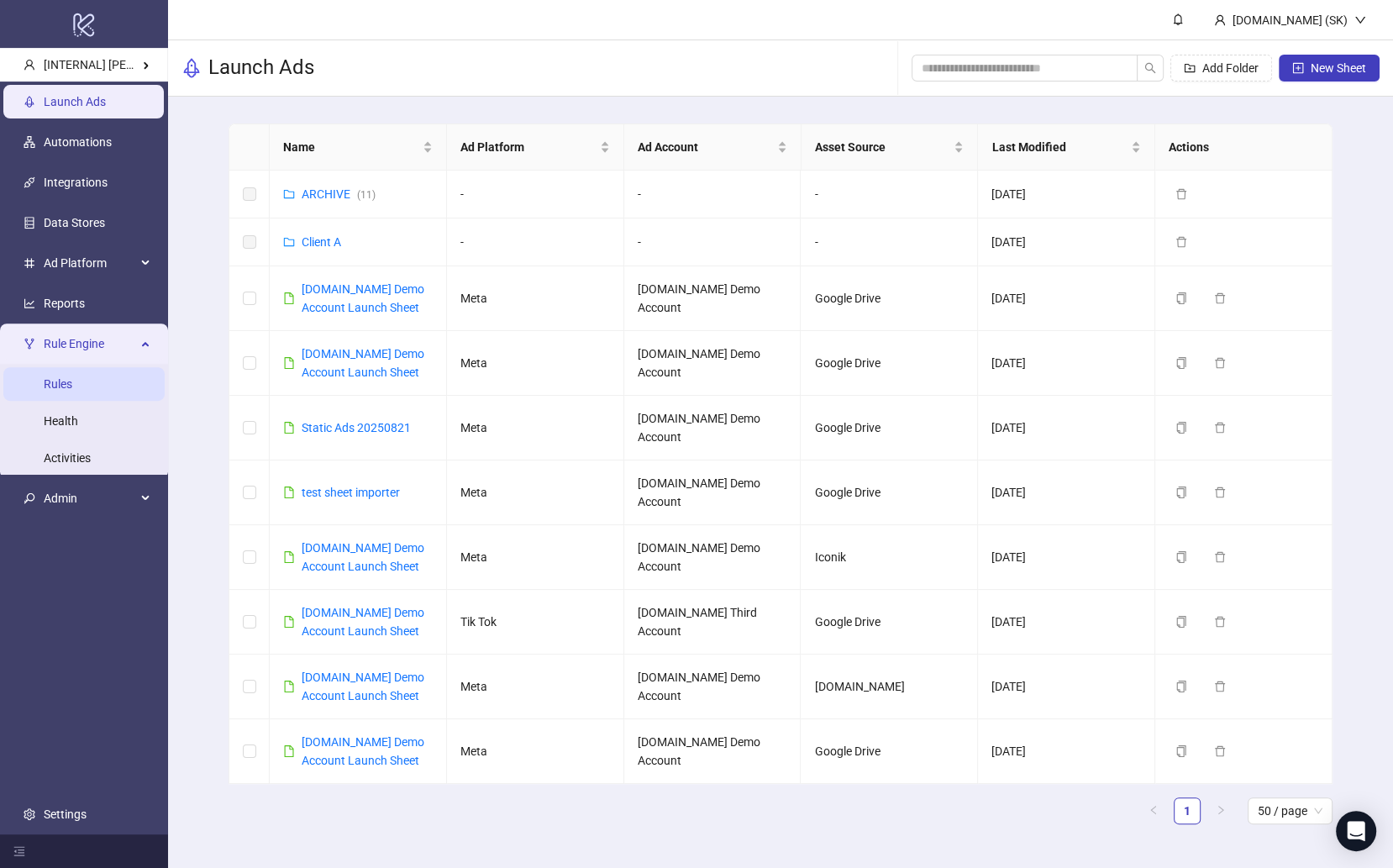
click at [72, 380] on link "Rules" at bounding box center [57, 384] width 29 height 13
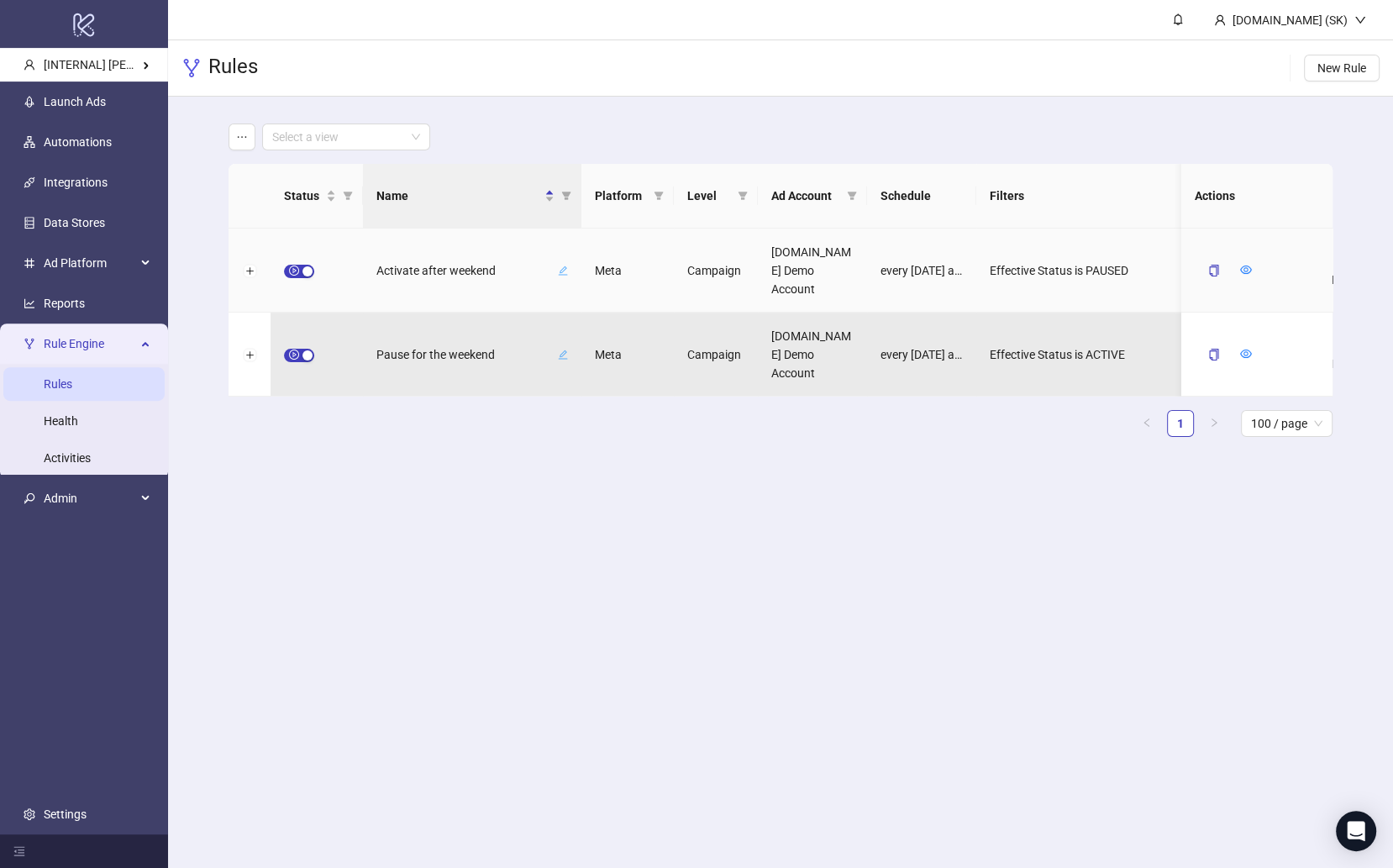
click at [291, 260] on div at bounding box center [317, 270] width 92 height 84
click at [291, 267] on span "button" at bounding box center [299, 271] width 30 height 13
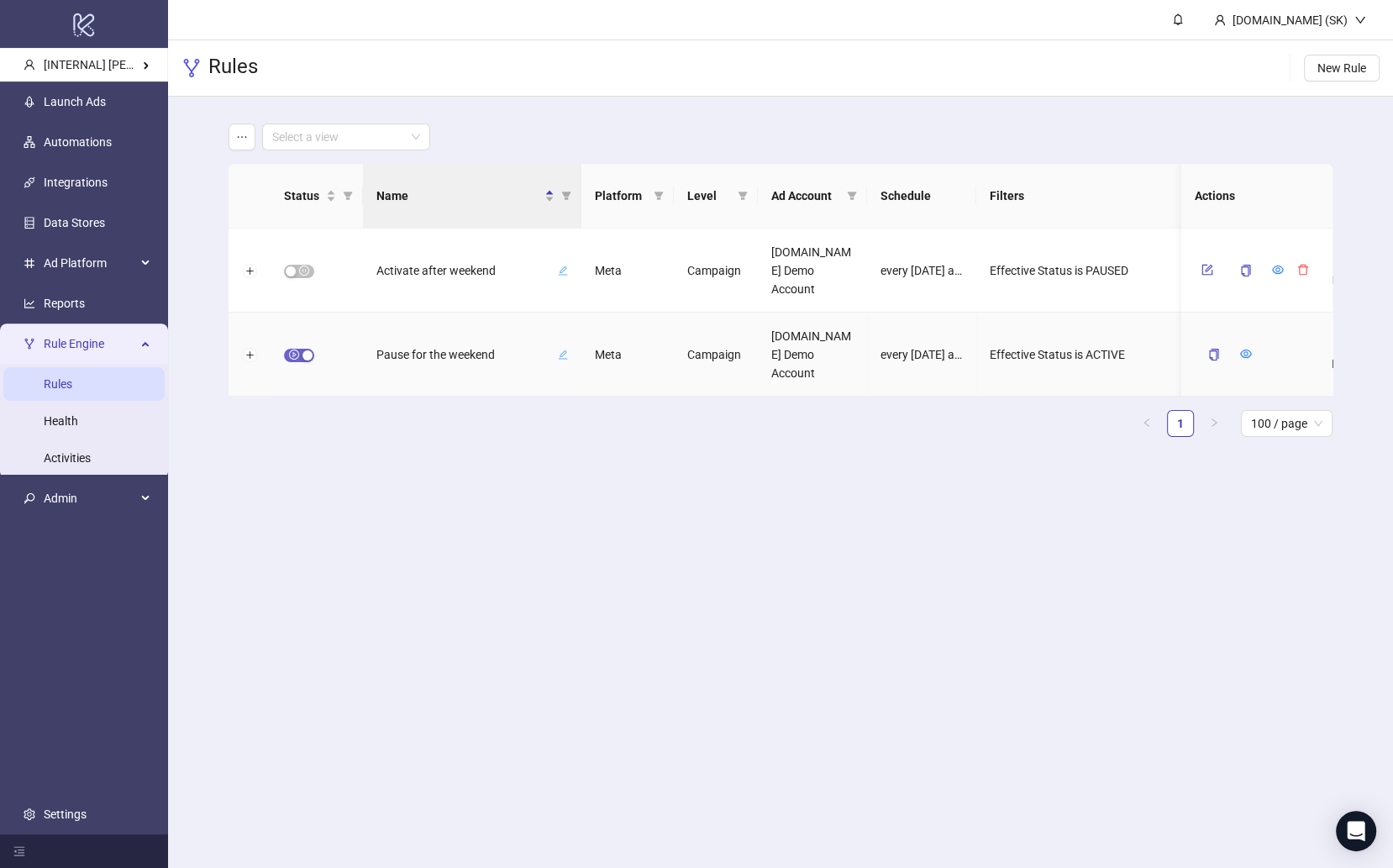
click at [298, 351] on span "button" at bounding box center [299, 355] width 30 height 13
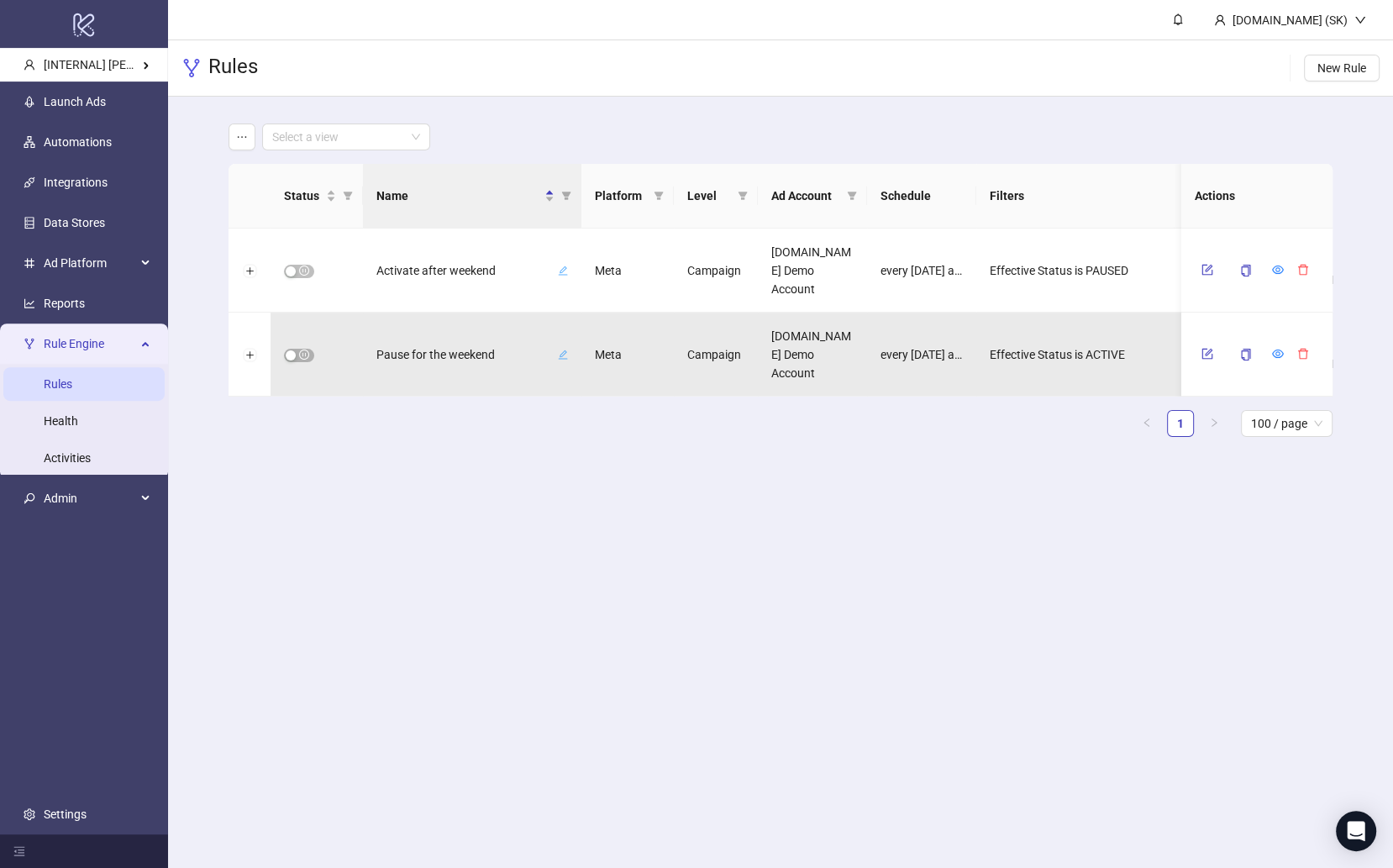
click at [419, 469] on main "Select a view Status Name Platform Level Ad Account Schedule Filters Is Evaluat…" at bounding box center [780, 286] width 1131 height 381
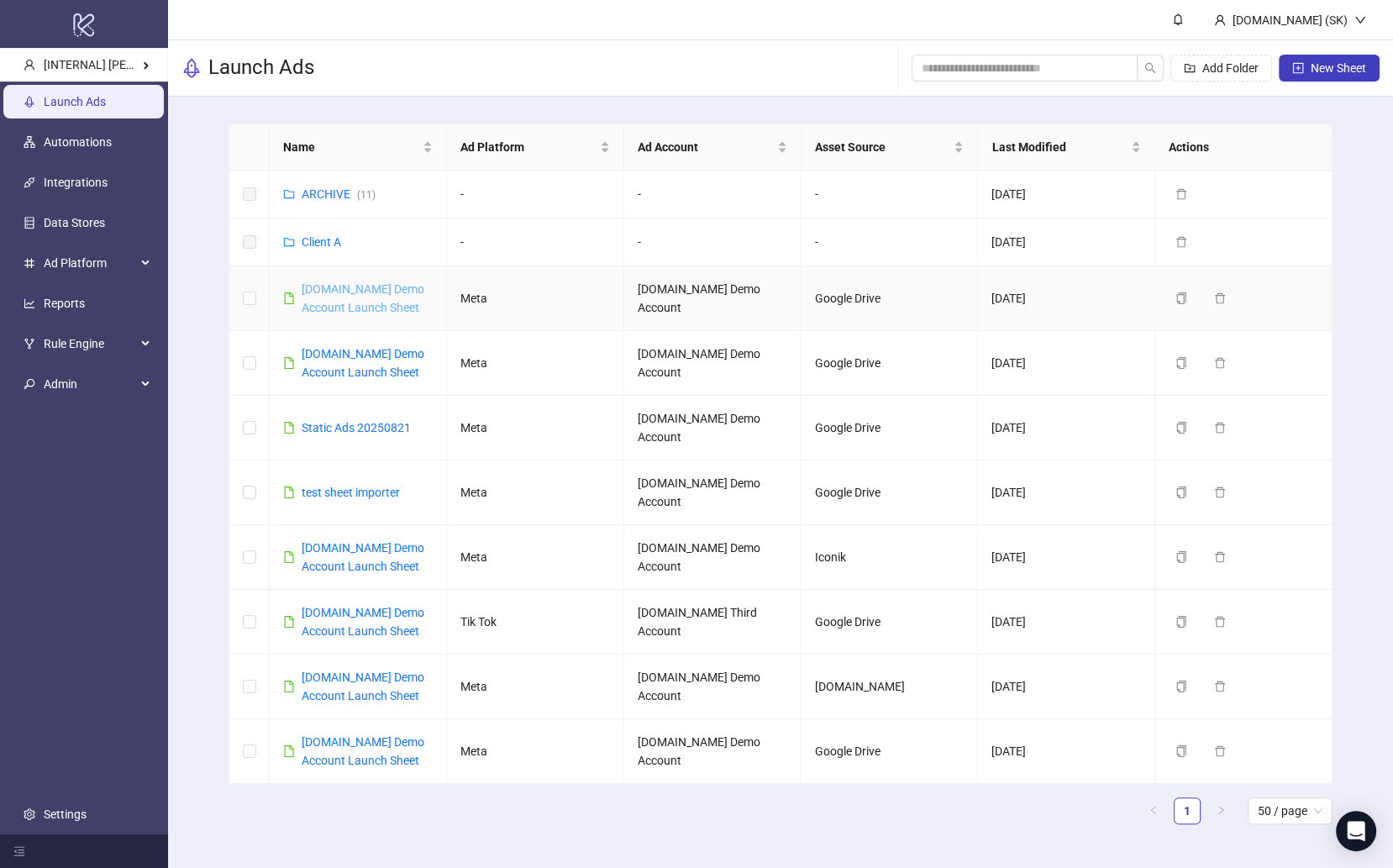
click at [371, 286] on link "Kitchn.io Demo Account Launch Sheet" at bounding box center [363, 298] width 122 height 32
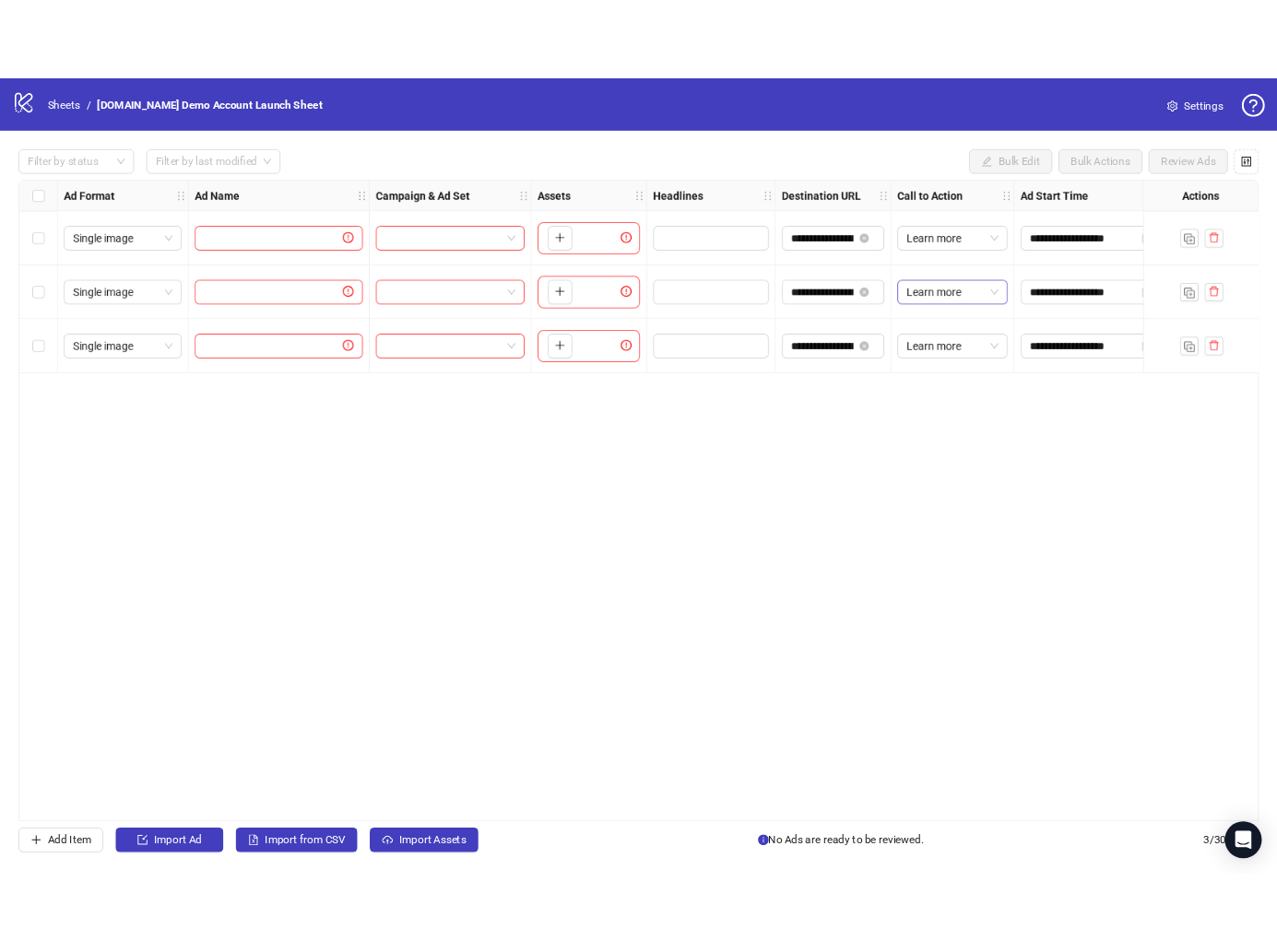
scroll to position [0, 215]
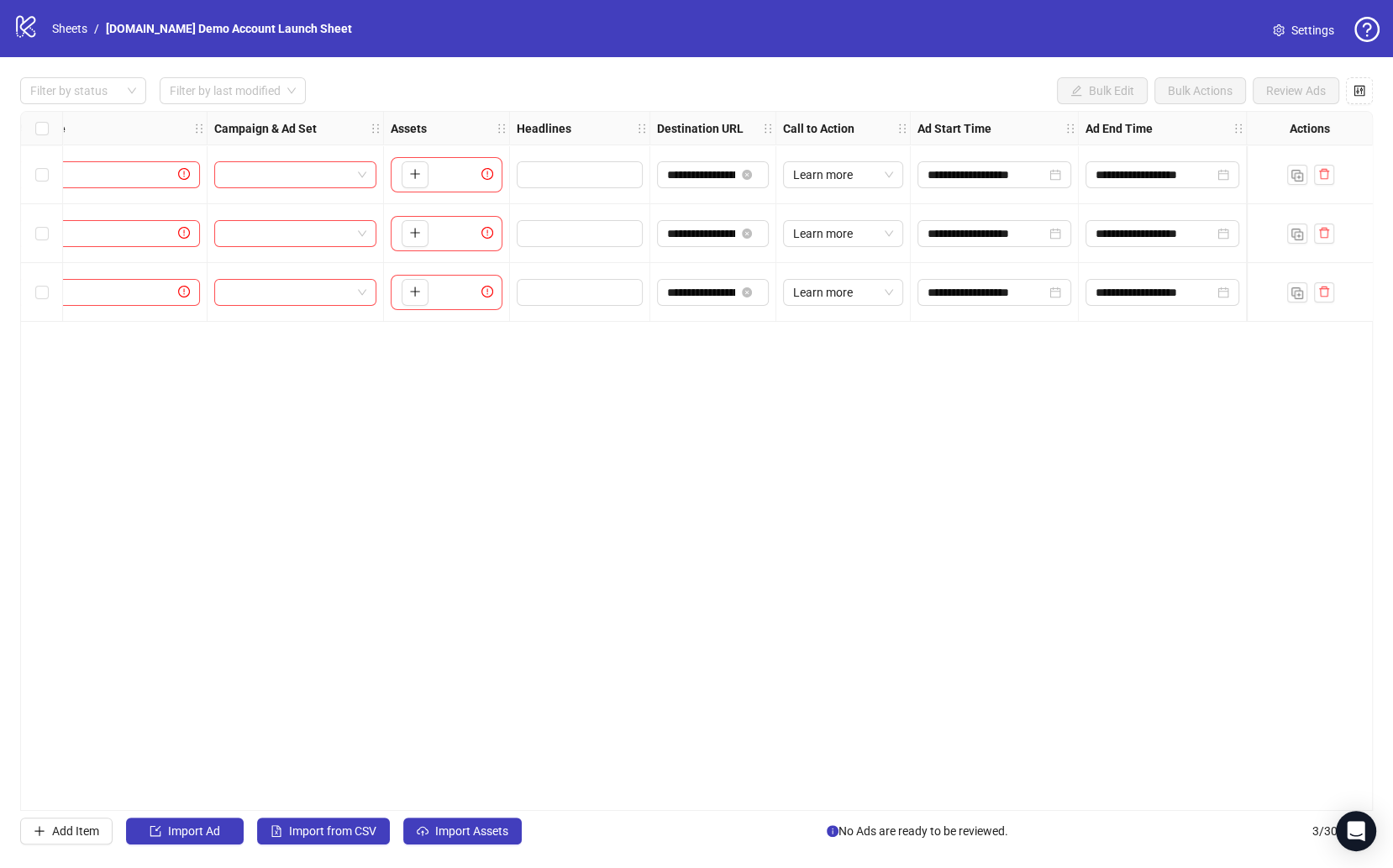
click at [925, 525] on div "**********" at bounding box center [696, 461] width 1352 height 700
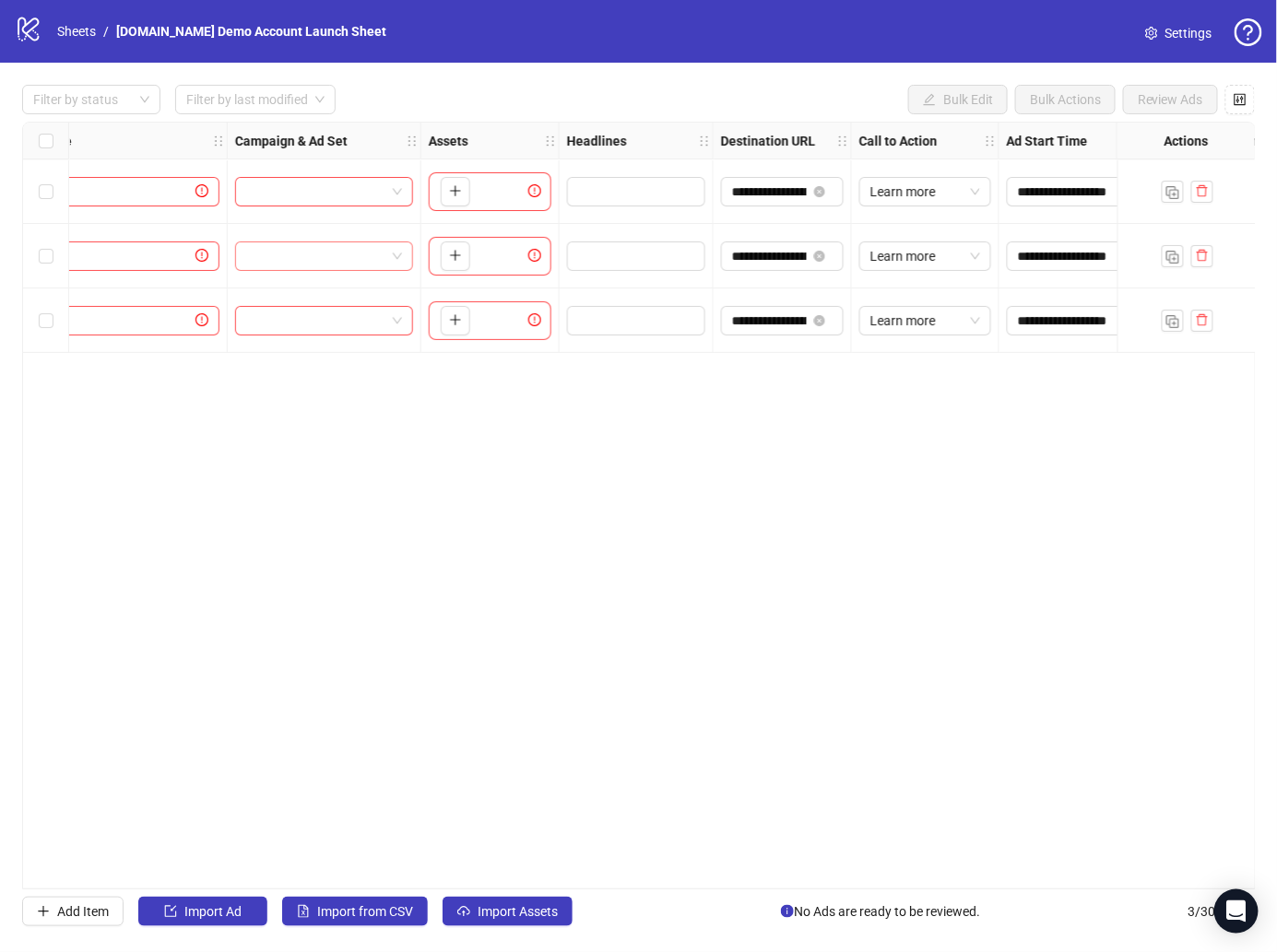
scroll to position [0, 0]
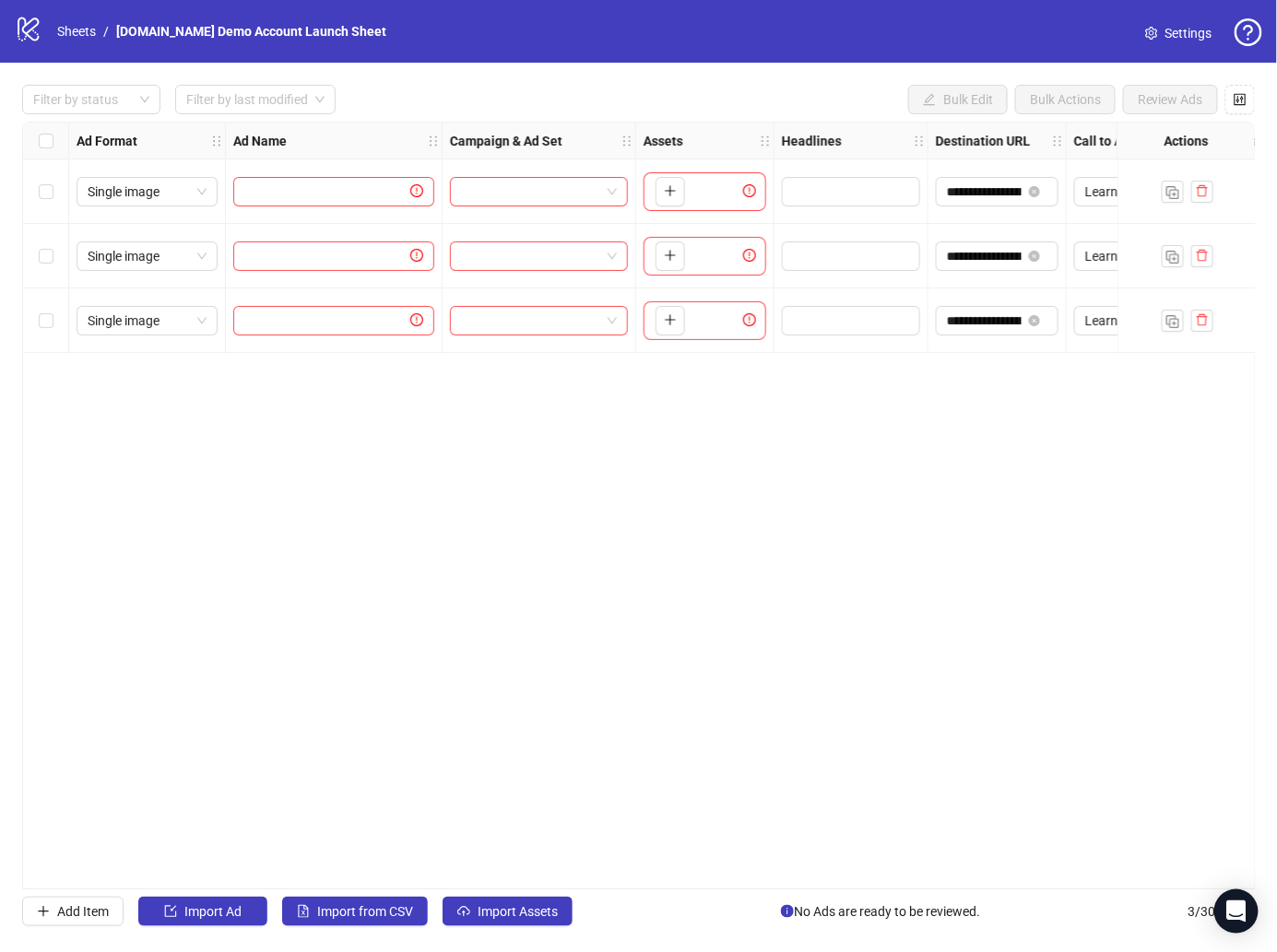
click at [328, 401] on div "**********" at bounding box center [638, 506] width 1233 height 767
click at [83, 39] on link "Sheets" at bounding box center [76, 30] width 46 height 20
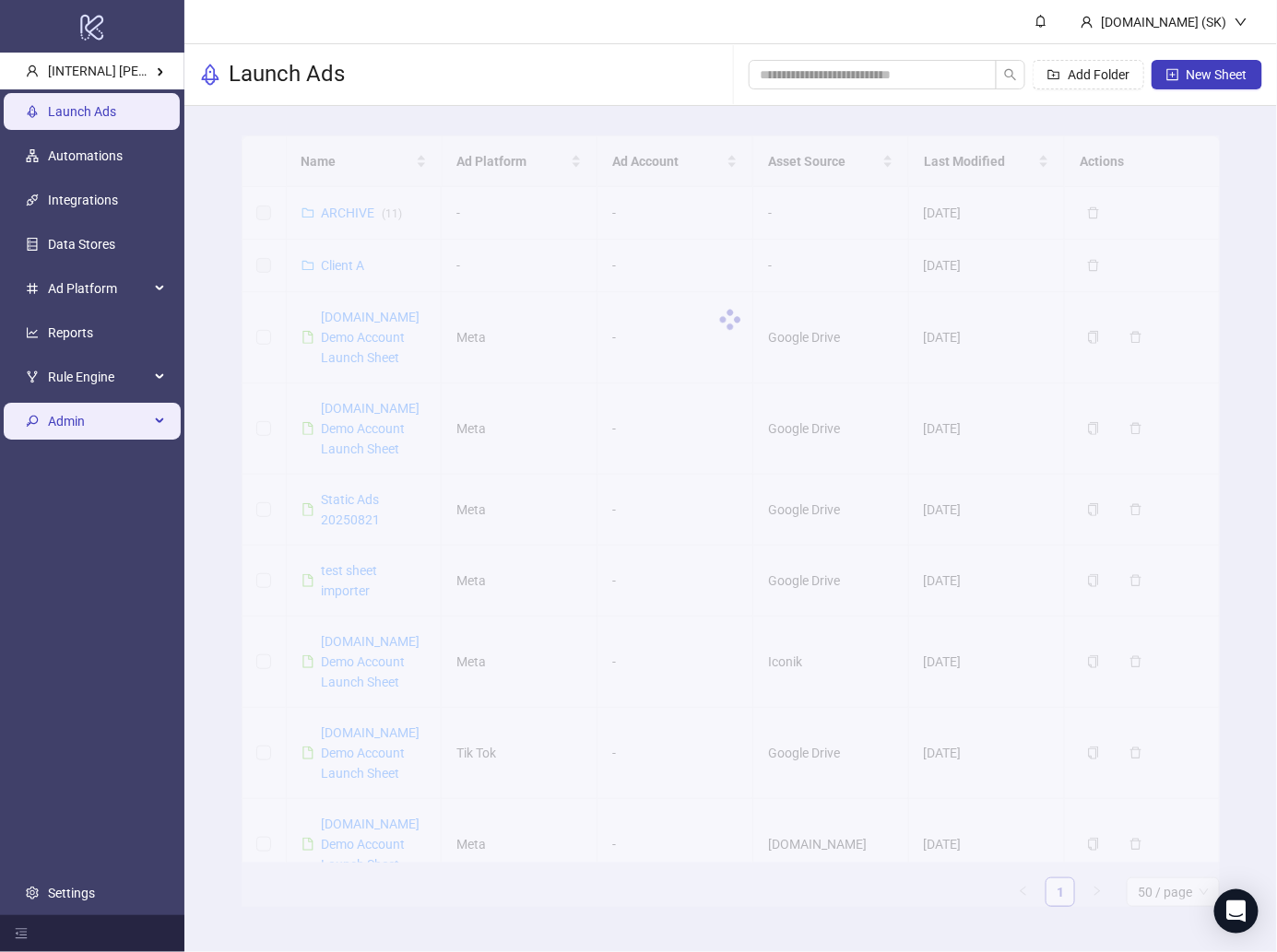
click at [119, 409] on span "Admin" at bounding box center [98, 421] width 101 height 37
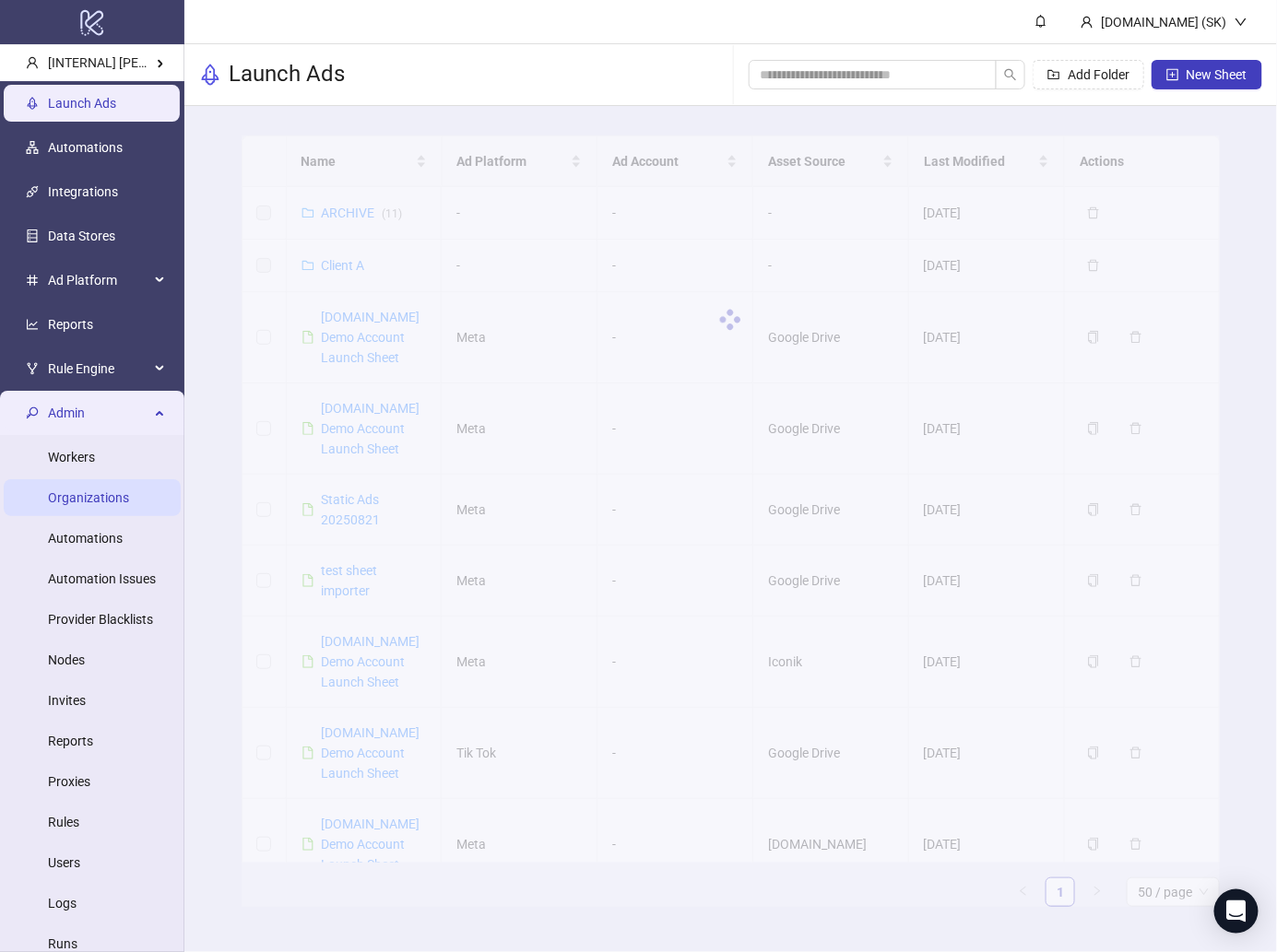
click at [105, 490] on link "Organizations" at bounding box center [88, 497] width 81 height 14
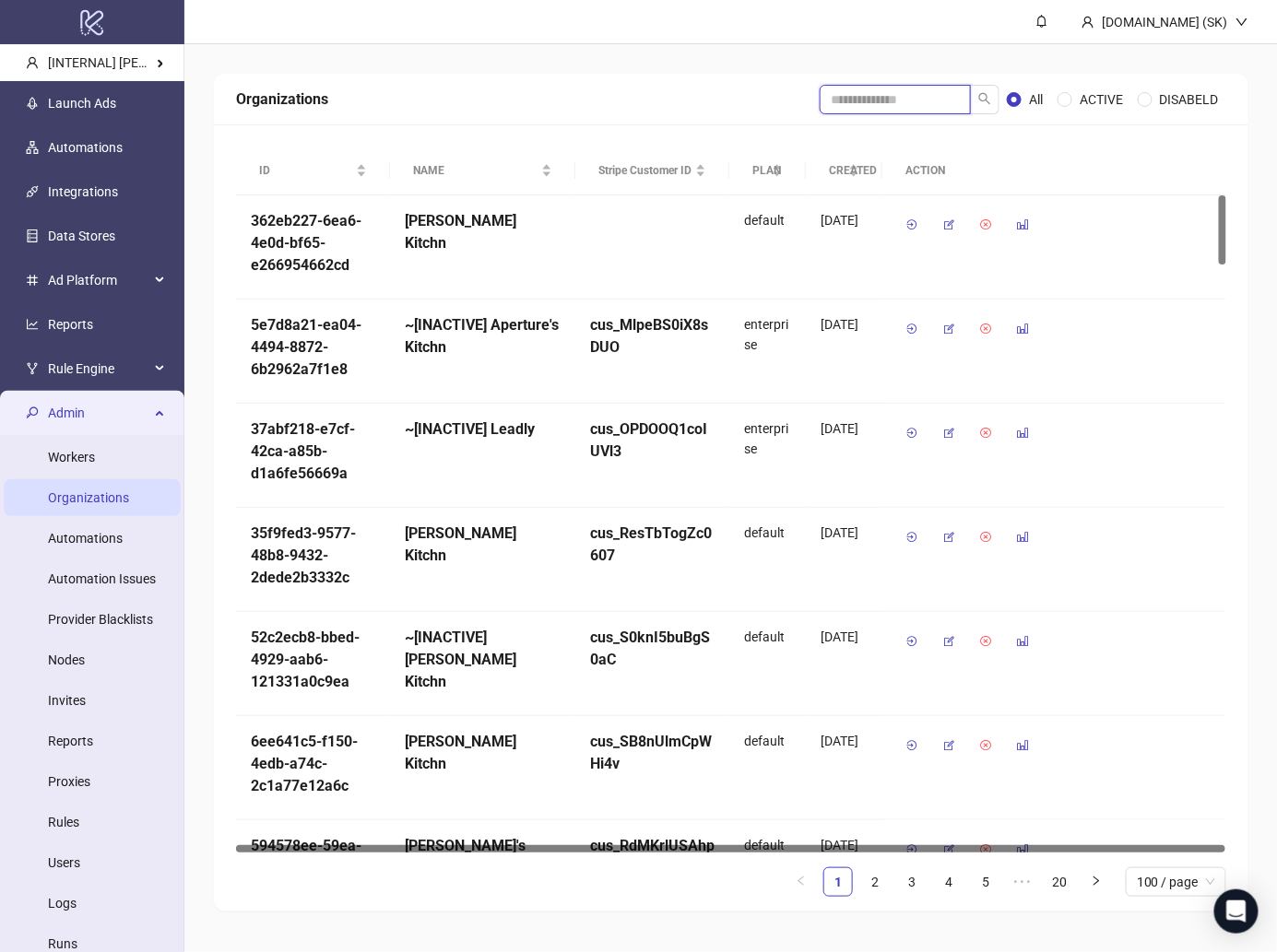
click at [902, 98] on input "search" at bounding box center [895, 99] width 151 height 30
type input "*****"
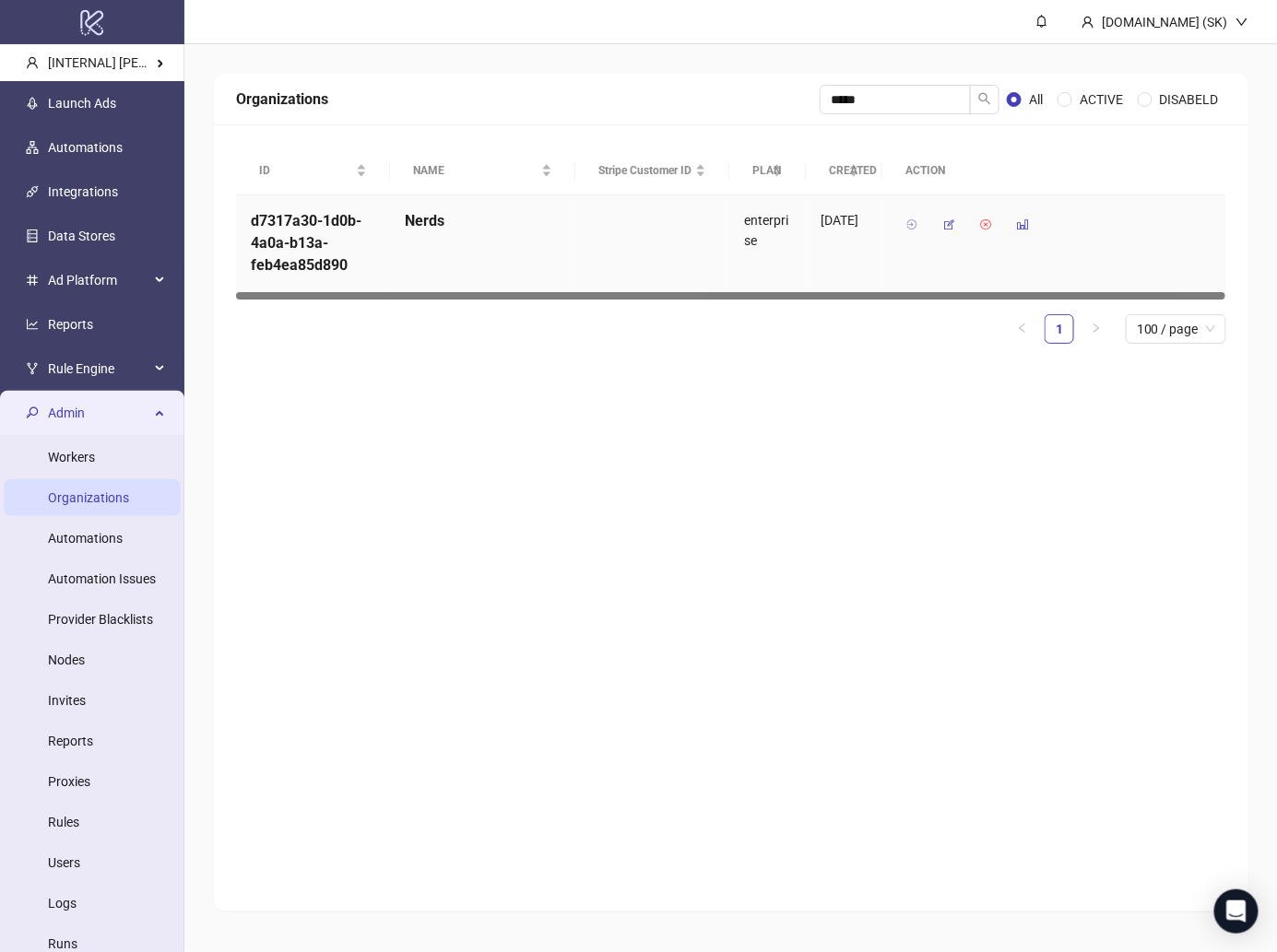
click at [917, 224] on icon "button" at bounding box center [912, 225] width 13 height 13
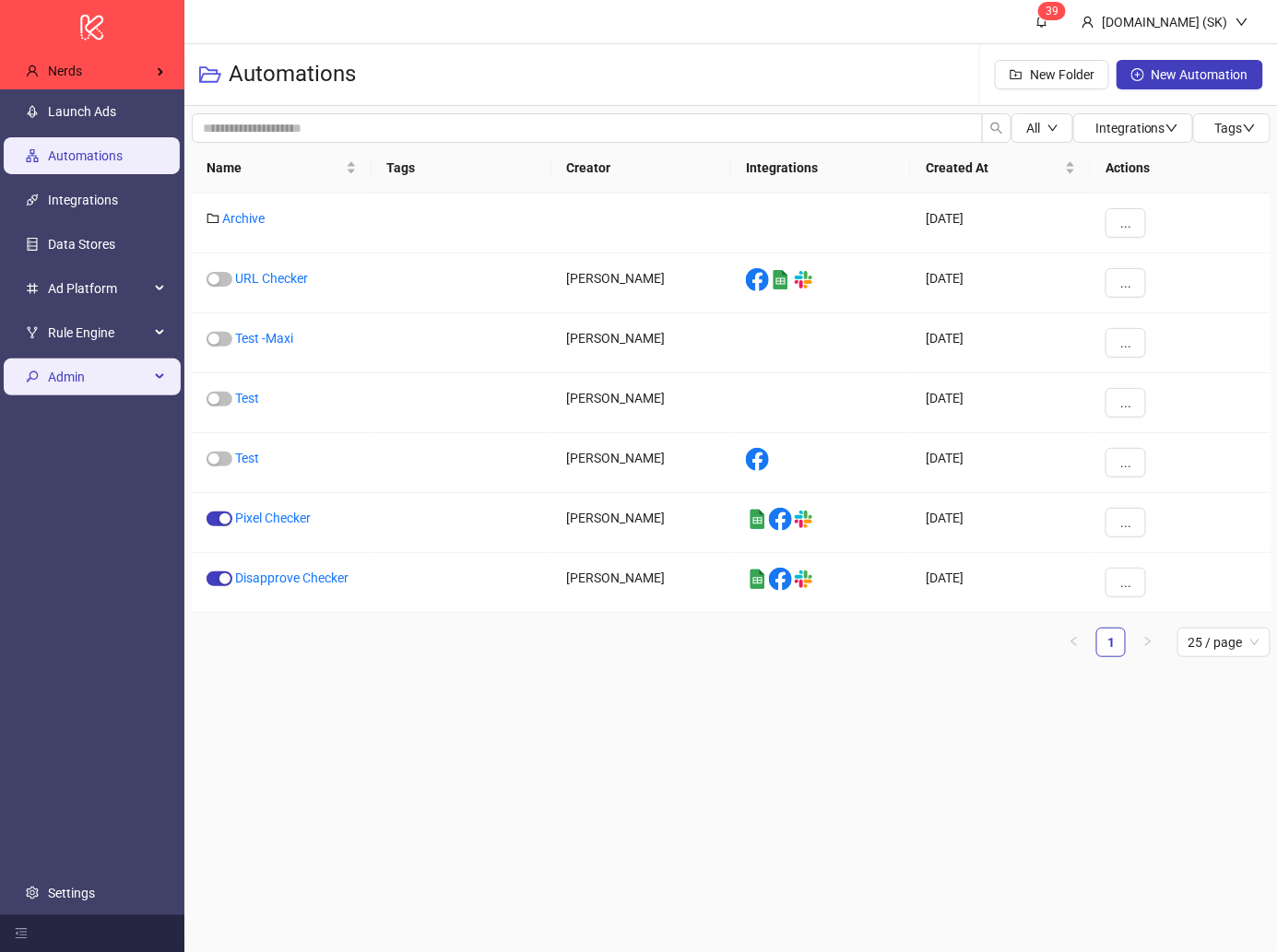
click at [150, 387] on div "Admin" at bounding box center [92, 377] width 177 height 37
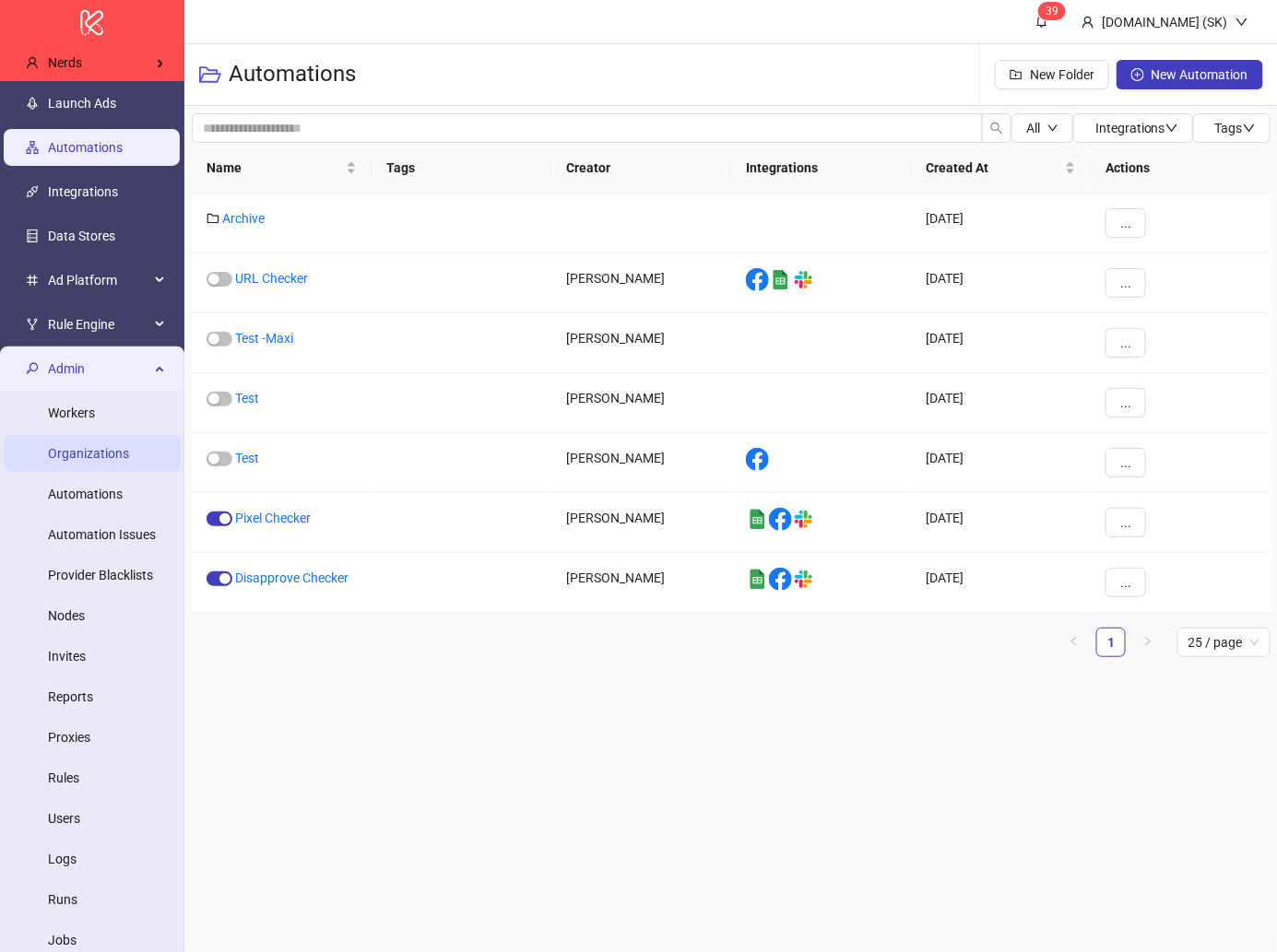
click at [123, 461] on link "Organizations" at bounding box center [88, 453] width 81 height 14
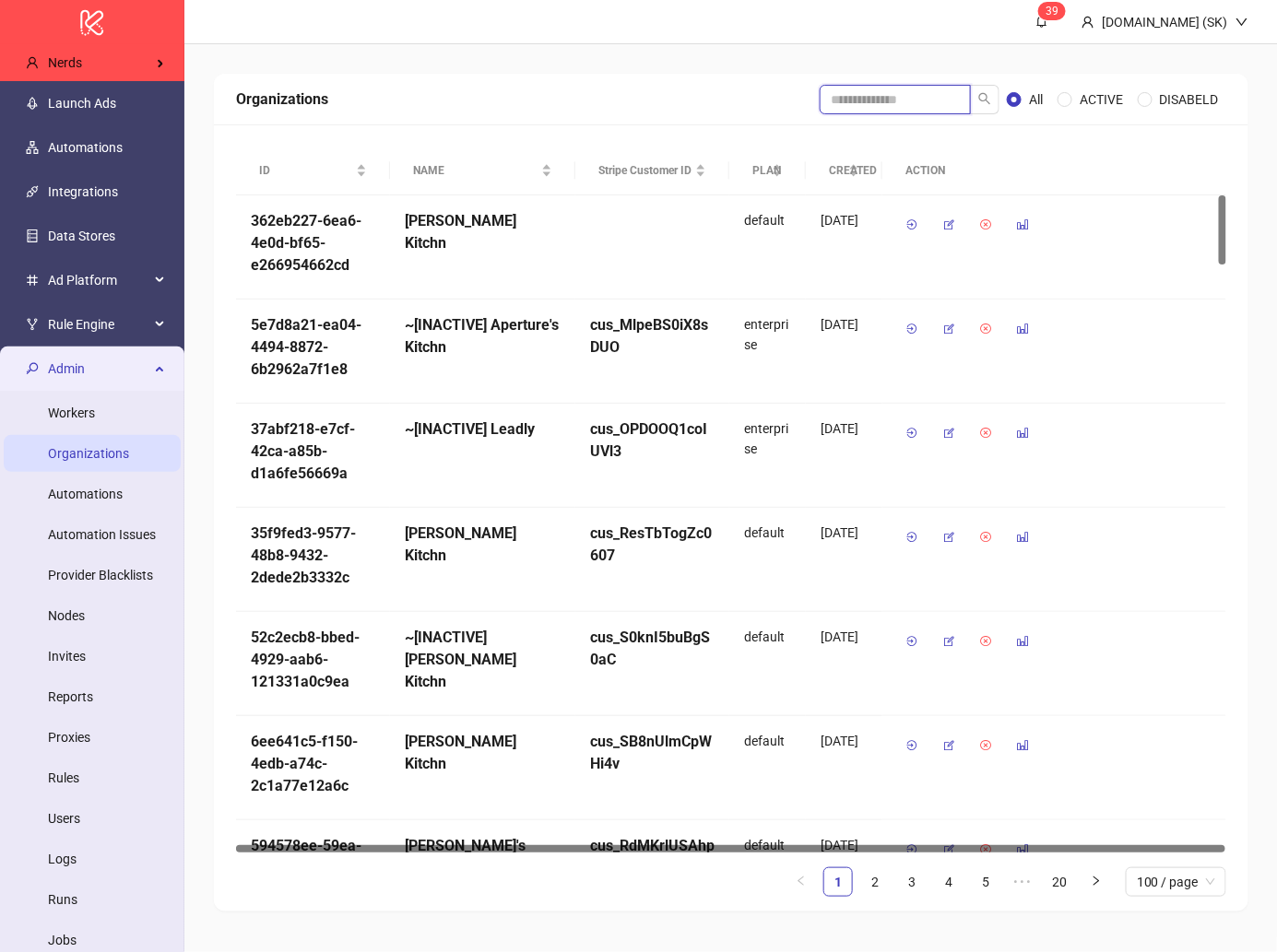
click at [909, 102] on input "search" at bounding box center [895, 99] width 151 height 30
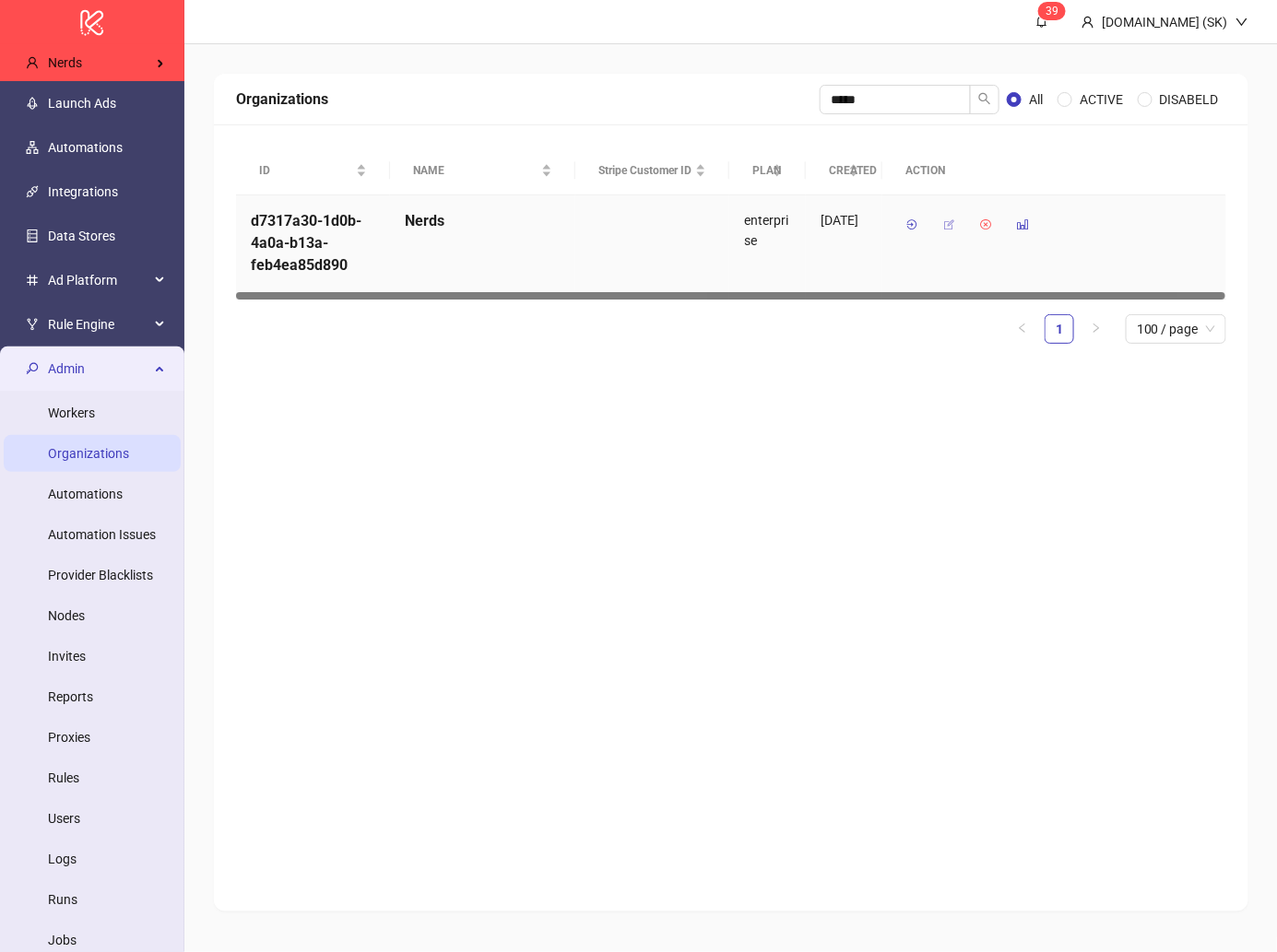
click at [949, 214] on button "button" at bounding box center [948, 225] width 30 height 30
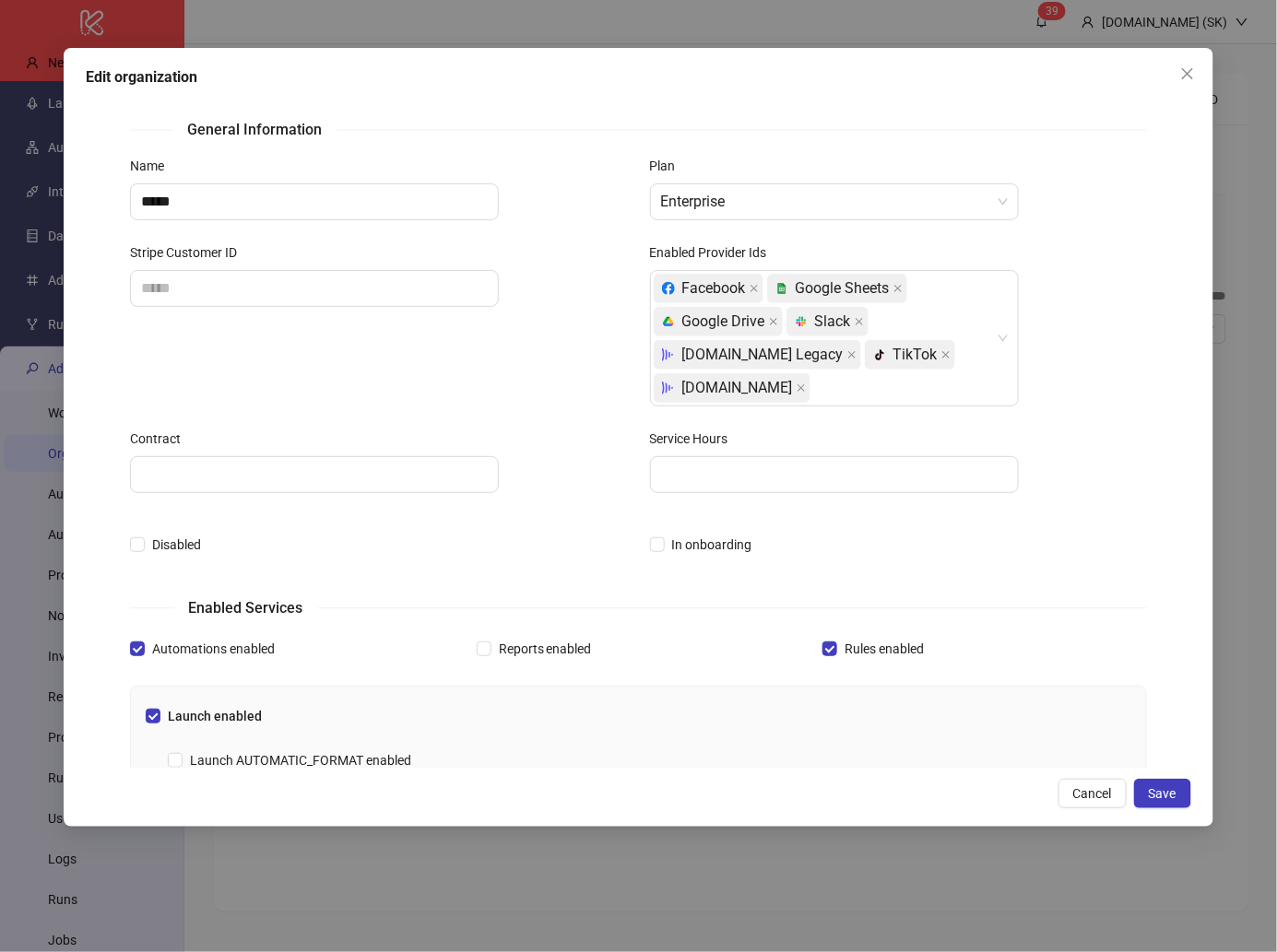
scroll to position [499, 0]
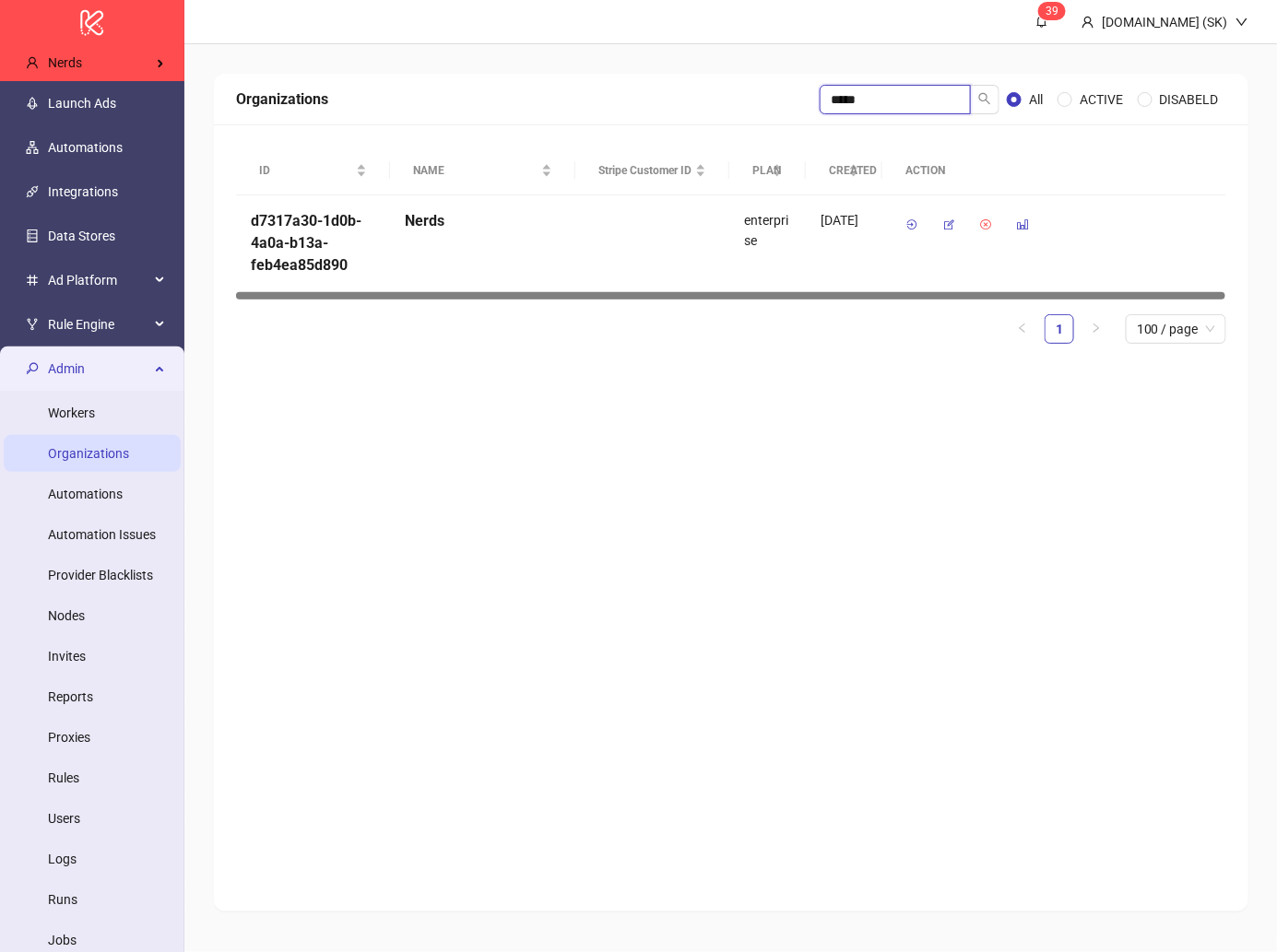
click at [903, 87] on input "*****" at bounding box center [895, 99] width 151 height 30
type input "*****"
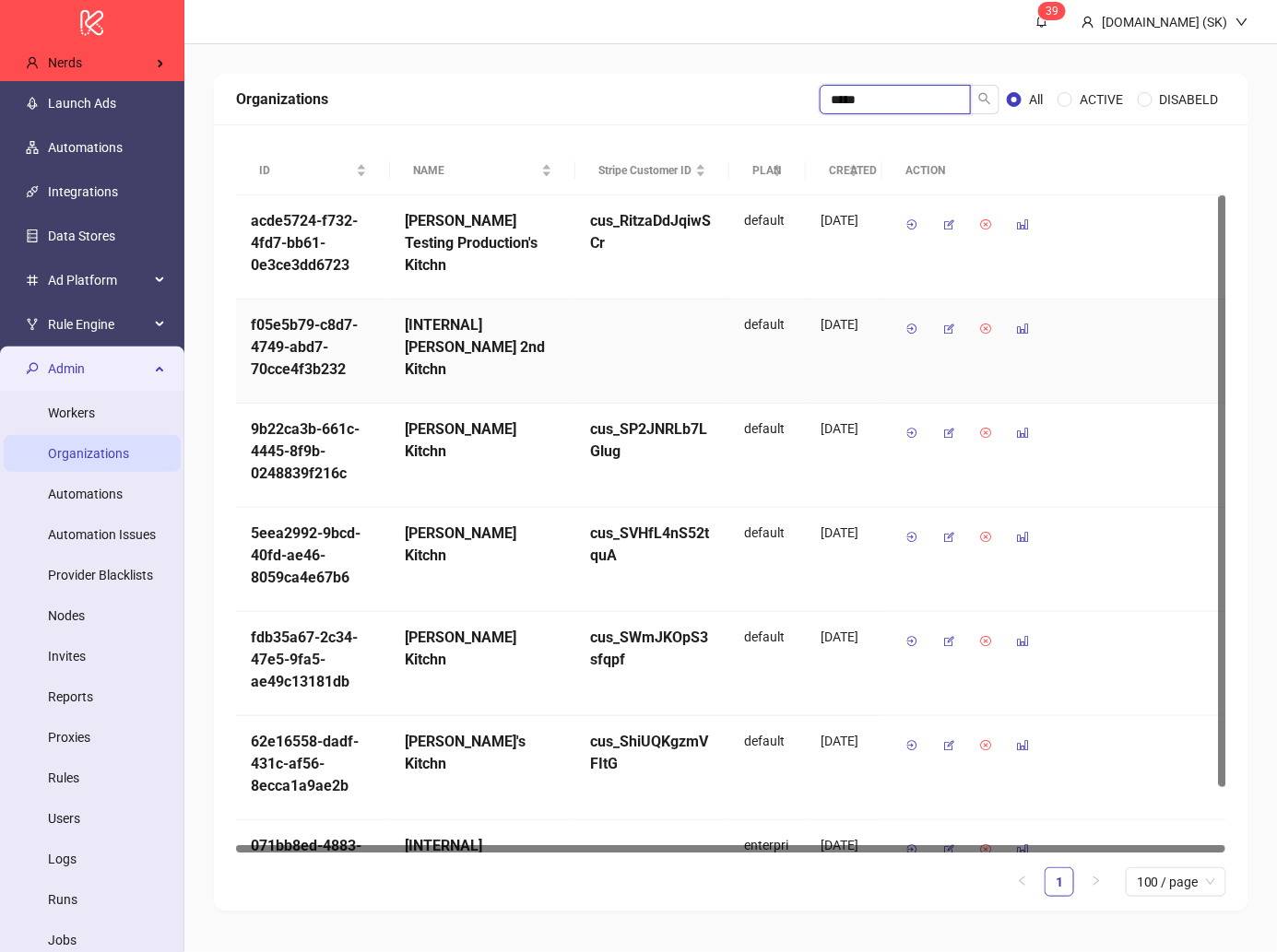
scroll to position [71, 0]
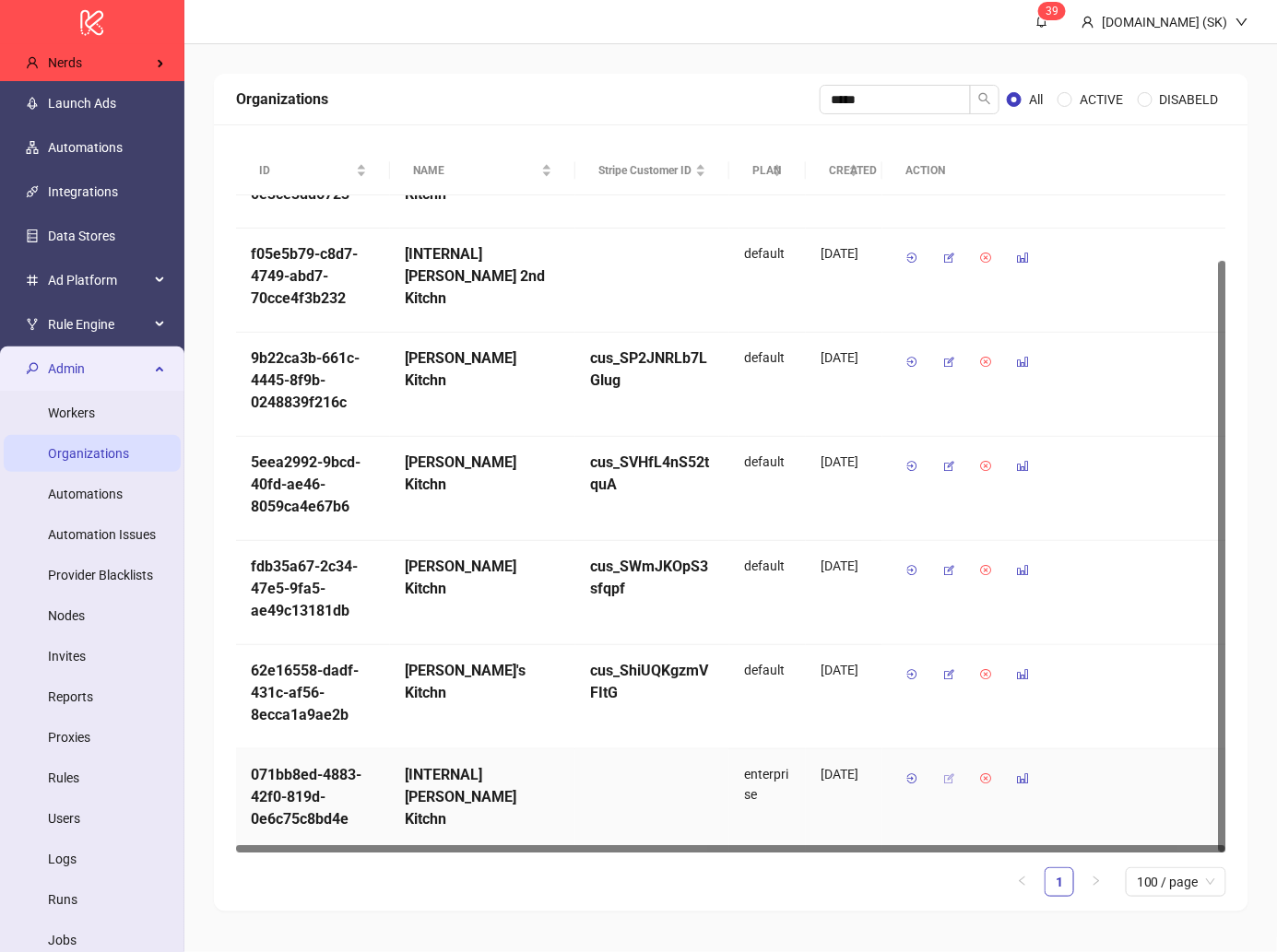
click at [942, 778] on icon "button" at bounding box center [948, 779] width 13 height 13
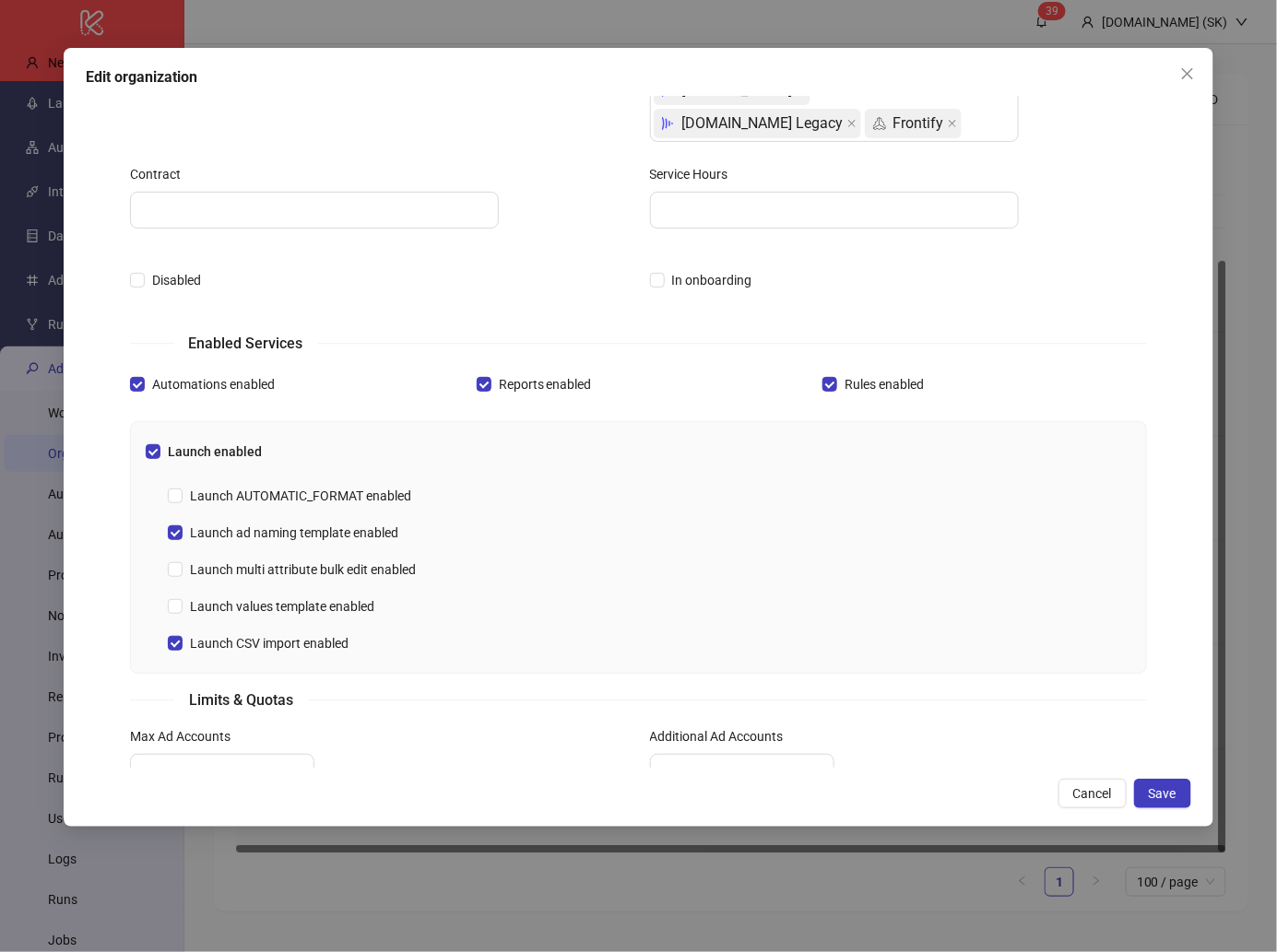
scroll to position [803, 0]
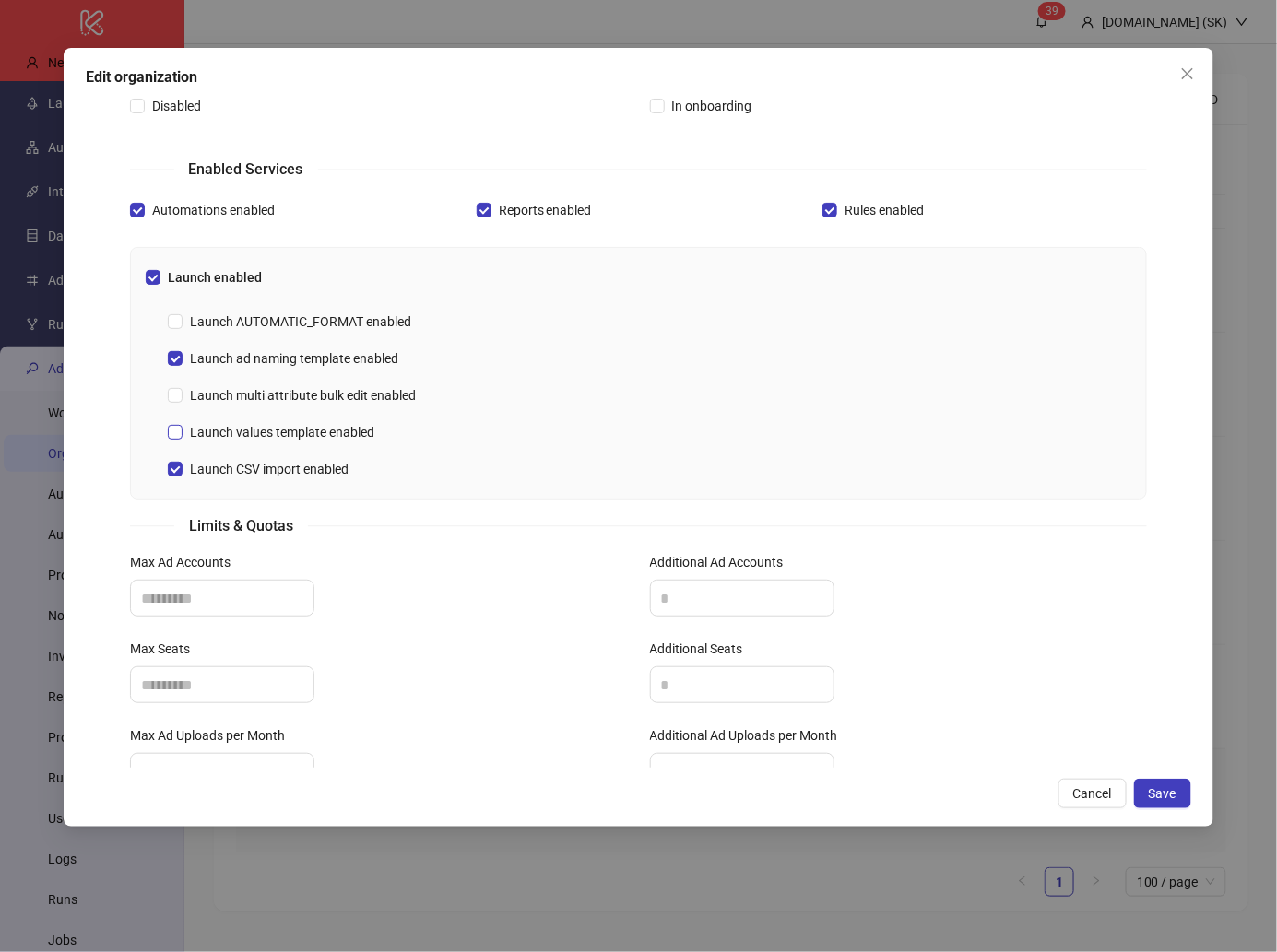
click at [330, 430] on span "Launch values template enabled" at bounding box center [282, 431] width 199 height 20
click at [1146, 808] on div "**********" at bounding box center [638, 437] width 1149 height 780
click at [1166, 799] on span "Save" at bounding box center [1162, 793] width 28 height 14
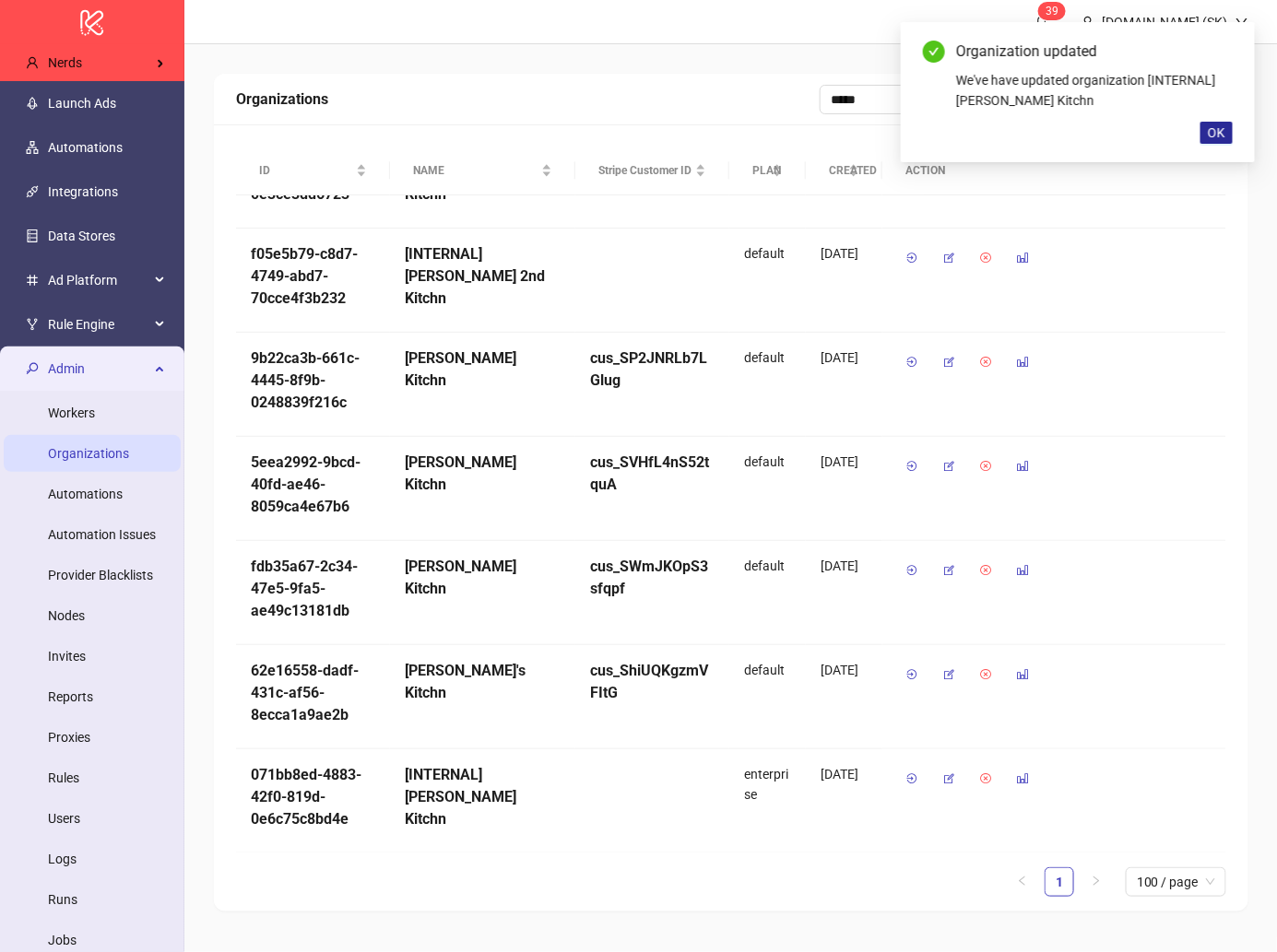
click at [1207, 133] on button "OK" at bounding box center [1216, 132] width 32 height 22
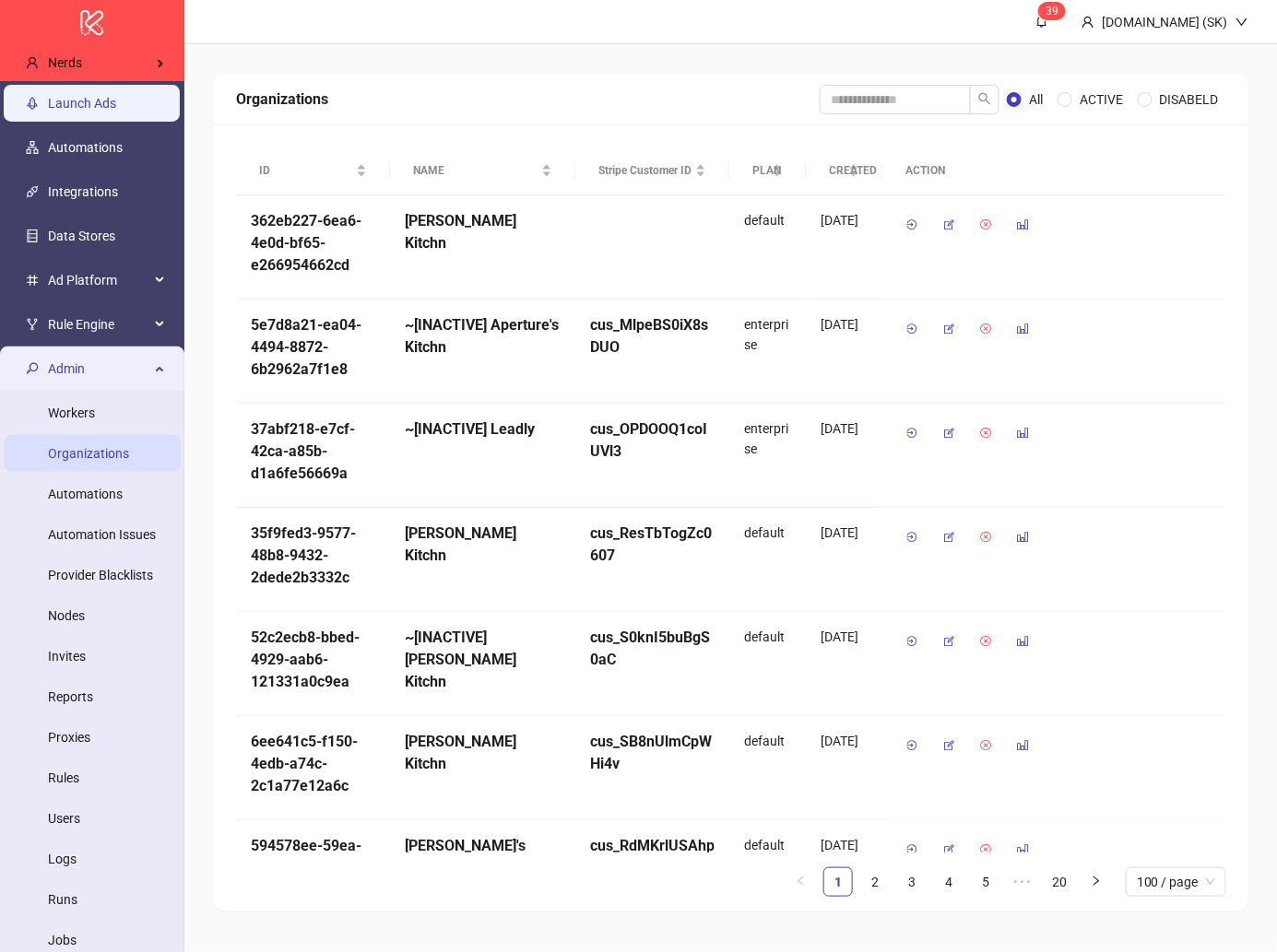
click at [116, 110] on link "Launch Ads" at bounding box center [82, 103] width 69 height 14
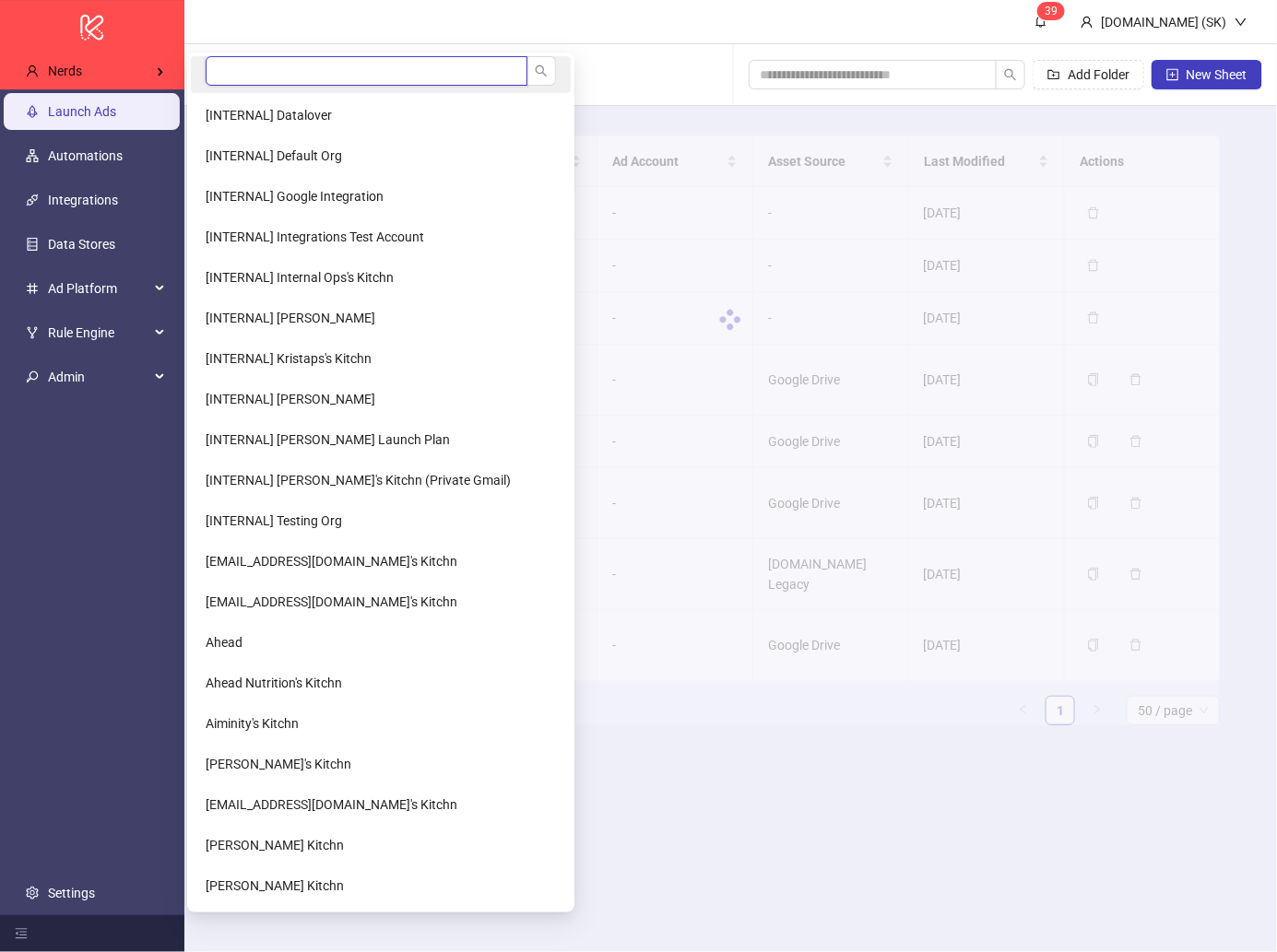
click at [241, 74] on input "search" at bounding box center [367, 70] width 322 height 30
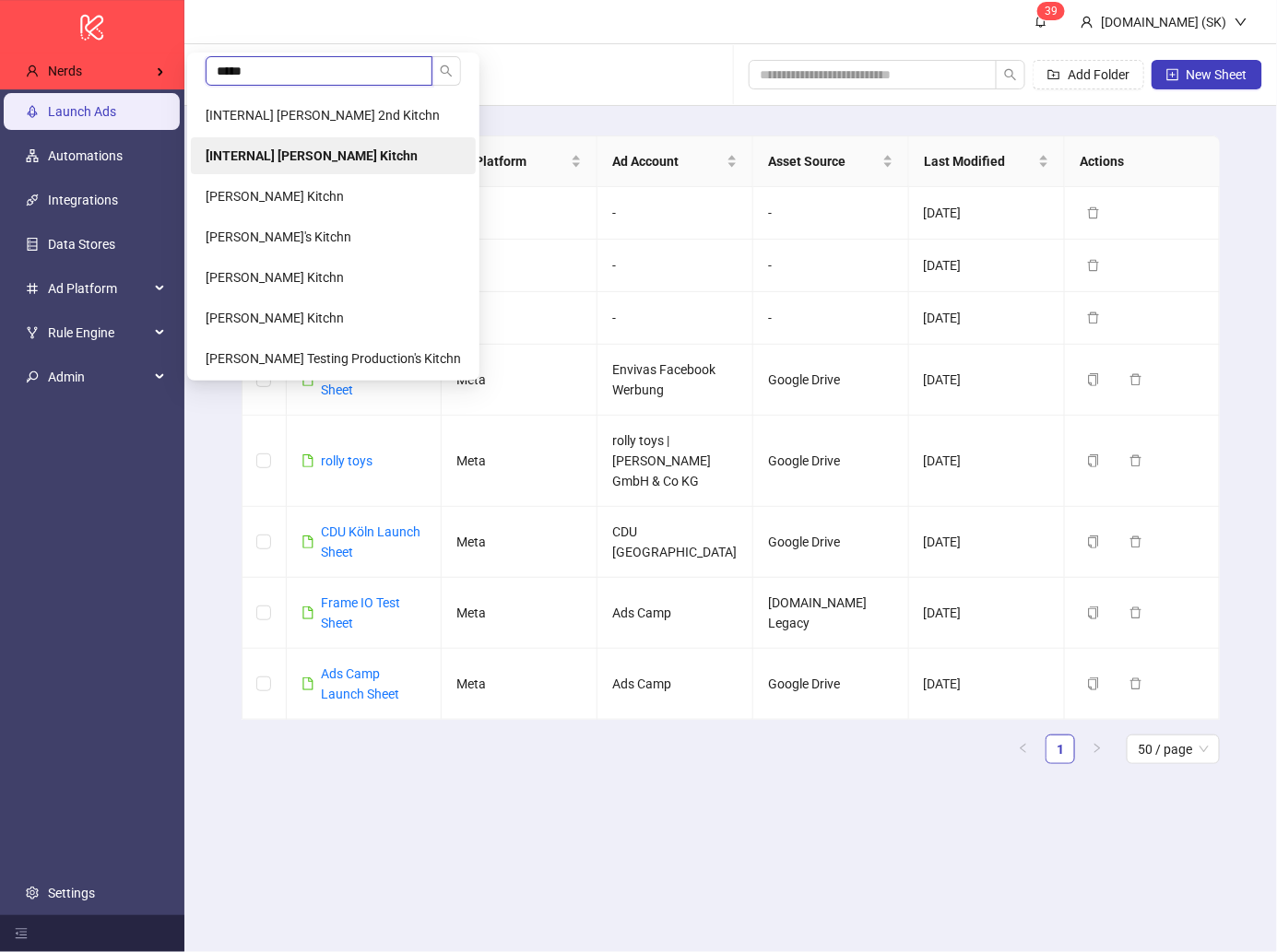
type input "*****"
click at [248, 157] on b "[INTERNAL] [PERSON_NAME] Kitchn" at bounding box center [311, 155] width 212 height 14
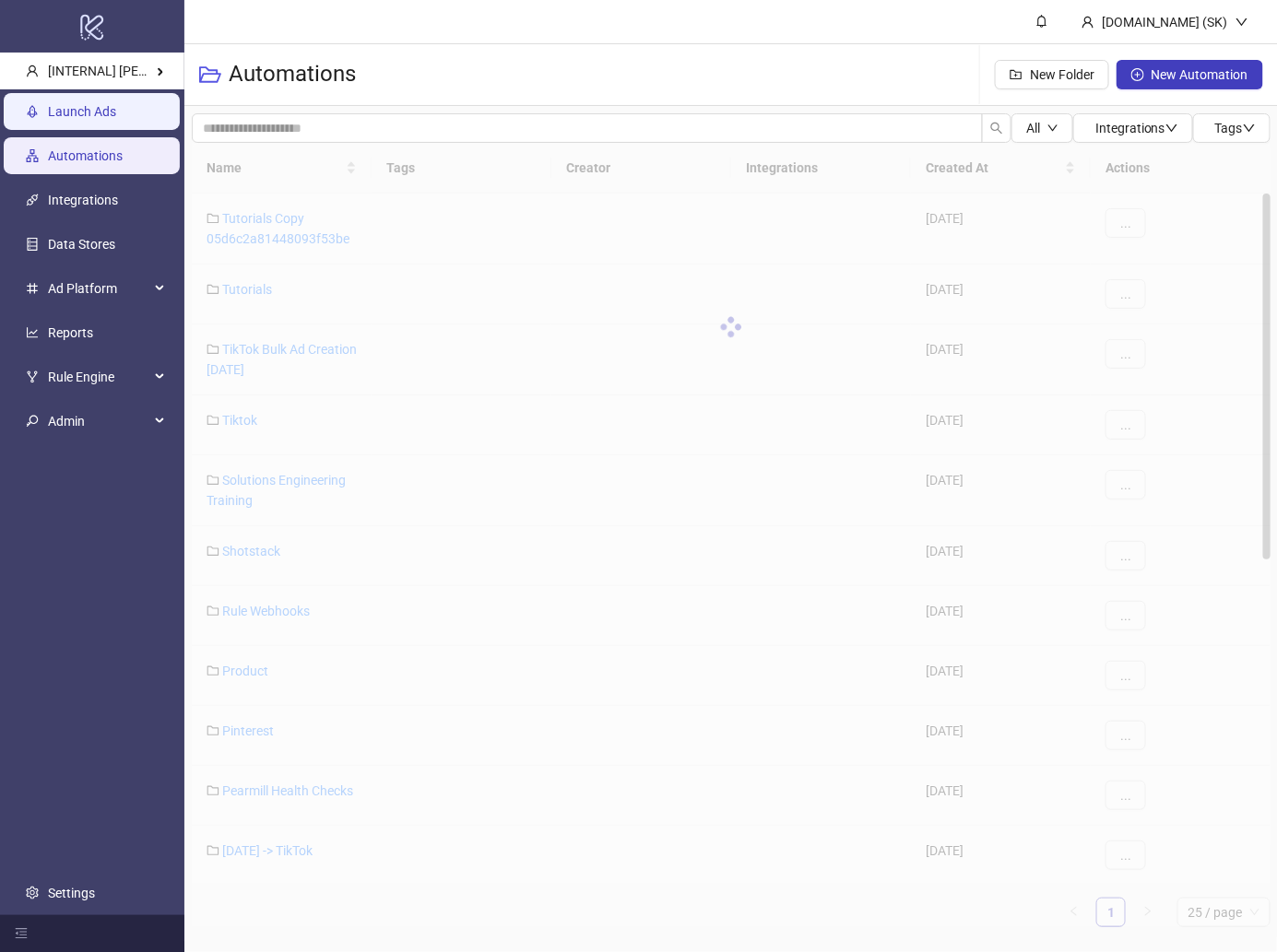
click at [116, 119] on link "Launch Ads" at bounding box center [82, 110] width 69 height 14
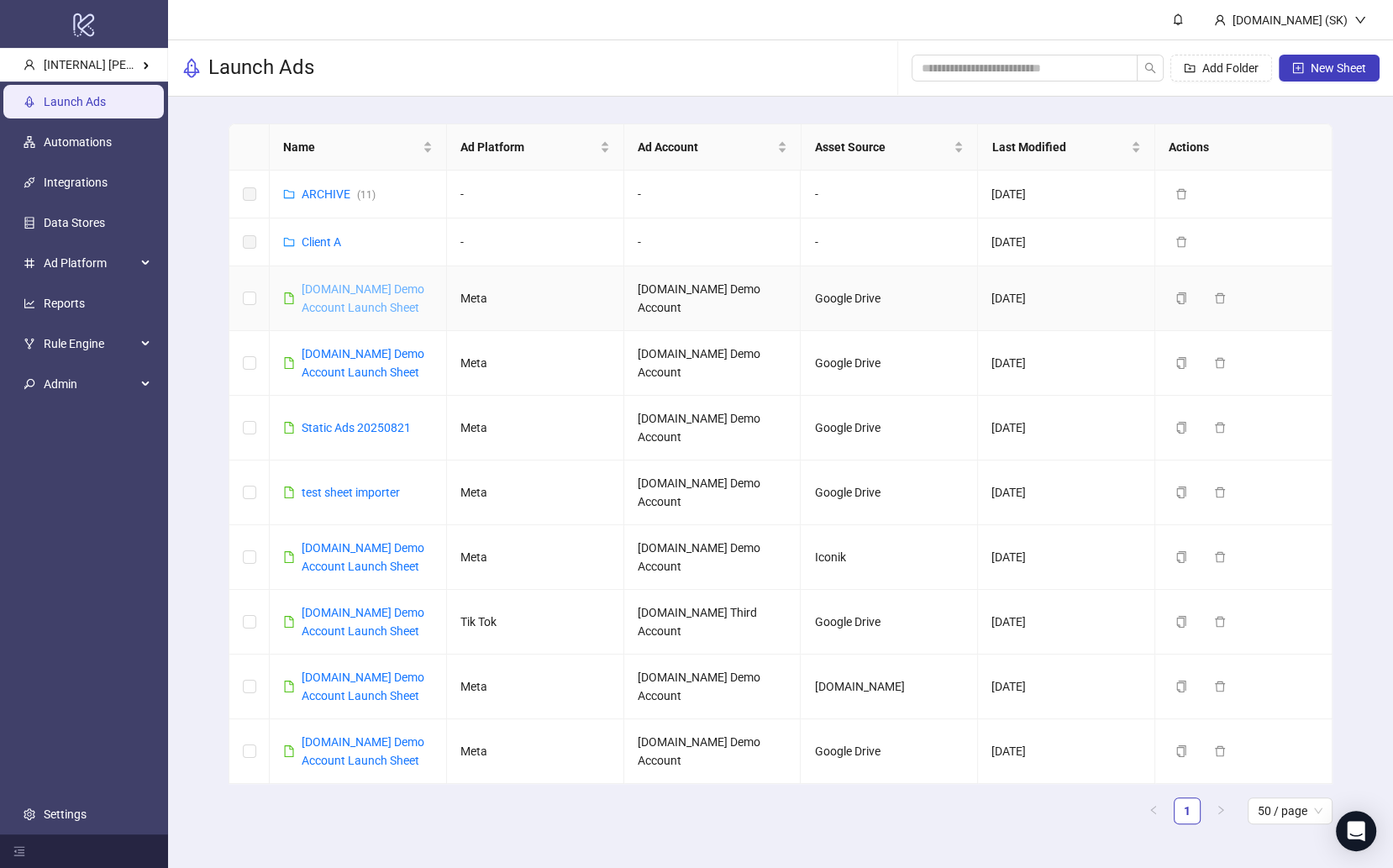
click at [384, 292] on link "[DOMAIN_NAME] Demo Account Launch Sheet" at bounding box center [363, 298] width 122 height 32
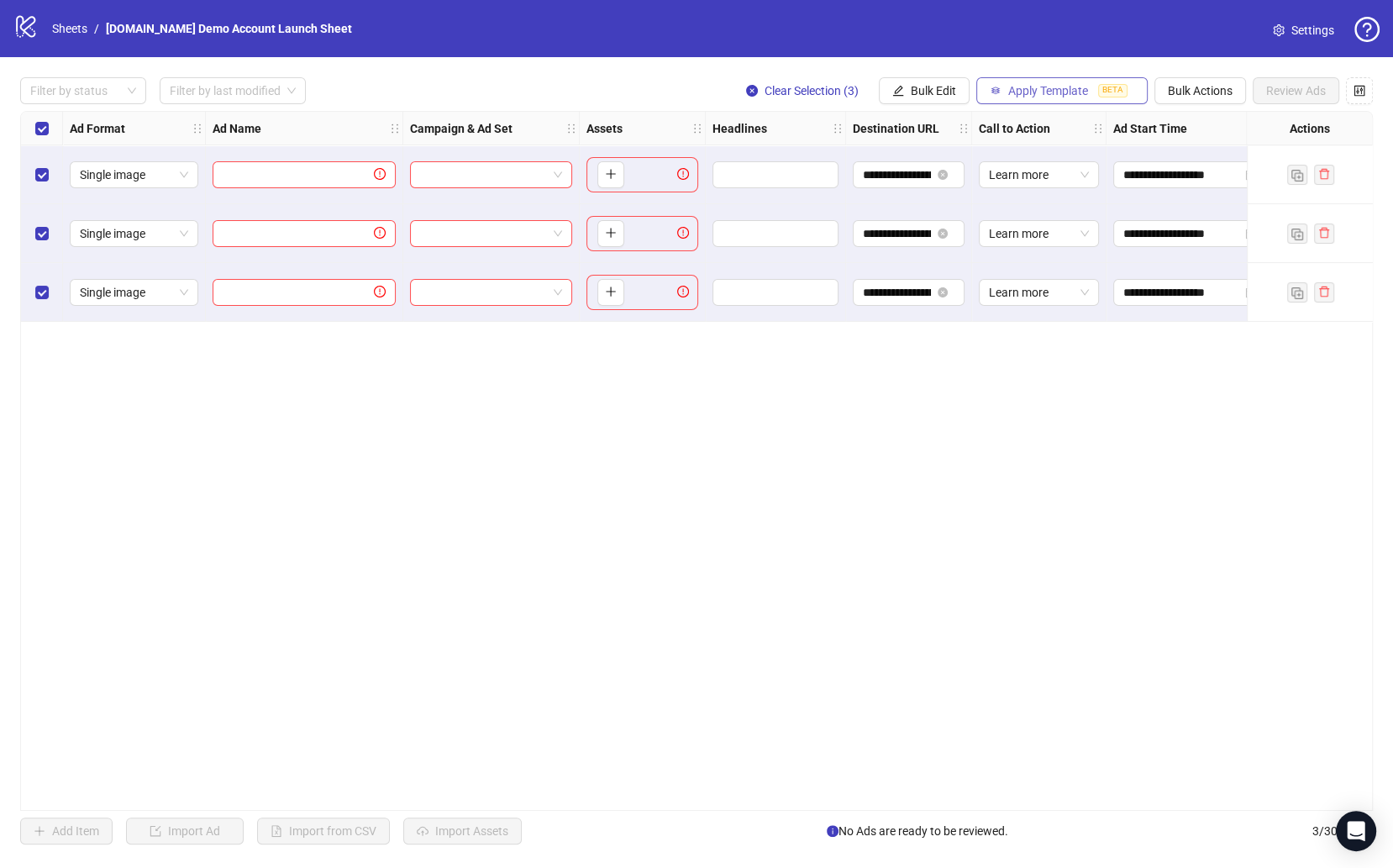
click at [1046, 80] on button "Apply Template BETA" at bounding box center [1061, 90] width 171 height 27
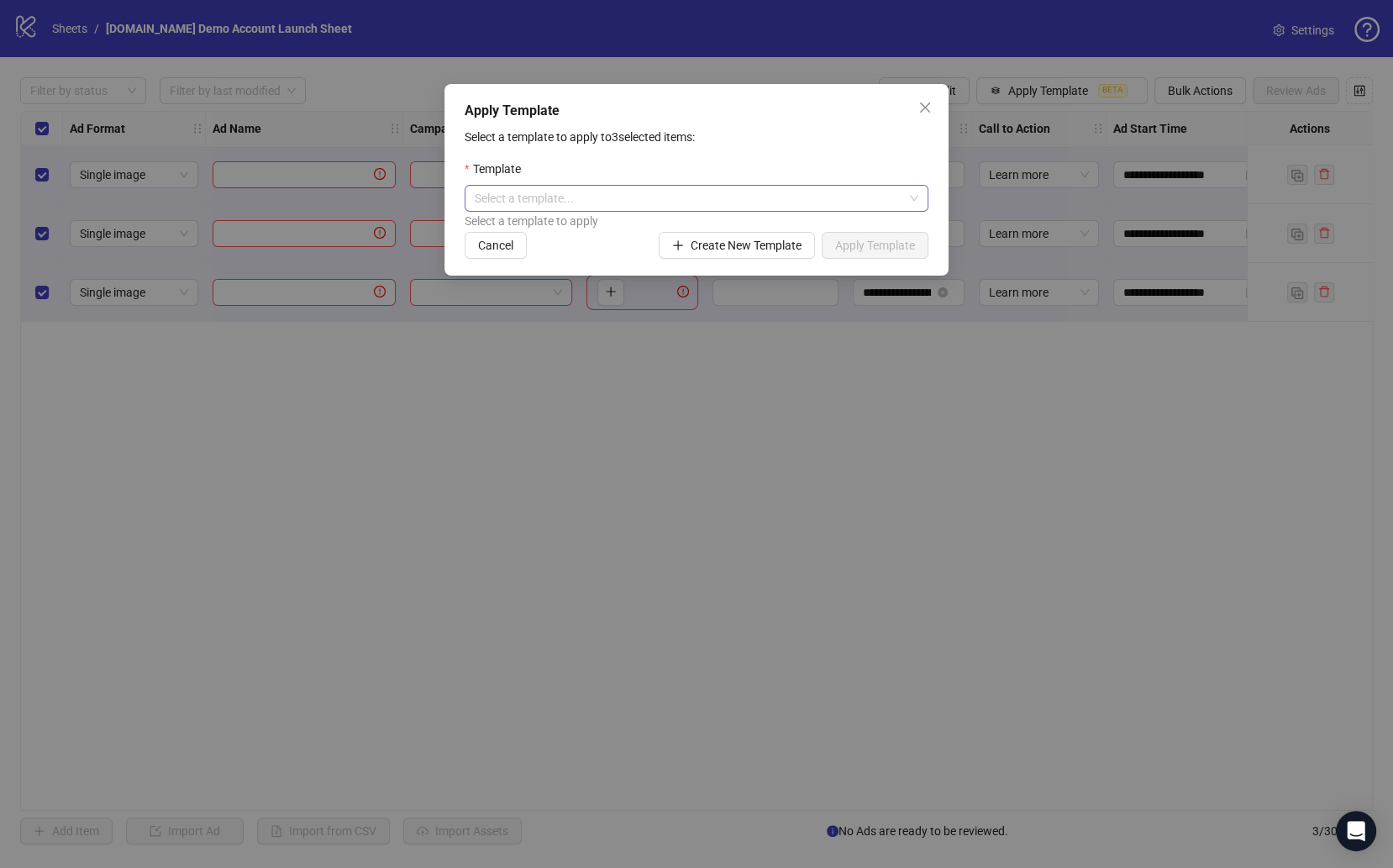
click at [631, 206] on input "search" at bounding box center [689, 198] width 429 height 25
click at [683, 152] on div "Select a template to apply to 3 selected items: Template Select a template... S…" at bounding box center [696, 193] width 463 height 131
click at [768, 224] on div "Select a template to apply" at bounding box center [696, 220] width 463 height 18
click at [768, 239] on span "Create New Template" at bounding box center [746, 245] width 111 height 13
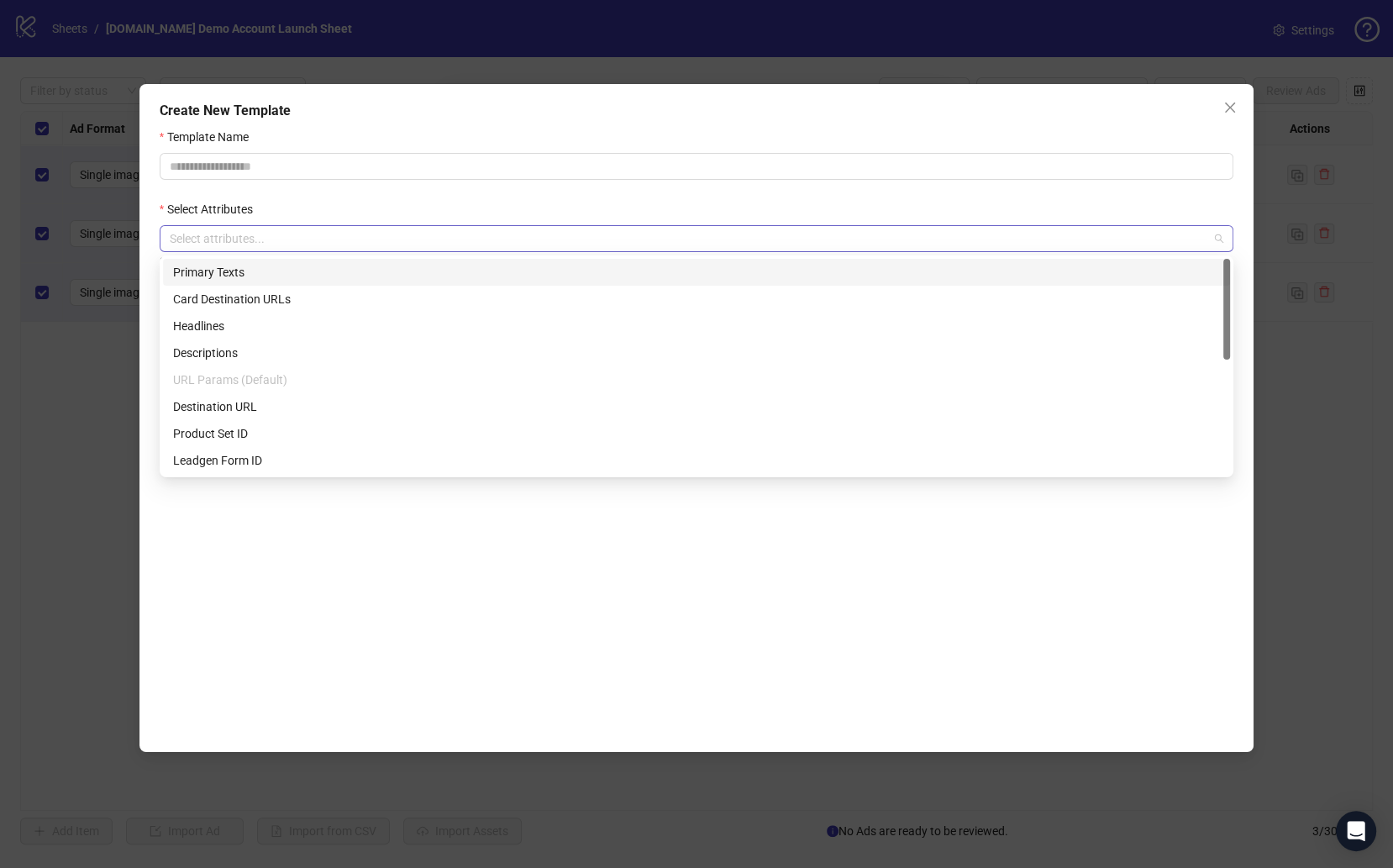
click at [527, 239] on div at bounding box center [687, 238] width 1049 height 23
click at [466, 273] on div "Primary Texts" at bounding box center [696, 272] width 1047 height 18
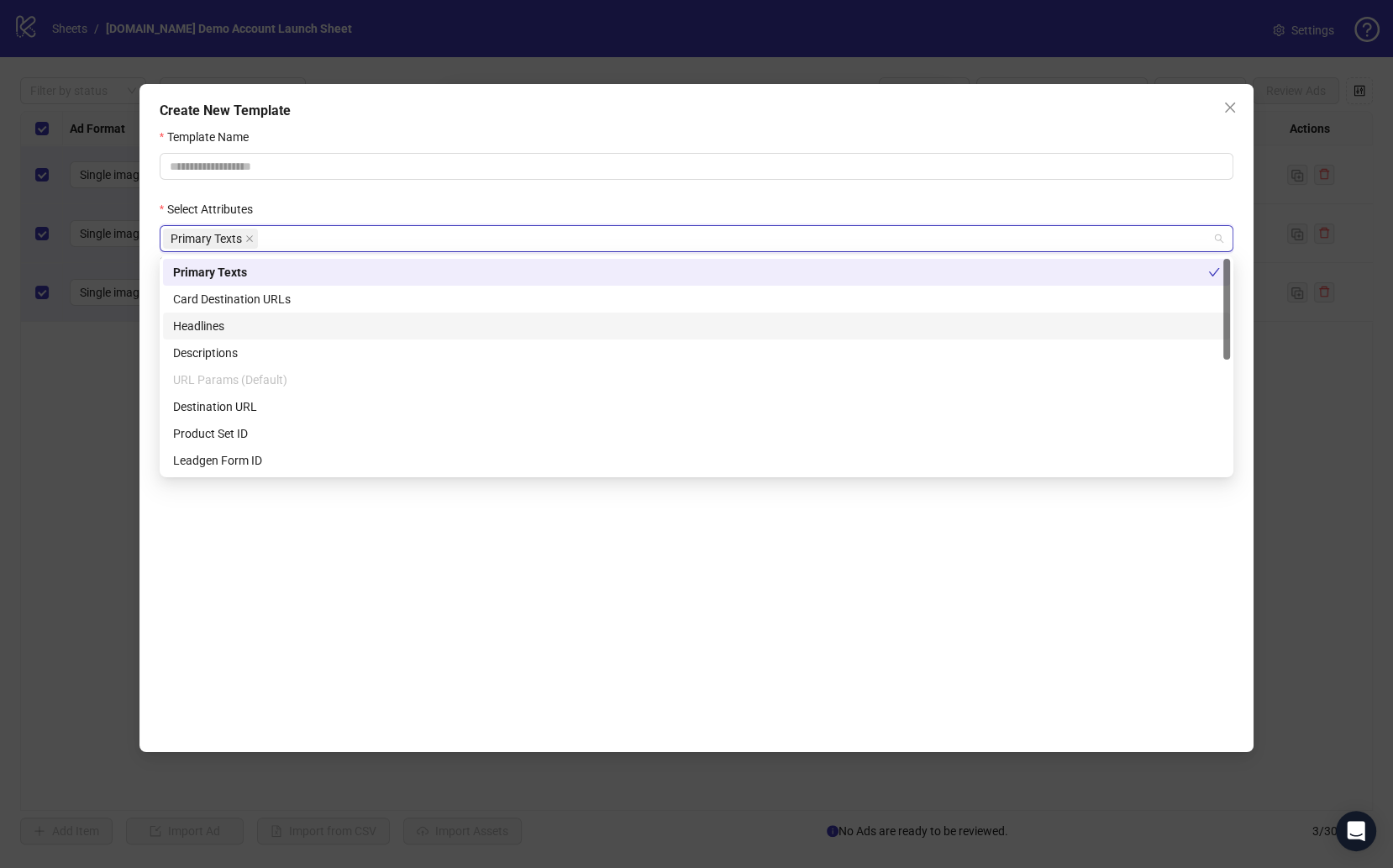
click at [422, 330] on div "Headlines" at bounding box center [696, 326] width 1047 height 18
click at [494, 618] on div "Template Name Select Attributes Primary Texts Headlines Select attributes to in…" at bounding box center [696, 431] width 1074 height 608
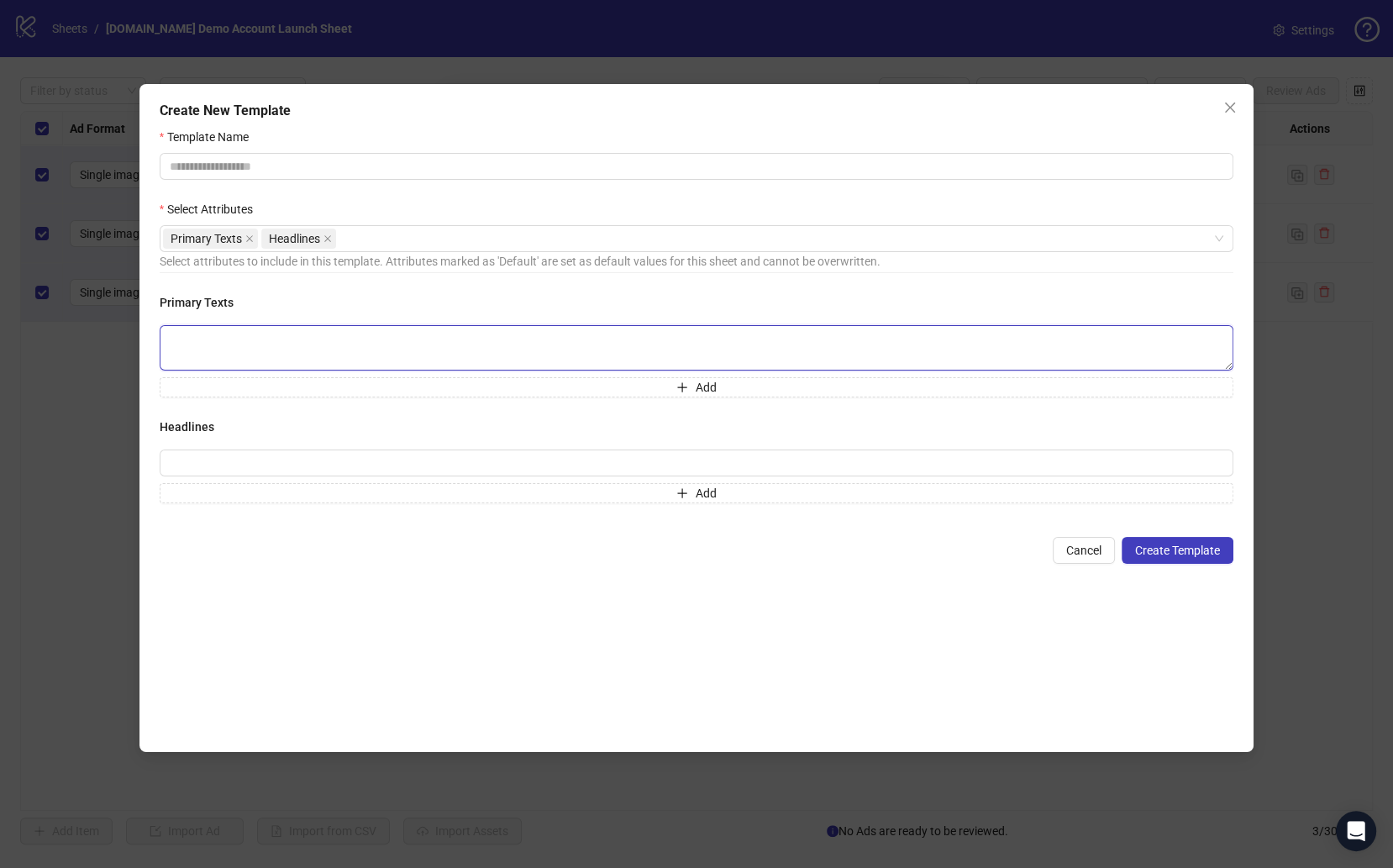
click at [302, 347] on textarea at bounding box center [696, 348] width 1074 height 45
type textarea "**********"
click at [375, 464] on input "text" at bounding box center [696, 462] width 1074 height 27
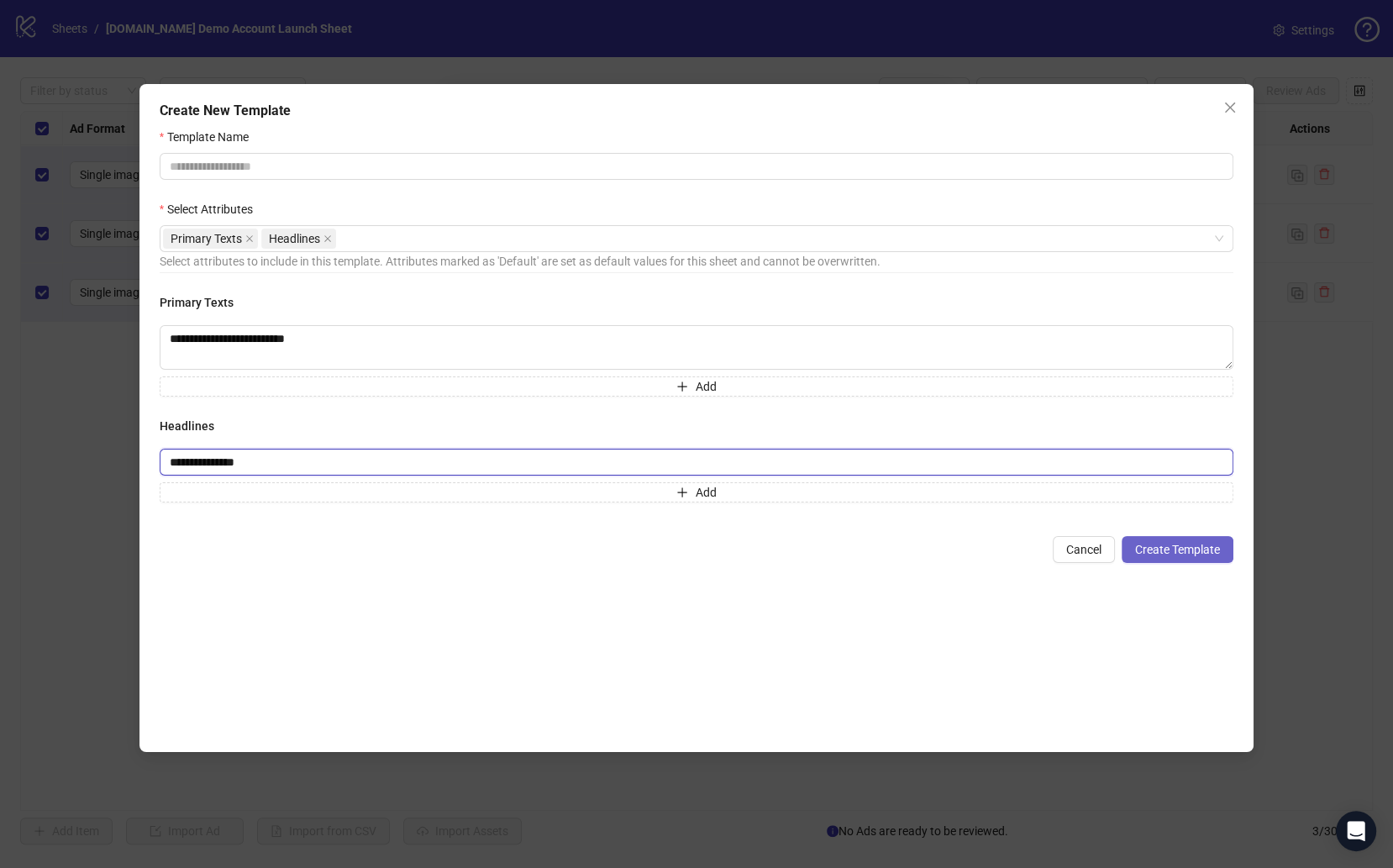
type input "**********"
click at [1171, 554] on span "Create Template" at bounding box center [1178, 549] width 85 height 13
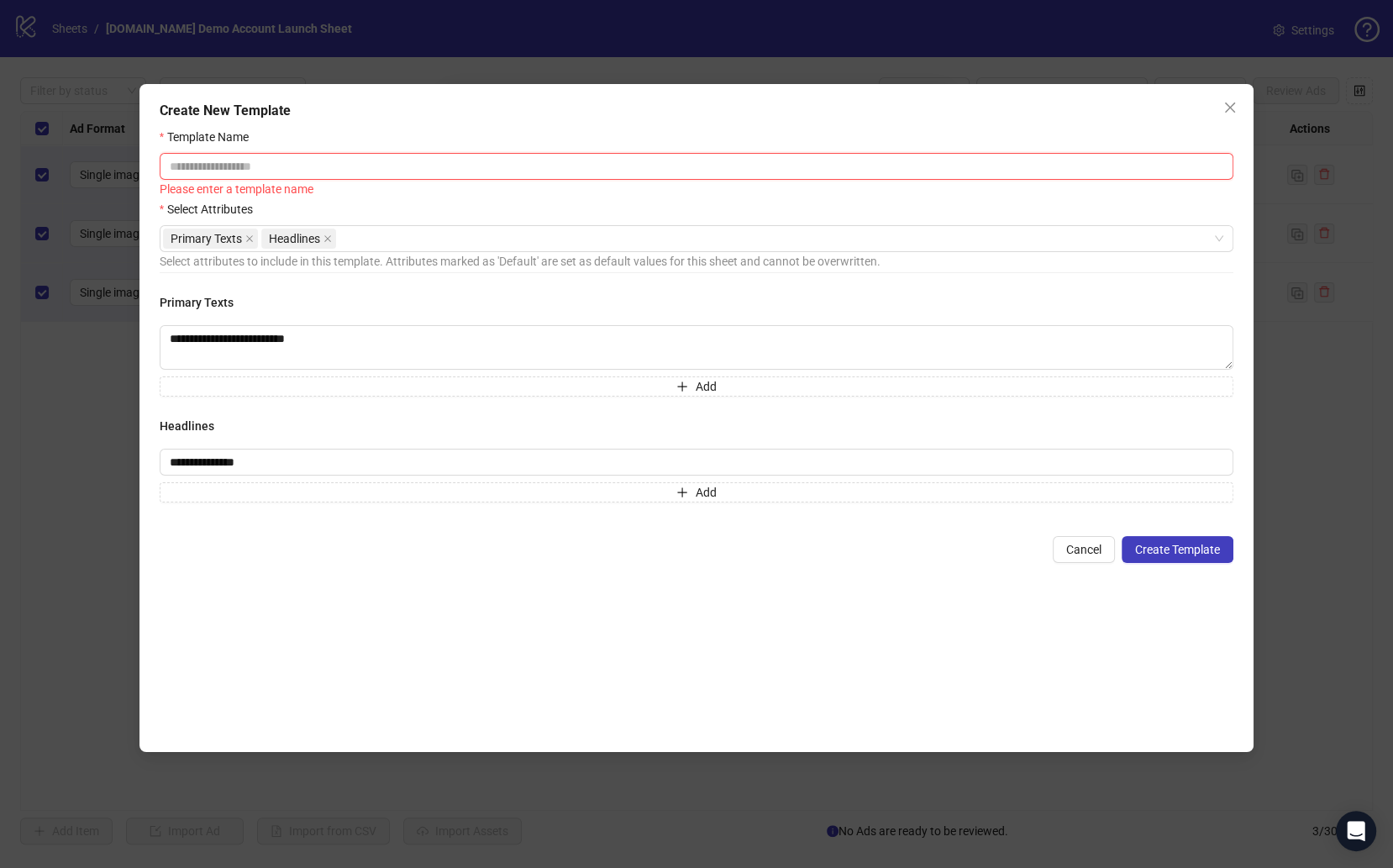
click at [404, 155] on input "Template Name" at bounding box center [696, 166] width 1074 height 27
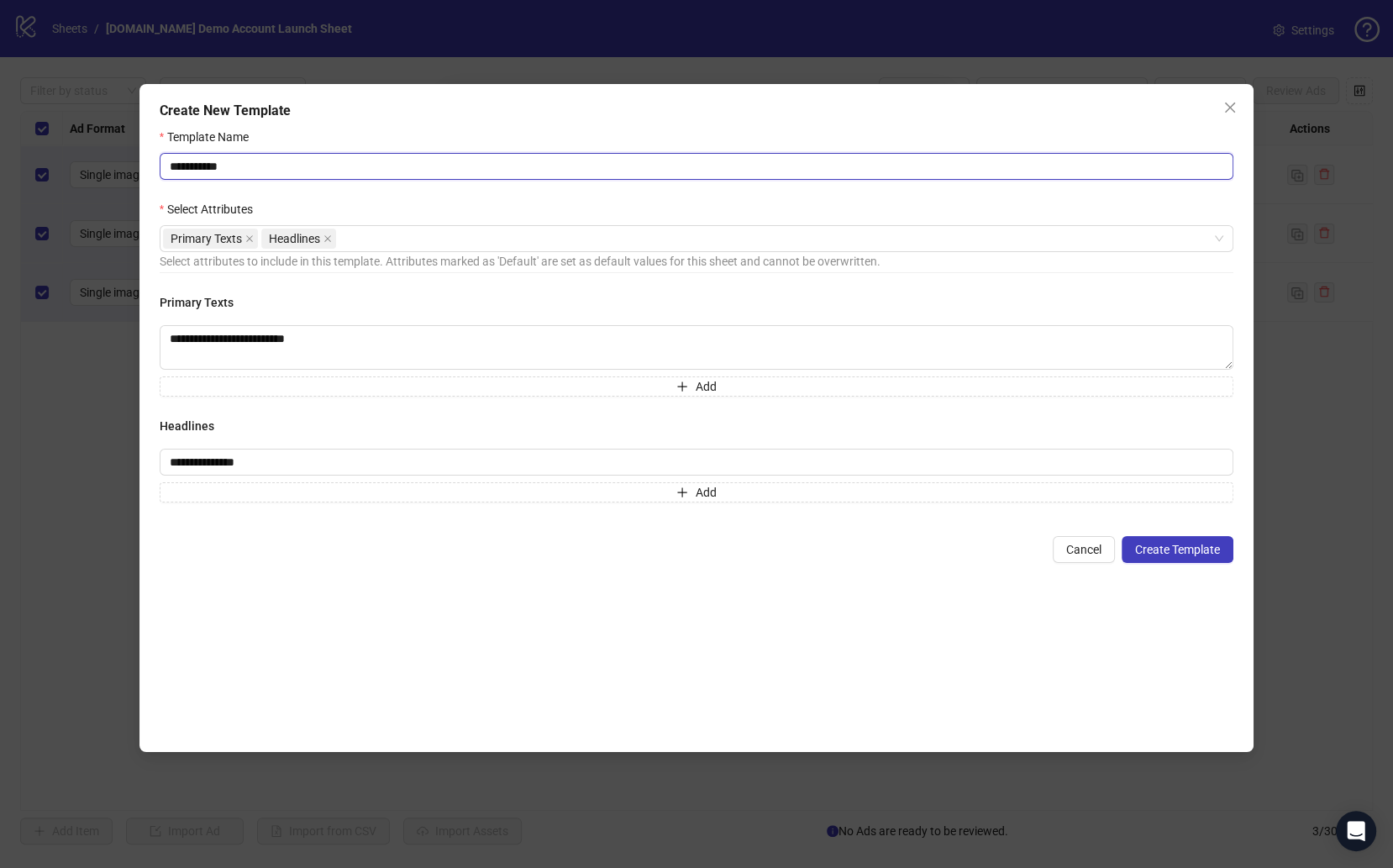
type input "**********"
click at [1121, 536] on button "Create Template" at bounding box center [1177, 549] width 112 height 27
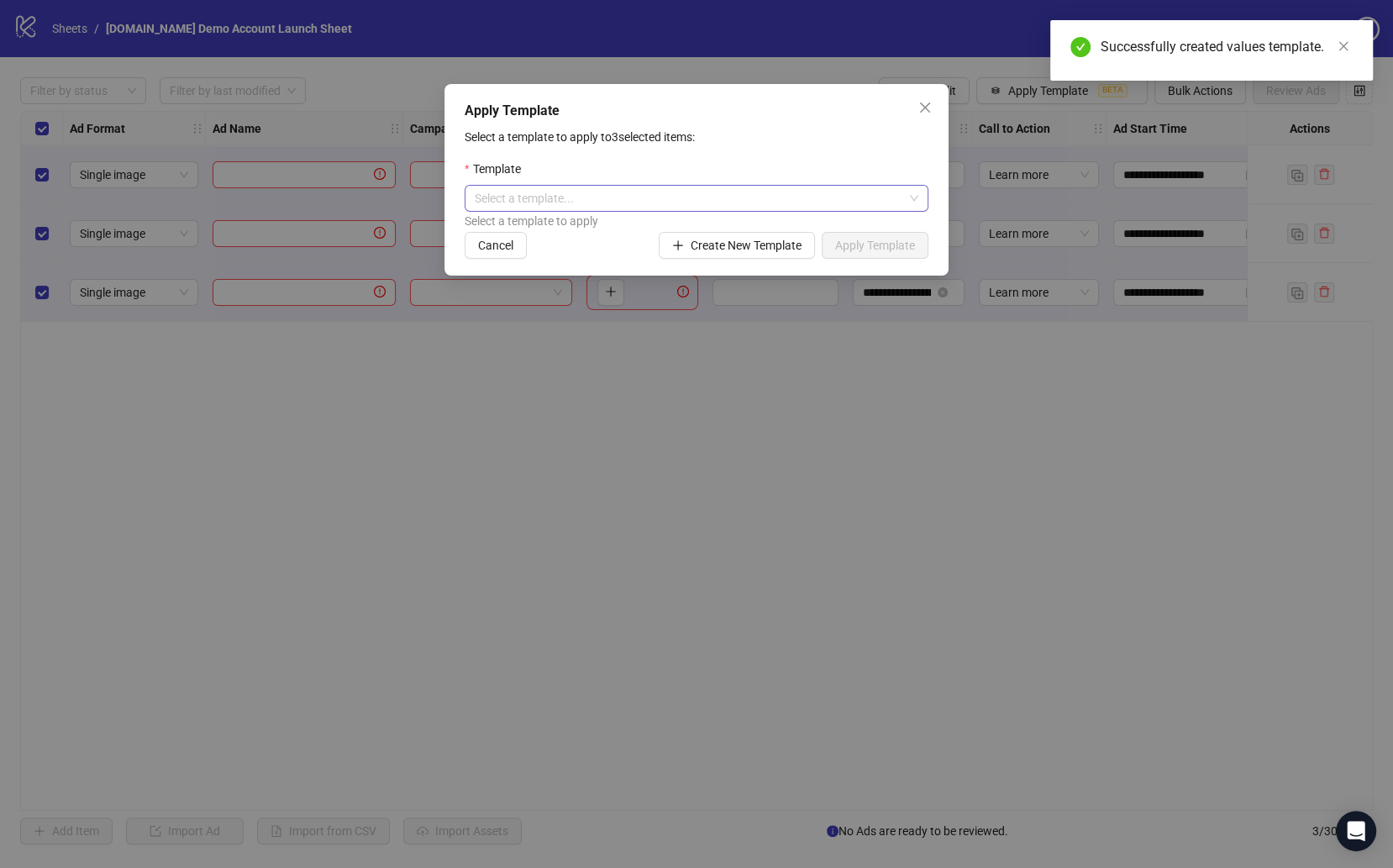
click at [788, 194] on input "search" at bounding box center [689, 198] width 429 height 25
click at [722, 227] on div "Best Seller" at bounding box center [696, 232] width 437 height 18
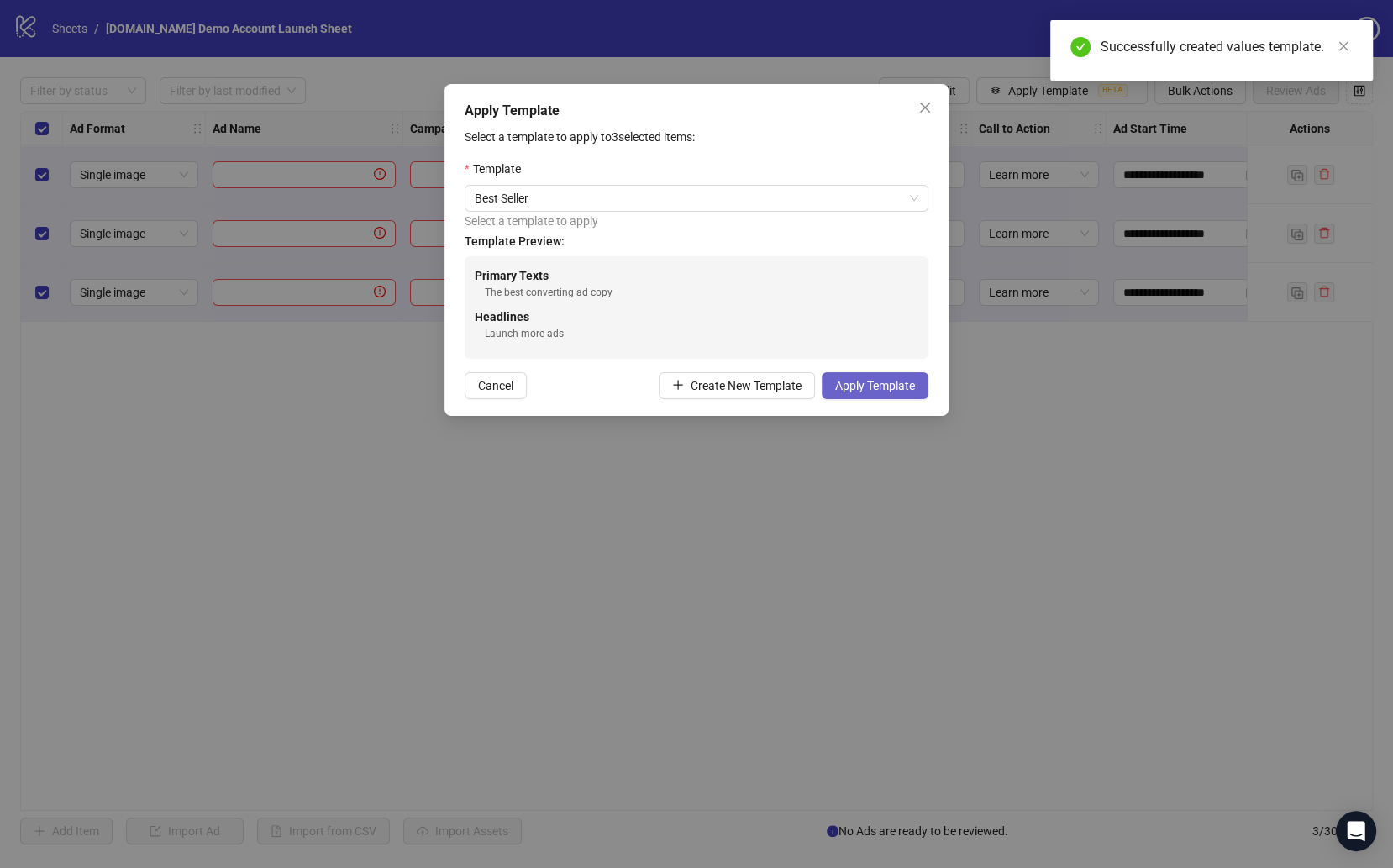
click at [856, 386] on span "Apply Template" at bounding box center [875, 385] width 80 height 13
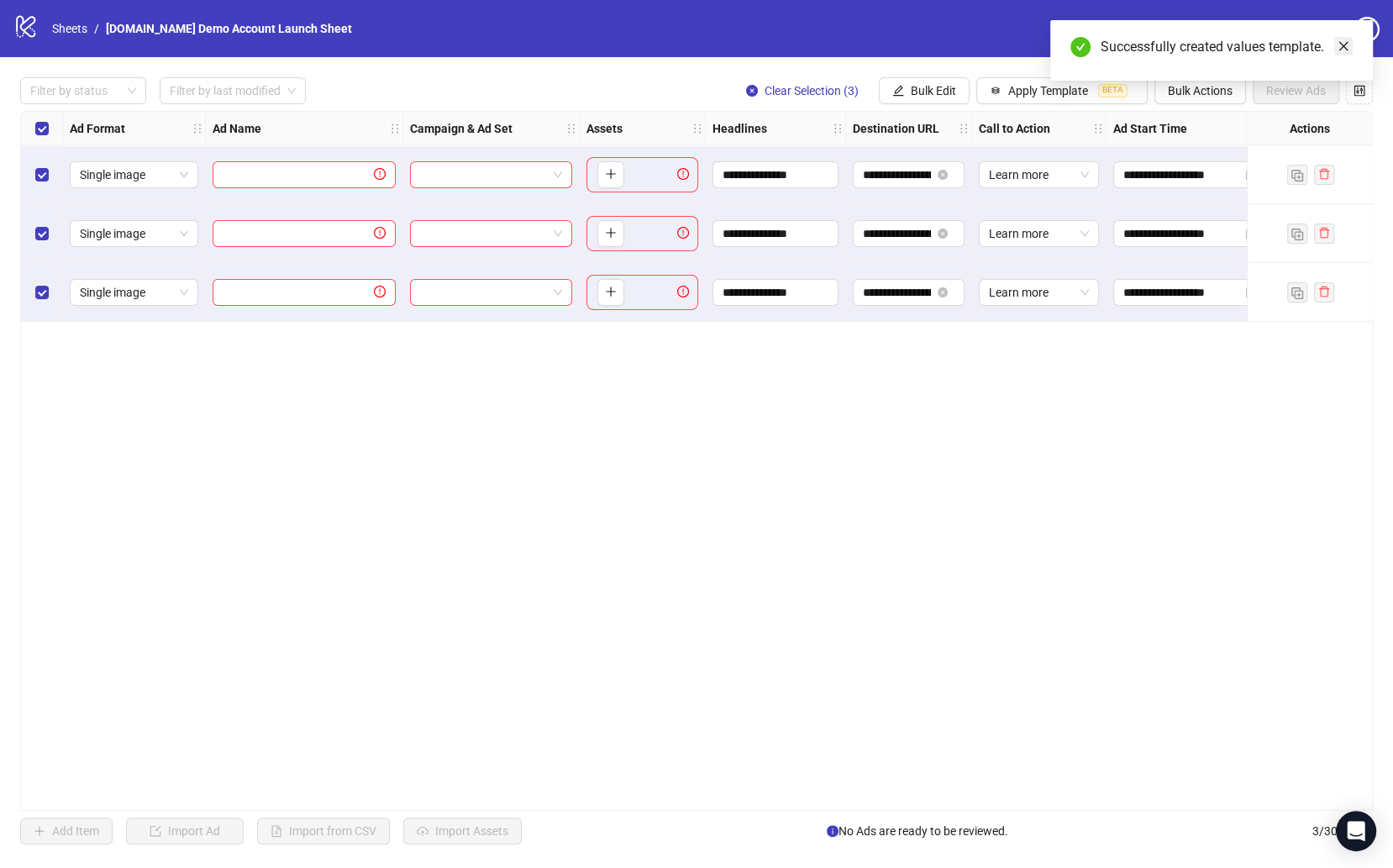
click at [1348, 45] on icon "close" at bounding box center [1344, 46] width 12 height 12
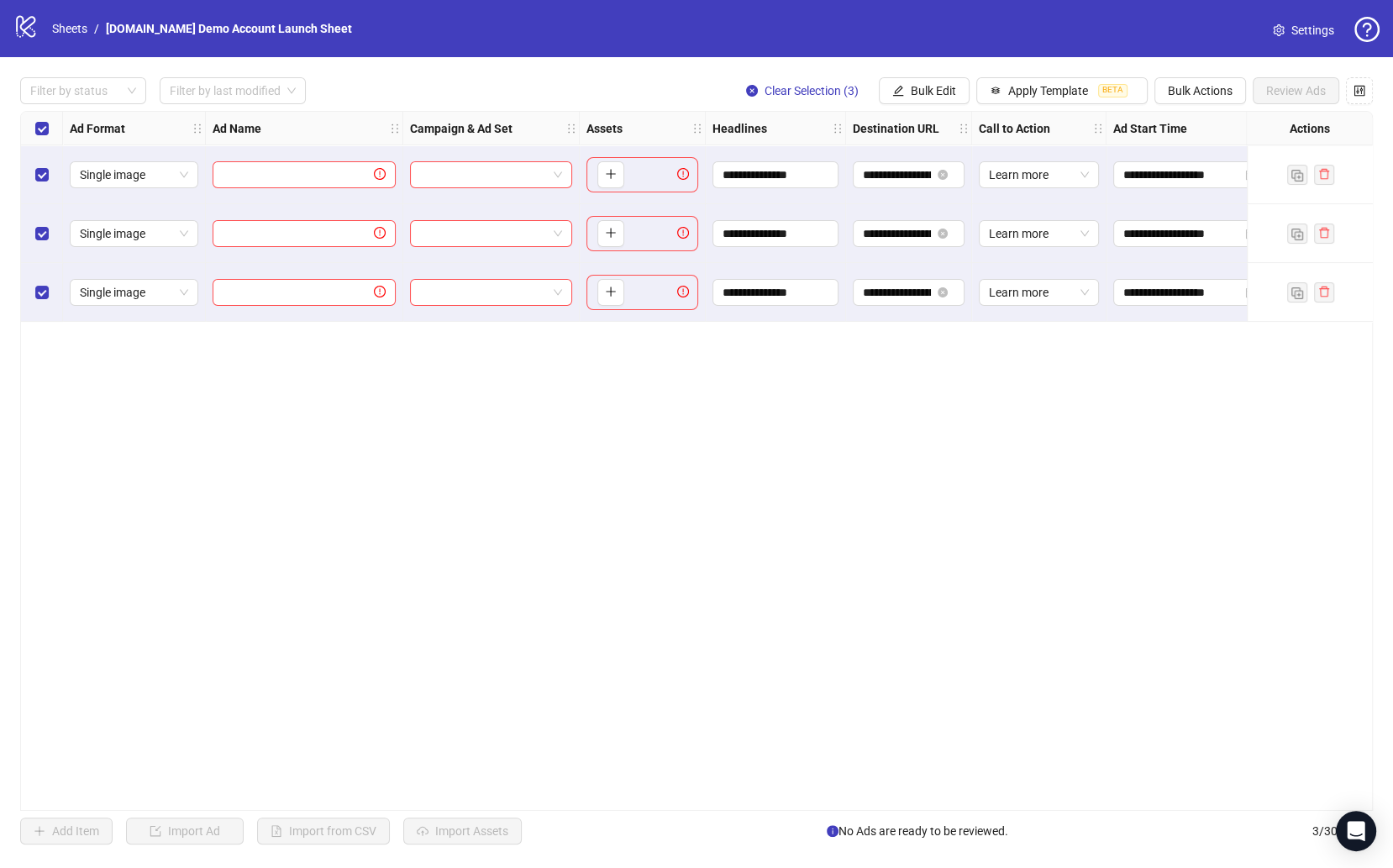
click at [493, 540] on div "**********" at bounding box center [696, 461] width 1352 height 700
click at [1357, 90] on icon "control" at bounding box center [1359, 91] width 12 height 12
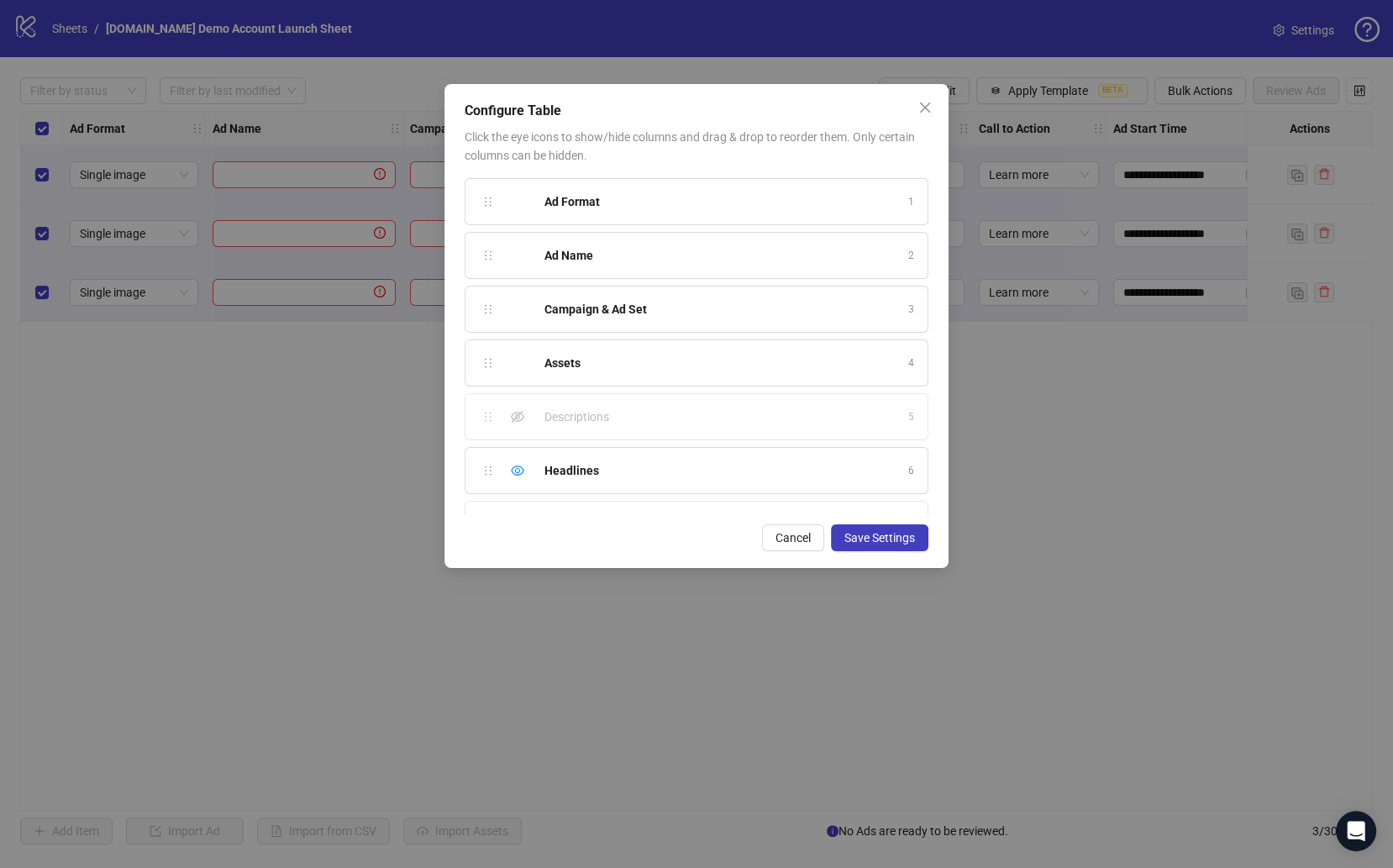
scroll to position [15, 0]
click at [511, 456] on icon "eye" at bounding box center [517, 455] width 13 height 13
click at [516, 439] on div "Hide column" at bounding box center [517, 443] width 20 height 20
click at [516, 487] on div "Hide column" at bounding box center [517, 496] width 20 height 20
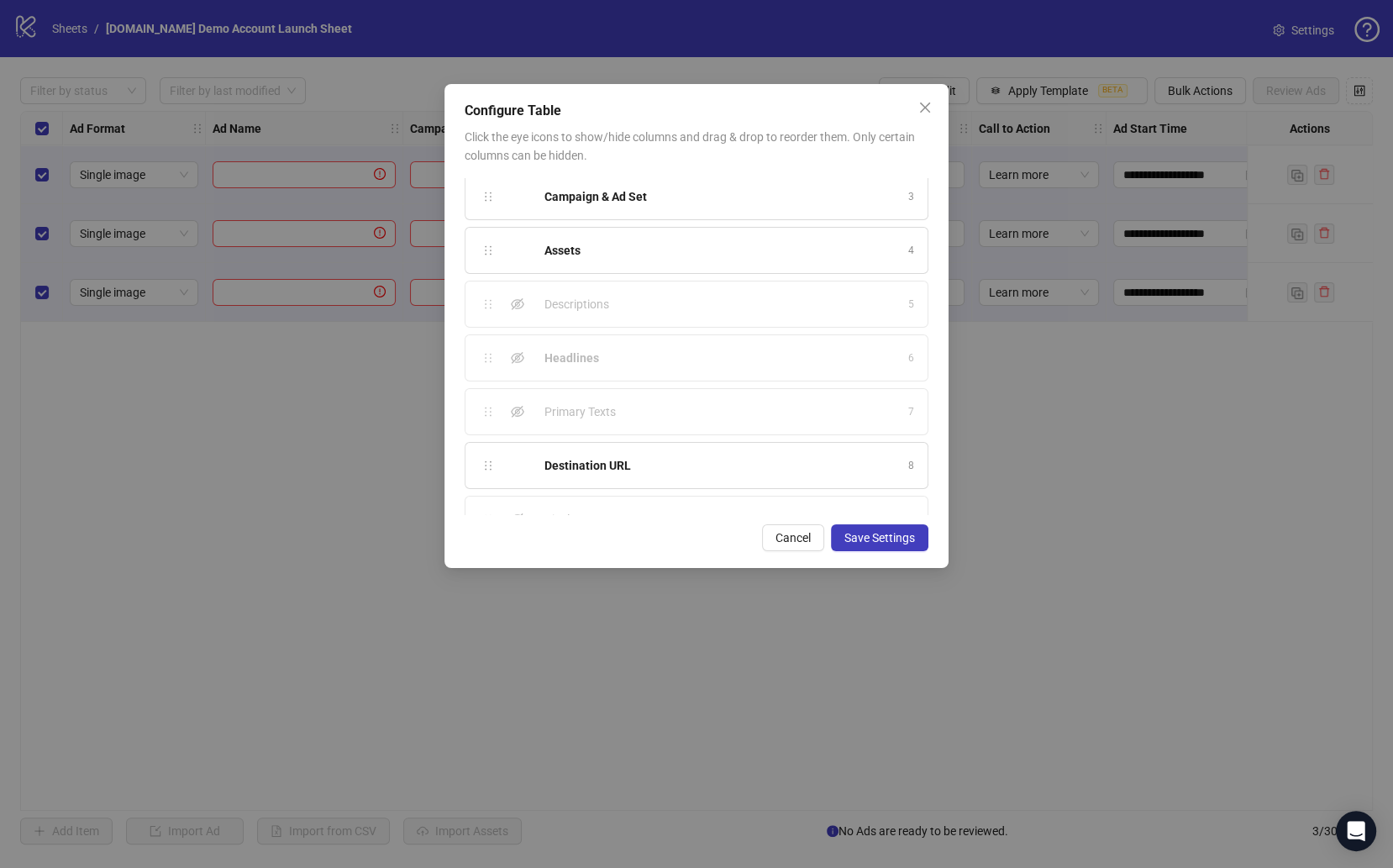
scroll to position [3, 0]
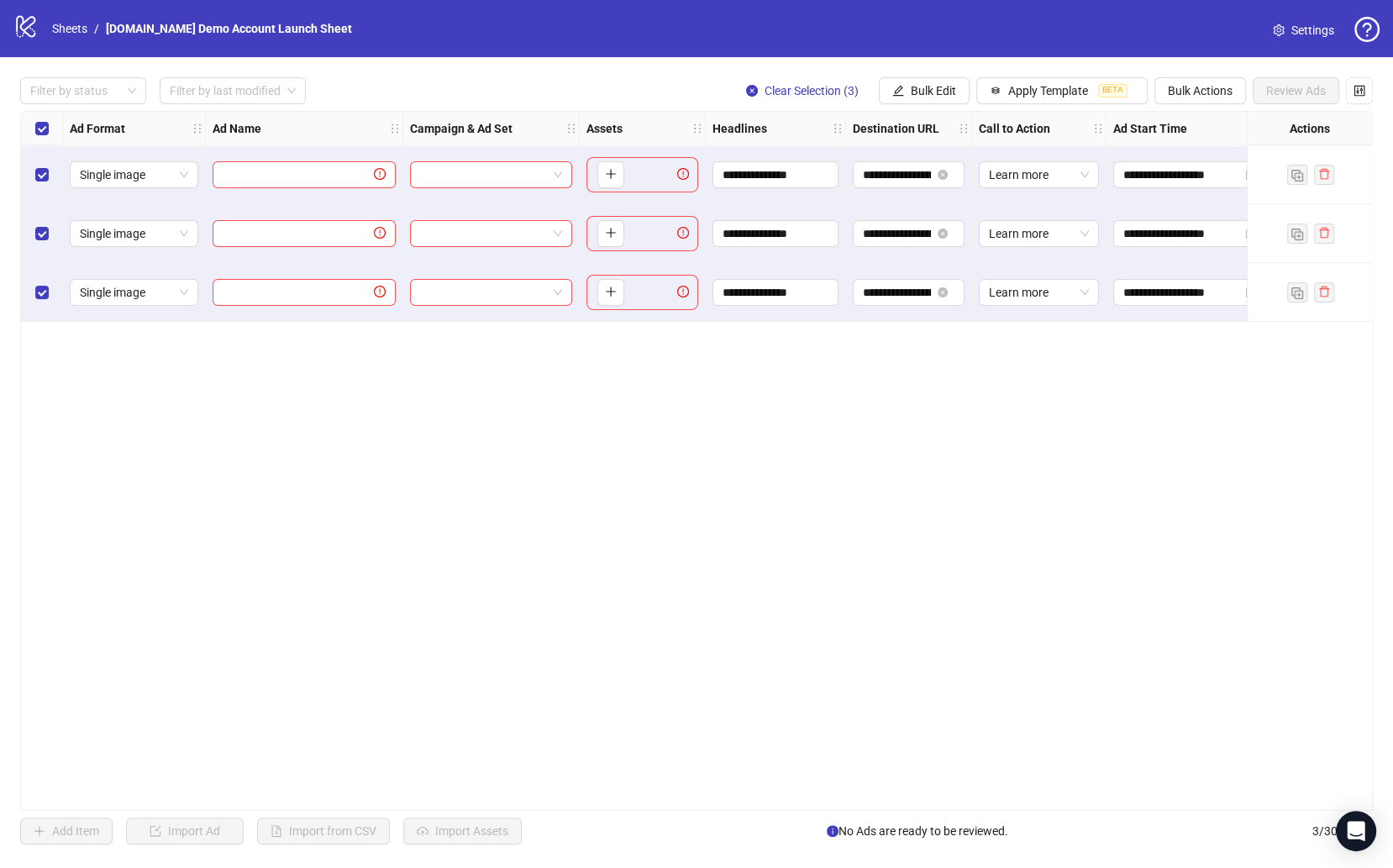
click at [1301, 37] on span "Settings" at bounding box center [1312, 30] width 43 height 18
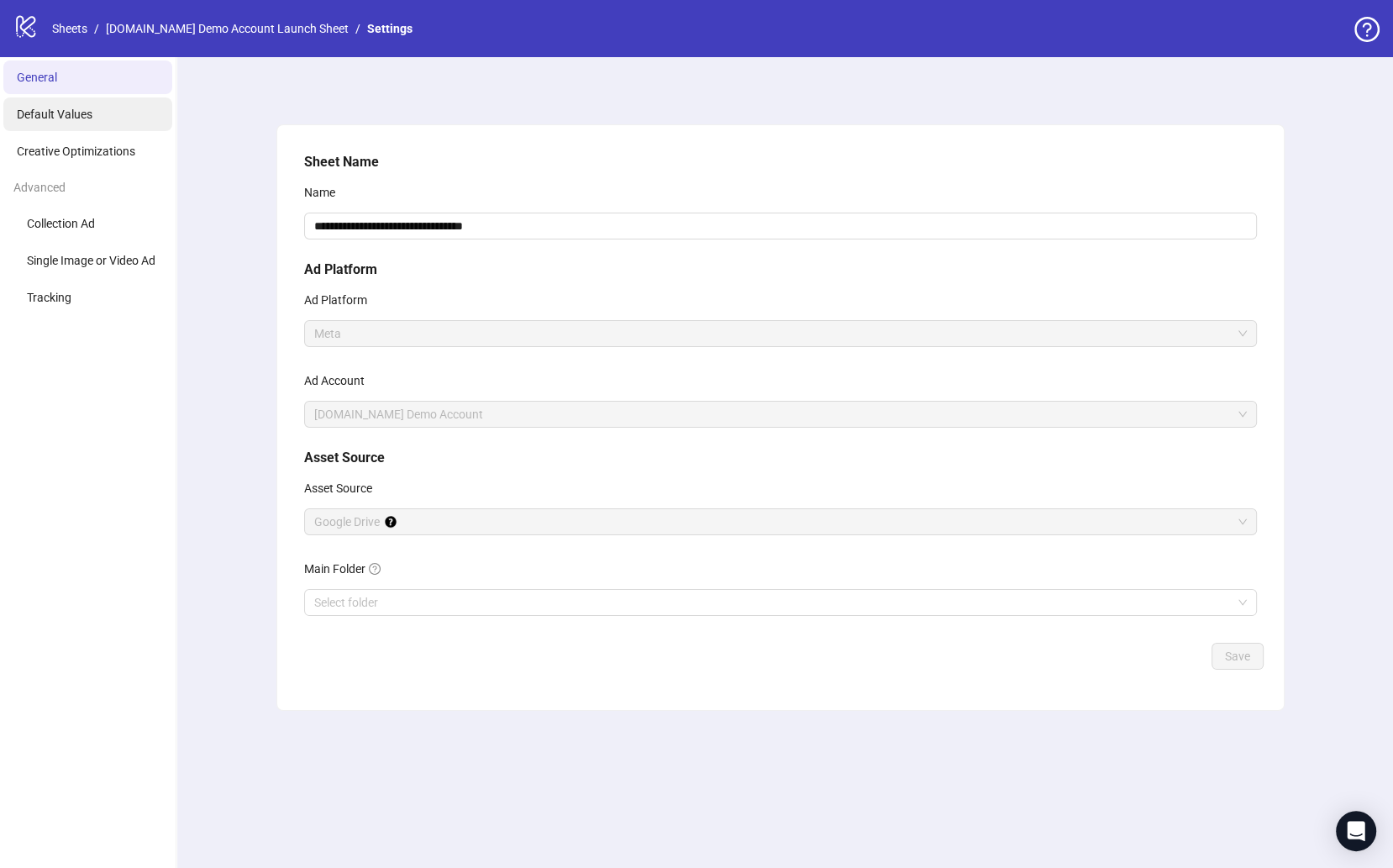
click at [102, 108] on li "Default Values" at bounding box center [88, 114] width 169 height 34
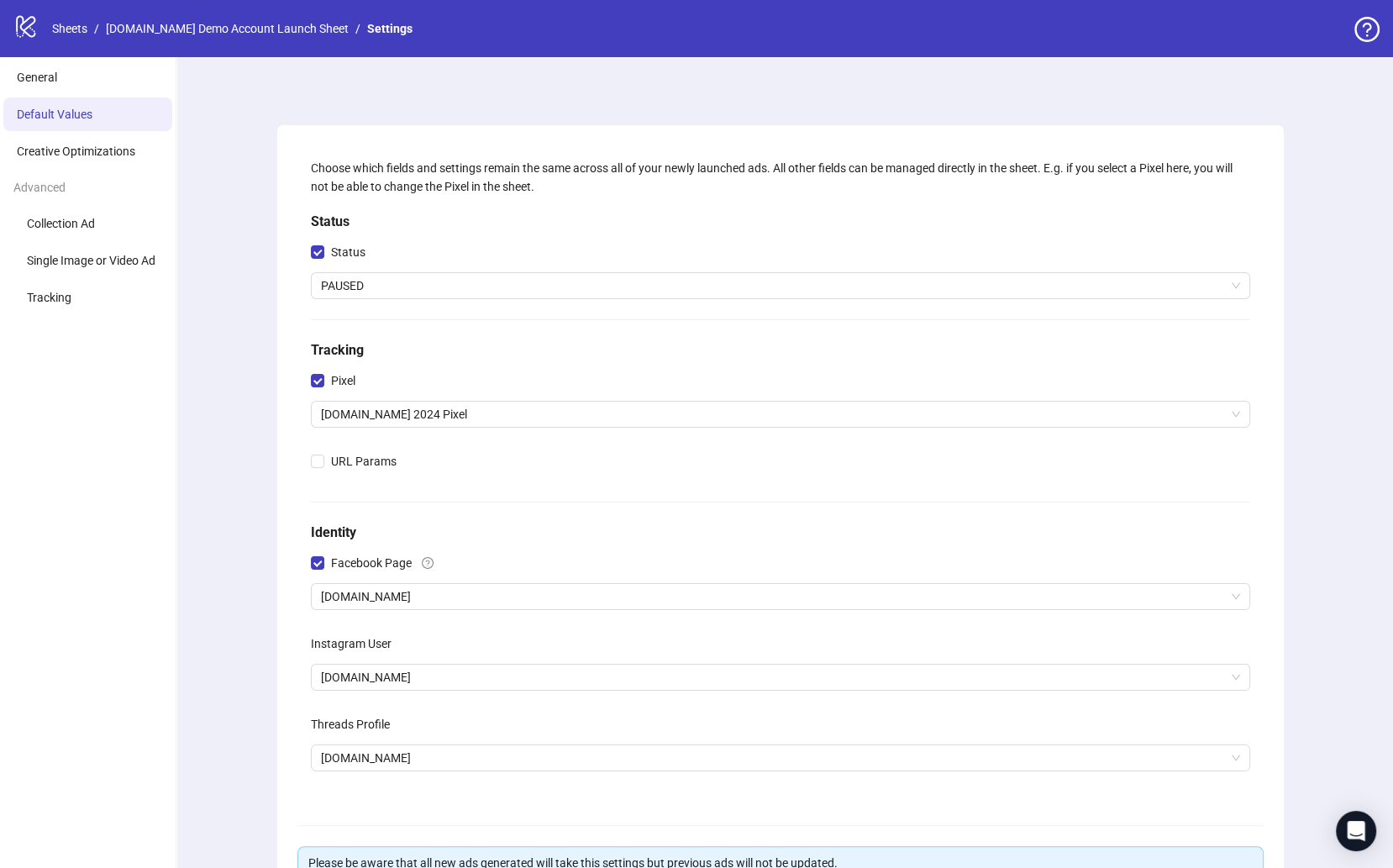
scroll to position [165, 0]
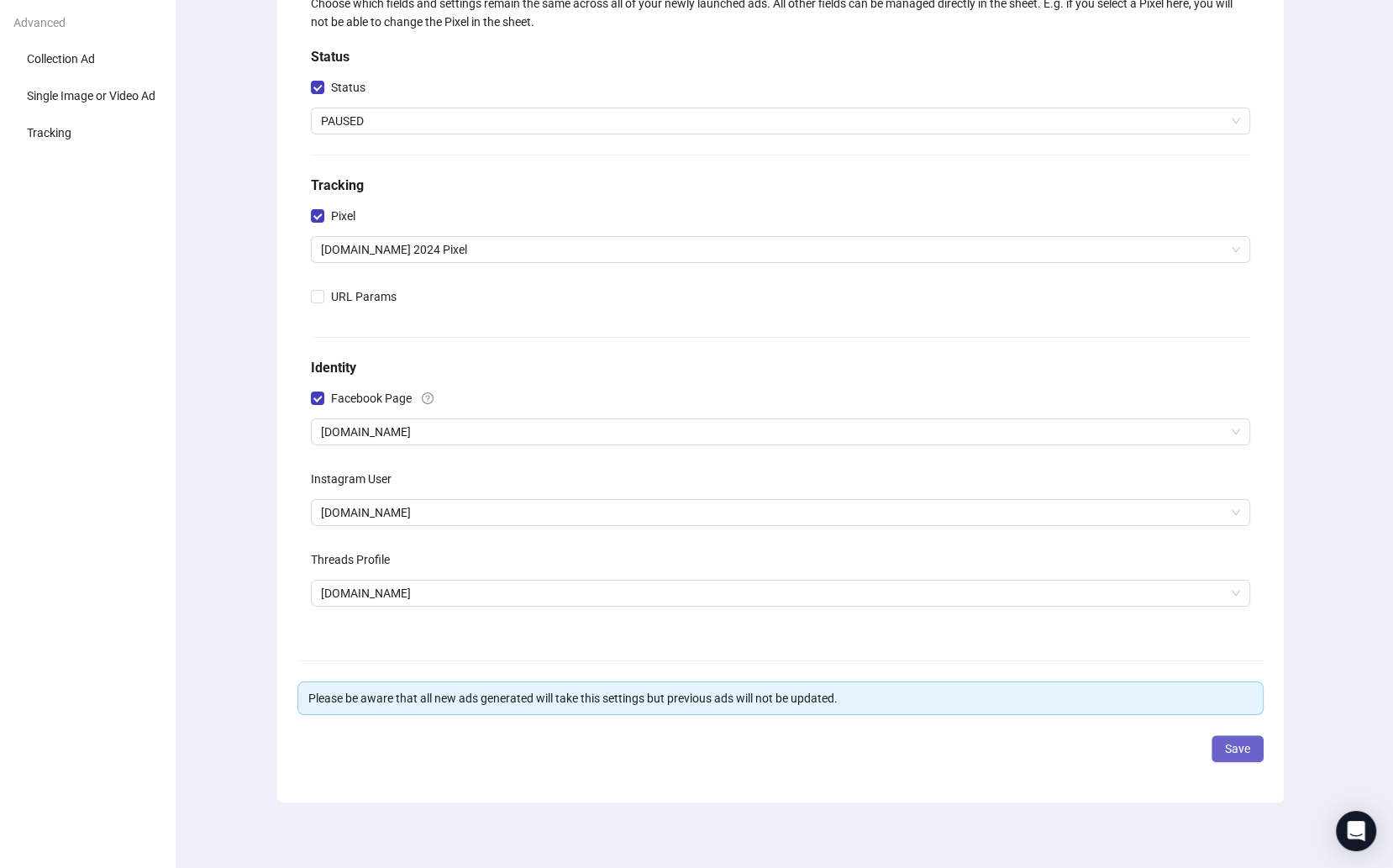
click at [1227, 737] on button "Save" at bounding box center [1238, 748] width 52 height 27
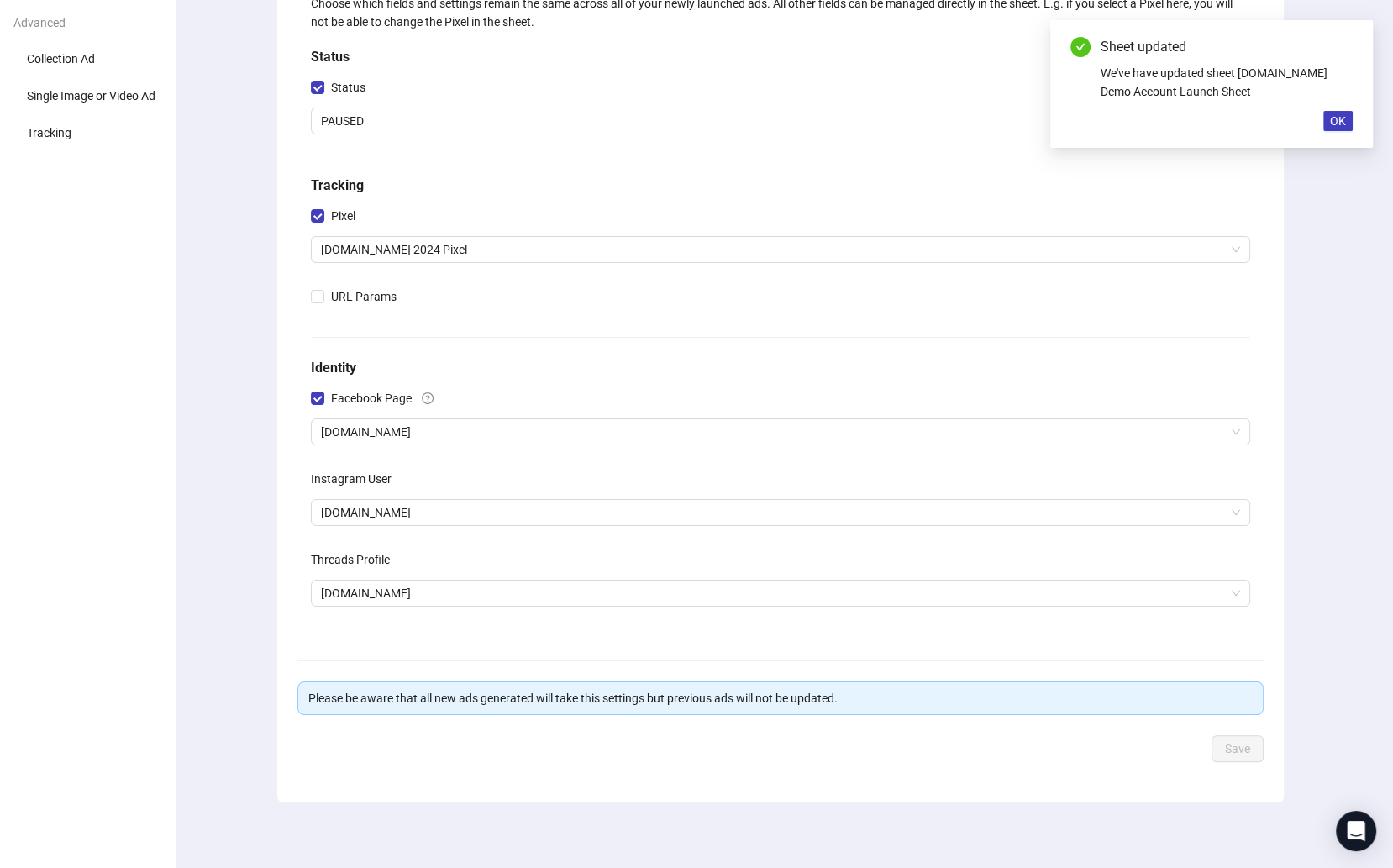
scroll to position [0, 0]
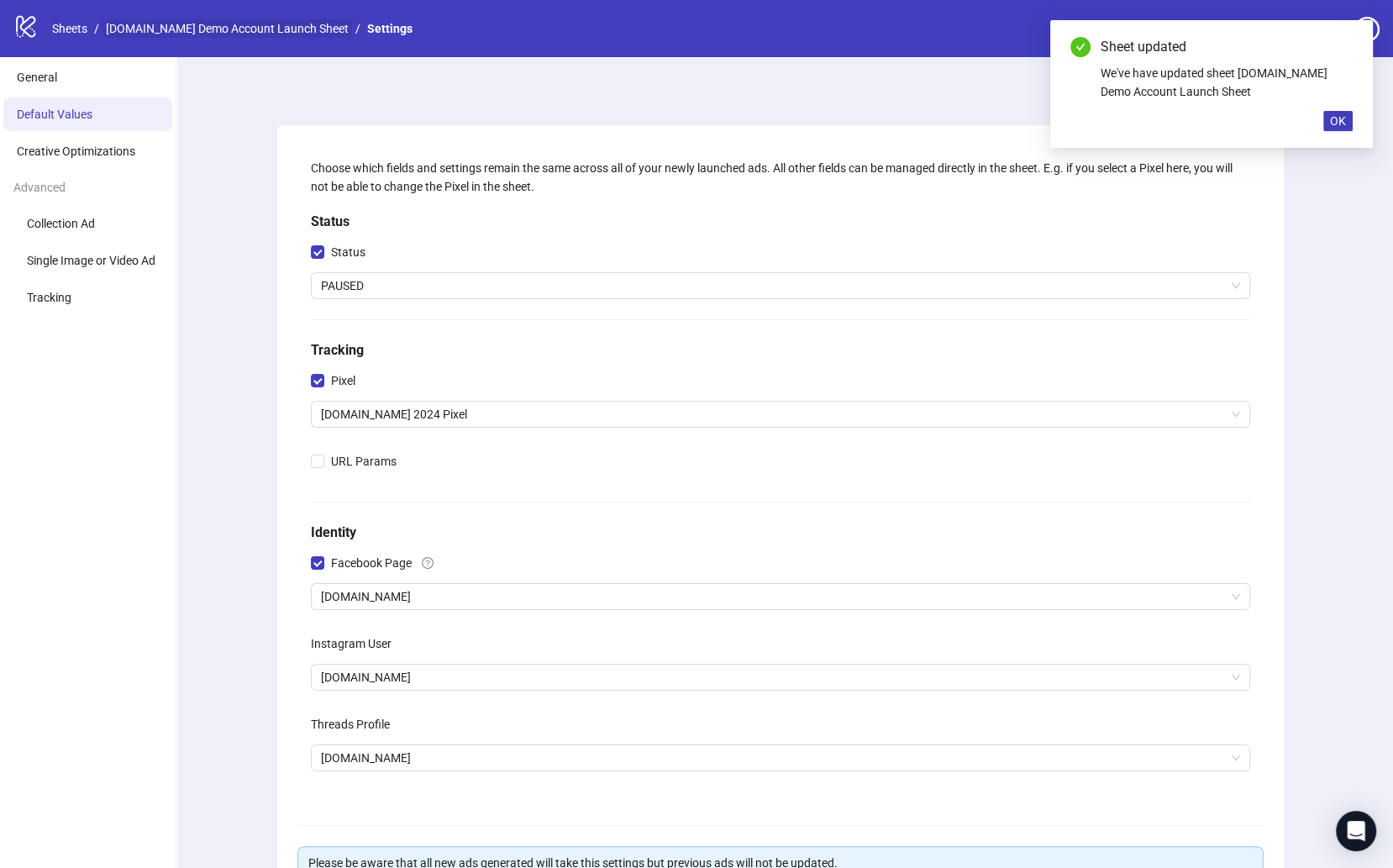
click at [246, 36] on link "[DOMAIN_NAME] Demo Account Launch Sheet" at bounding box center [227, 28] width 249 height 18
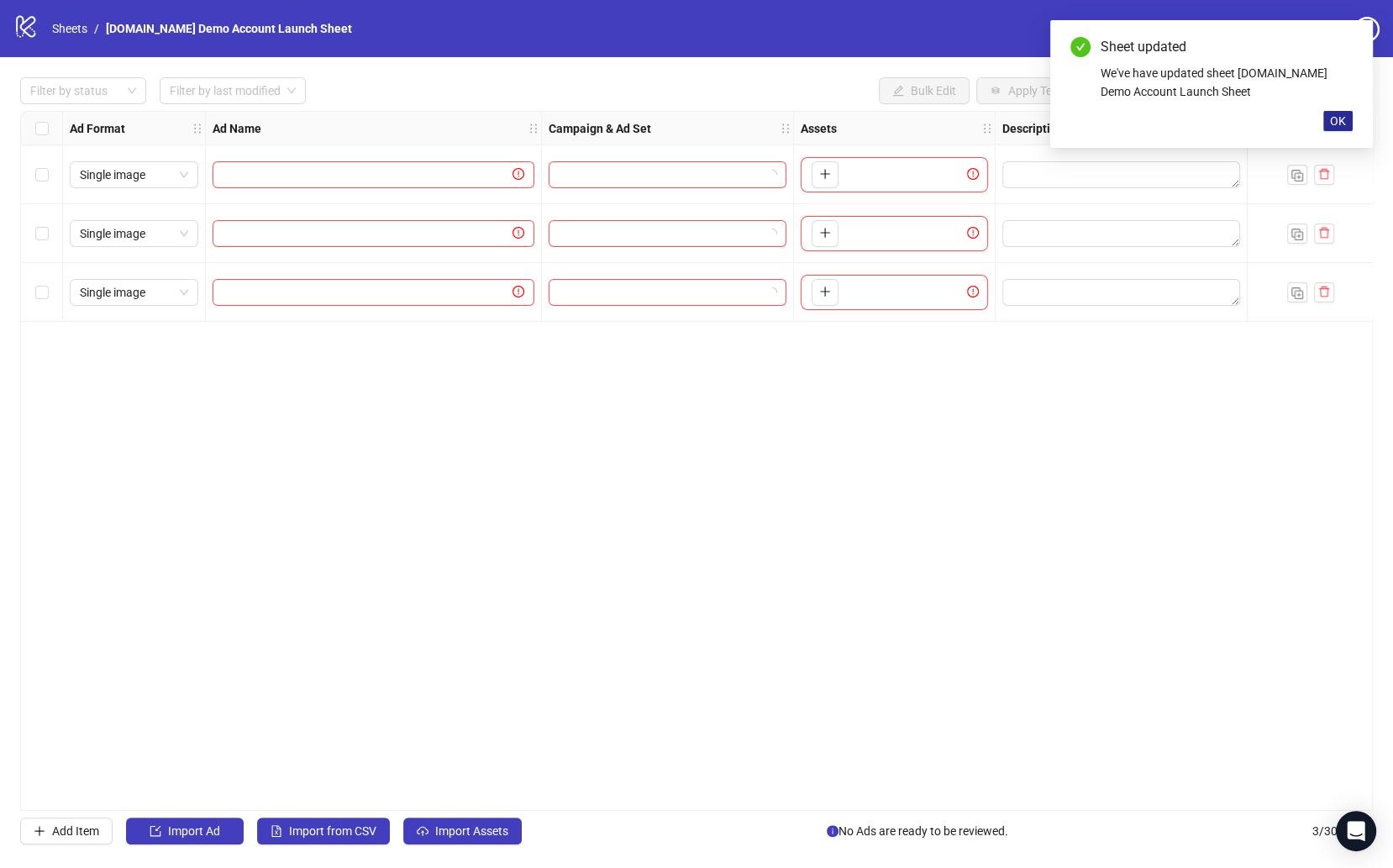
click at [1345, 115] on span "OK" at bounding box center [1337, 121] width 16 height 13
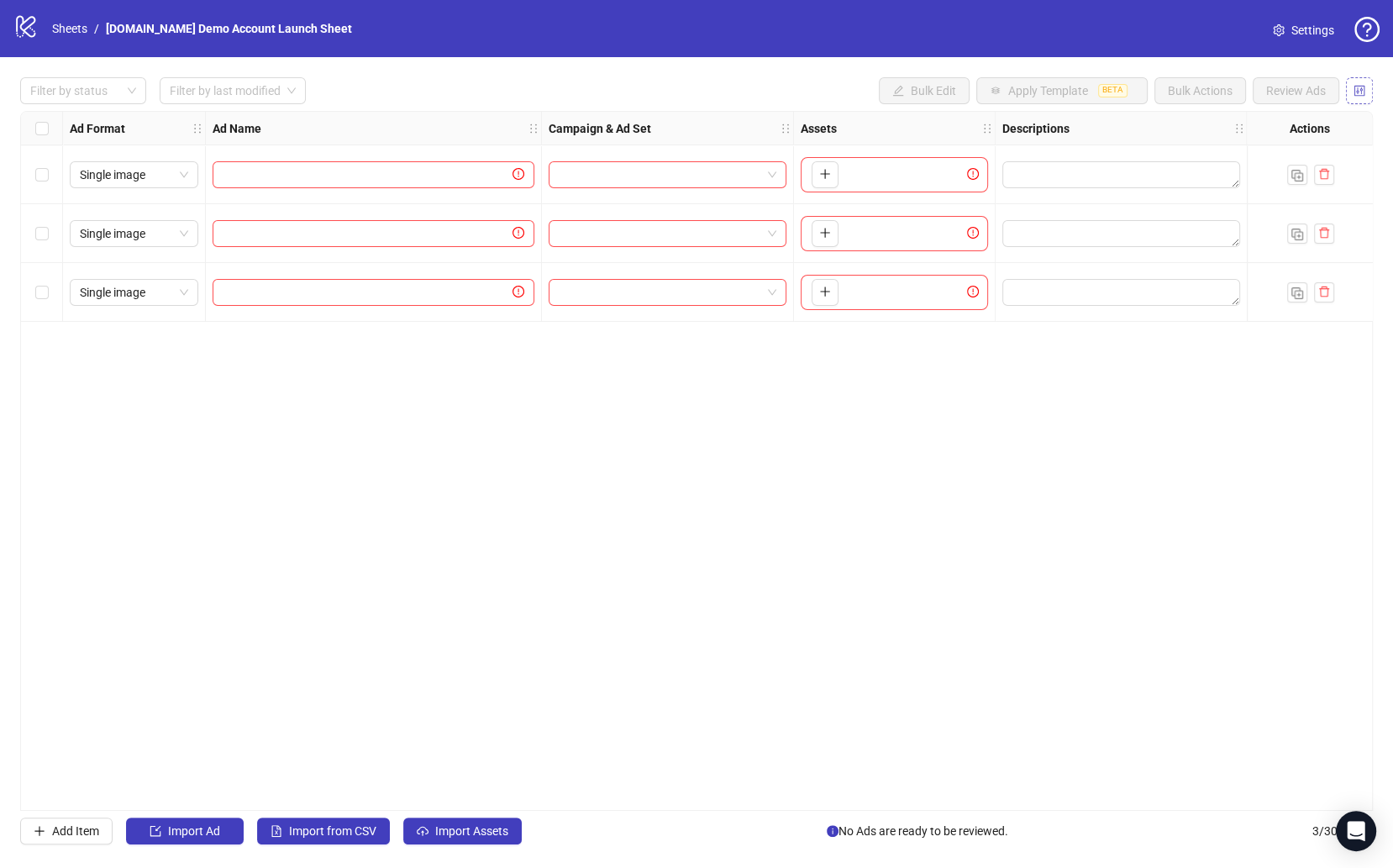
click at [1357, 102] on button "button" at bounding box center [1359, 90] width 27 height 27
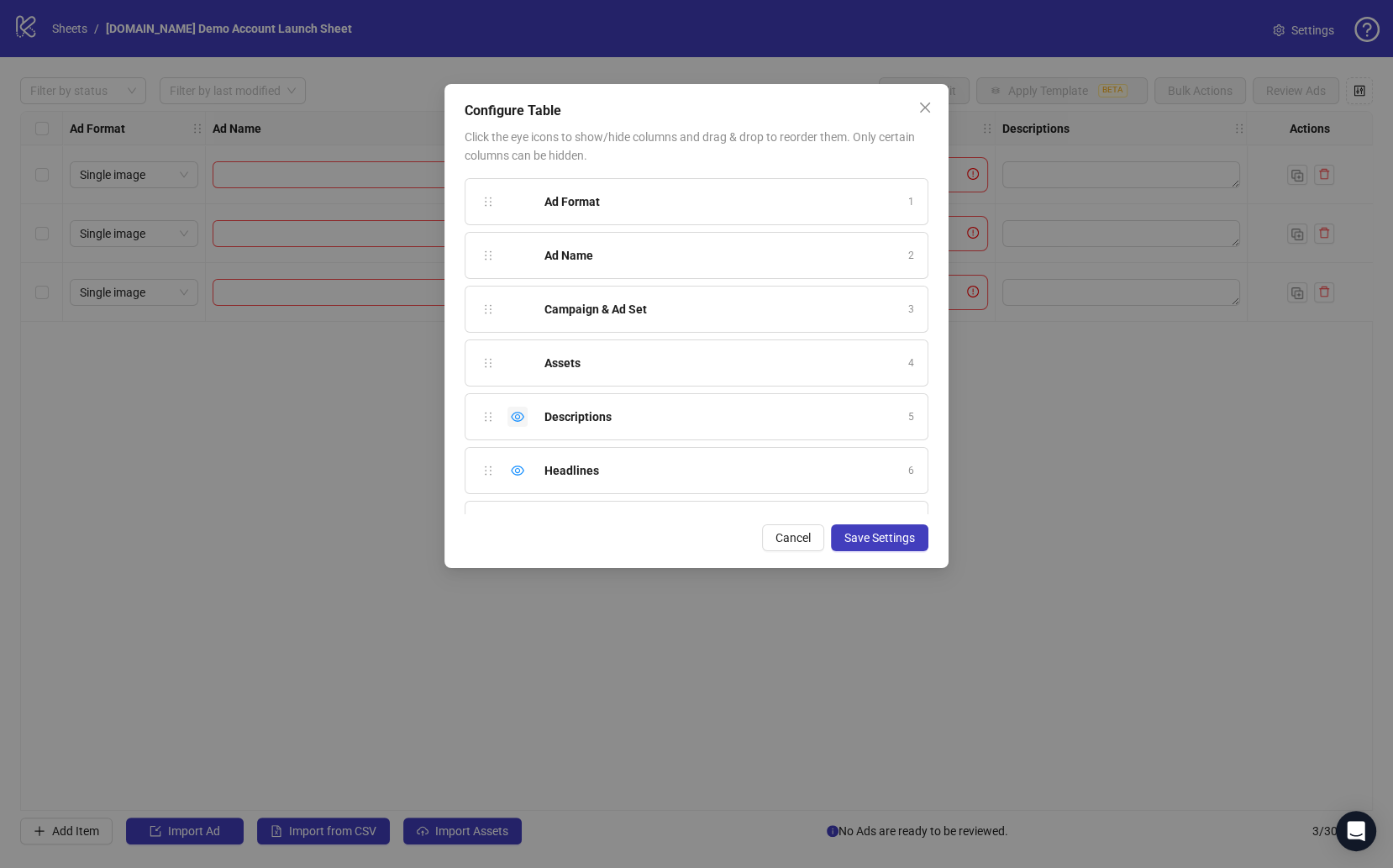
click at [518, 411] on icon "eye" at bounding box center [517, 416] width 13 height 13
click at [518, 460] on div "Hide column" at bounding box center [517, 470] width 20 height 20
click at [518, 464] on icon "eye-invisible" at bounding box center [517, 470] width 13 height 12
click at [522, 361] on div "Hide column" at bounding box center [517, 359] width 20 height 20
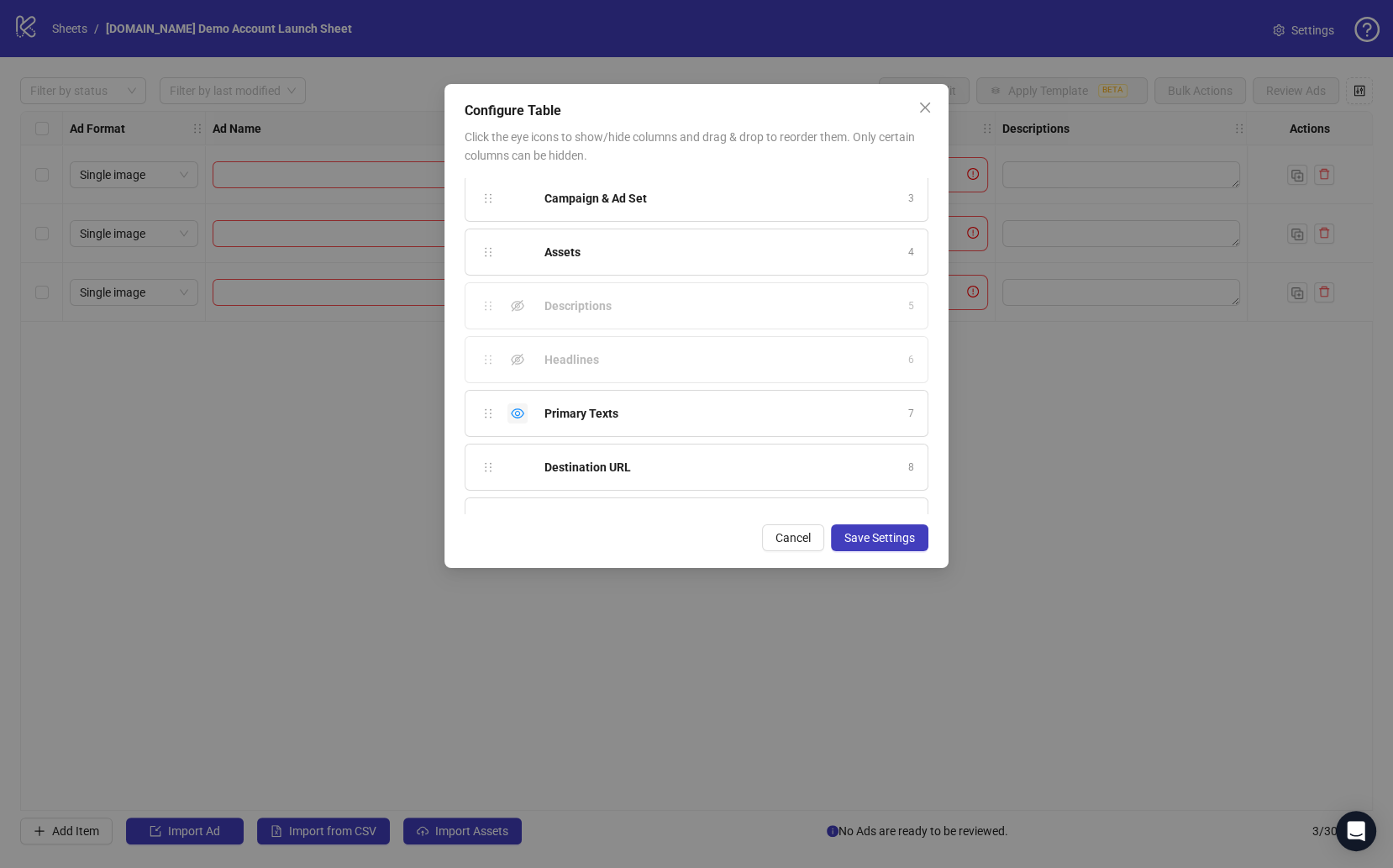
click at [522, 408] on icon "eye" at bounding box center [517, 413] width 13 height 10
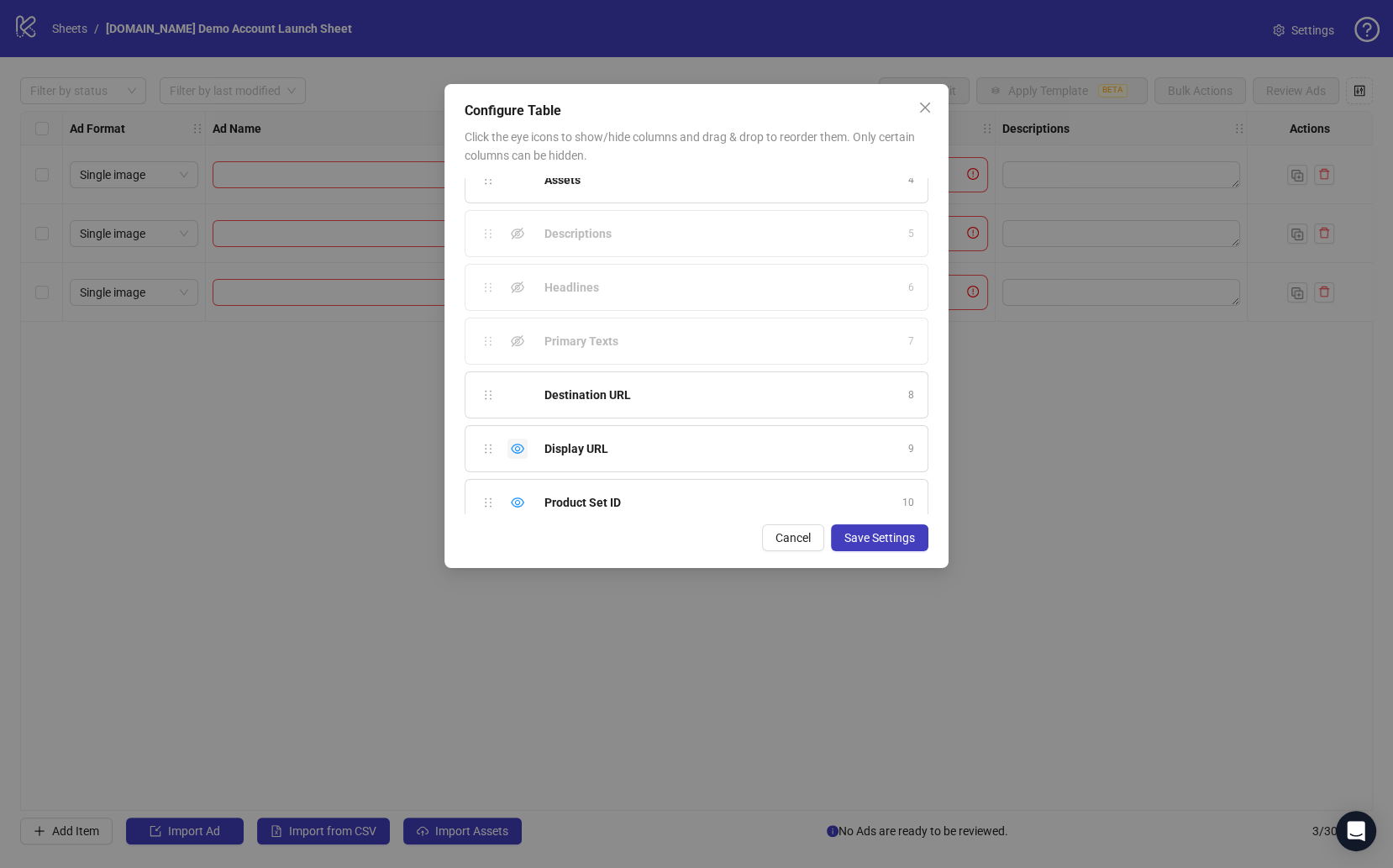
click at [516, 444] on icon "eye" at bounding box center [517, 448] width 13 height 13
click at [516, 492] on div "Hide column" at bounding box center [517, 502] width 20 height 20
click at [518, 339] on icon "eye" at bounding box center [517, 345] width 13 height 10
click at [519, 329] on icon "eye" at bounding box center [517, 335] width 13 height 13
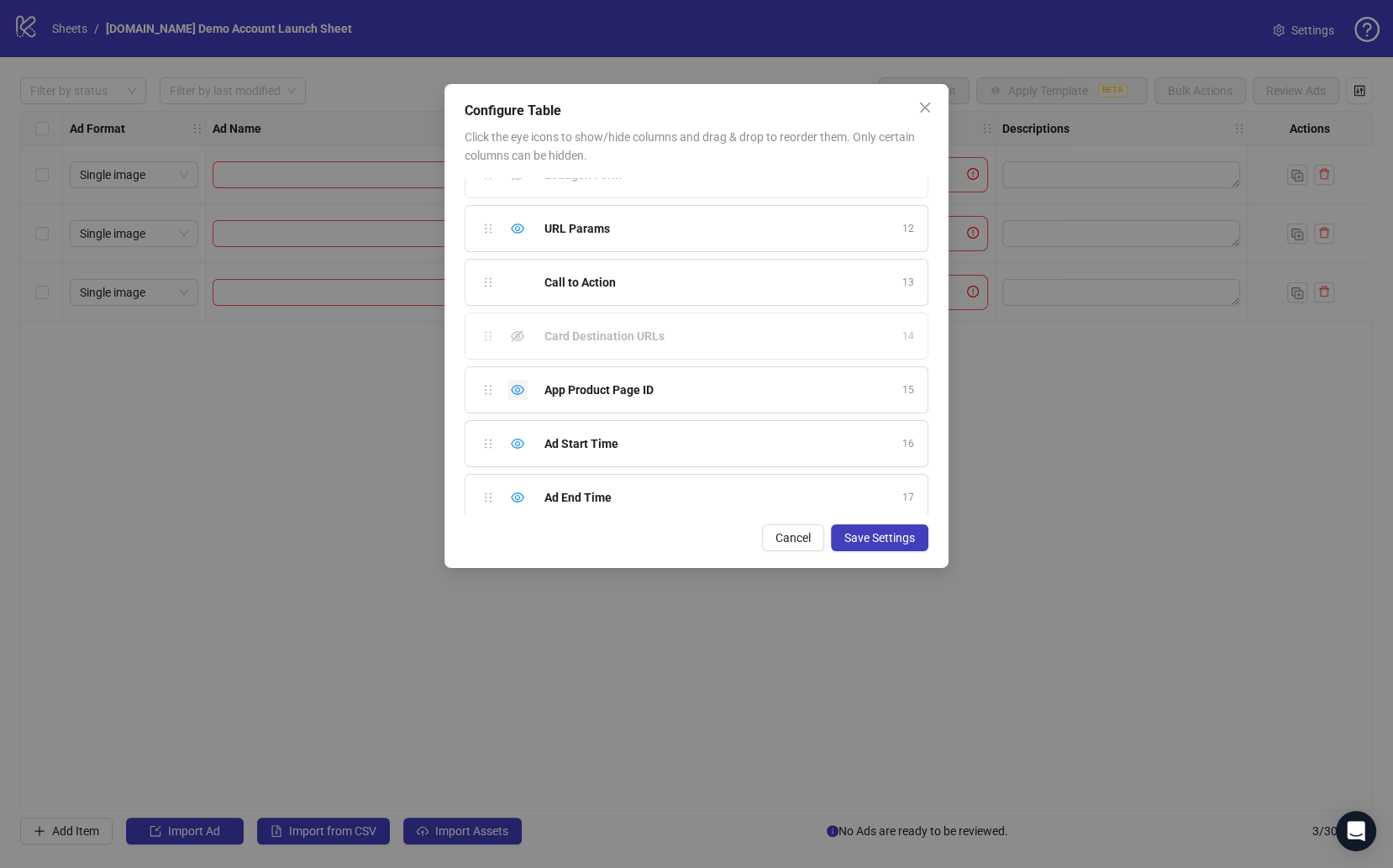
click at [518, 383] on icon "eye" at bounding box center [517, 389] width 13 height 13
click at [518, 437] on icon "eye" at bounding box center [517, 443] width 13 height 13
click at [518, 492] on icon "eye" at bounding box center [517, 497] width 13 height 10
click at [905, 546] on button "Save Settings" at bounding box center [879, 537] width 97 height 27
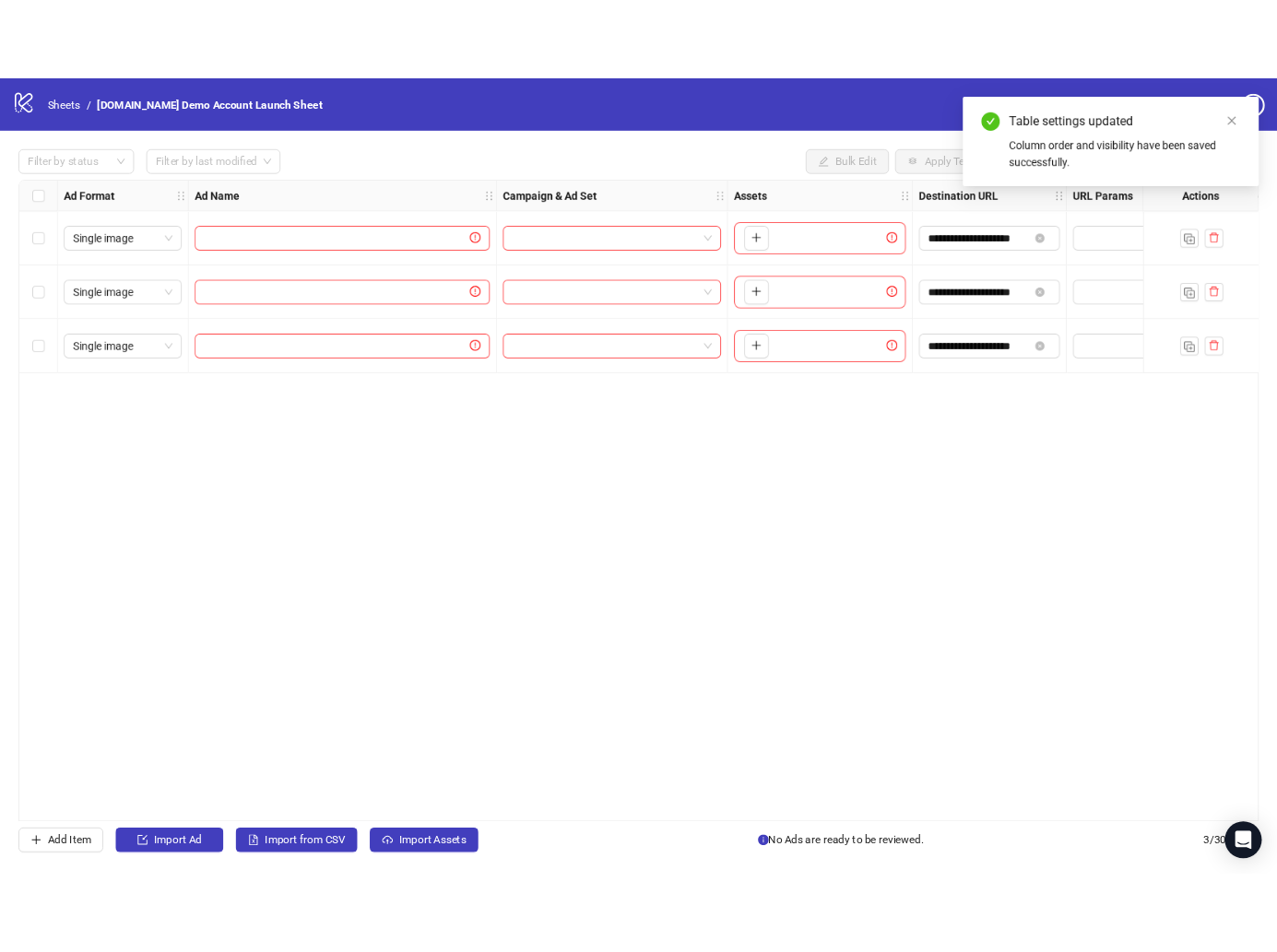
scroll to position [0, 241]
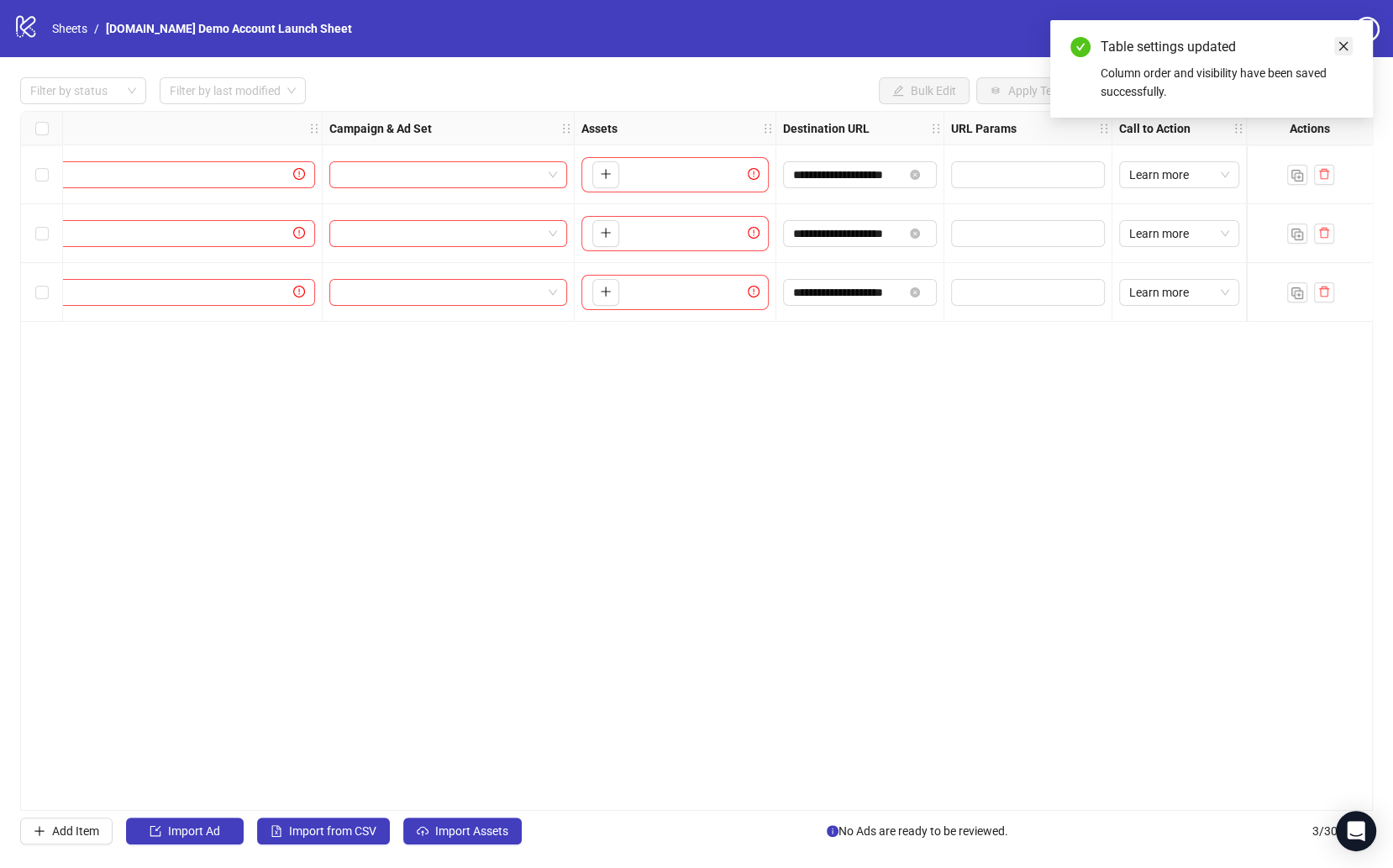
click at [1342, 46] on icon "close" at bounding box center [1344, 46] width 12 height 12
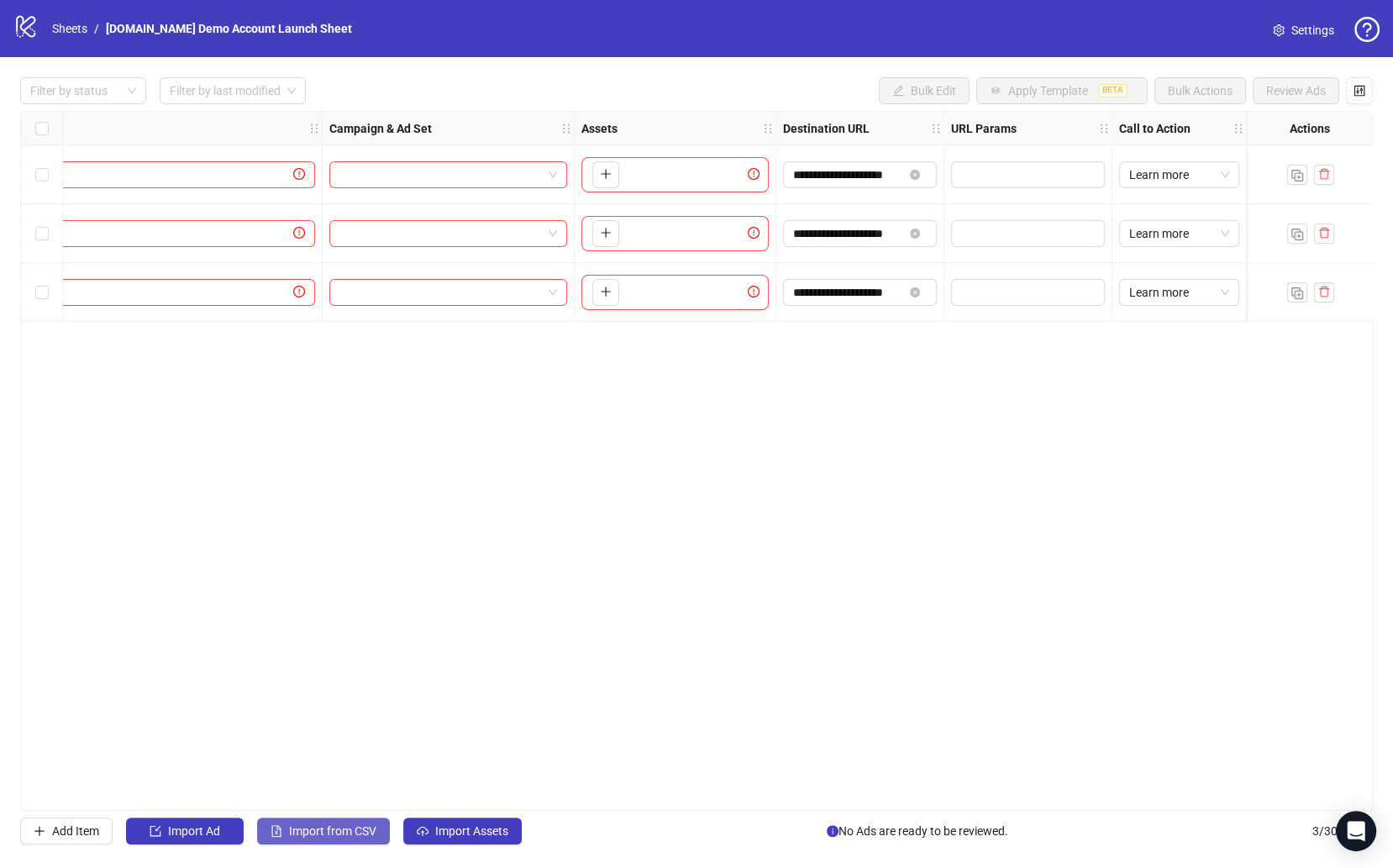
click at [357, 827] on span "Import from CSV" at bounding box center [332, 831] width 88 height 13
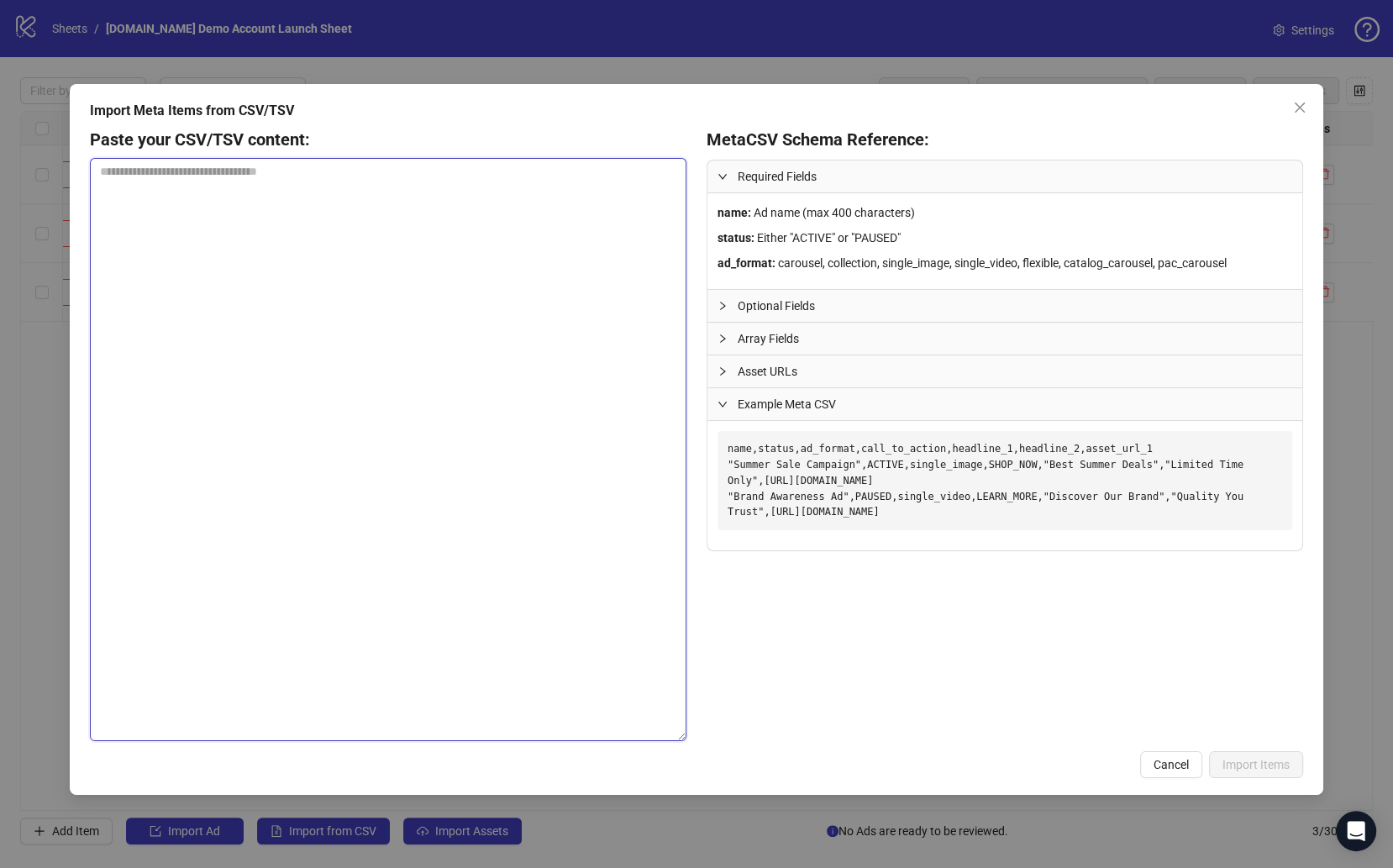
click at [532, 429] on textarea at bounding box center [388, 450] width 596 height 583
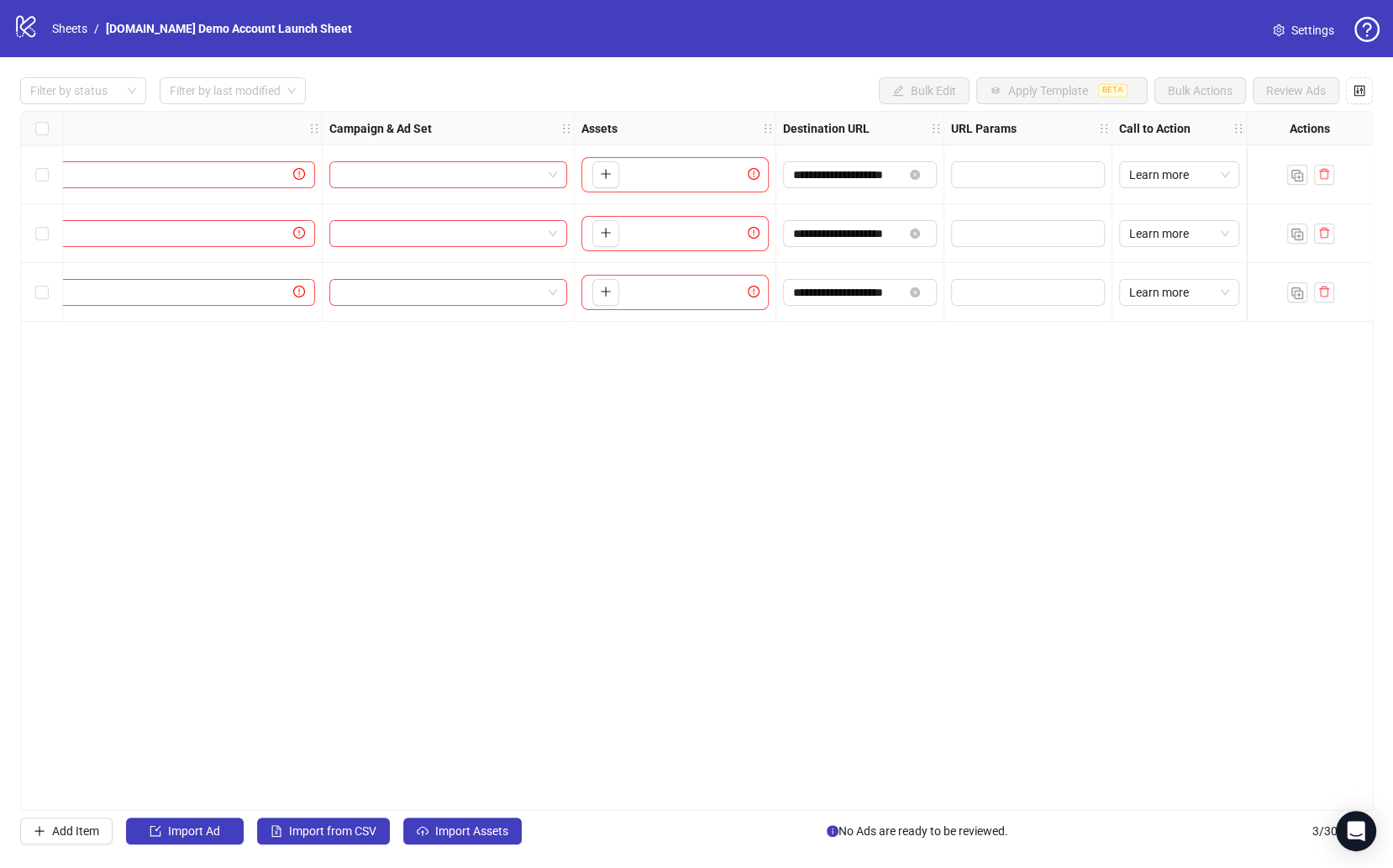
click at [528, 642] on div "**********" at bounding box center [696, 461] width 1352 height 700
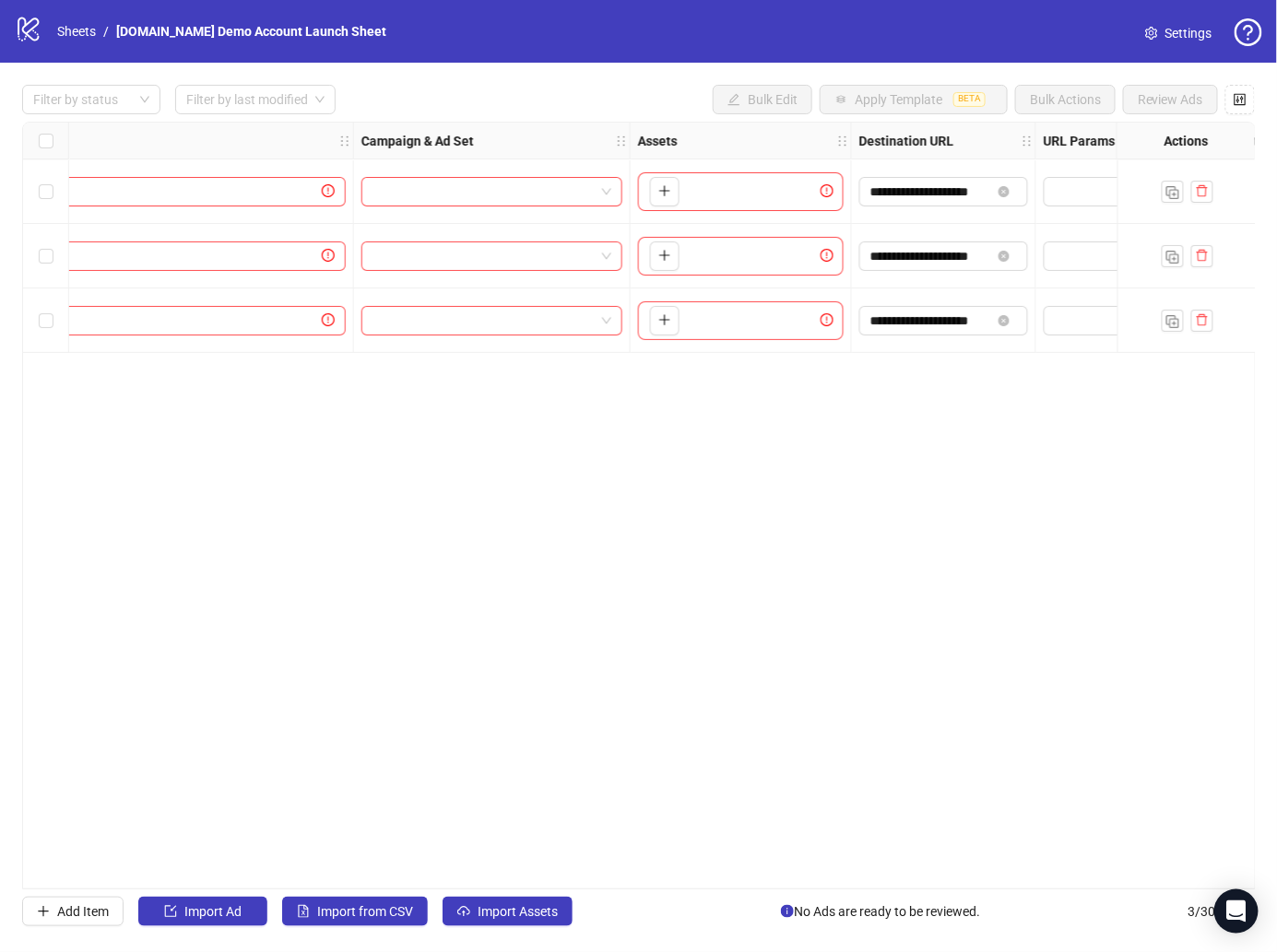
click at [618, 410] on div "**********" at bounding box center [638, 506] width 1233 height 767
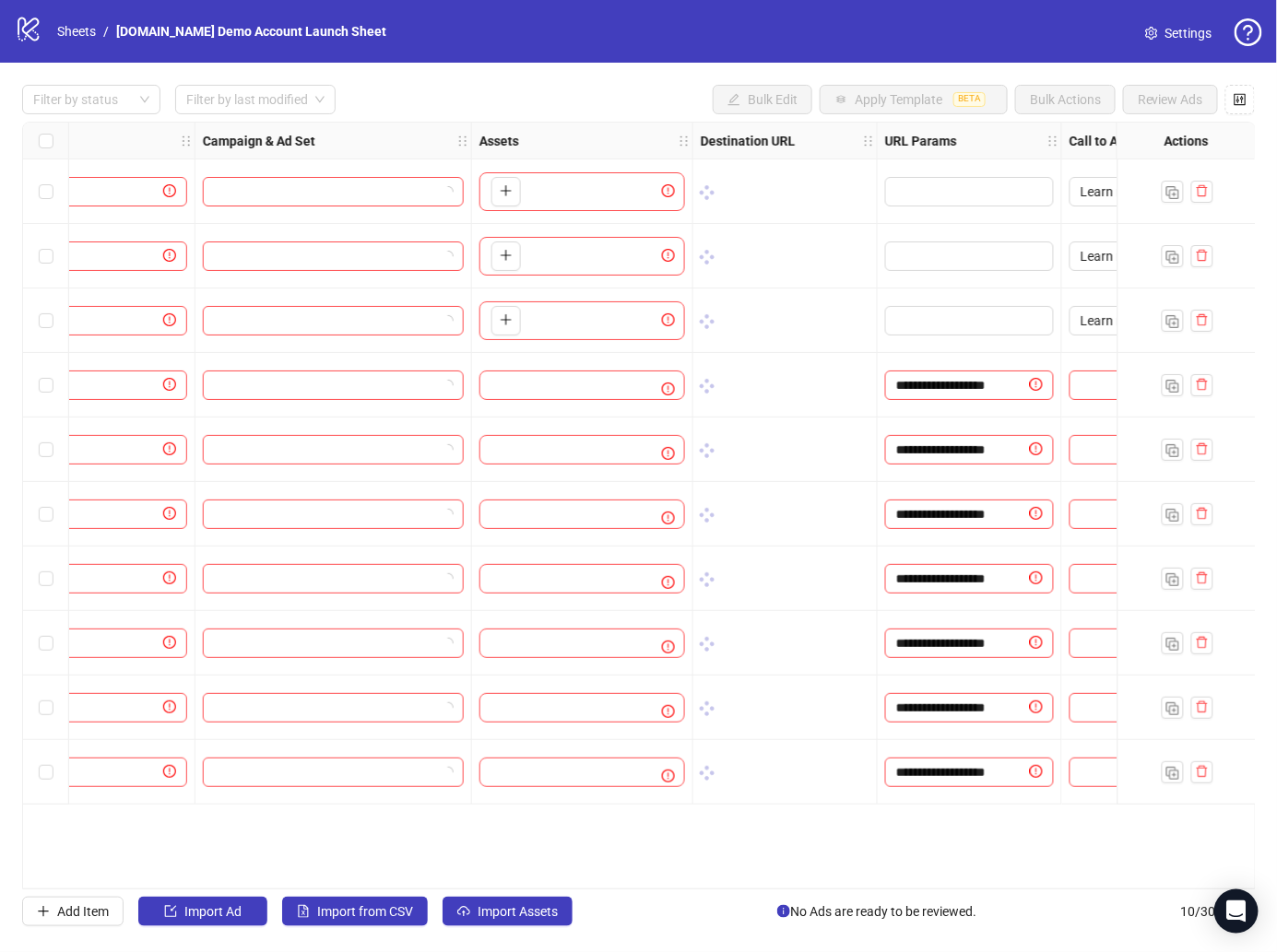
scroll to position [0, 491]
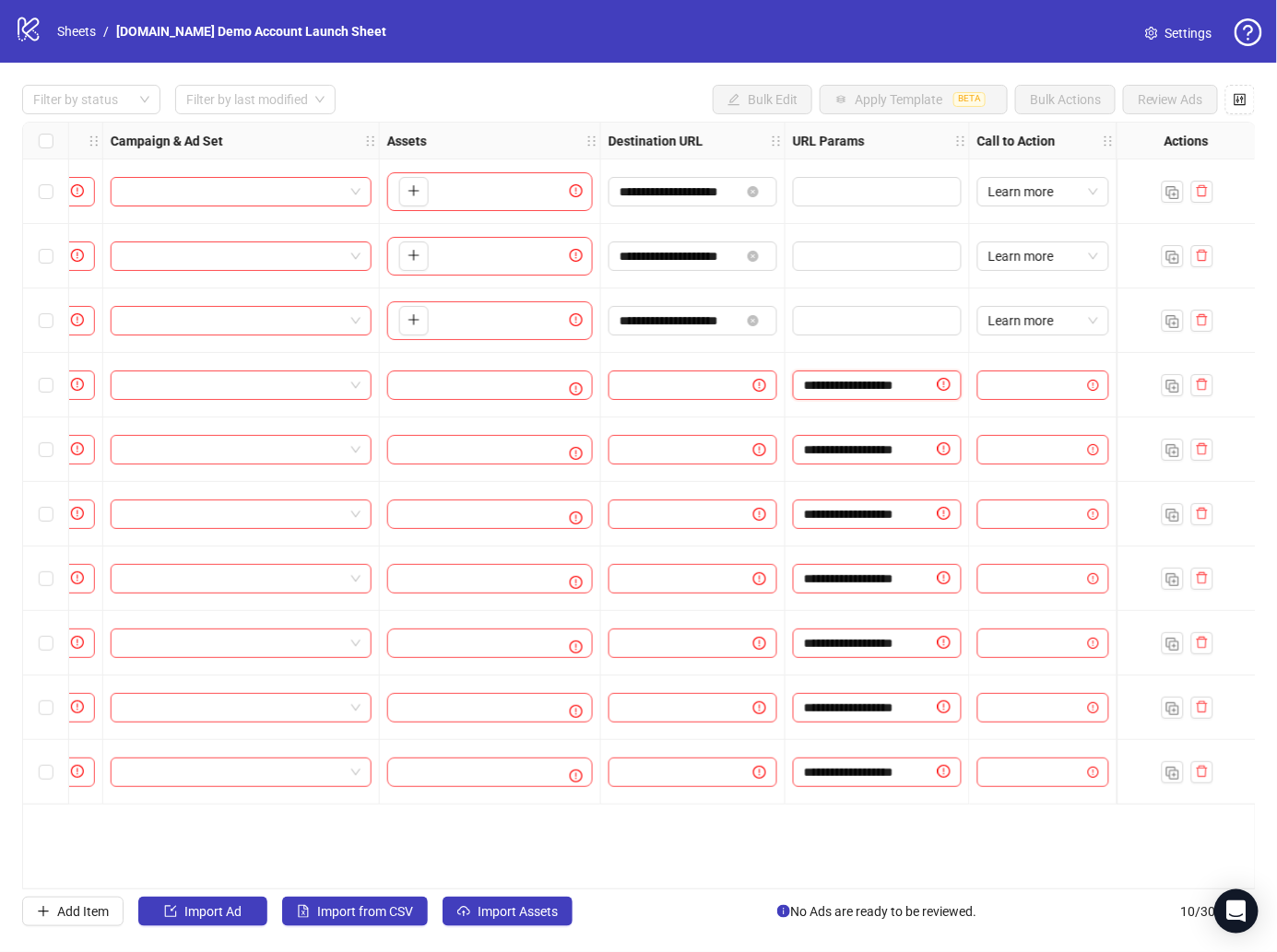
click at [880, 385] on input "**********" at bounding box center [868, 385] width 130 height 20
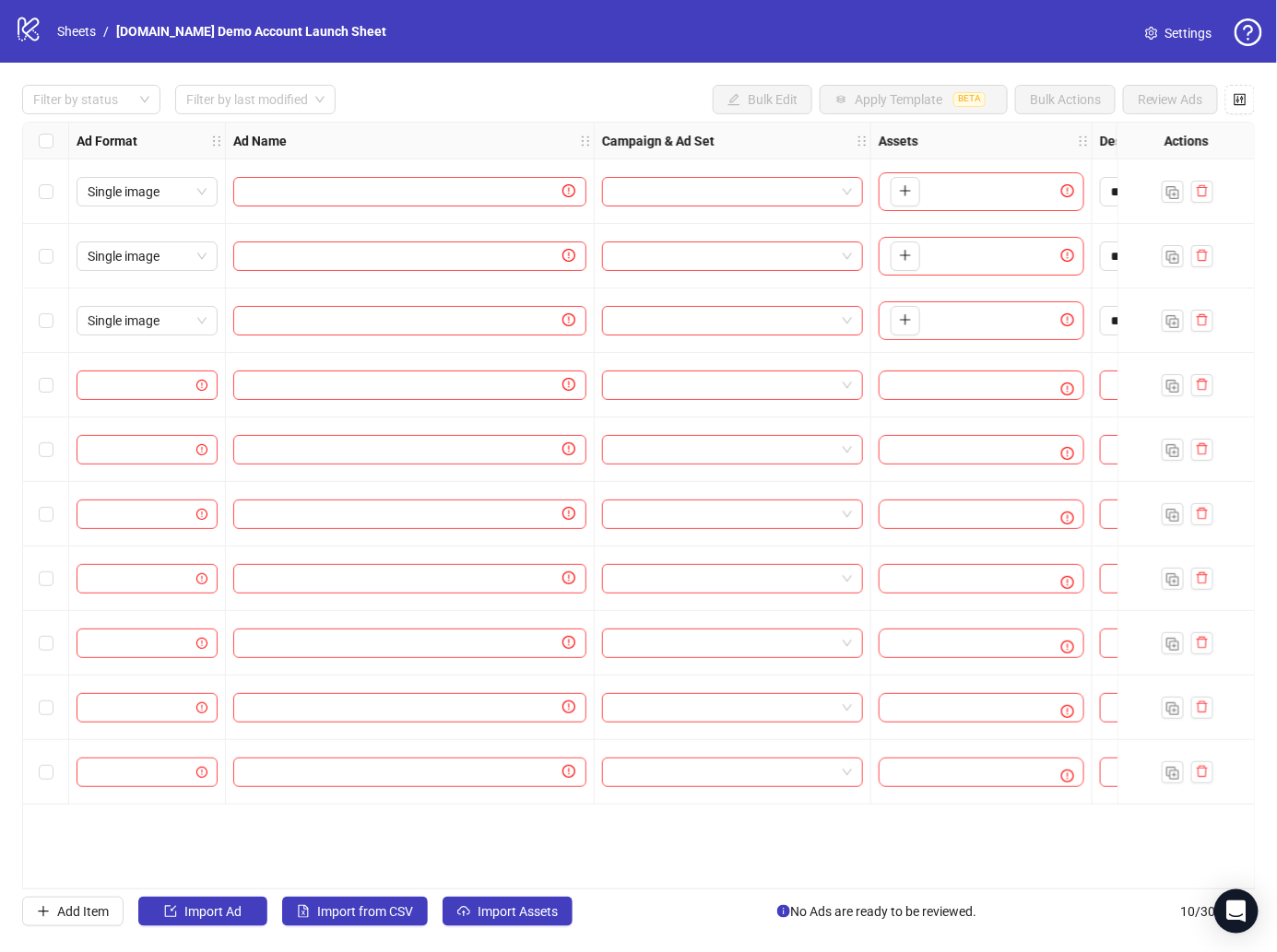
click at [542, 95] on div "Filter by status Filter by last modified Bulk Edit Apply Template BETA Bulk Act…" at bounding box center [638, 99] width 1232 height 30
